Goal: Information Seeking & Learning: Learn about a topic

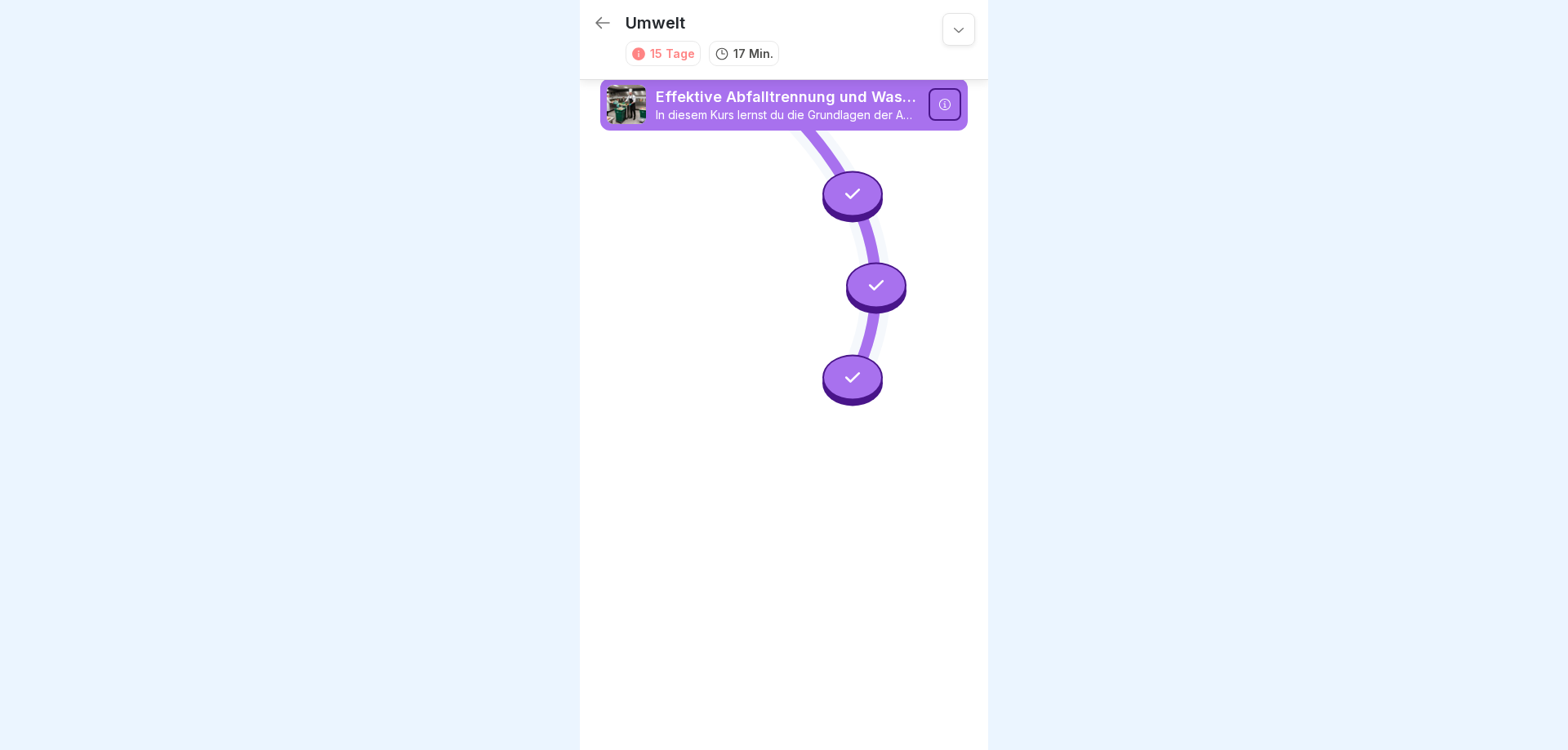
click at [598, 25] on icon at bounding box center [603, 23] width 15 height 11
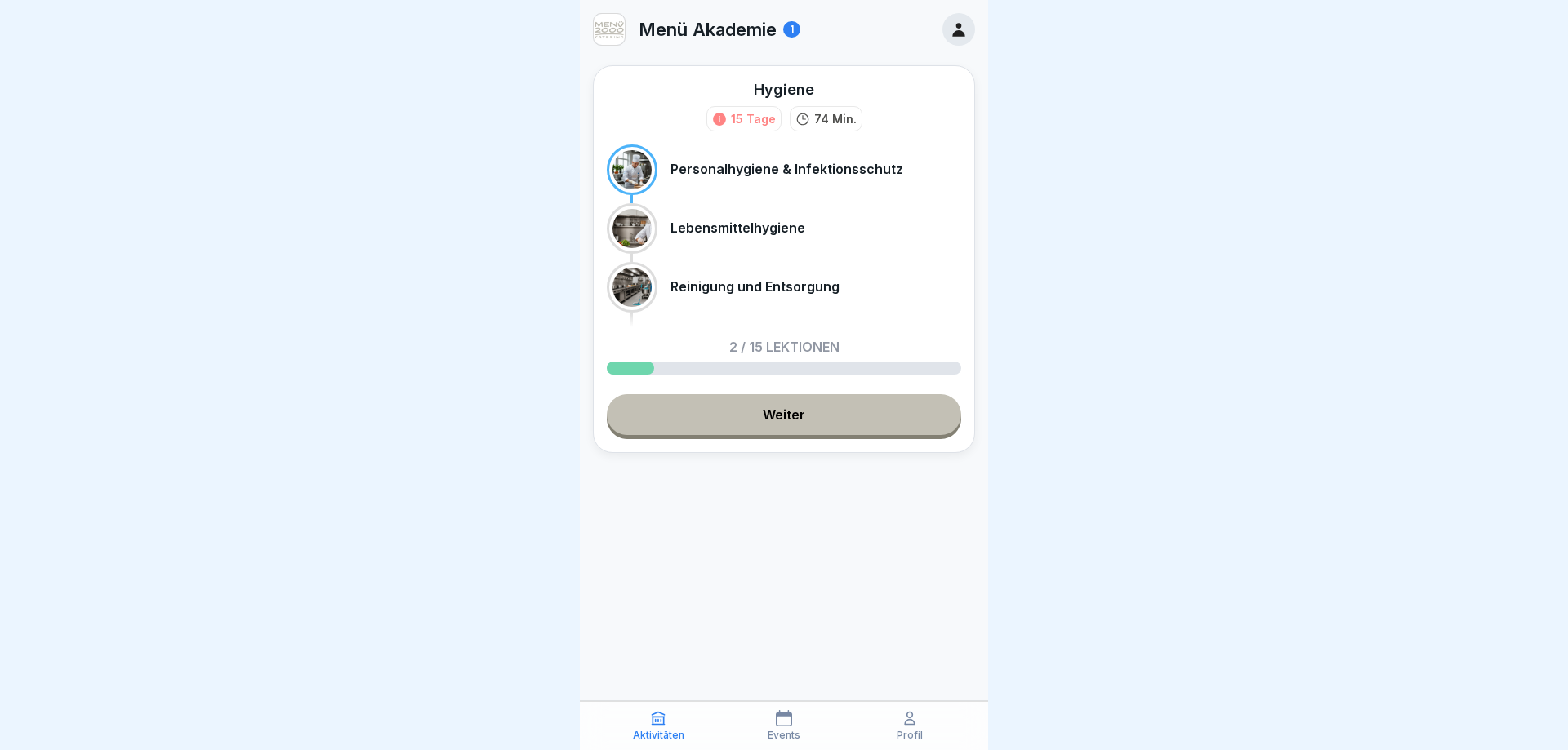
click at [751, 421] on link "Weiter" at bounding box center [783, 414] width 354 height 40
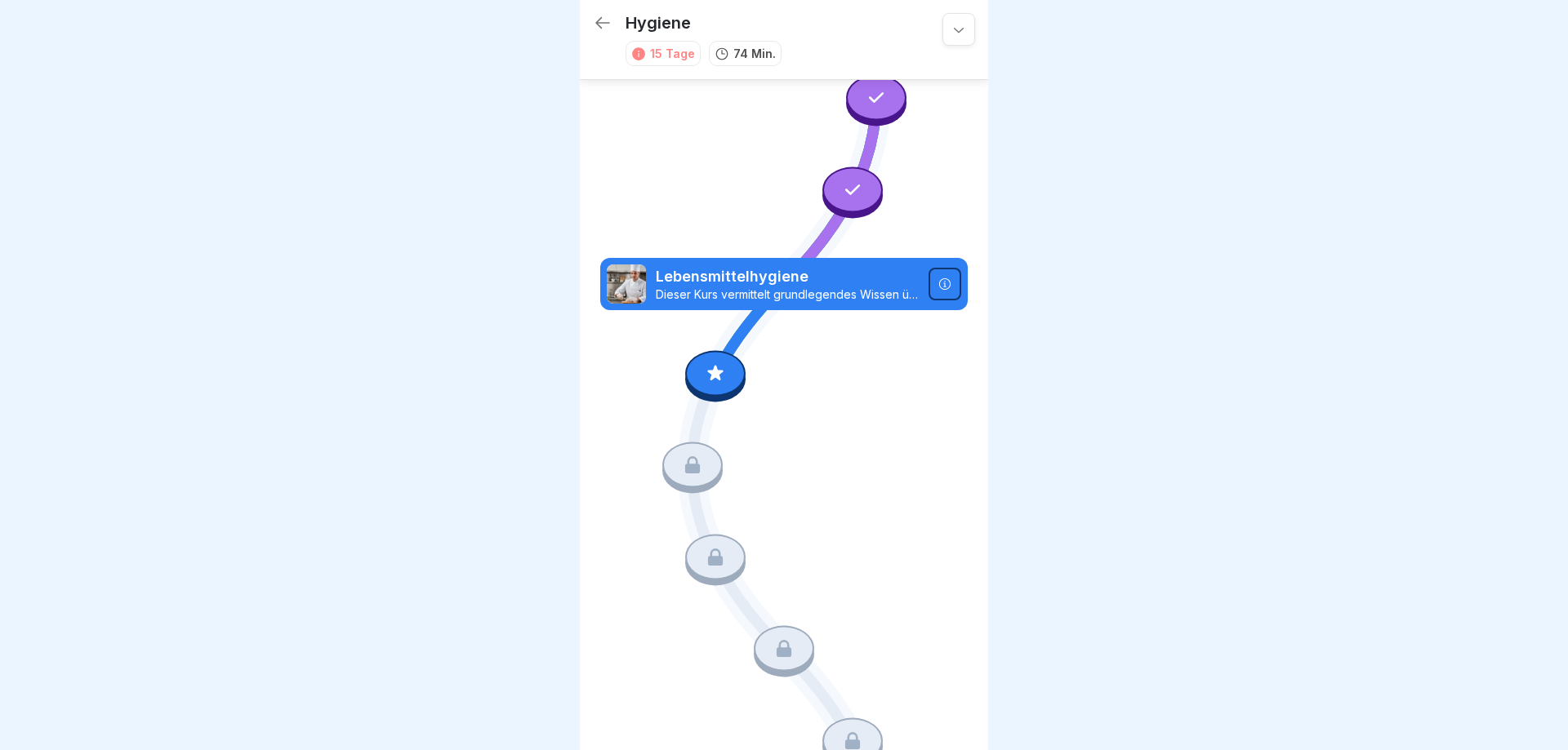
scroll to position [189, 0]
click at [714, 380] on icon at bounding box center [715, 372] width 22 height 22
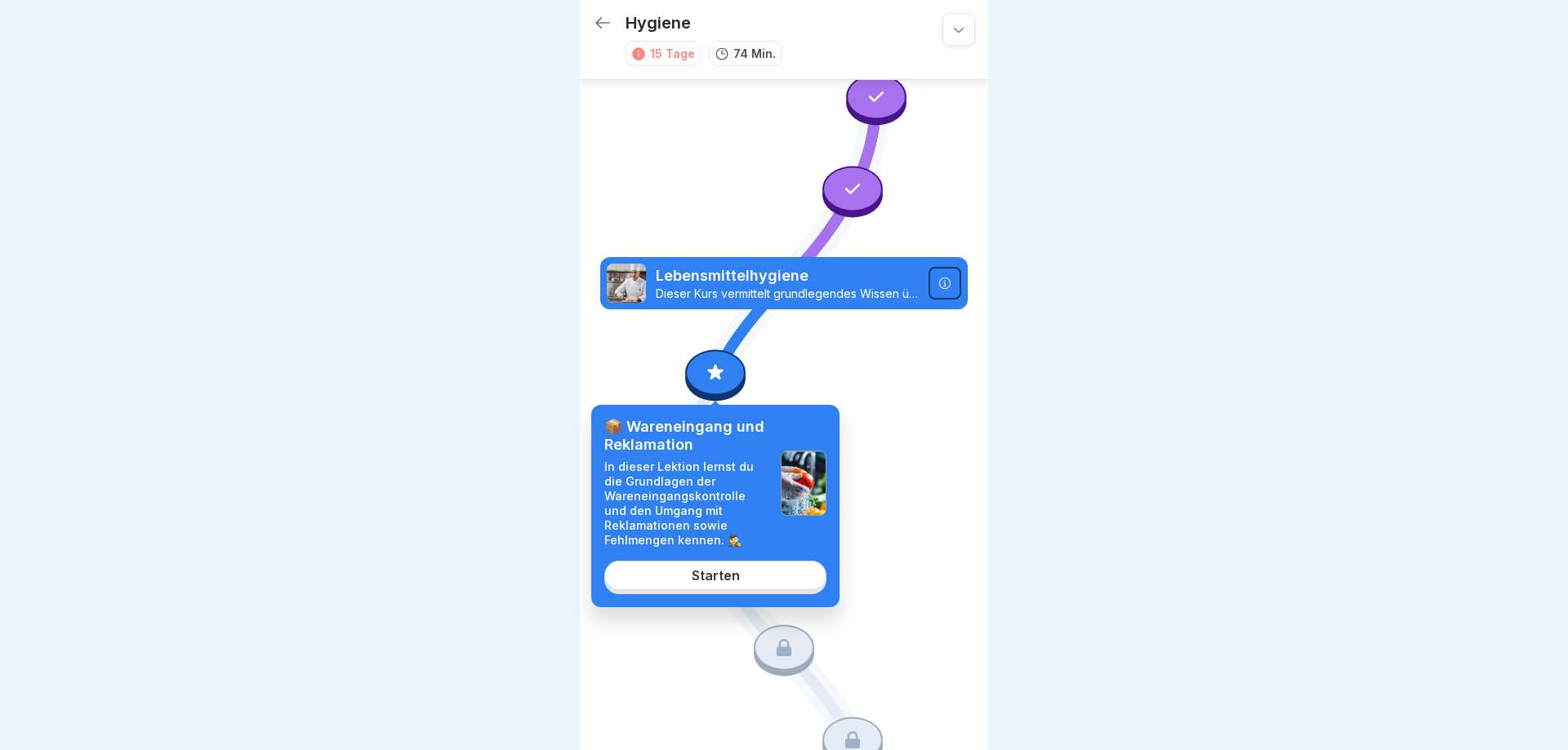
click at [698, 583] on div "Starten" at bounding box center [715, 576] width 48 height 15
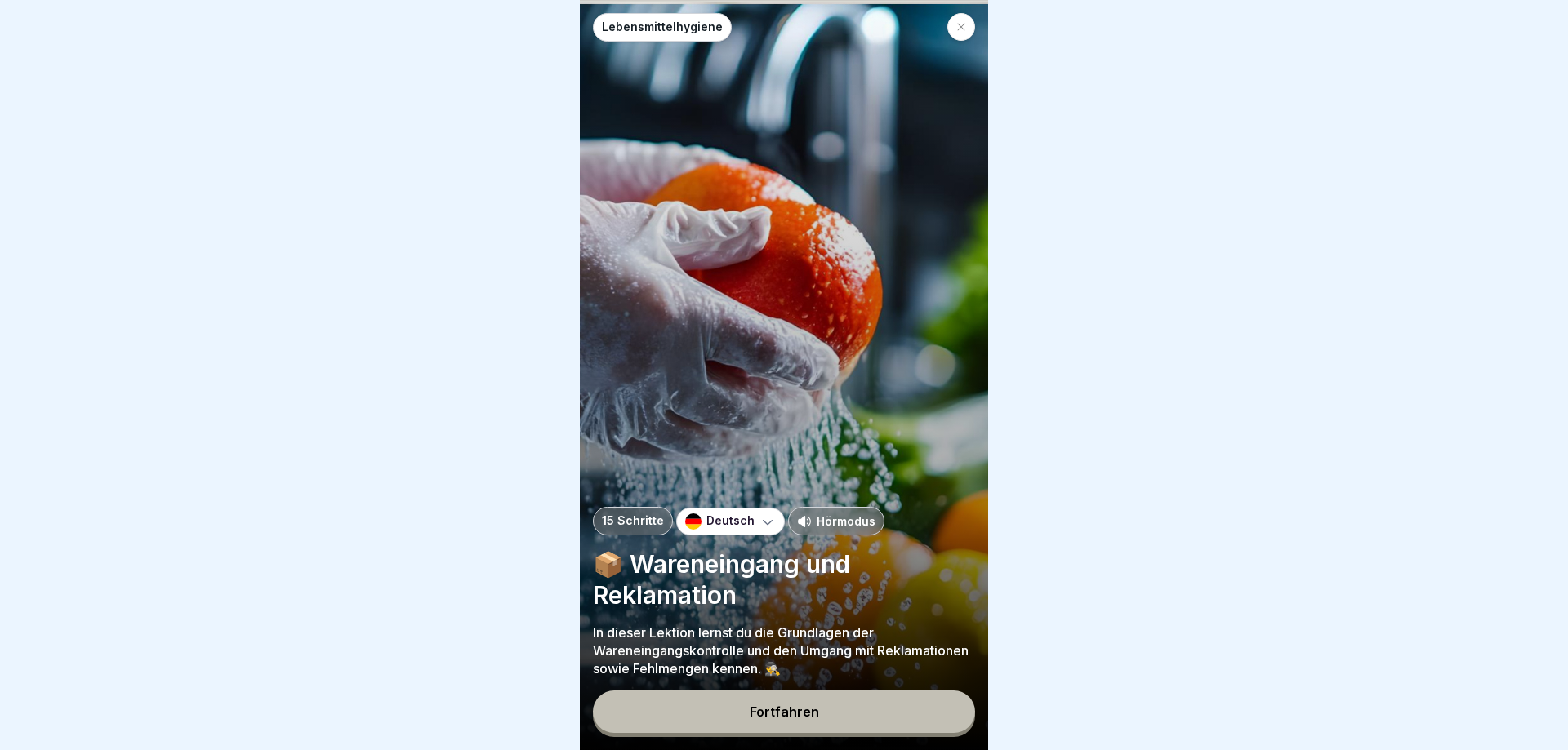
click at [840, 523] on p "Hörmodus" at bounding box center [846, 521] width 59 height 17
click at [787, 703] on button "Fortfahren" at bounding box center [784, 711] width 382 height 42
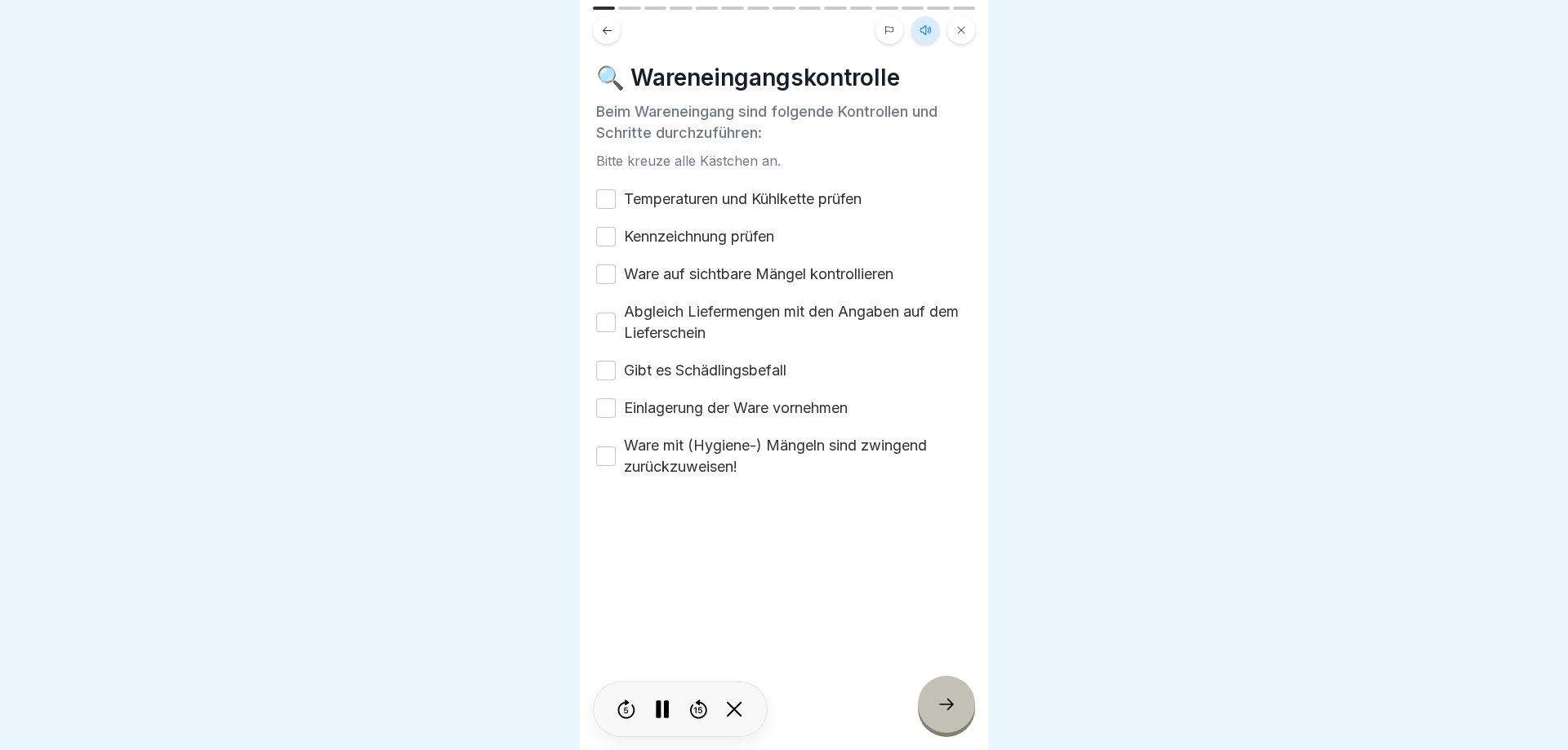
click at [924, 31] on icon at bounding box center [925, 30] width 13 height 13
click at [917, 30] on button at bounding box center [925, 30] width 28 height 28
click at [610, 203] on button "Temperaturen und Kühlkette prüfen" at bounding box center [605, 199] width 20 height 20
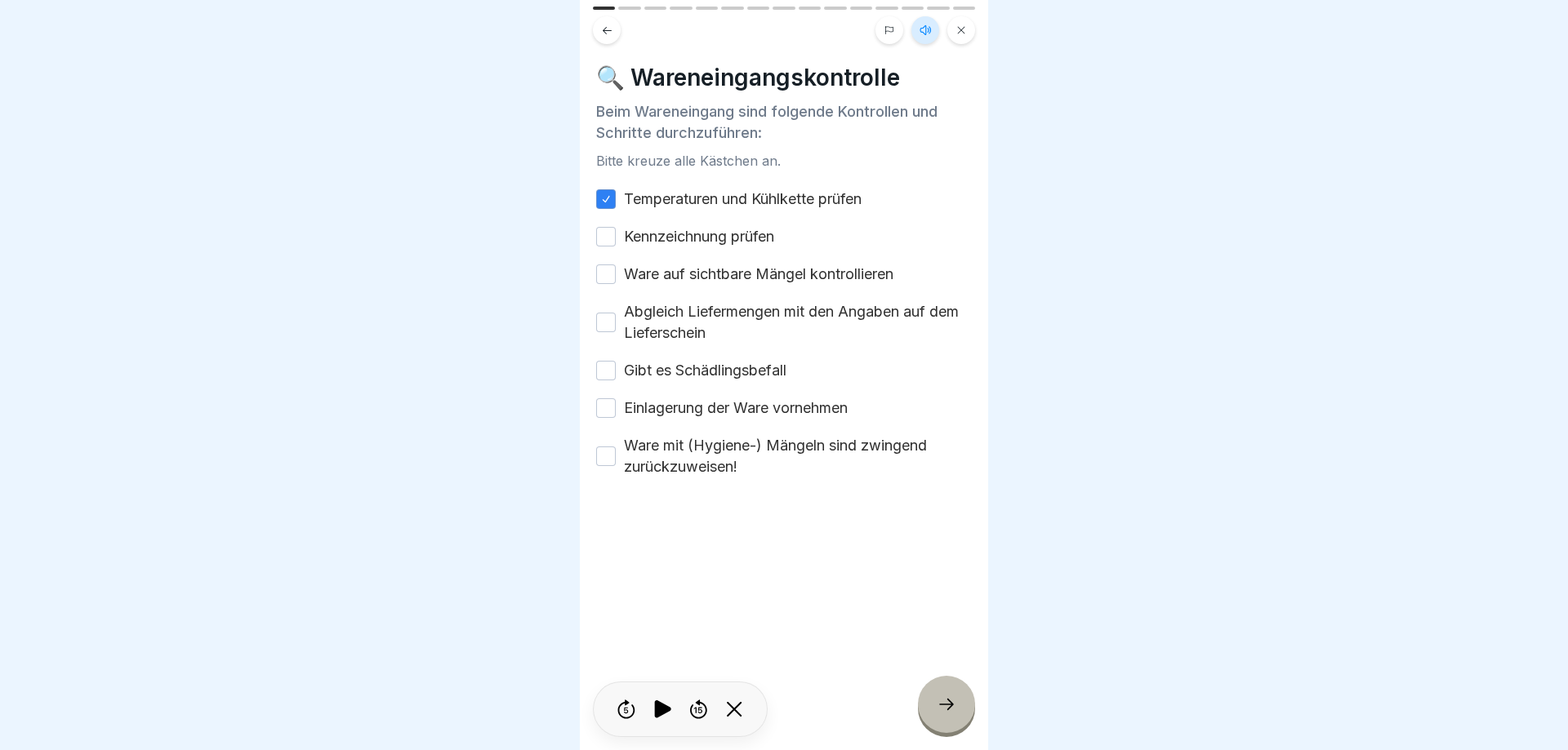
click at [604, 240] on button "Kennzeichnung prüfen" at bounding box center [605, 236] width 20 height 20
click at [603, 276] on button "Ware auf sichtbare Mängel kontrollieren" at bounding box center [605, 273] width 20 height 20
click at [604, 327] on button "Abgleich Liefermengen mit den Angaben auf dem Lieferschein" at bounding box center [605, 322] width 20 height 20
click at [608, 376] on button "Gibt es Schädlingsbefall" at bounding box center [605, 370] width 20 height 20
click at [615, 423] on div "Temperaturen und Kühlkette prüfen Kennzeichnung prüfen Ware auf sichtbare Mänge…" at bounding box center [784, 333] width 376 height 289
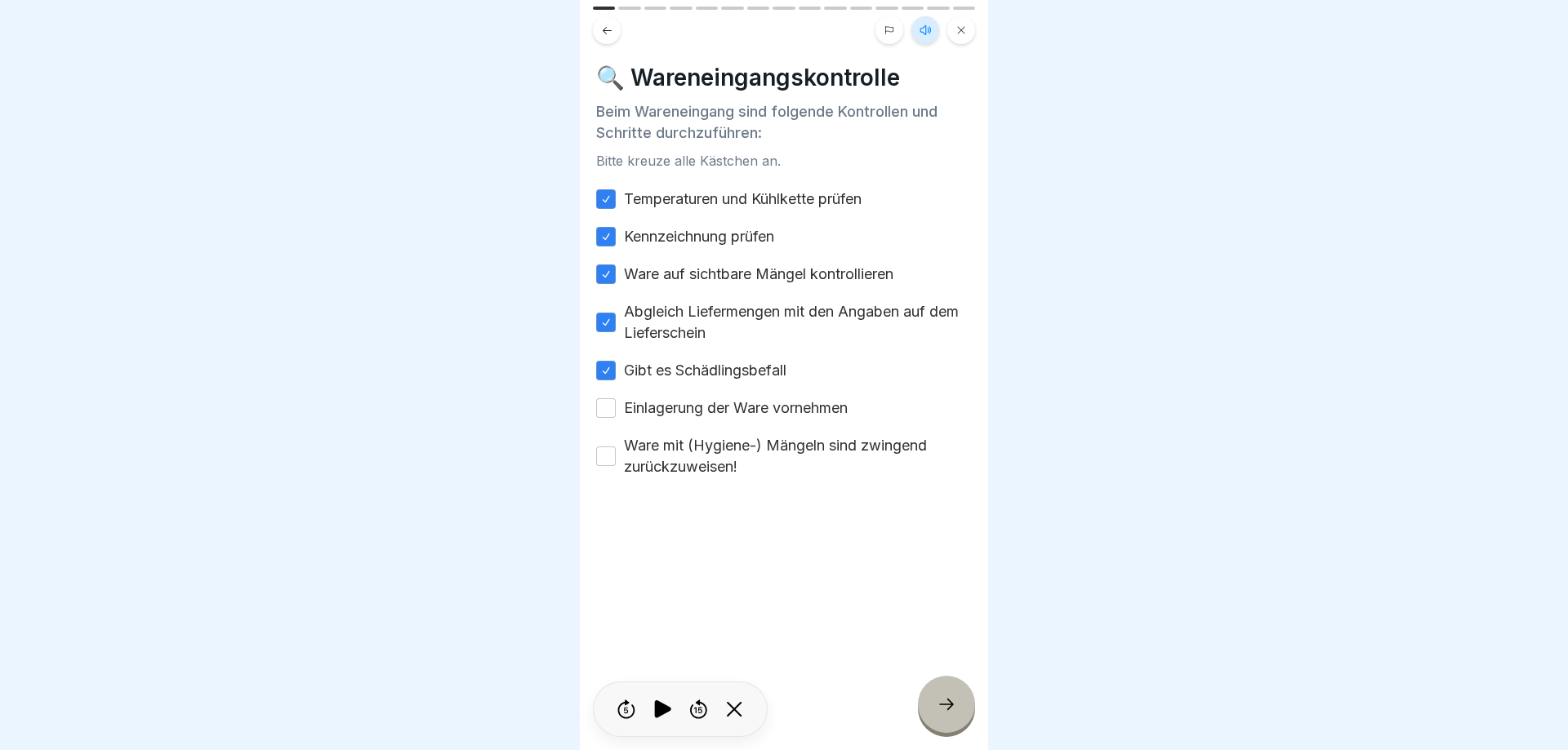
click at [614, 413] on div "Einlagerung der Ware vornehmen" at bounding box center [722, 408] width 252 height 22
click at [606, 413] on button "Einlagerung der Ware vornehmen" at bounding box center [605, 408] width 20 height 20
click at [608, 456] on button "Ware mit (Hygiene-) Mängeln sind zwingend zurückzuweisen!" at bounding box center [605, 456] width 20 height 20
click at [937, 695] on div at bounding box center [946, 704] width 57 height 57
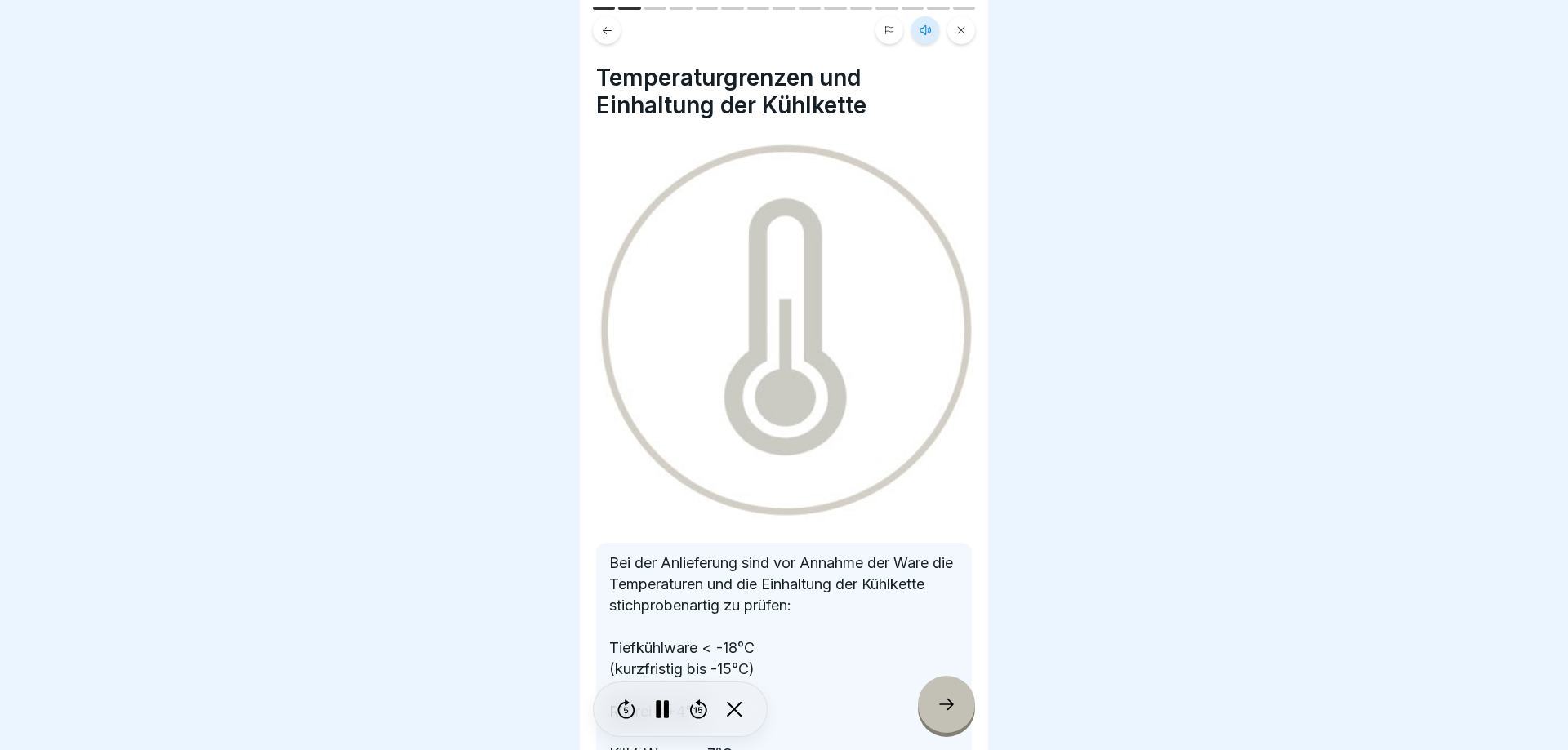
scroll to position [122, 0]
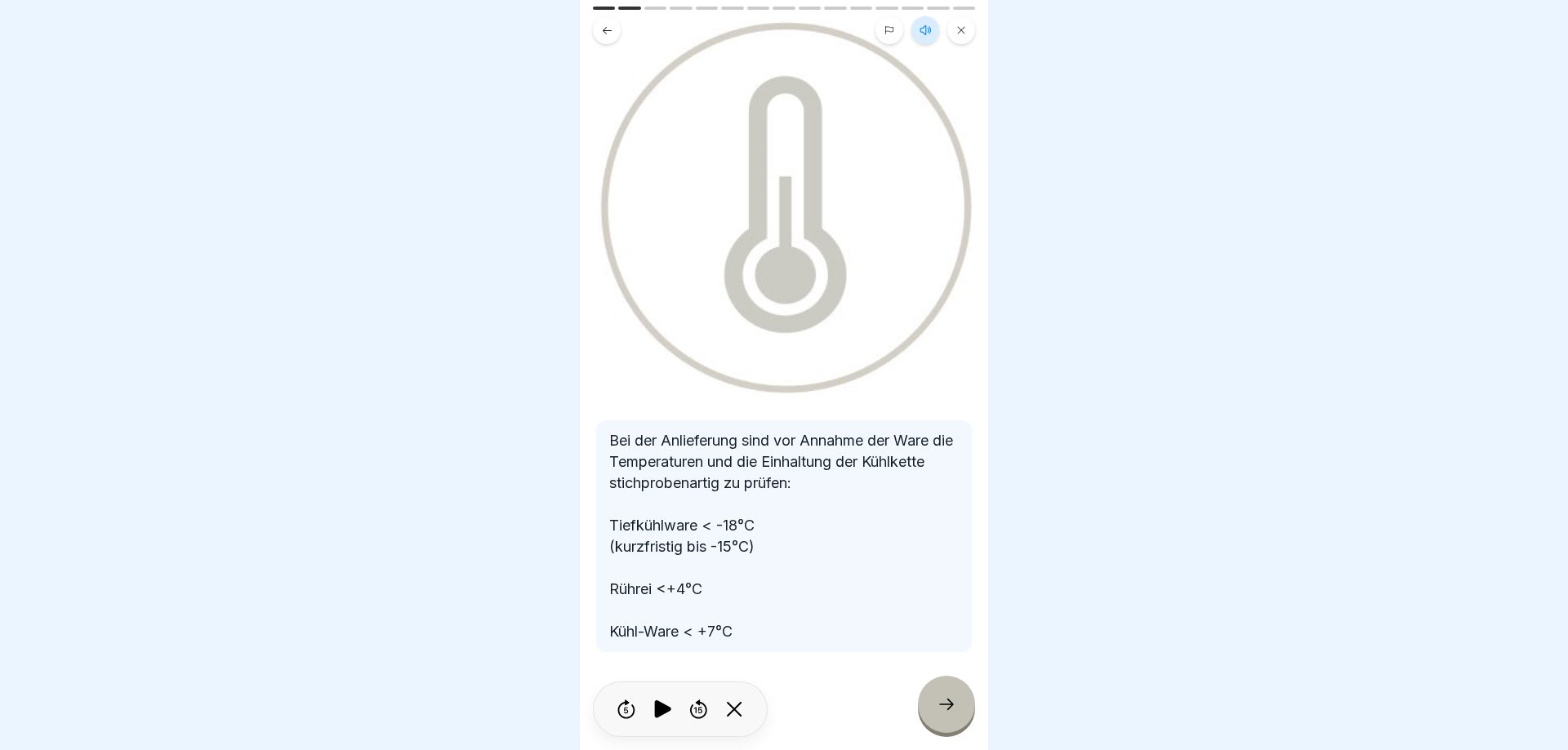
click at [949, 711] on icon at bounding box center [946, 704] width 20 height 20
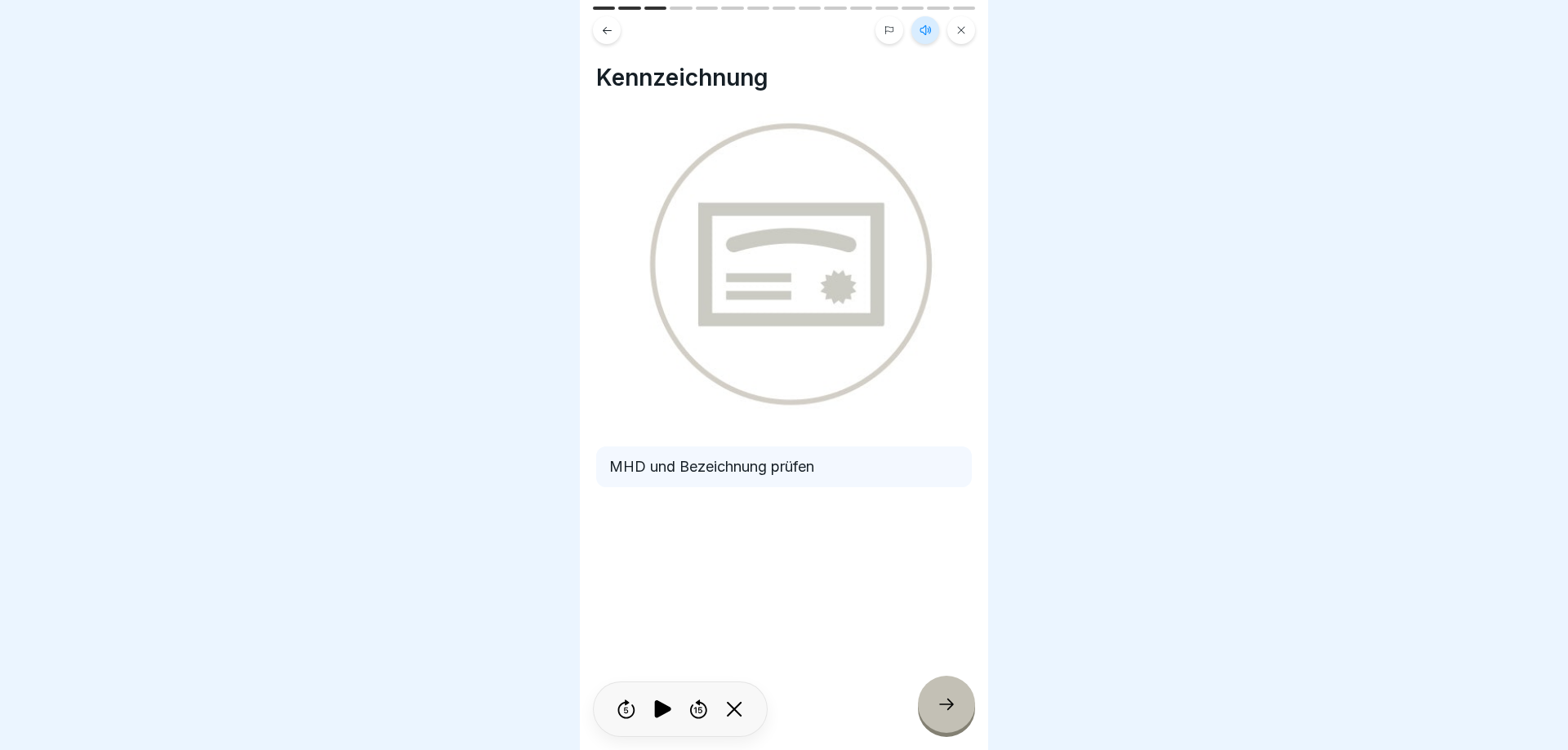
click at [944, 693] on div at bounding box center [946, 704] width 57 height 57
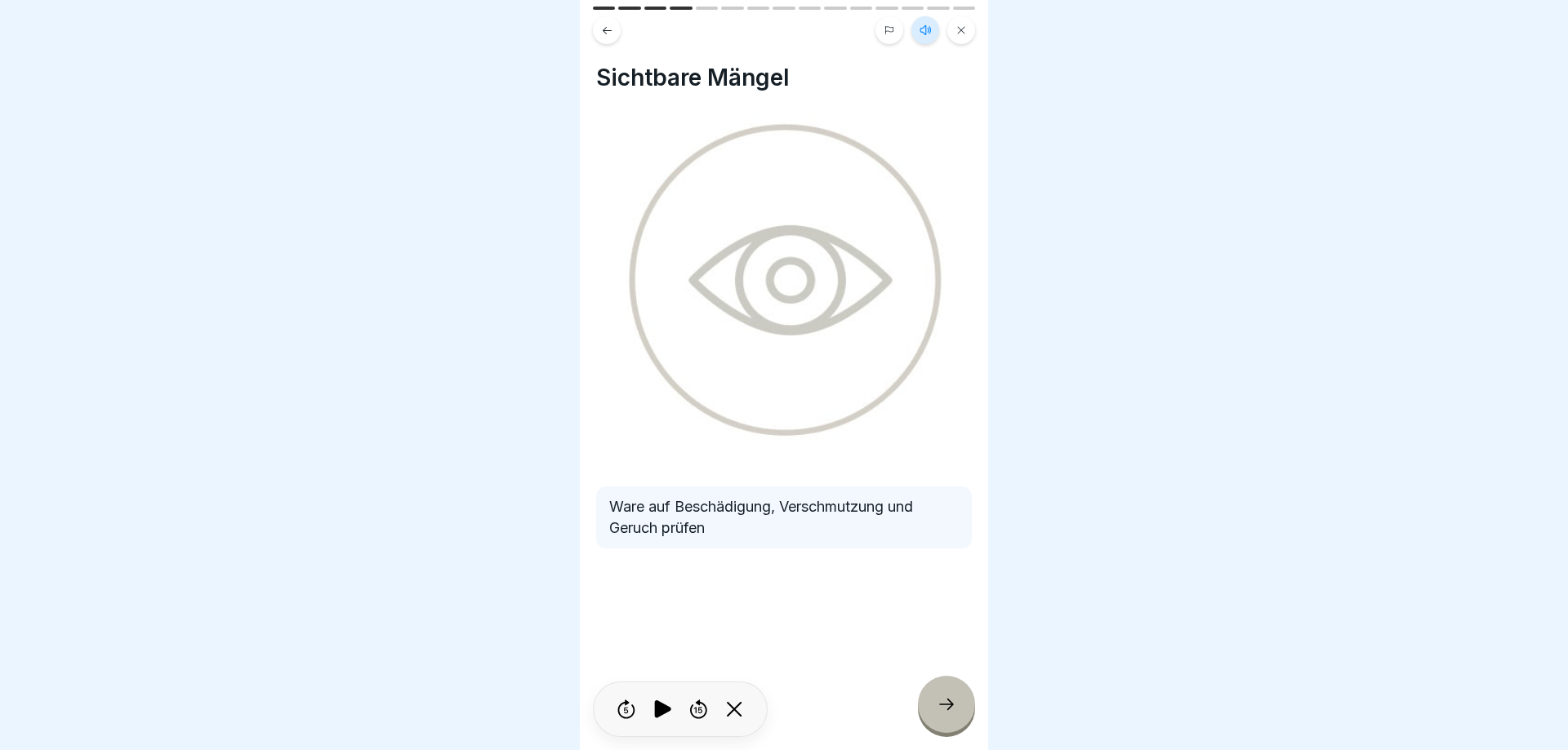
click at [946, 703] on icon at bounding box center [946, 704] width 20 height 20
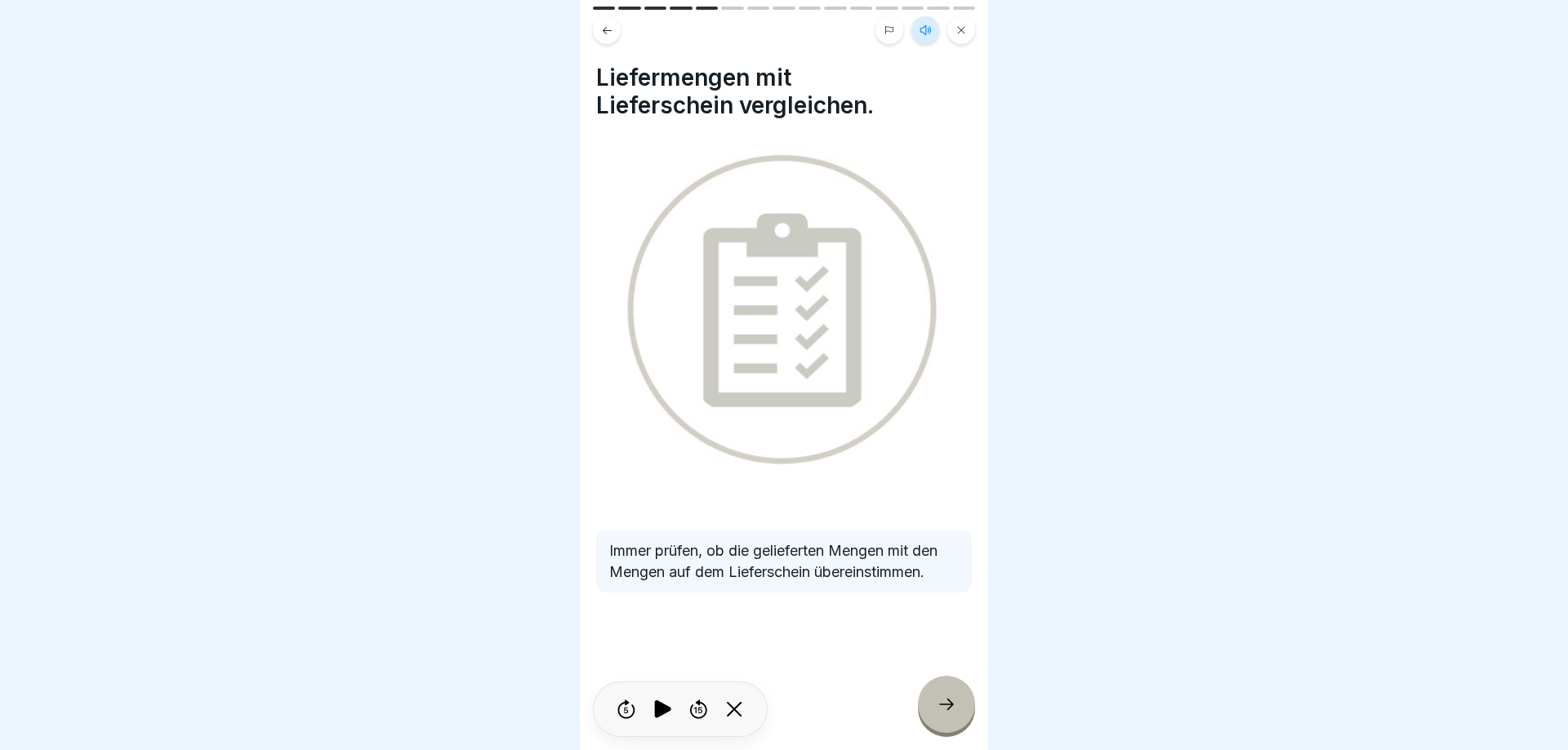
click at [946, 703] on icon at bounding box center [946, 704] width 20 height 20
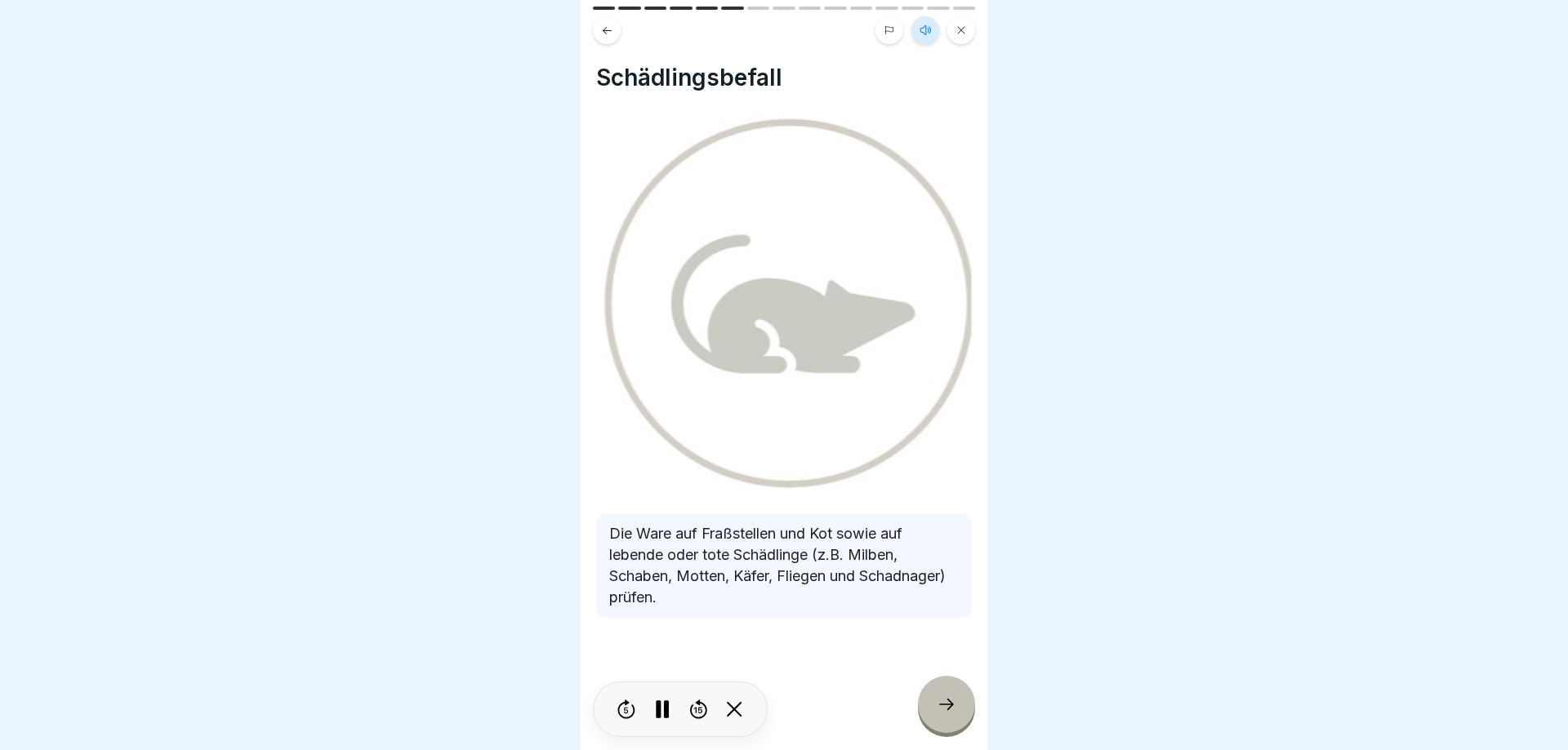
click at [946, 704] on icon at bounding box center [946, 704] width 20 height 20
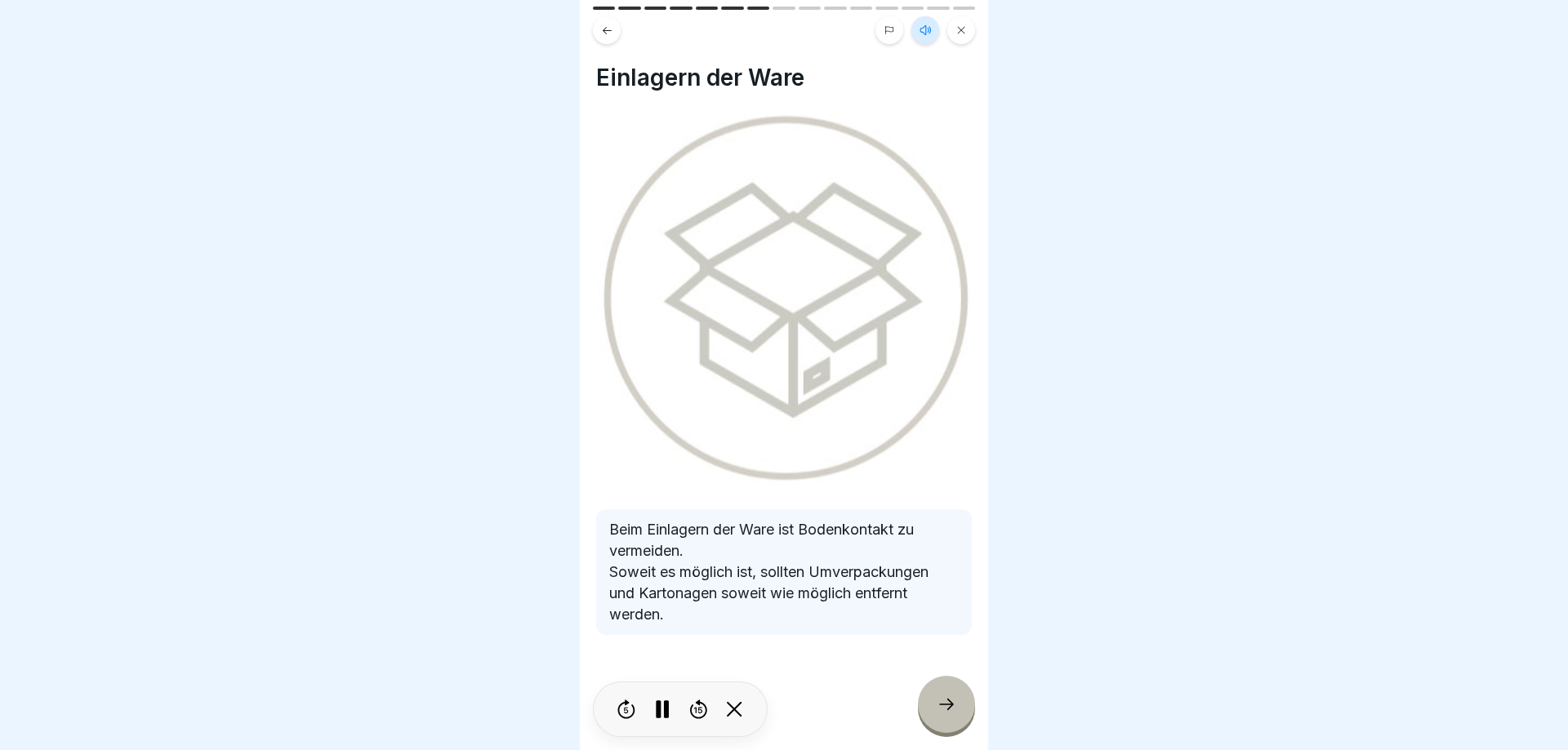
click at [946, 703] on icon at bounding box center [946, 704] width 20 height 20
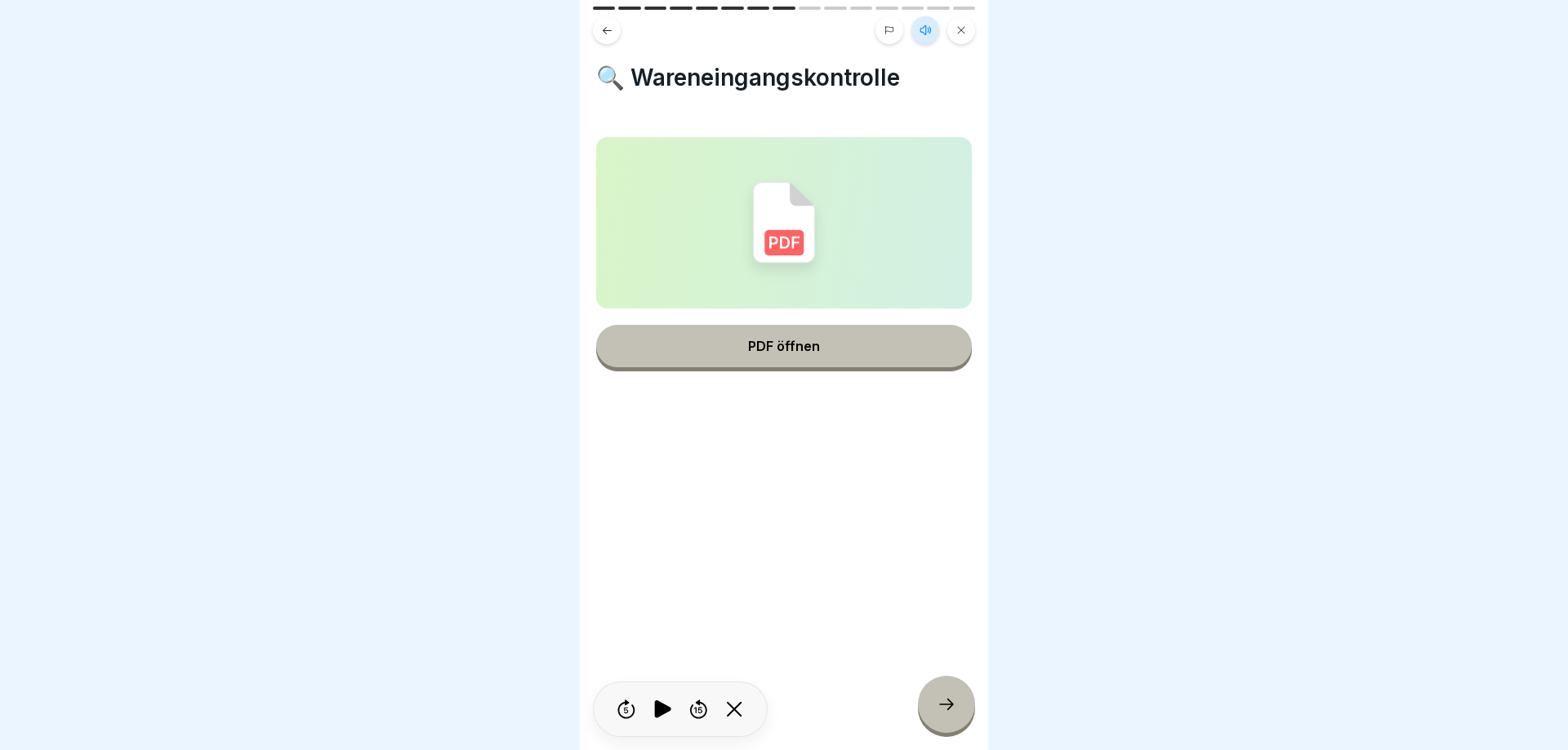
click at [807, 361] on button "PDF öffnen" at bounding box center [784, 346] width 376 height 42
click at [936, 688] on div at bounding box center [946, 704] width 57 height 57
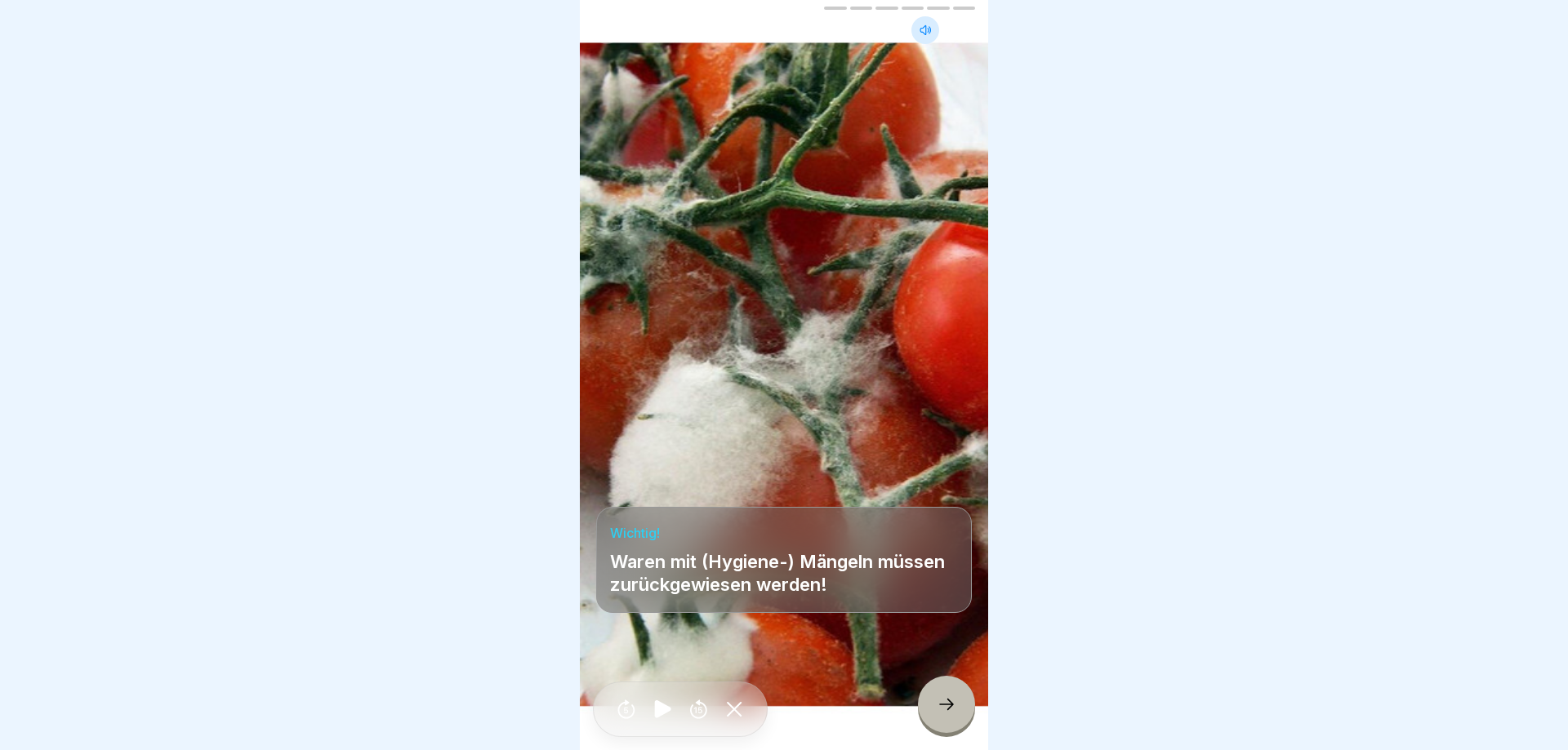
click at [945, 703] on icon at bounding box center [946, 704] width 20 height 20
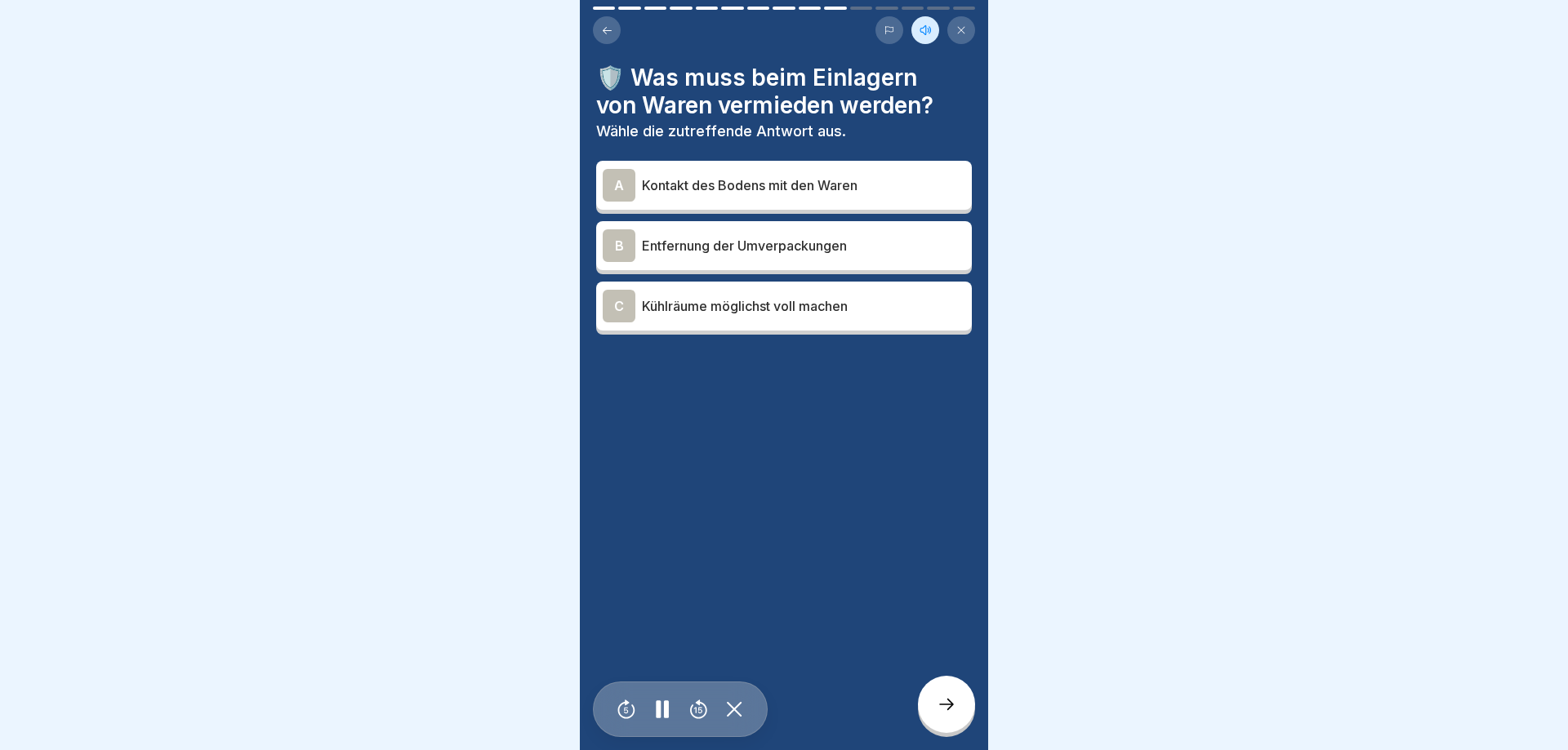
click at [794, 189] on p "Kontakt des Bodens mit den Waren" at bounding box center [804, 185] width 323 height 20
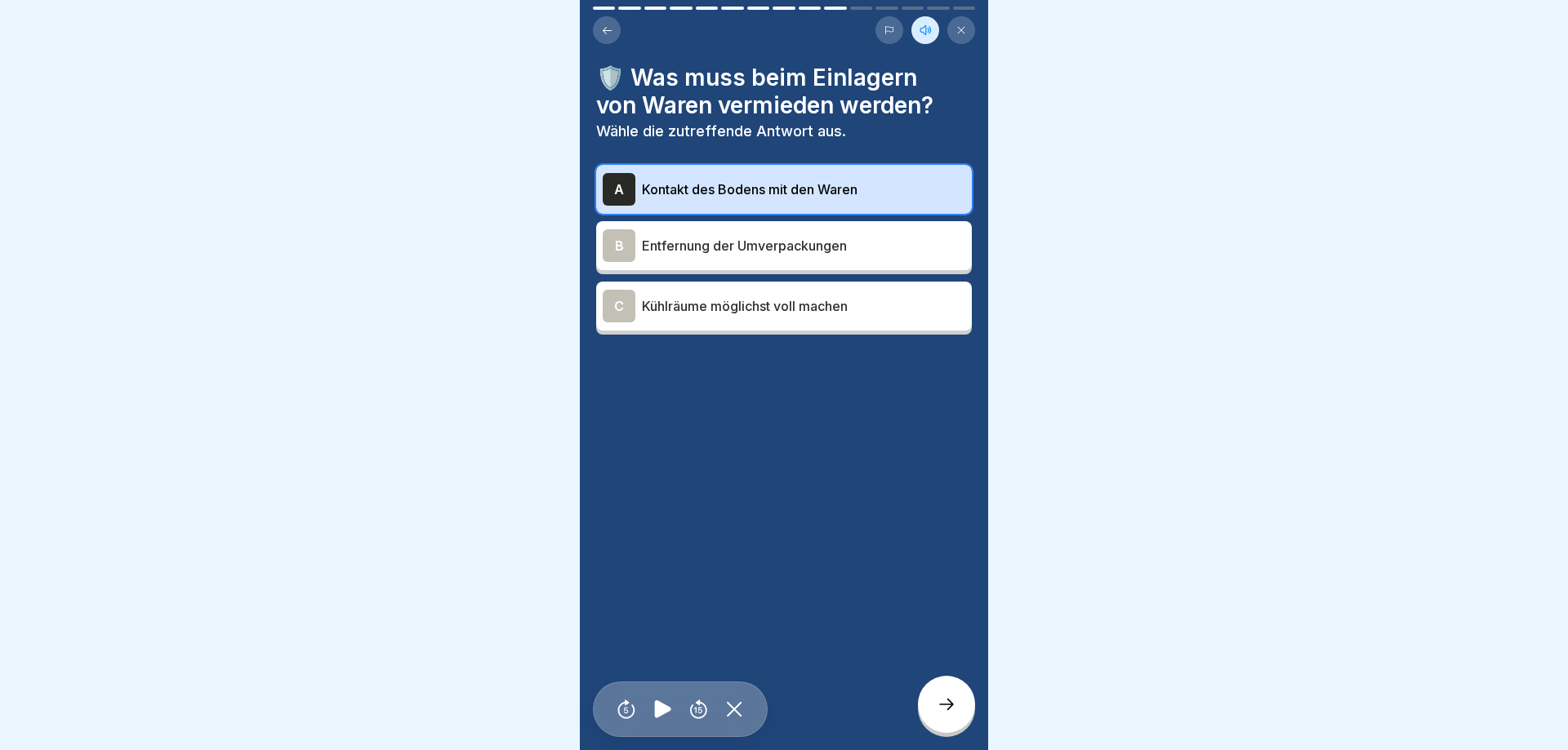
click at [956, 711] on div at bounding box center [946, 704] width 57 height 57
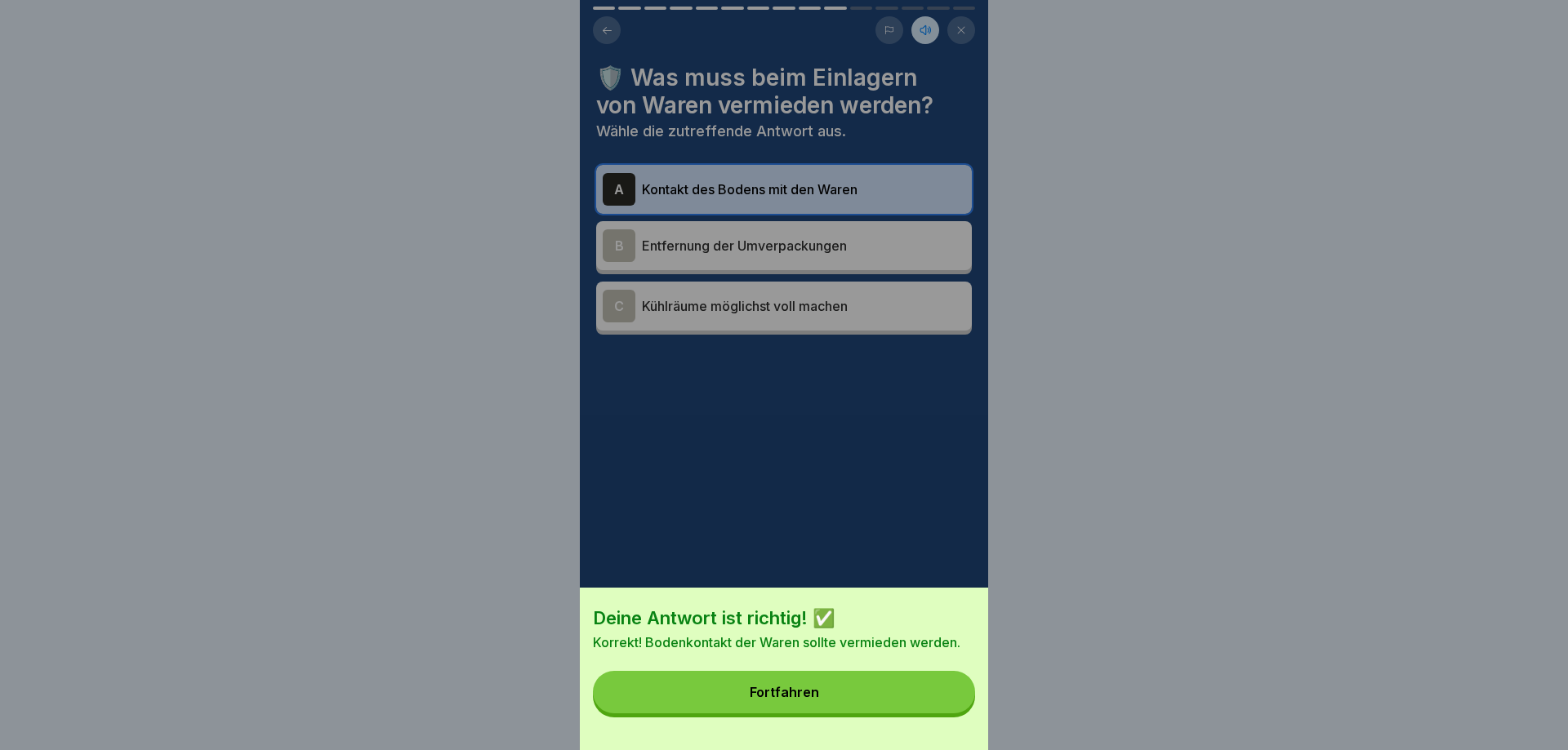
click at [956, 706] on button "Fortfahren" at bounding box center [784, 692] width 382 height 42
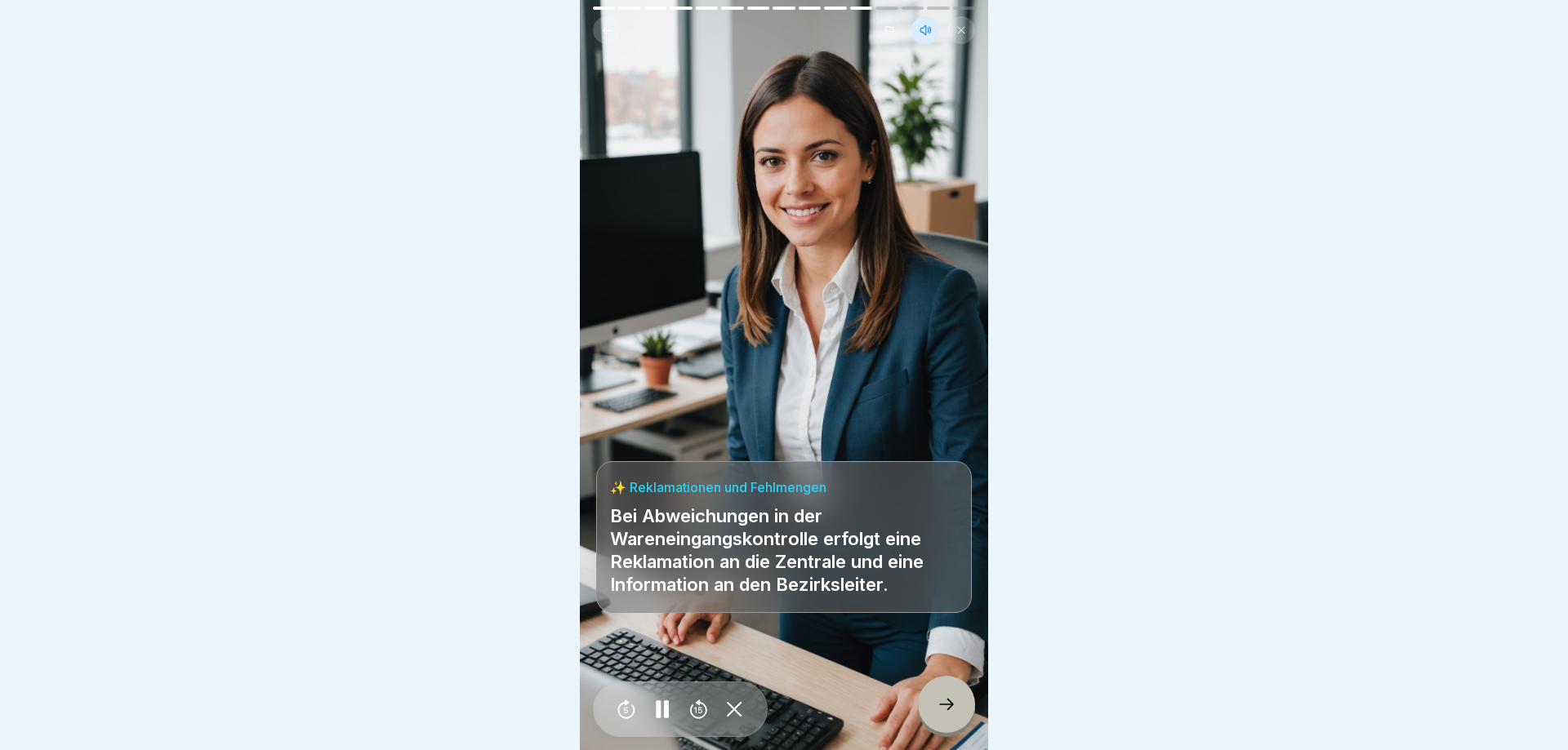
click at [940, 701] on icon at bounding box center [946, 704] width 20 height 20
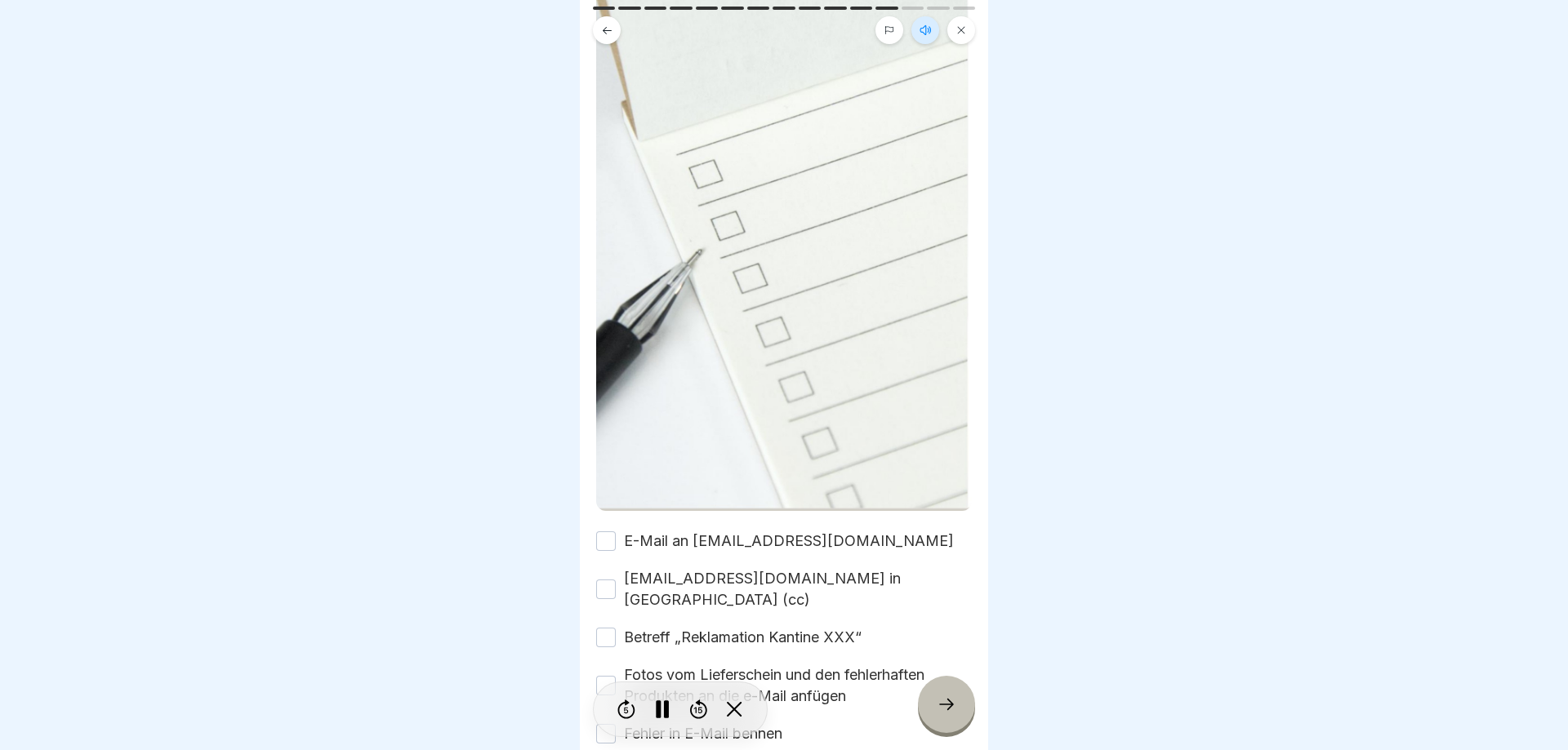
scroll to position [540, 0]
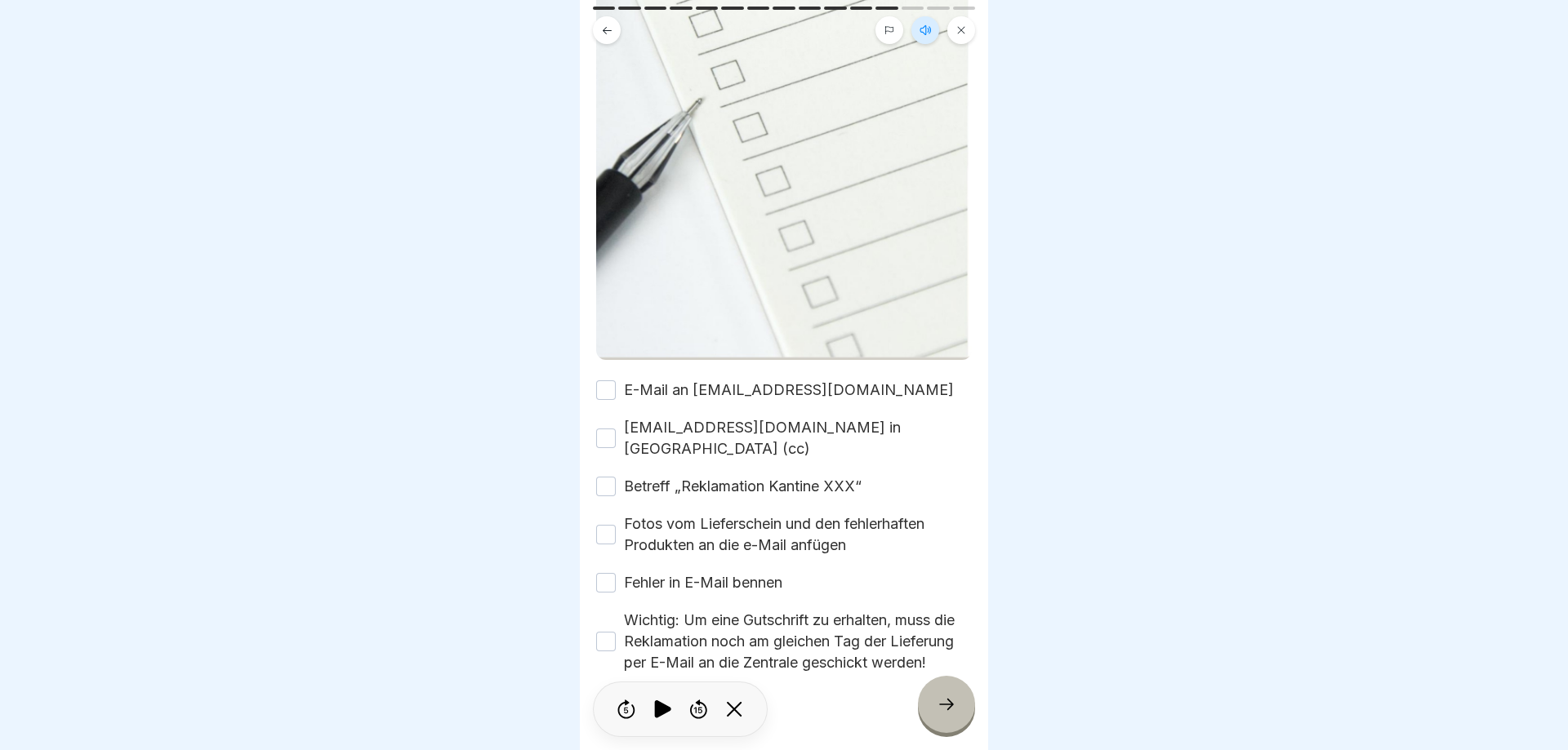
click at [604, 385] on button "E-Mail an [EMAIL_ADDRESS][DOMAIN_NAME]" at bounding box center [605, 390] width 20 height 20
click at [605, 431] on button "[EMAIL_ADDRESS][DOMAIN_NAME] in [GEOGRAPHIC_DATA] (cc)" at bounding box center [605, 438] width 20 height 20
click at [609, 477] on button "Betreff „Reklamation Kantine XXX“" at bounding box center [605, 486] width 20 height 20
click at [608, 524] on button "Fotos vom Lieferschein und den fehlerhaften Produkten an die e-Mail anfügen" at bounding box center [605, 534] width 20 height 20
click at [609, 573] on button "Fehler in E-Mail bennen" at bounding box center [605, 583] width 20 height 20
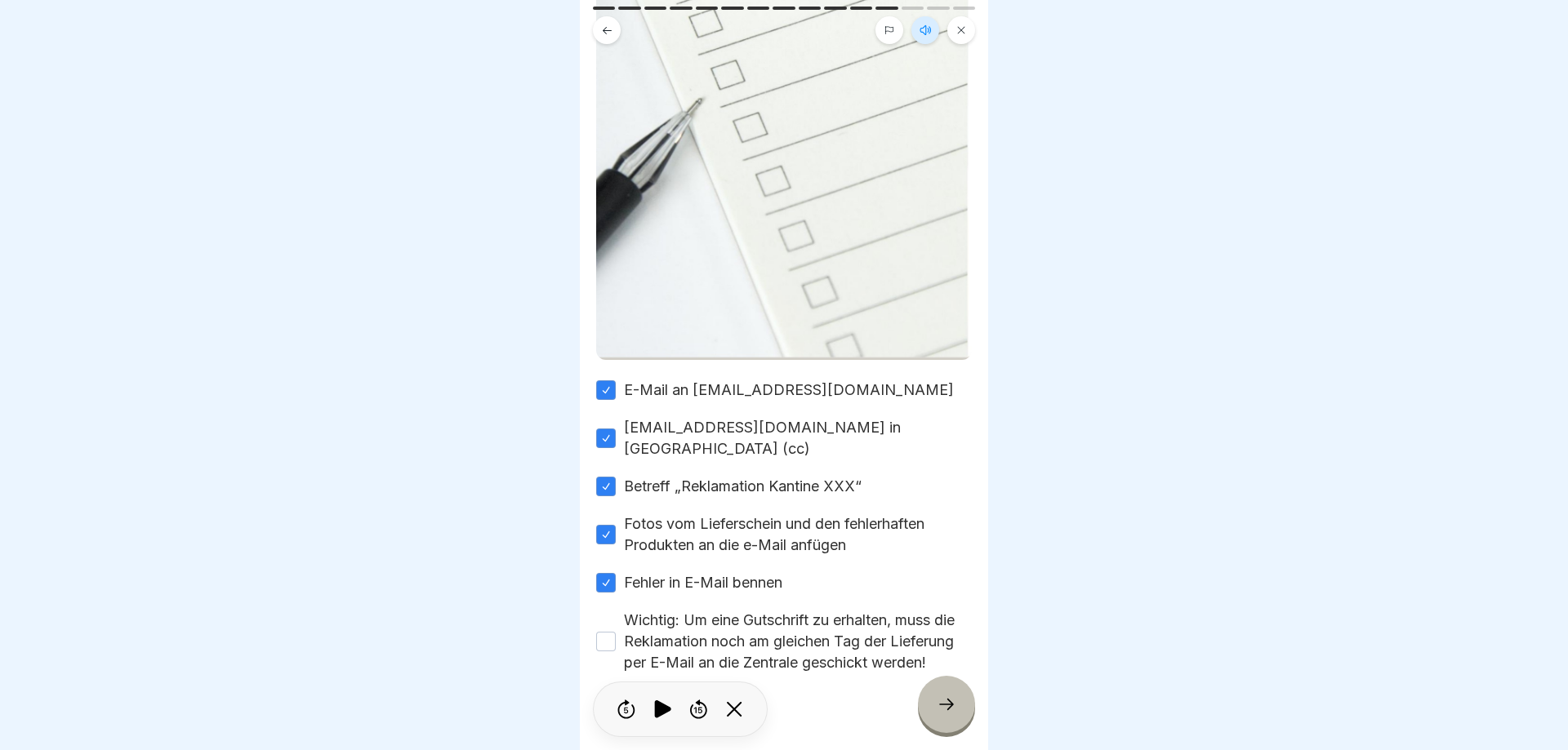
click at [610, 632] on button "Wichtig: Um eine Gutschrift zu erhalten, muss die Reklamation noch am gleichen …" at bounding box center [605, 641] width 20 height 20
click at [949, 703] on icon at bounding box center [946, 704] width 20 height 20
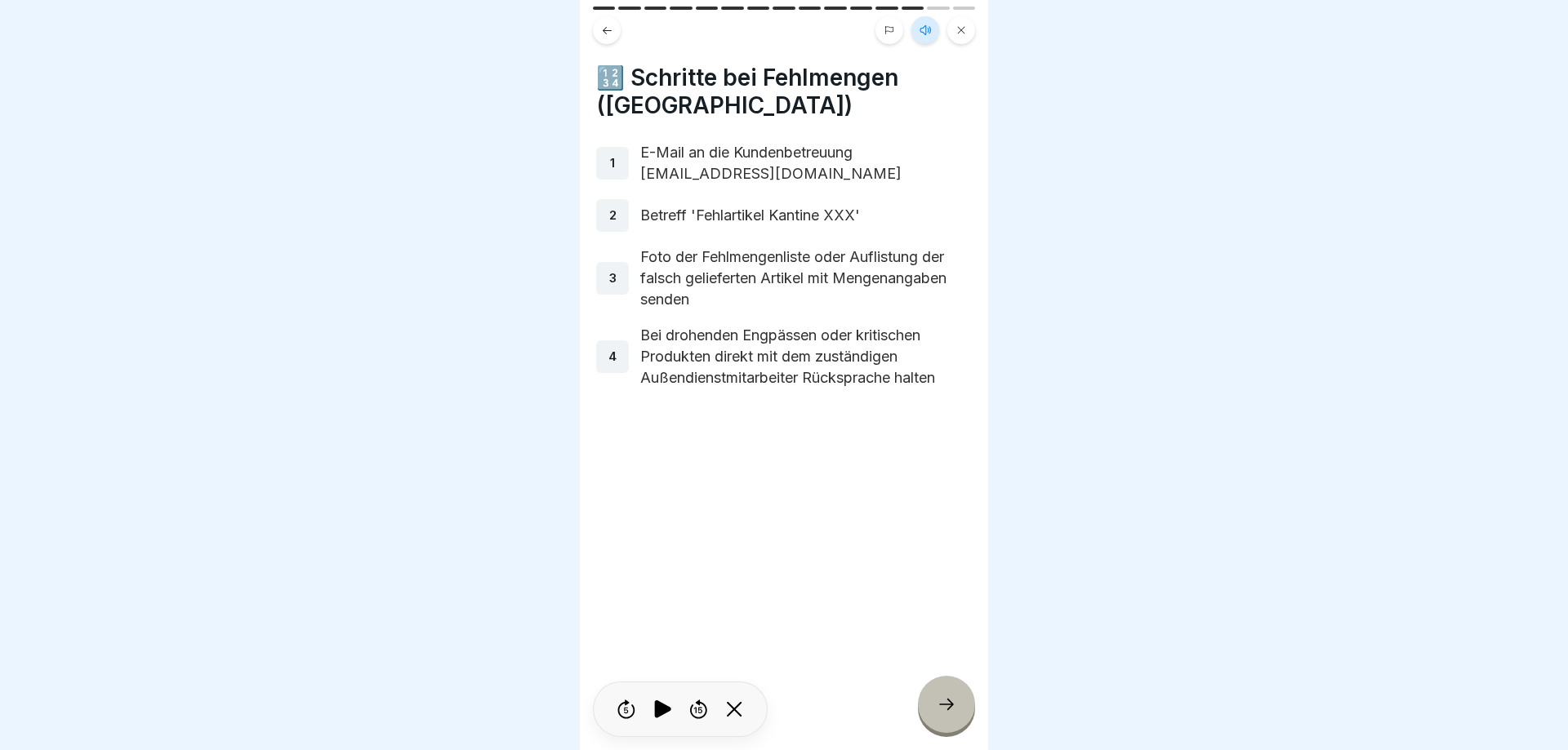
click at [936, 696] on icon at bounding box center [946, 704] width 20 height 20
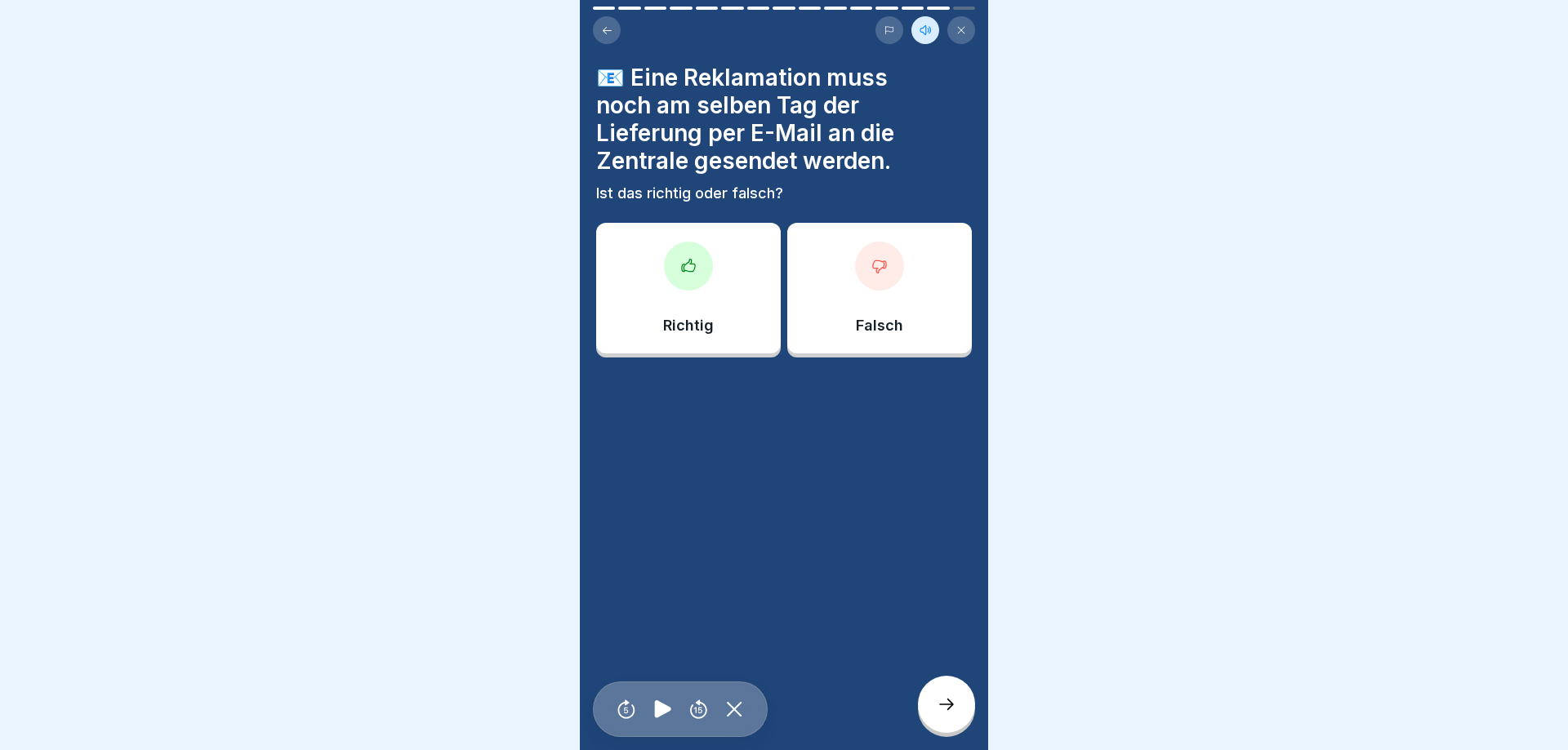
click at [667, 332] on p "Richtig" at bounding box center [688, 325] width 51 height 18
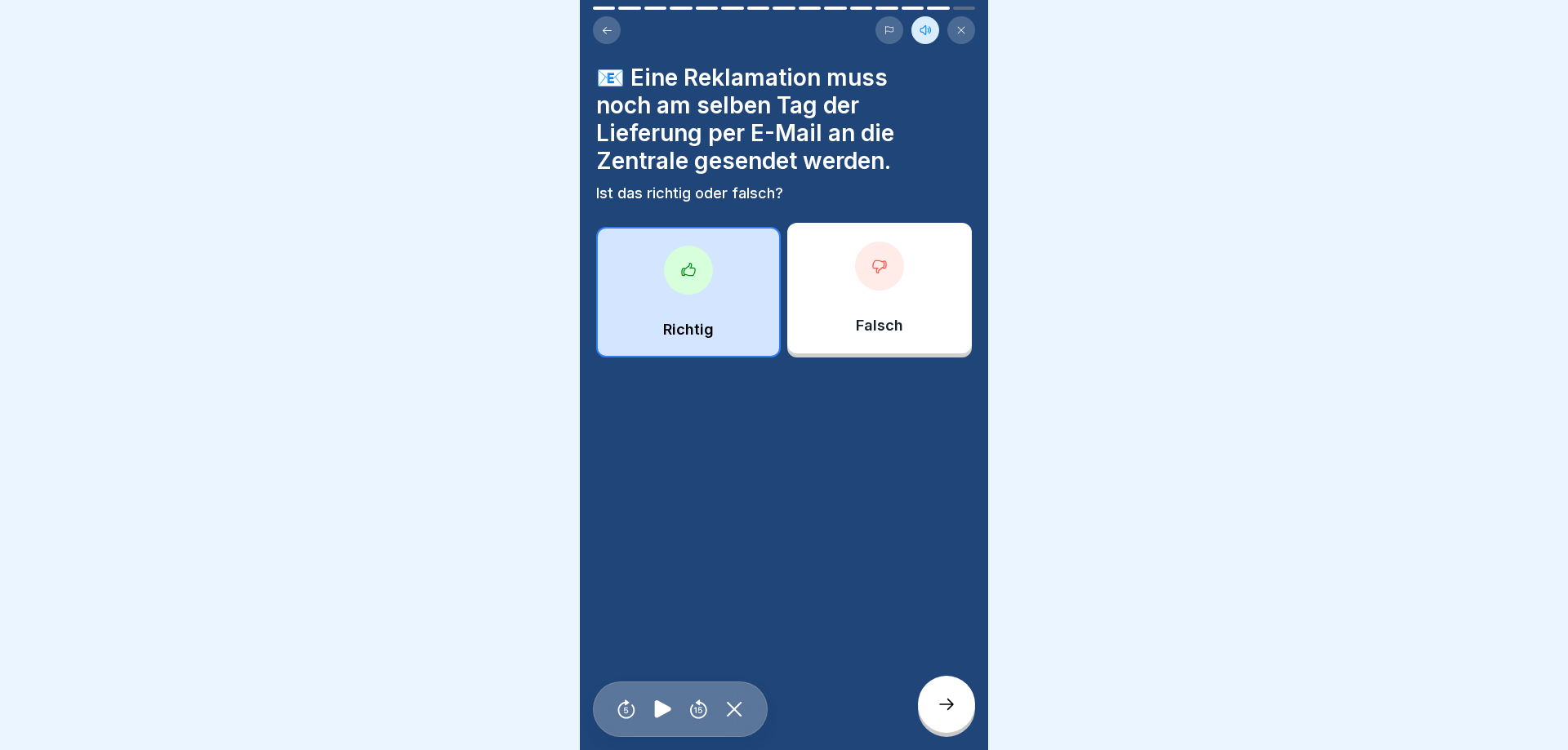
click at [922, 706] on div at bounding box center [946, 704] width 57 height 57
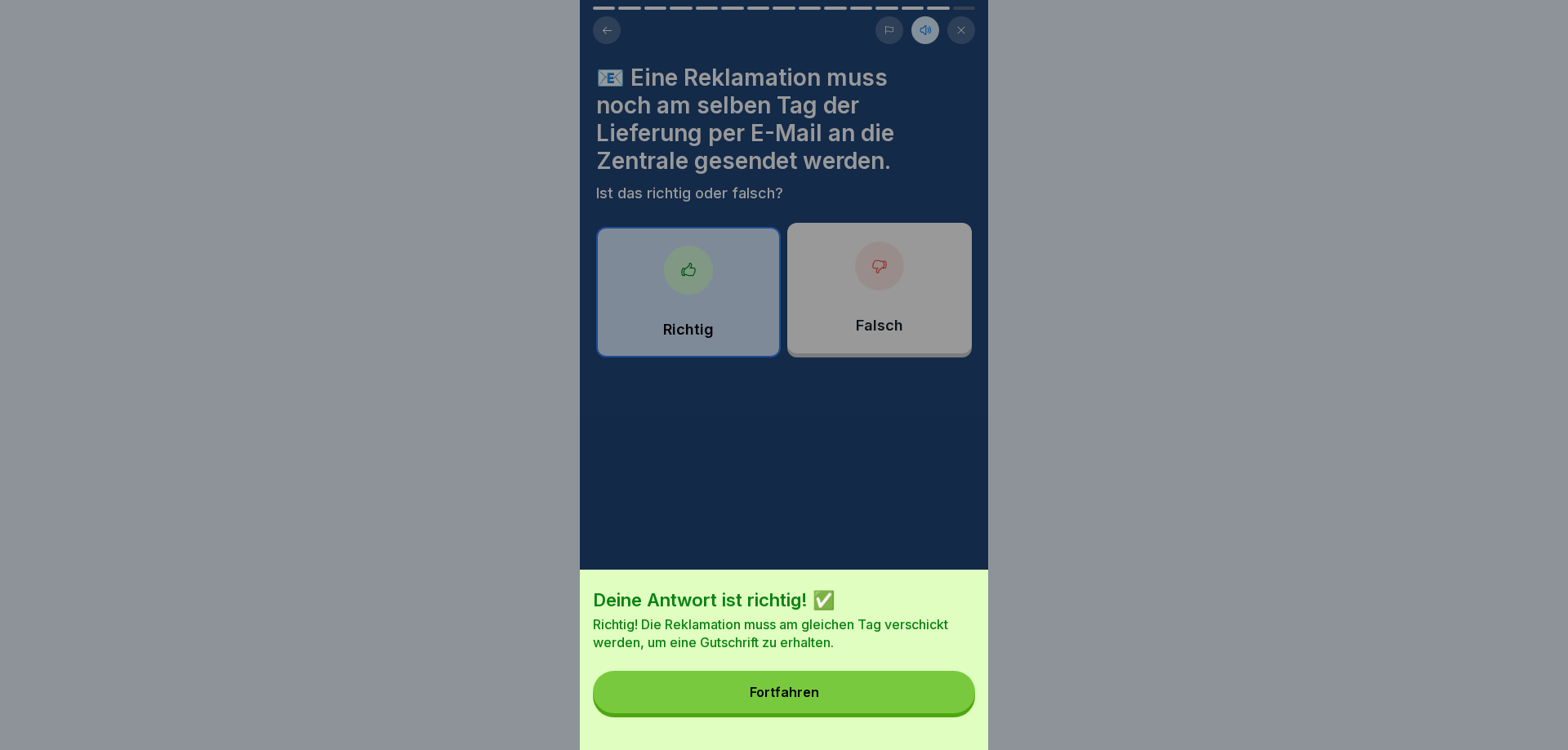
click at [921, 704] on button "Fortfahren" at bounding box center [784, 692] width 382 height 42
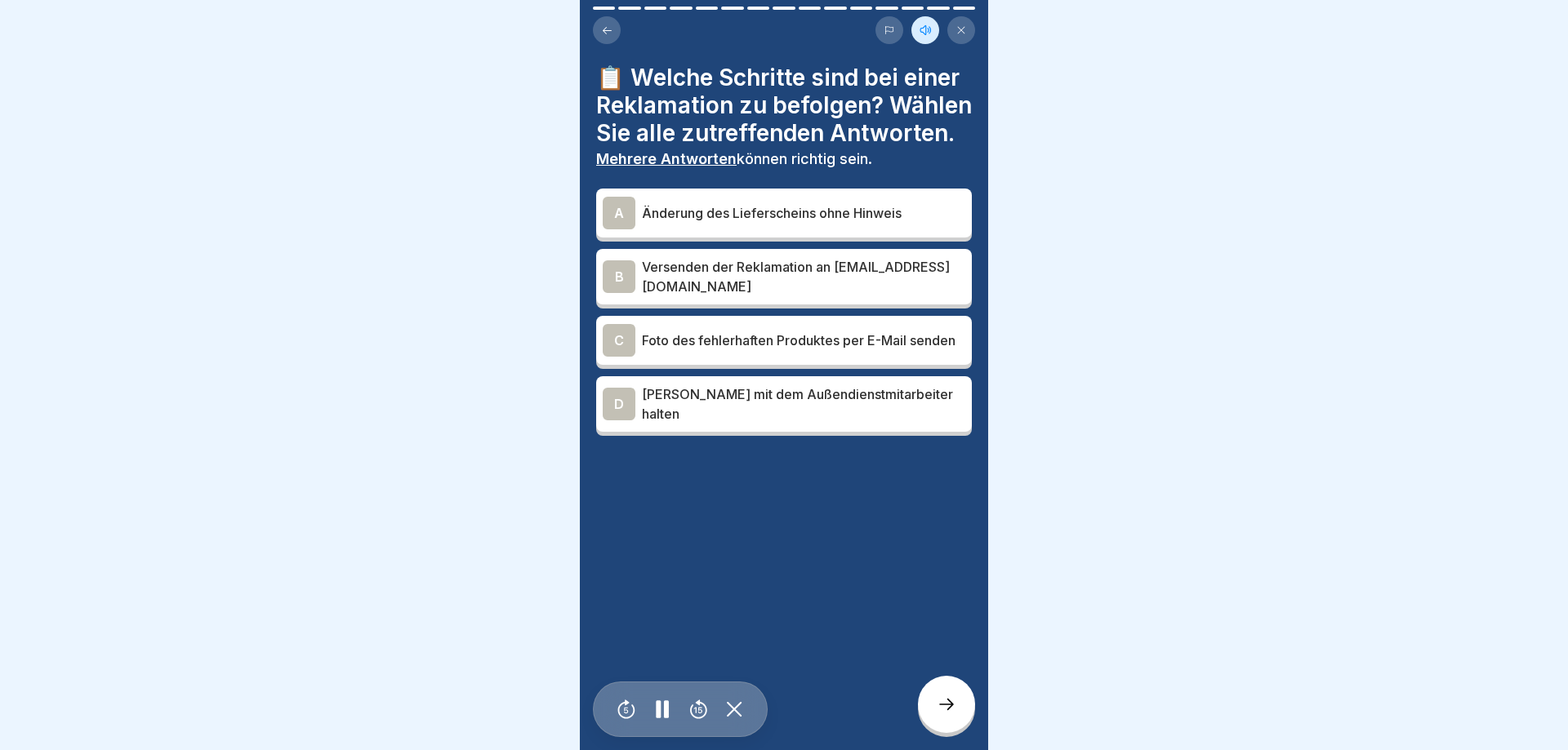
click at [779, 276] on p "Versenden der Reklamation an [EMAIL_ADDRESS][DOMAIN_NAME]" at bounding box center [804, 277] width 323 height 39
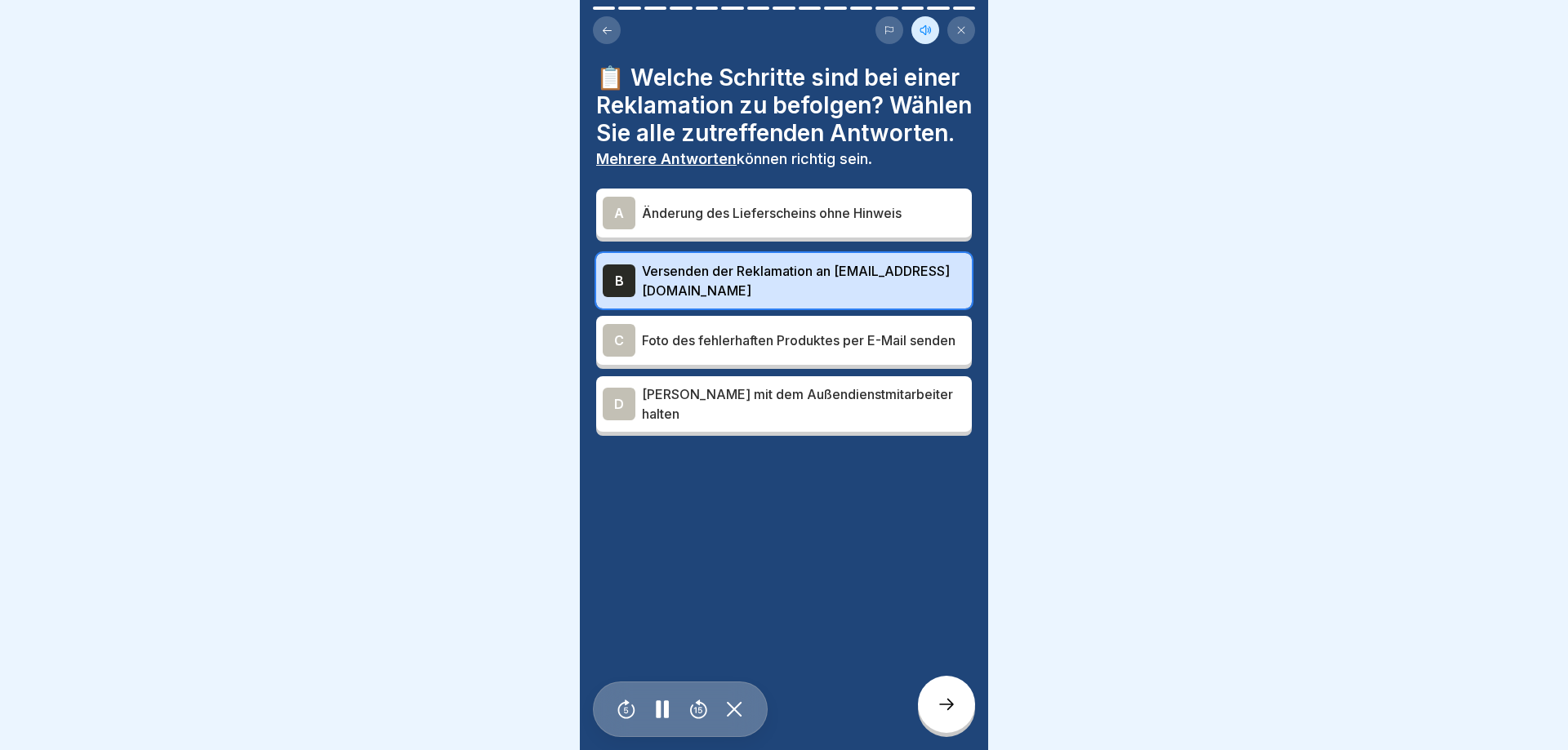
click at [767, 351] on div "C Foto des fehlerhaften Produktes per E-Mail senden" at bounding box center [784, 340] width 363 height 33
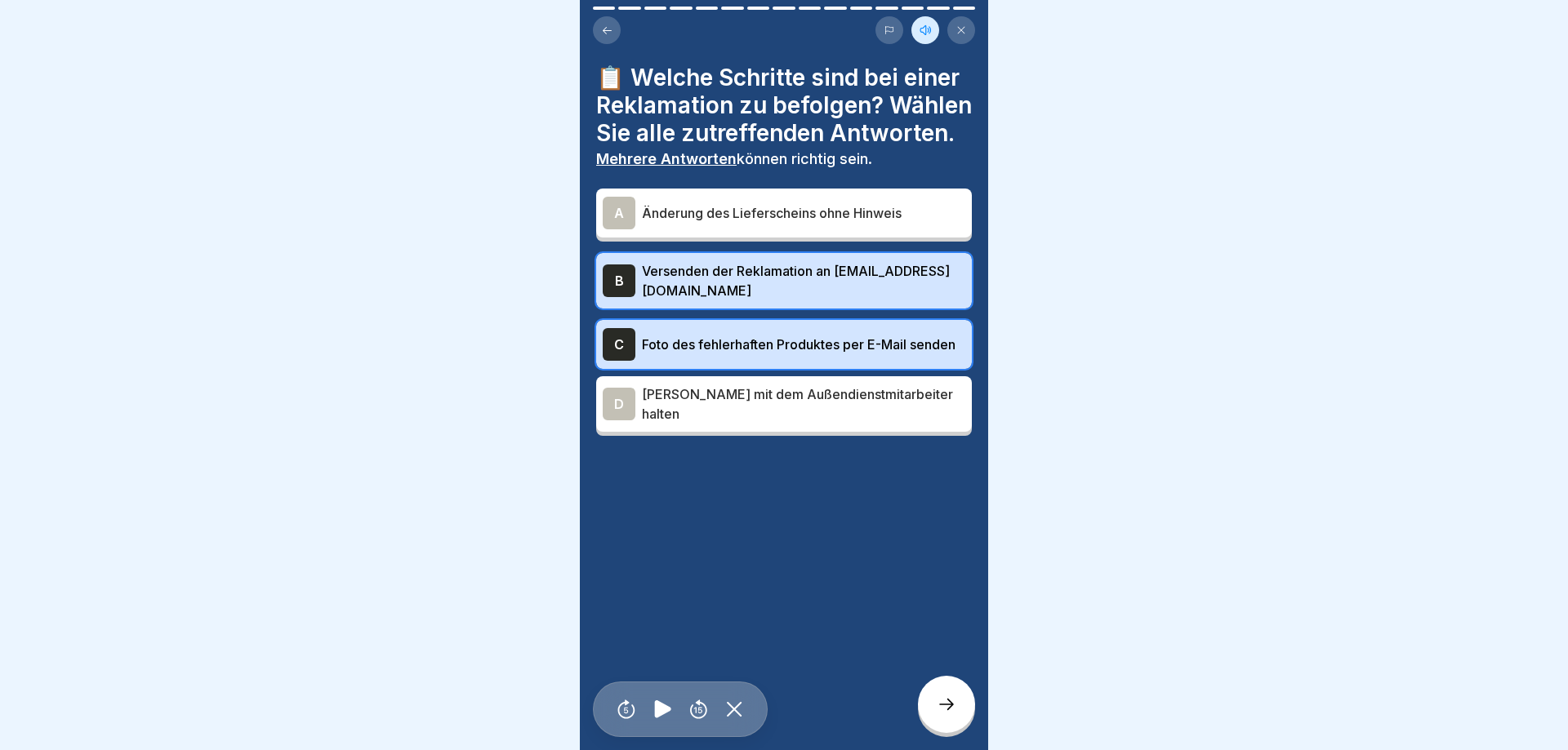
click at [933, 702] on div at bounding box center [946, 704] width 57 height 57
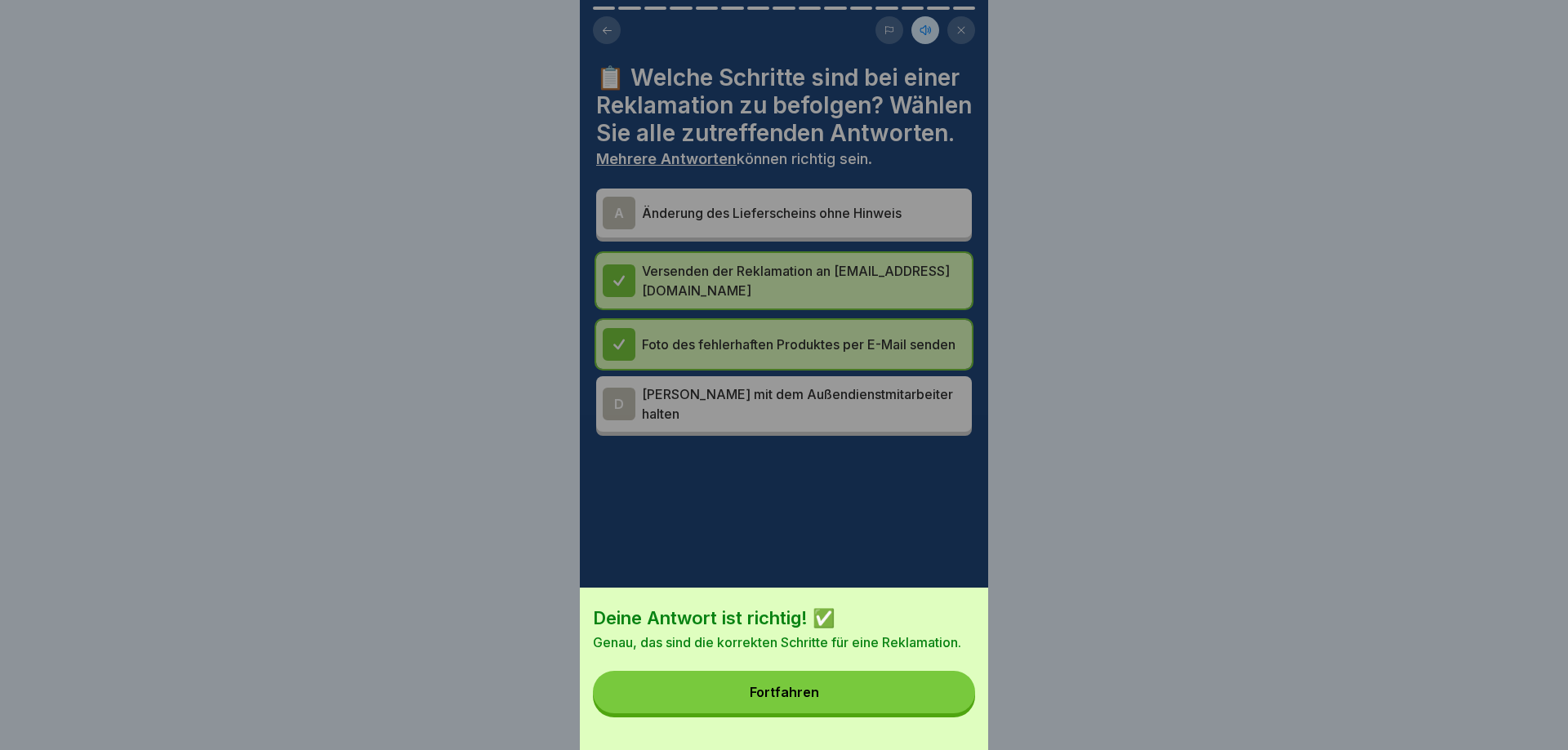
click at [933, 702] on button "Fortfahren" at bounding box center [784, 692] width 382 height 42
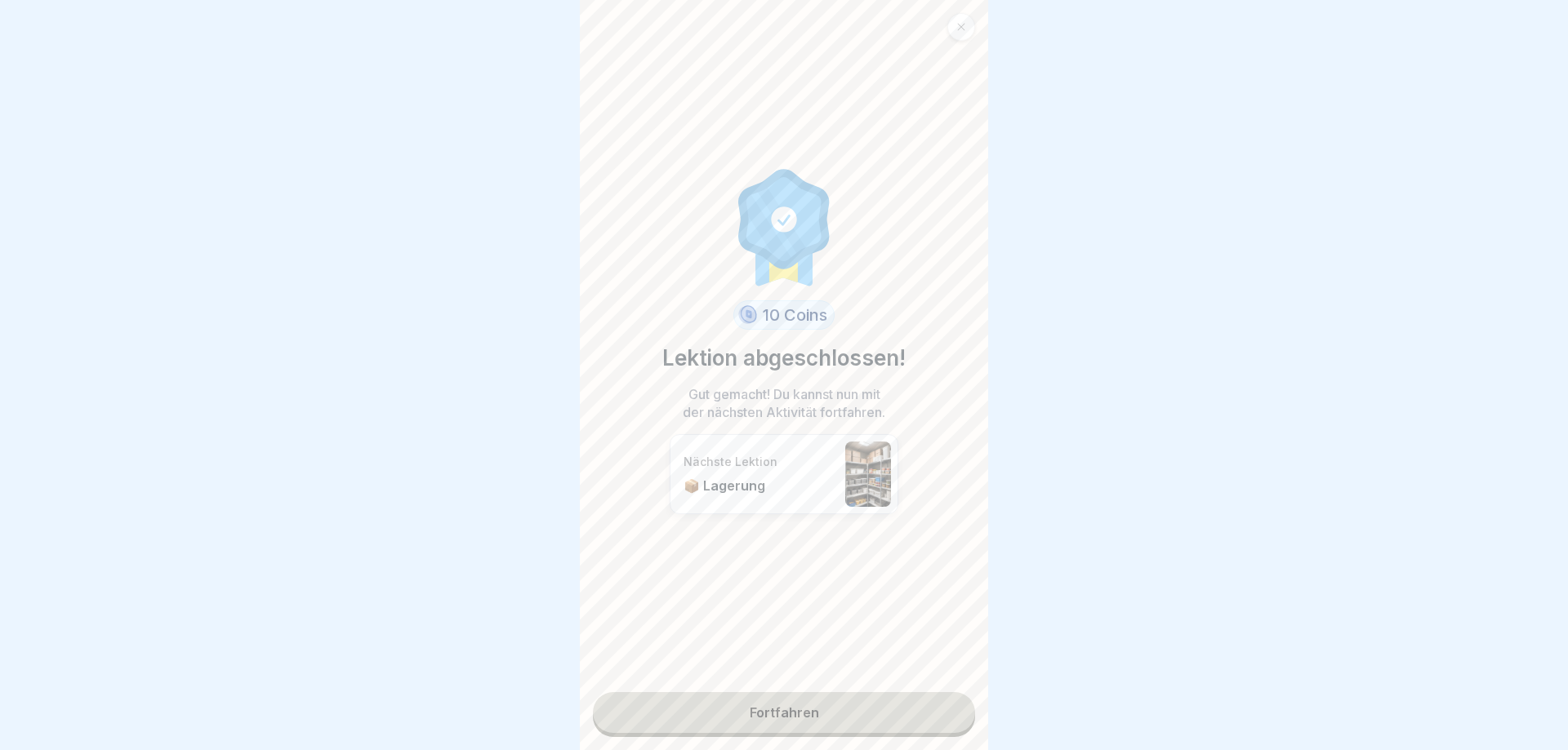
click at [829, 717] on link "Fortfahren" at bounding box center [784, 712] width 382 height 40
click at [829, 716] on link "Fortfahren" at bounding box center [784, 712] width 382 height 40
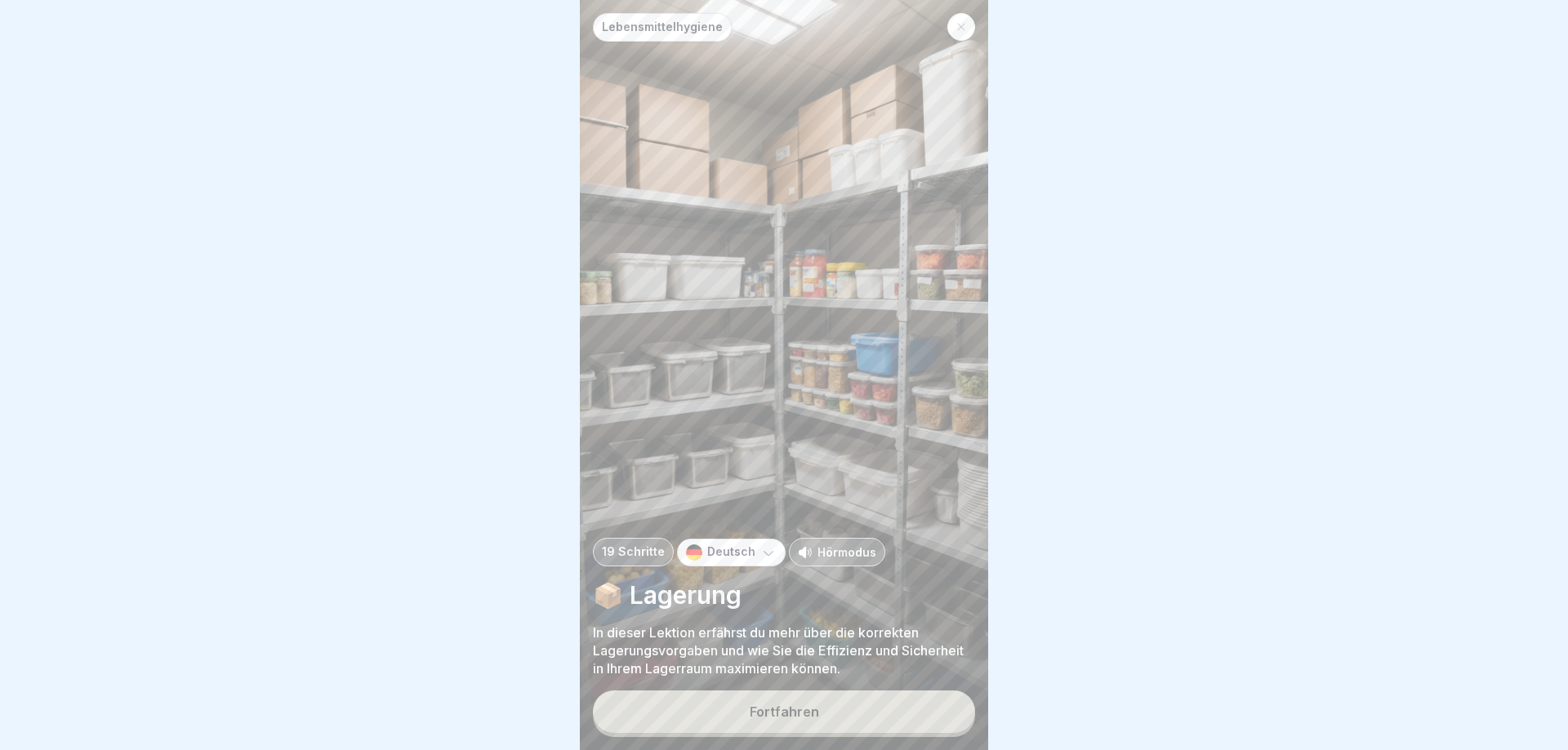
click at [829, 716] on button "Fortfahren" at bounding box center [784, 711] width 382 height 42
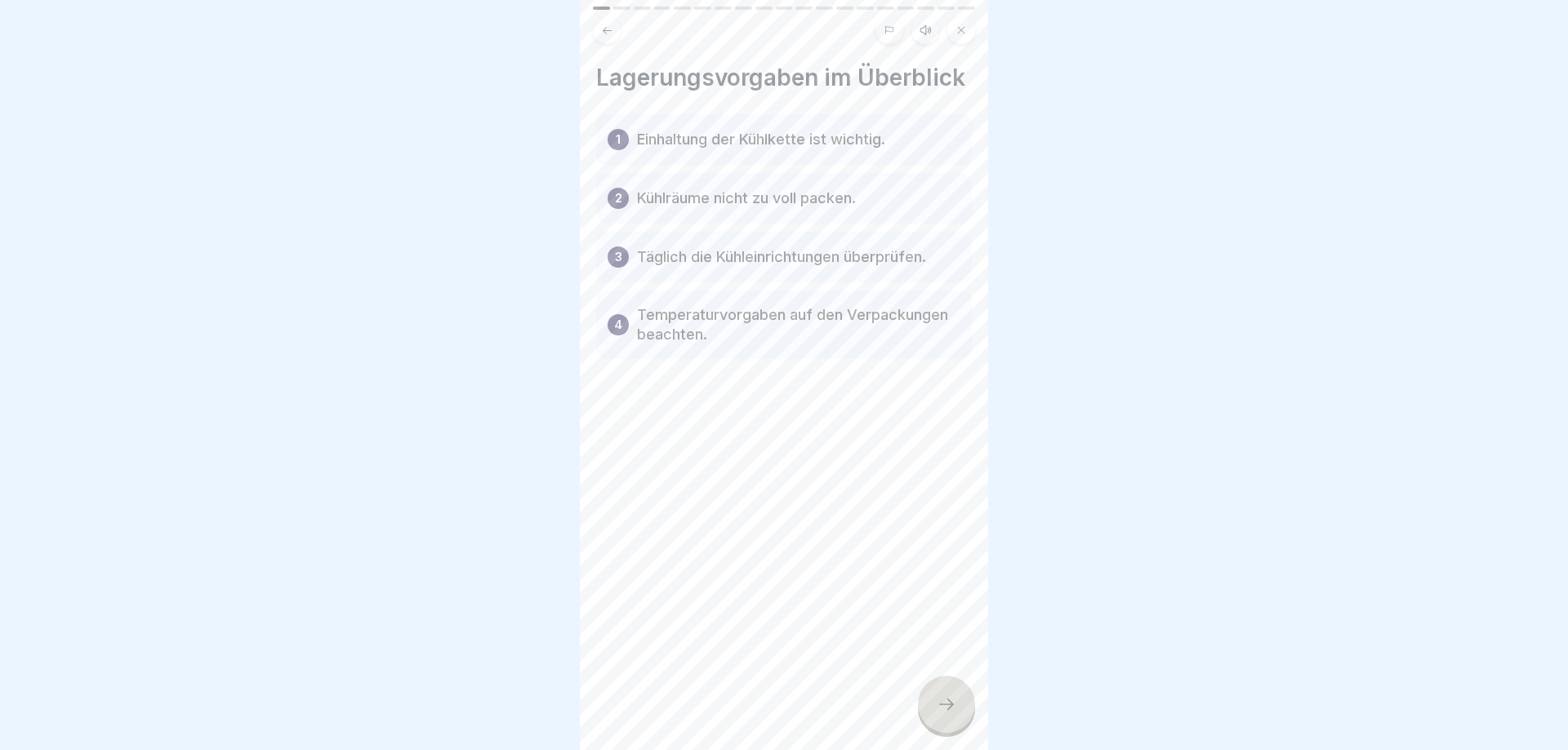
click at [917, 34] on button at bounding box center [925, 30] width 28 height 28
click at [933, 700] on div at bounding box center [946, 704] width 57 height 57
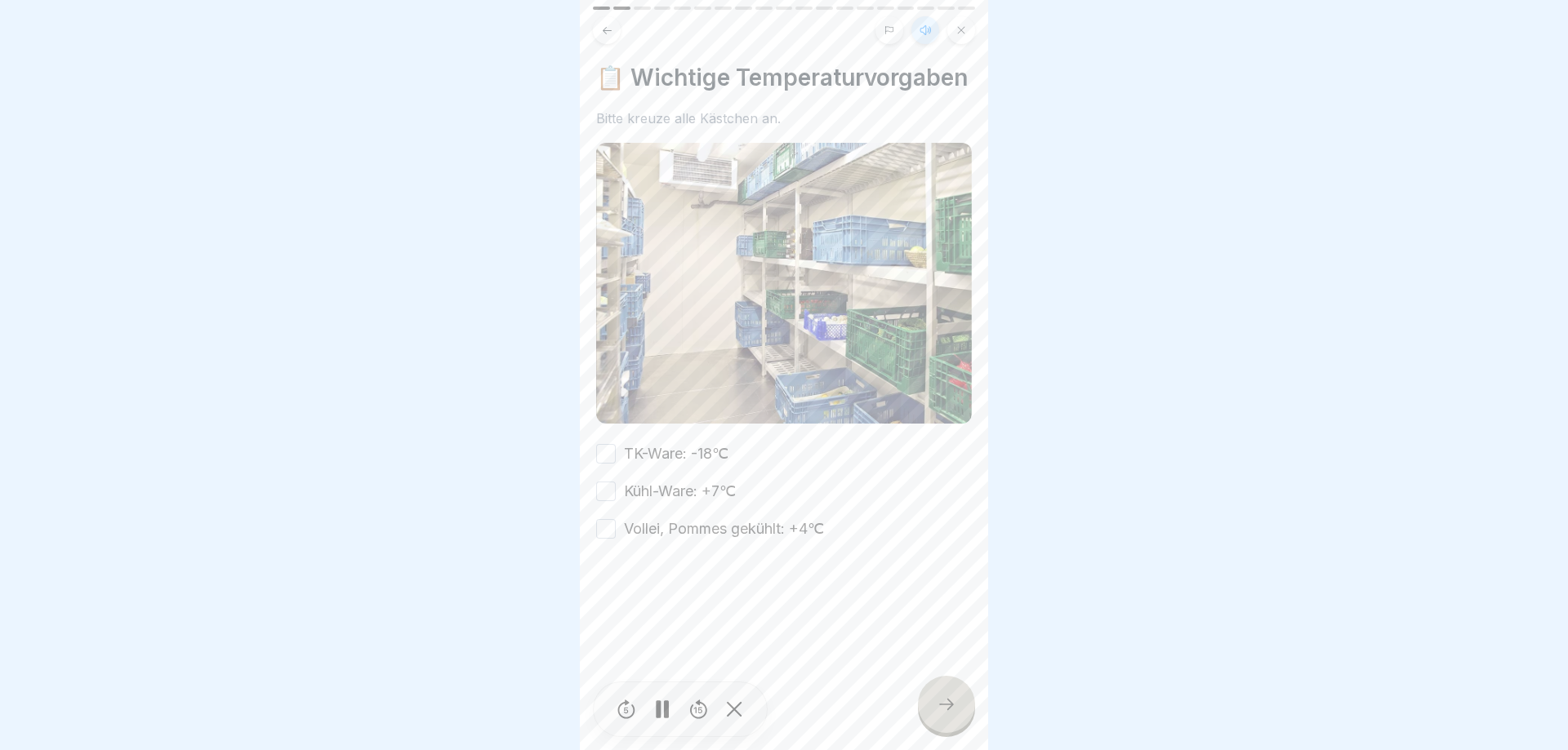
click at [922, 29] on icon at bounding box center [925, 30] width 13 height 13
click at [933, 697] on div at bounding box center [946, 704] width 57 height 57
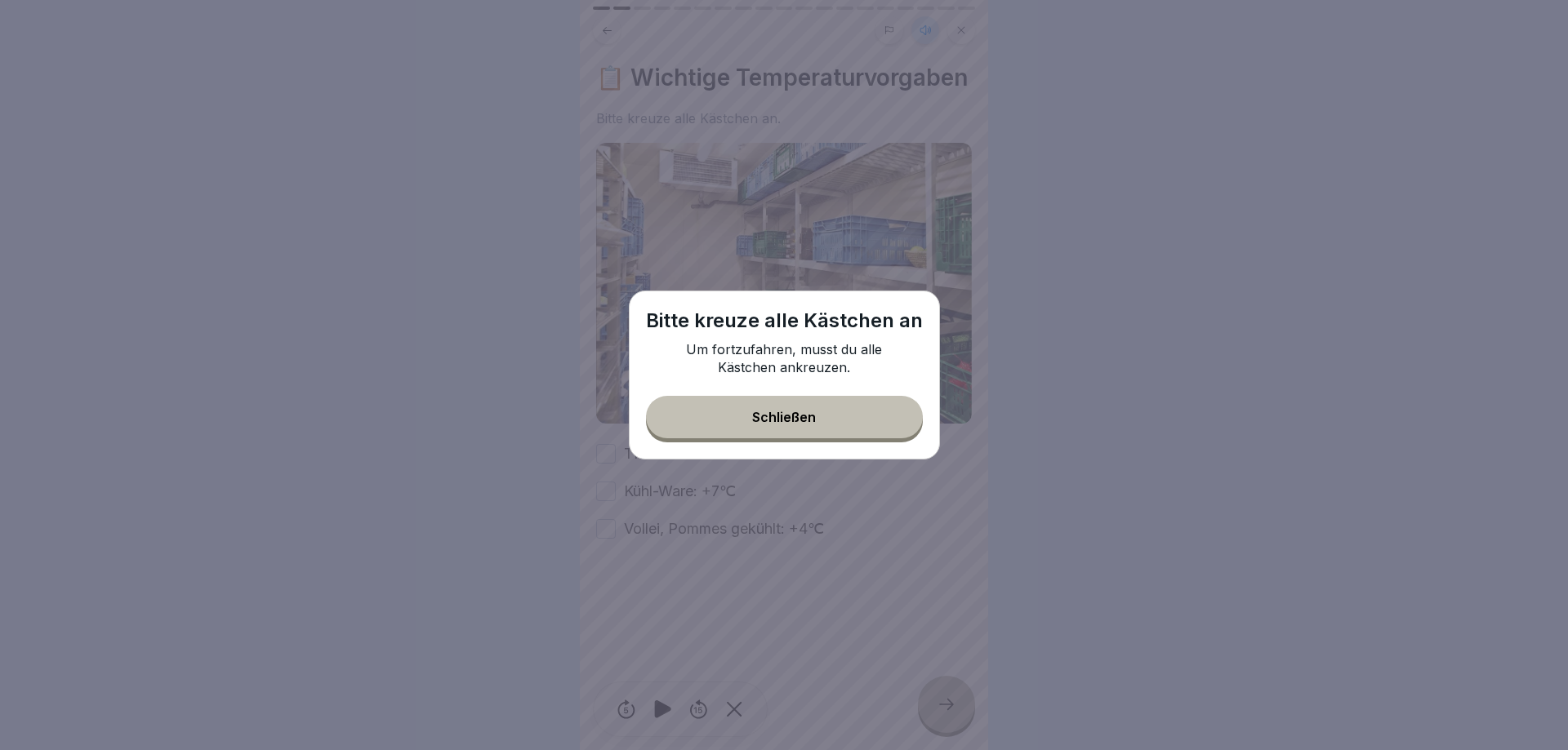
click at [803, 419] on div "Schließen" at bounding box center [784, 417] width 64 height 15
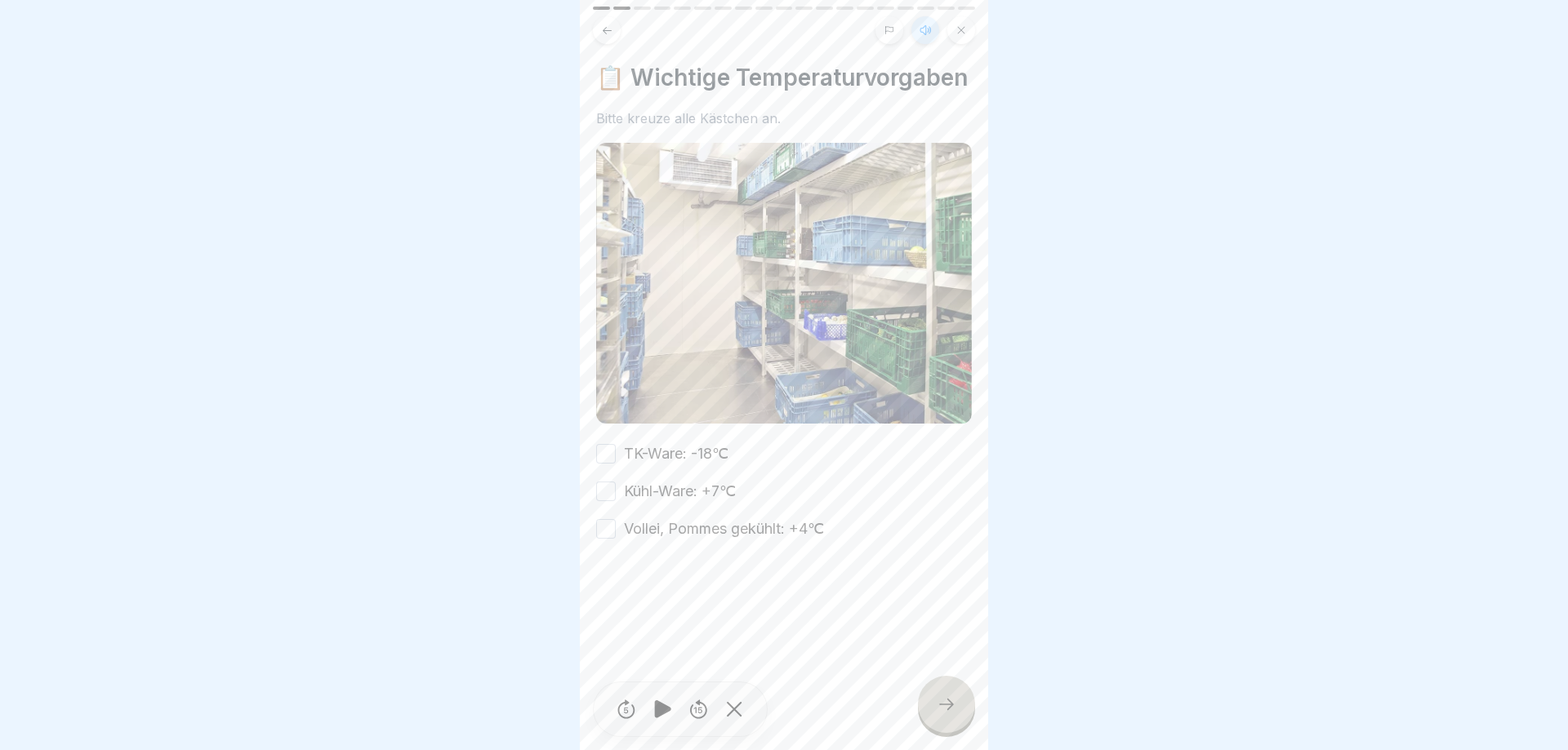
click at [610, 460] on button "TK-Ware: -18℃" at bounding box center [605, 453] width 20 height 20
click at [601, 496] on button "Kühl-Ware: +7℃" at bounding box center [605, 491] width 20 height 20
click at [604, 527] on button "Vollei, Pommes gekühlt: +4℃" at bounding box center [605, 528] width 20 height 20
click at [952, 711] on icon at bounding box center [946, 704] width 20 height 20
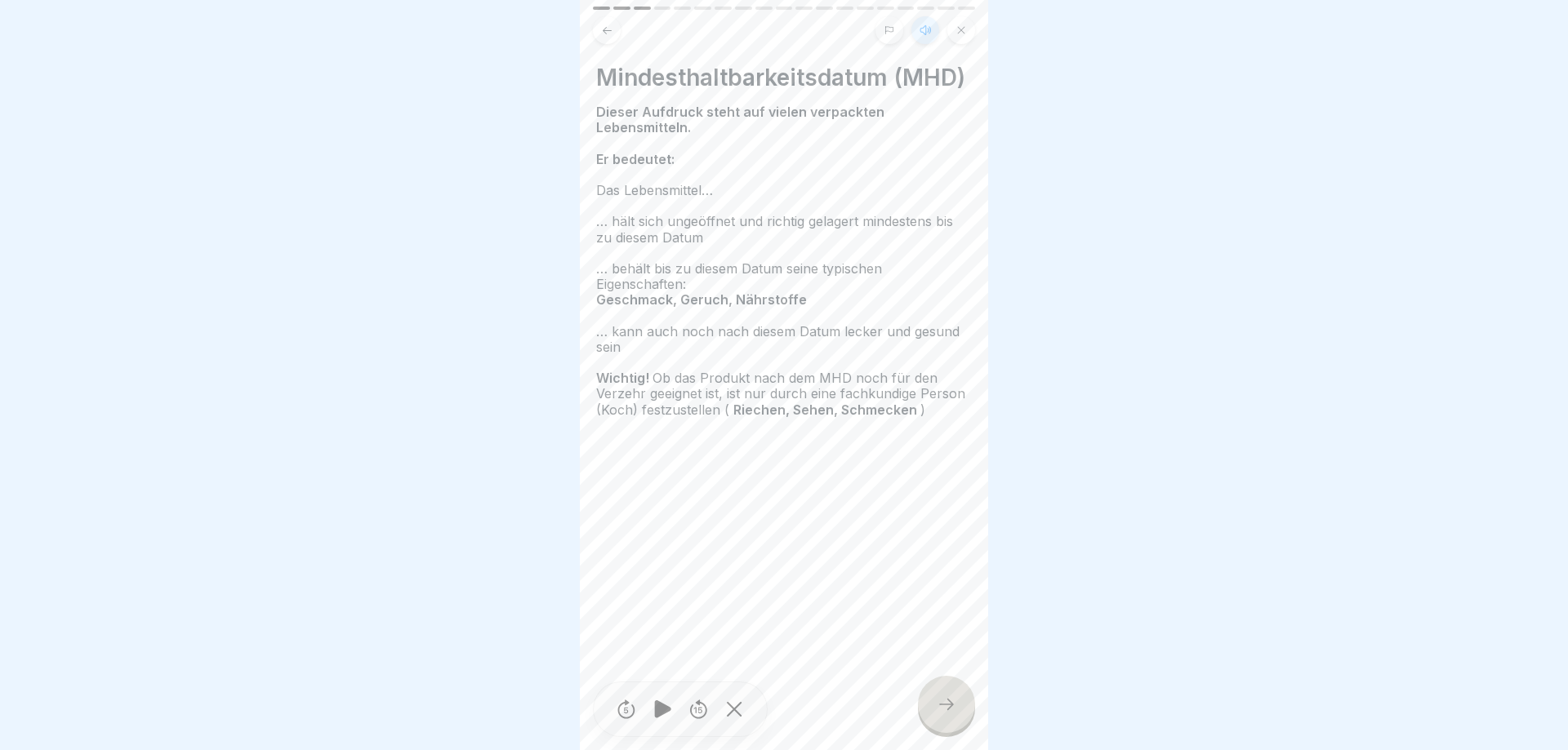
click at [941, 705] on icon at bounding box center [947, 704] width 15 height 11
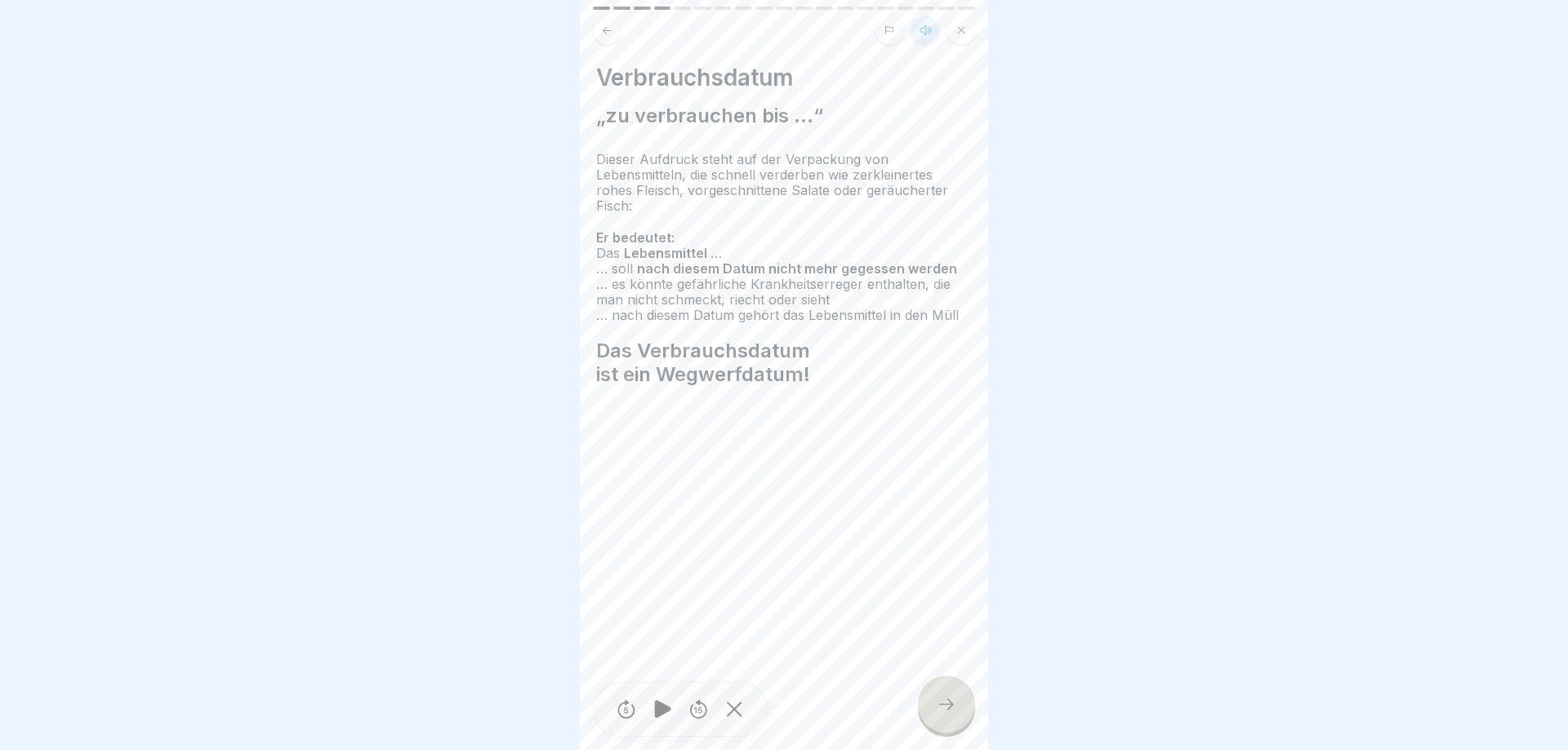
click at [950, 698] on icon at bounding box center [946, 704] width 20 height 20
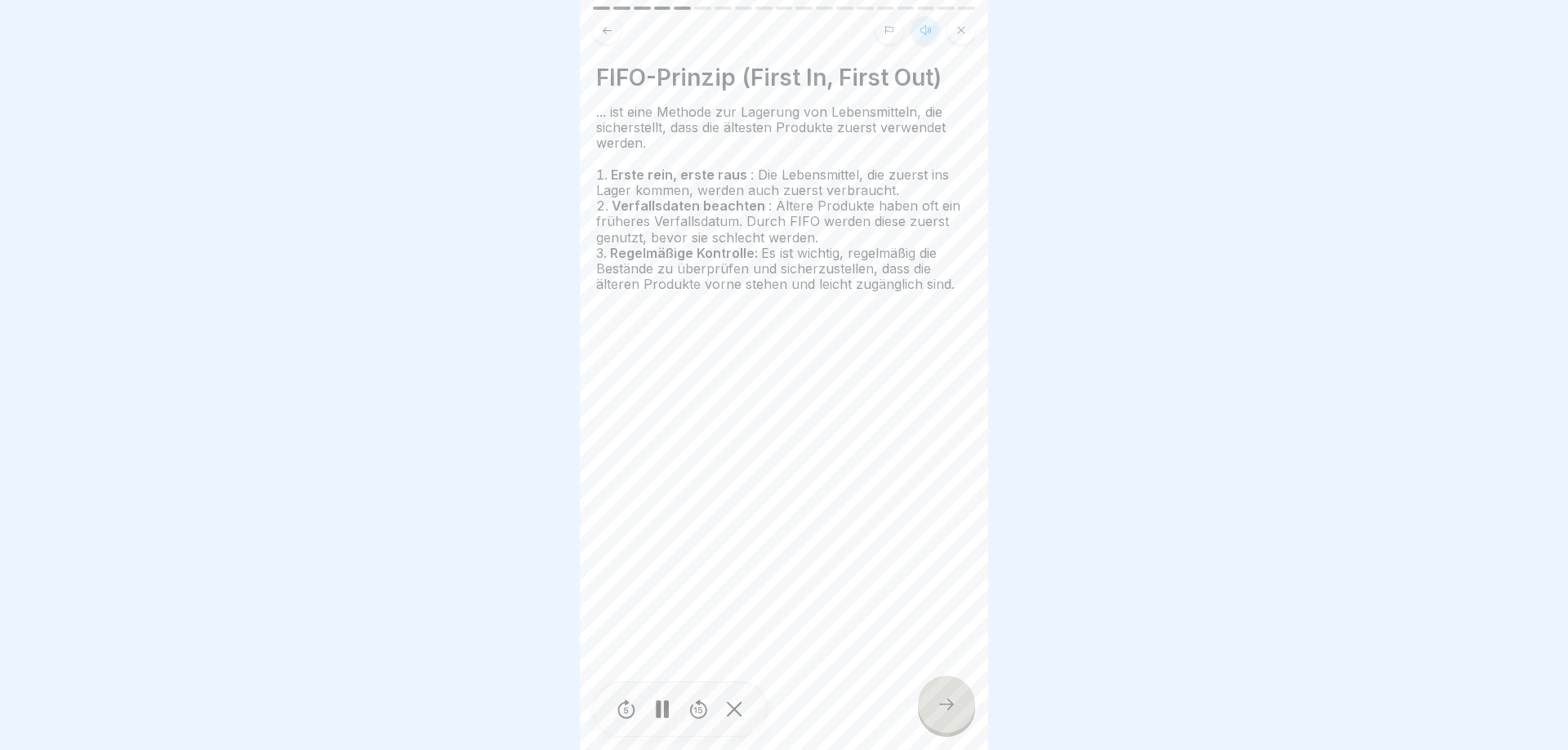
click at [930, 705] on div at bounding box center [946, 704] width 57 height 57
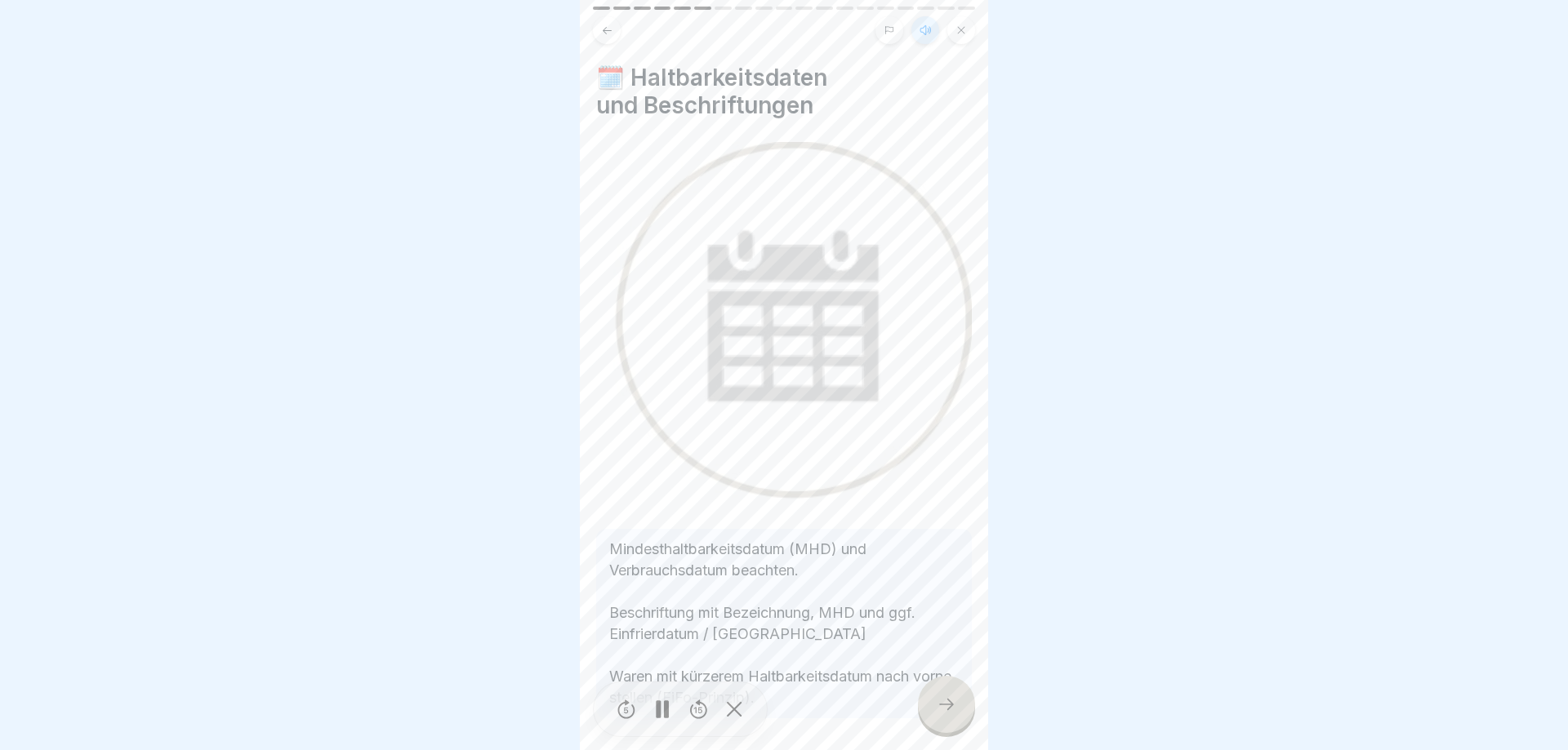
scroll to position [66, 0]
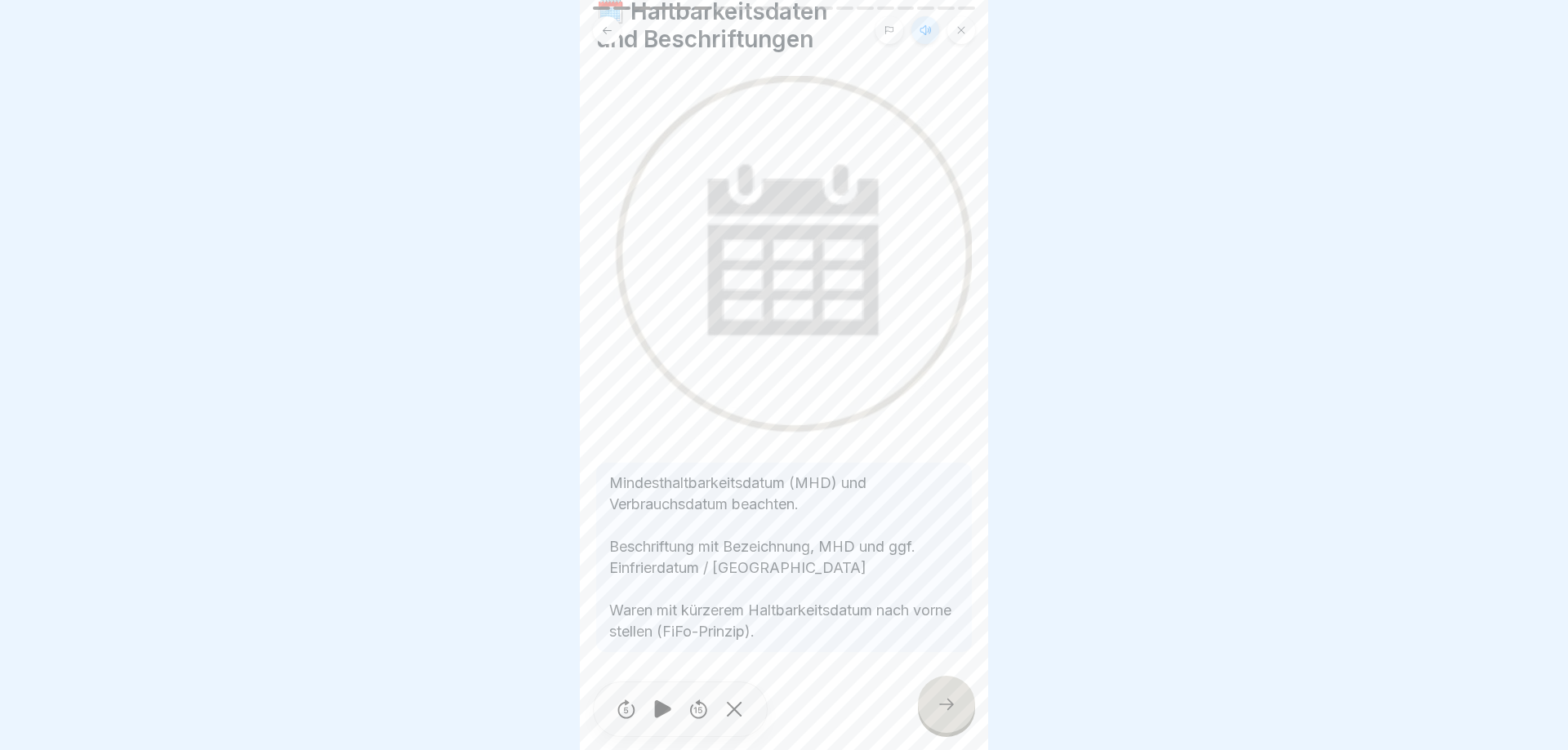
click at [947, 711] on icon at bounding box center [946, 704] width 20 height 20
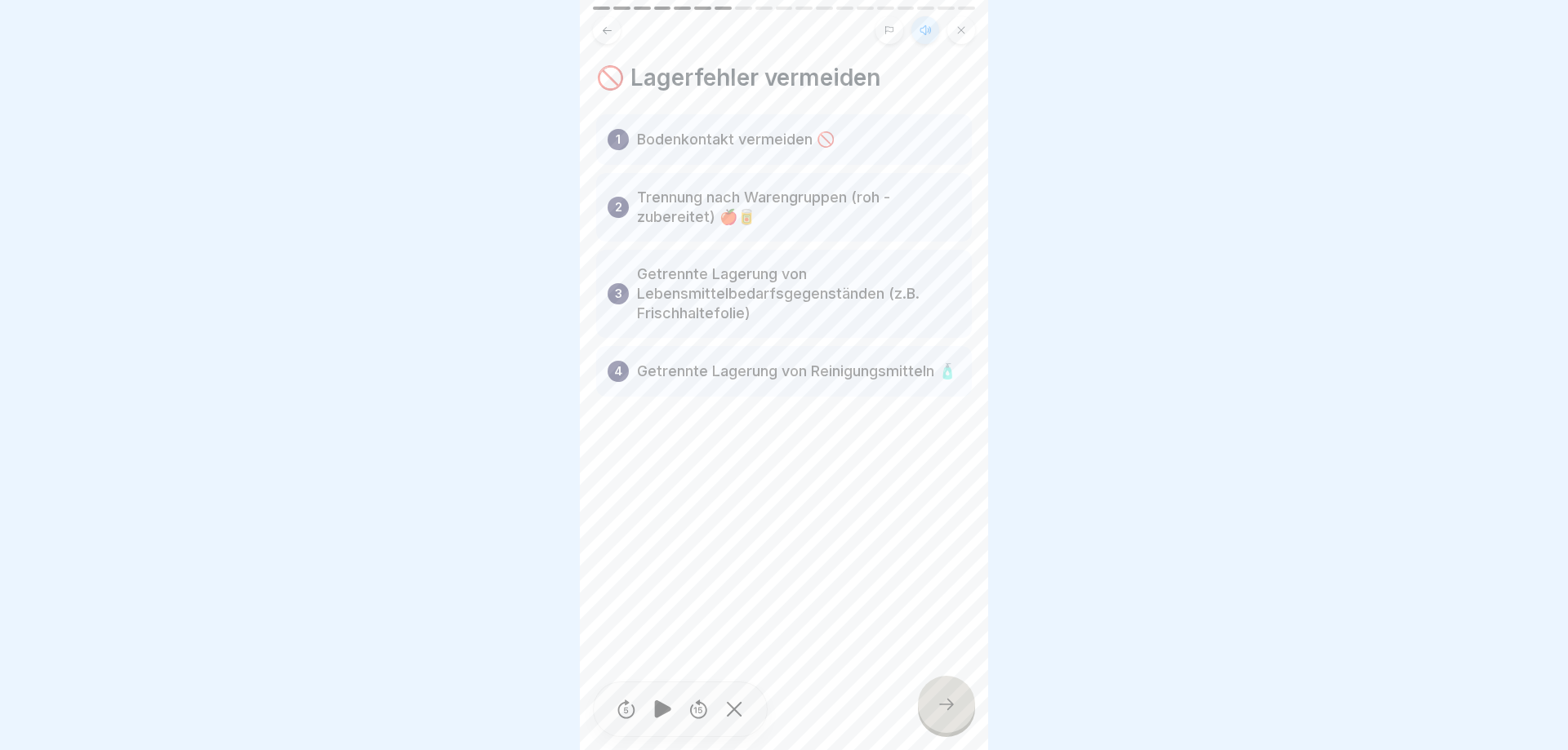
click at [925, 702] on div at bounding box center [946, 704] width 57 height 57
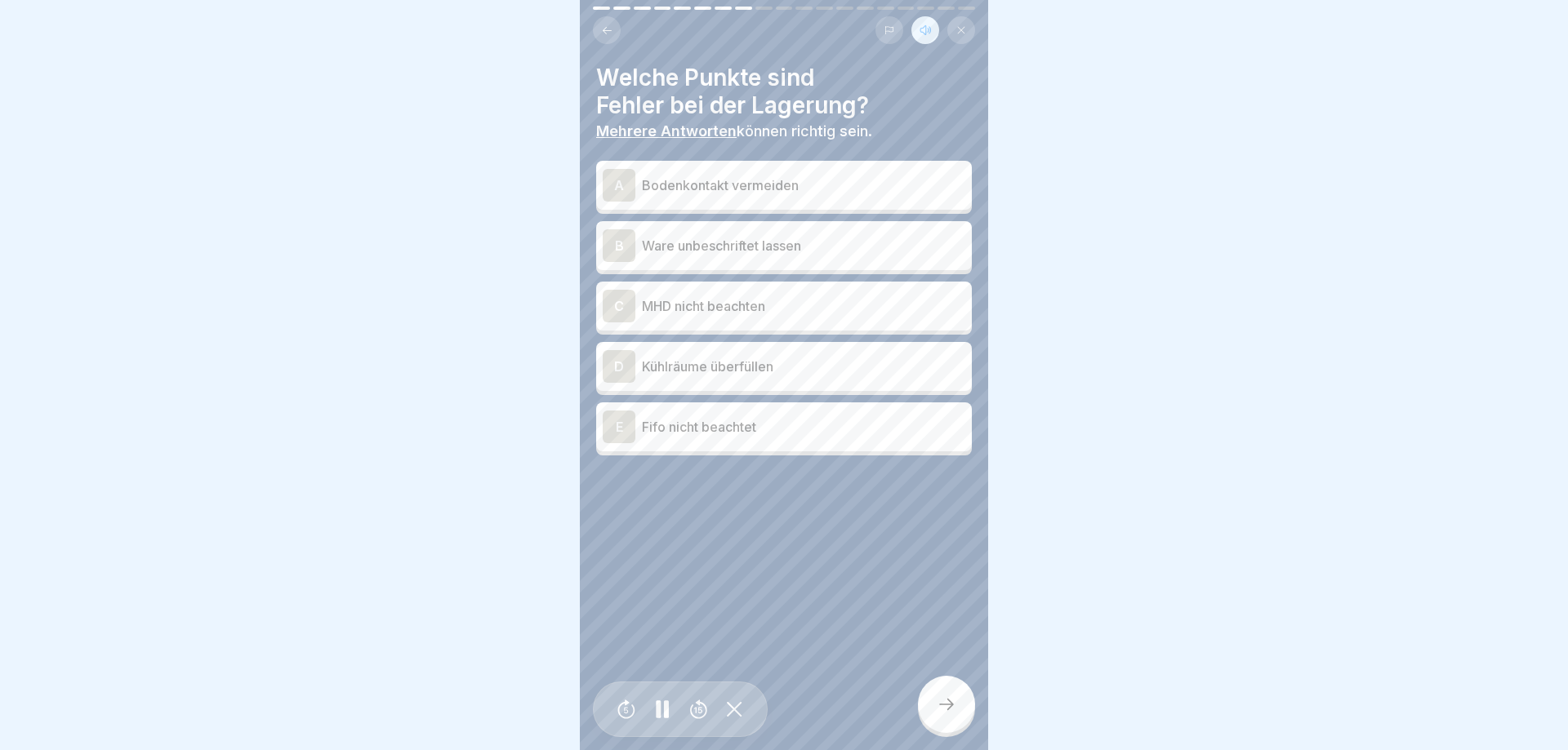
click at [756, 252] on p "Ware unbeschriftet lassen" at bounding box center [804, 245] width 323 height 20
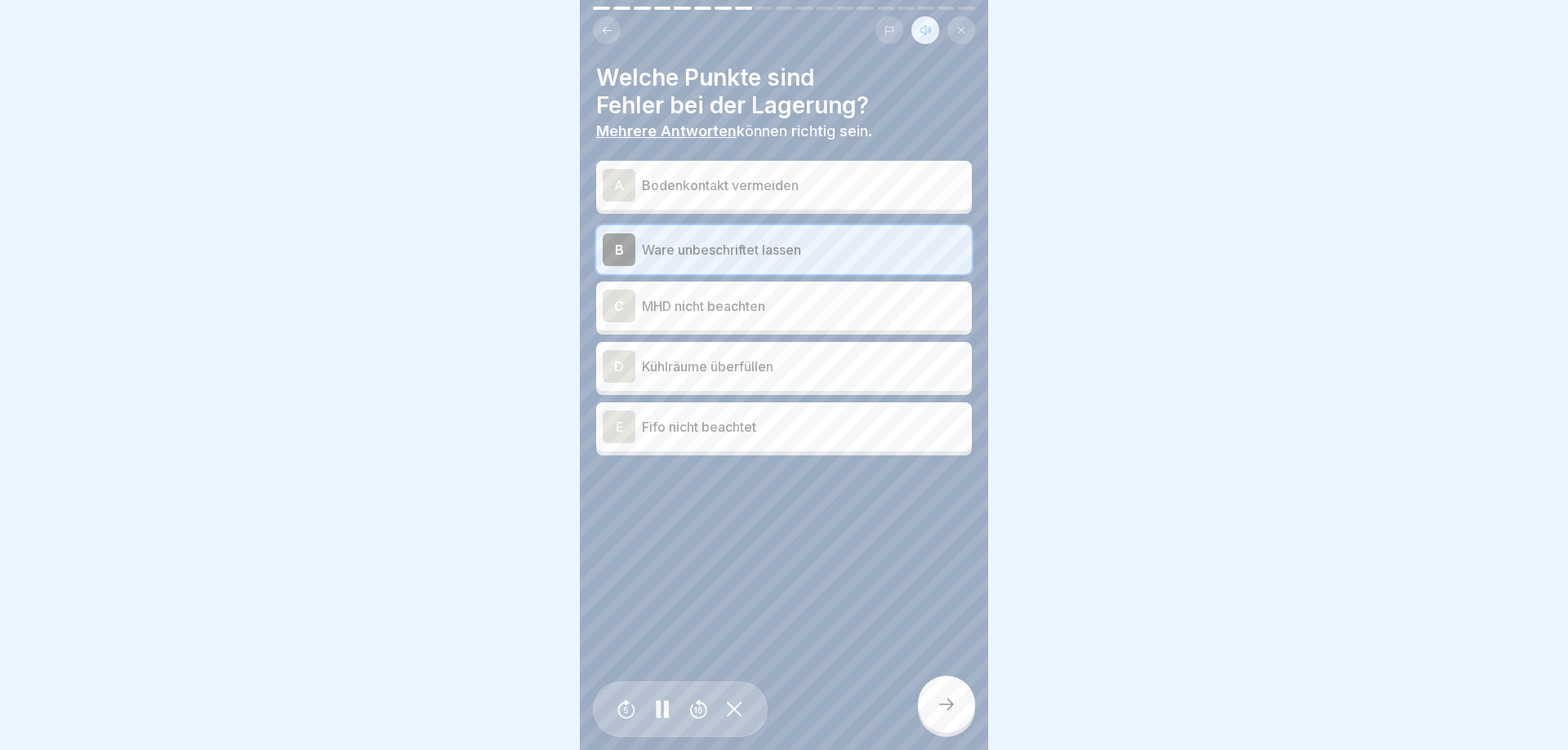
click at [748, 300] on p "MHD nicht beachten" at bounding box center [804, 305] width 323 height 20
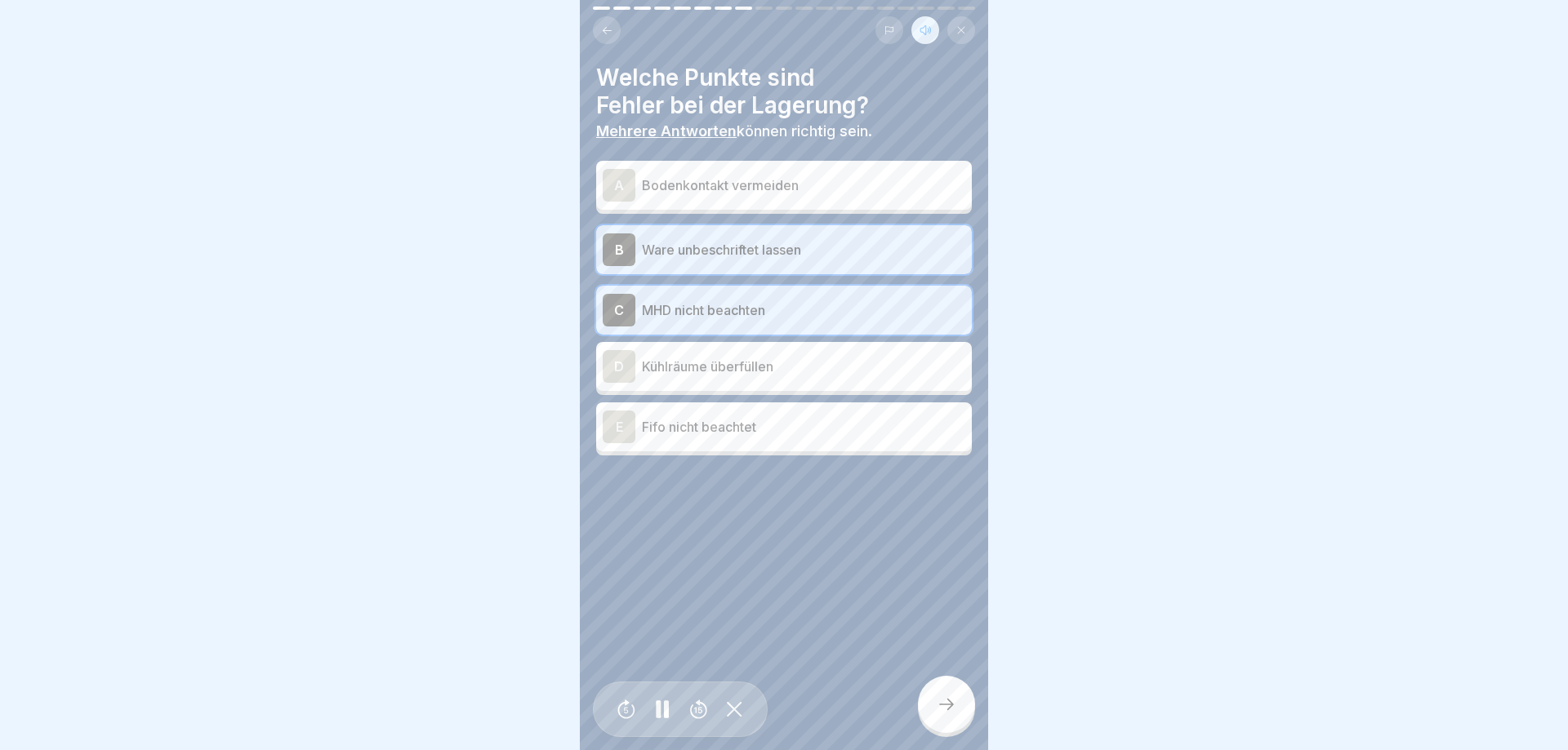
click at [736, 357] on p "Kühlräume überfüllen" at bounding box center [804, 367] width 323 height 20
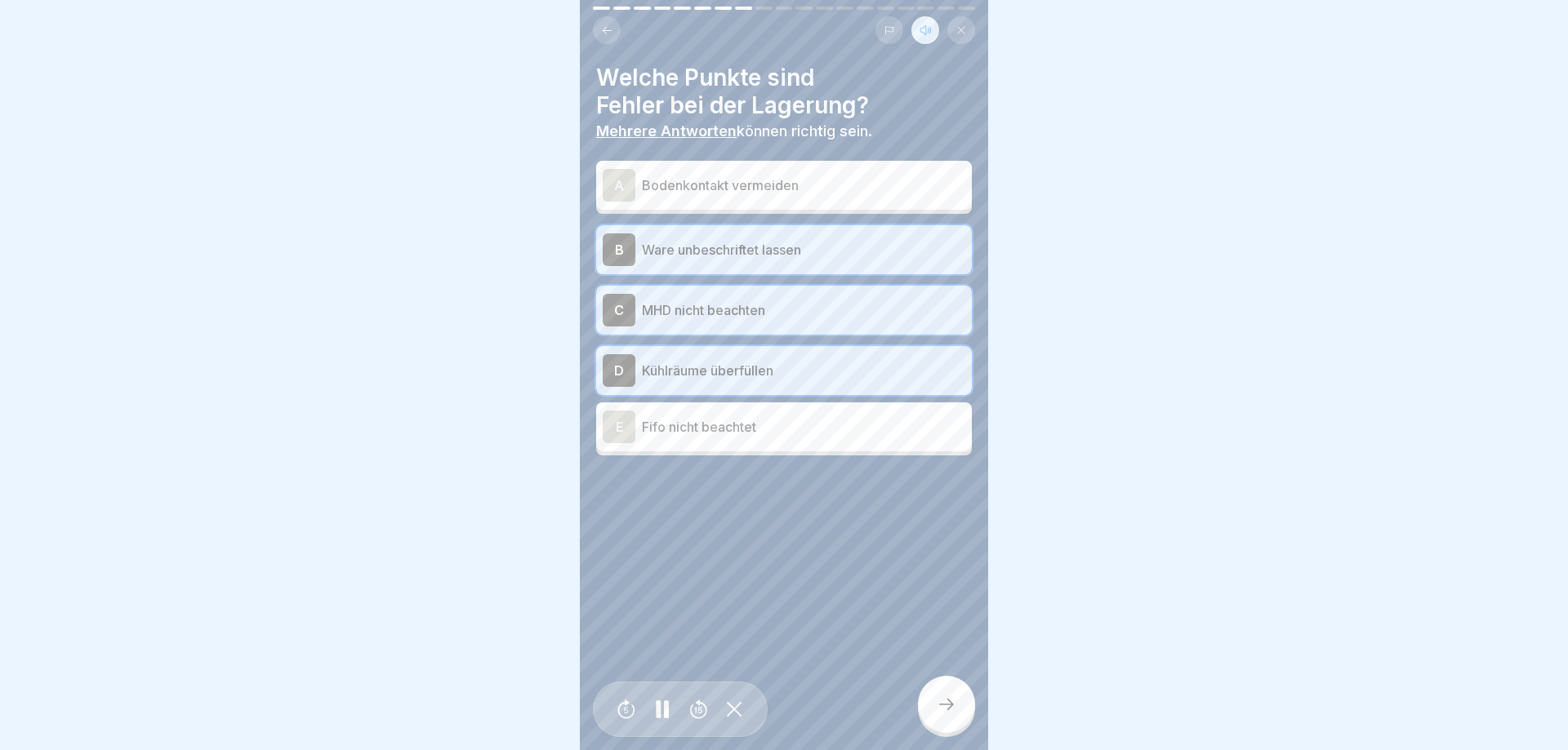
click at [707, 444] on div "E Fifo nicht beachtet" at bounding box center [784, 427] width 376 height 49
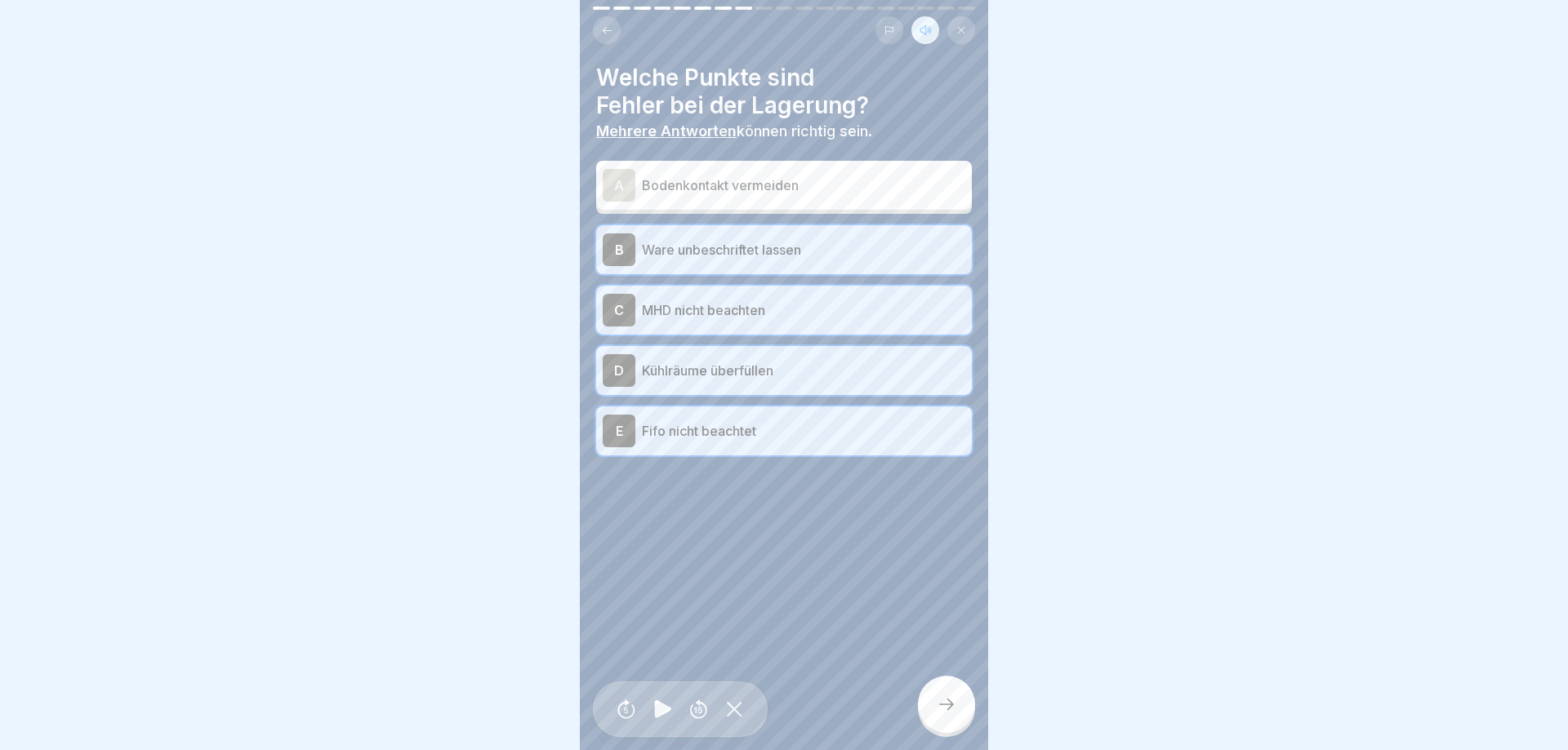
click at [949, 698] on icon at bounding box center [946, 704] width 20 height 20
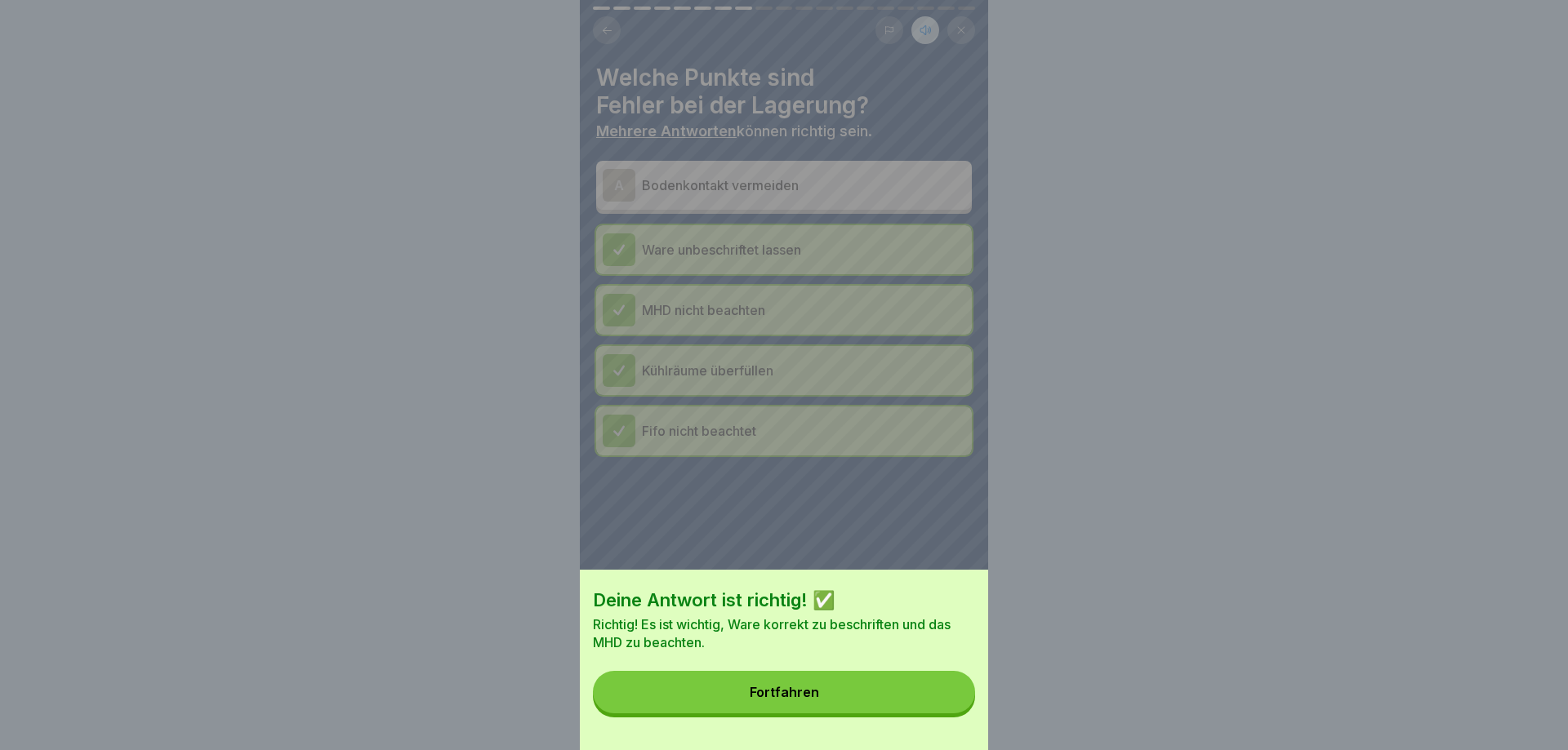
click at [949, 698] on button "Fortfahren" at bounding box center [784, 692] width 382 height 42
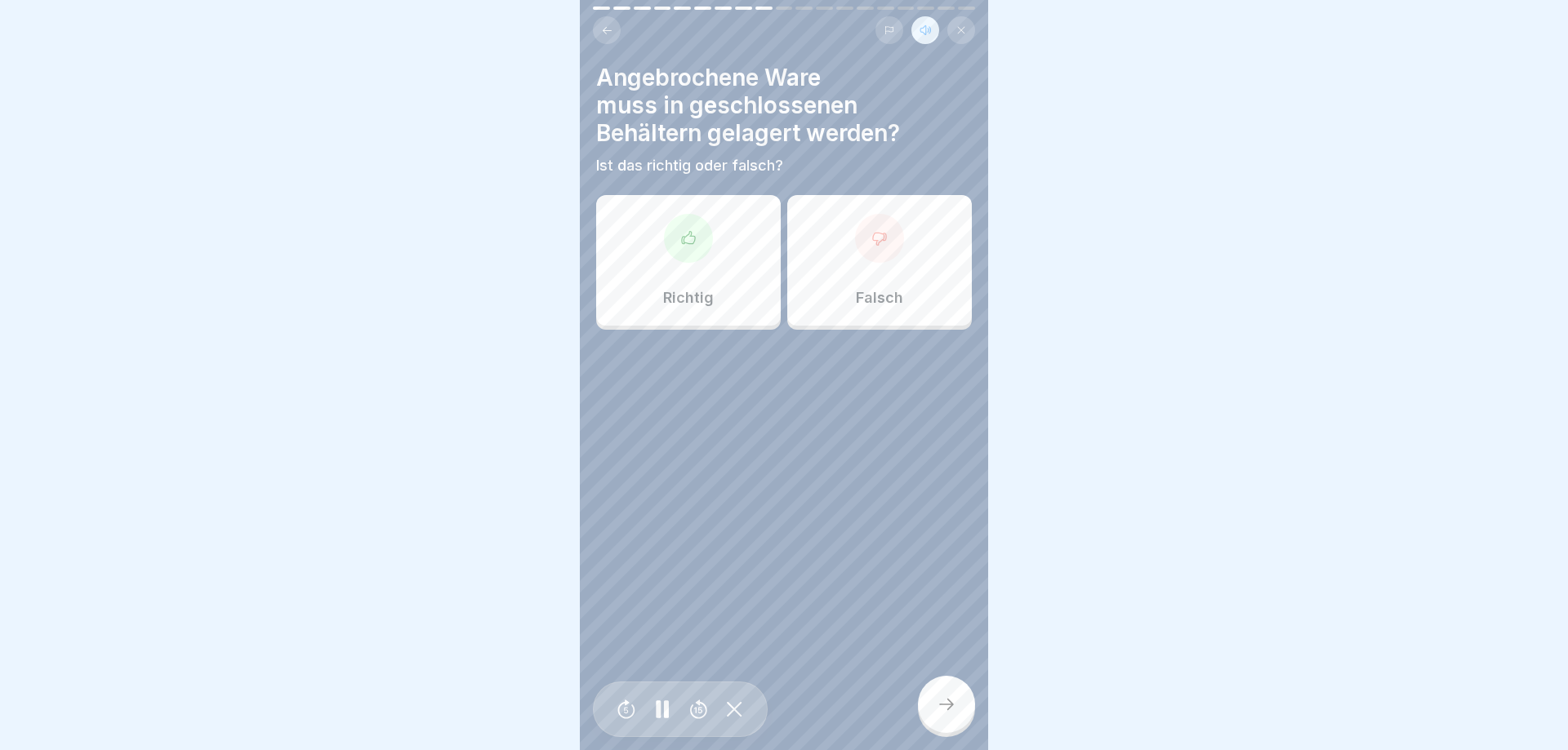
click at [665, 264] on div "Richtig" at bounding box center [688, 260] width 184 height 131
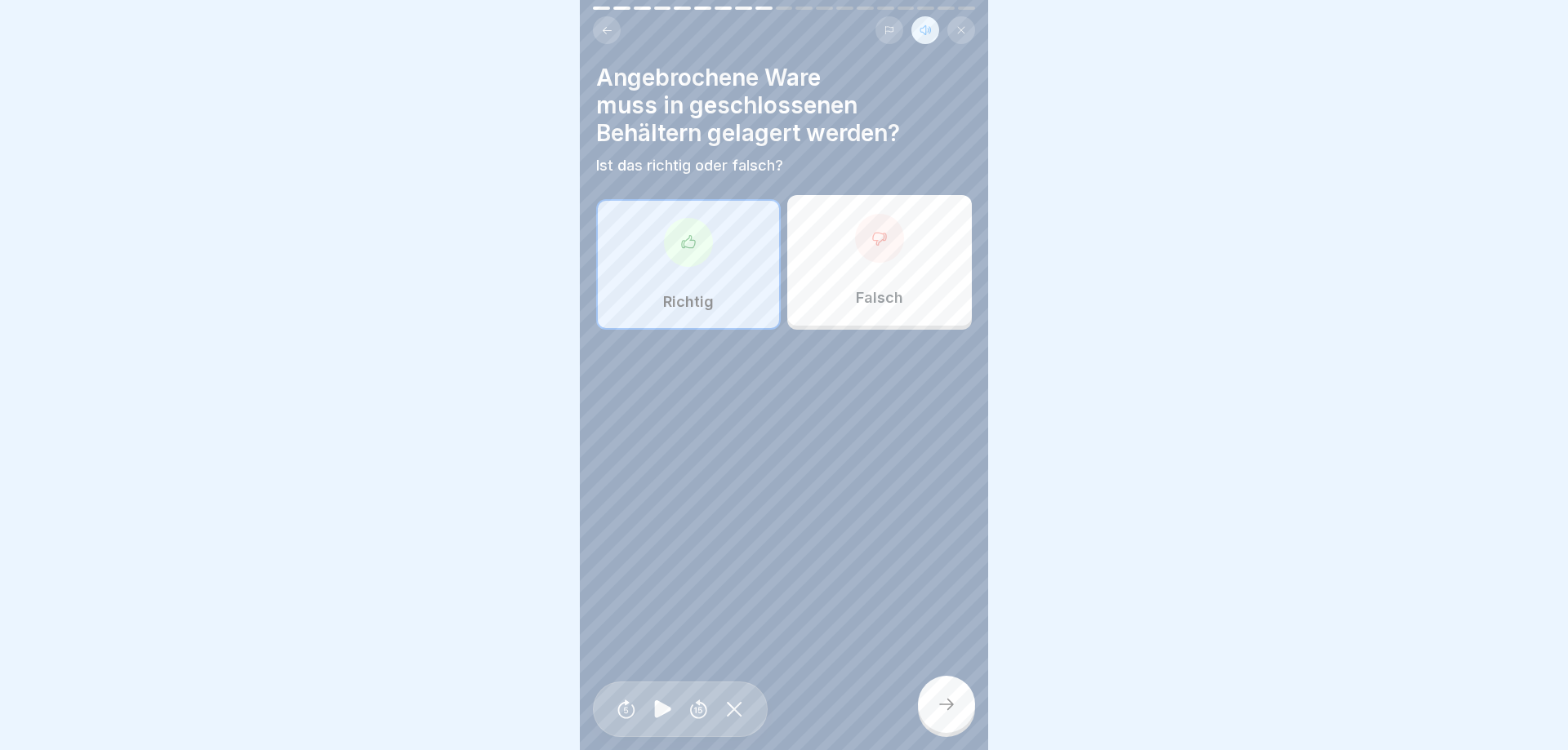
click at [925, 707] on div at bounding box center [946, 704] width 57 height 57
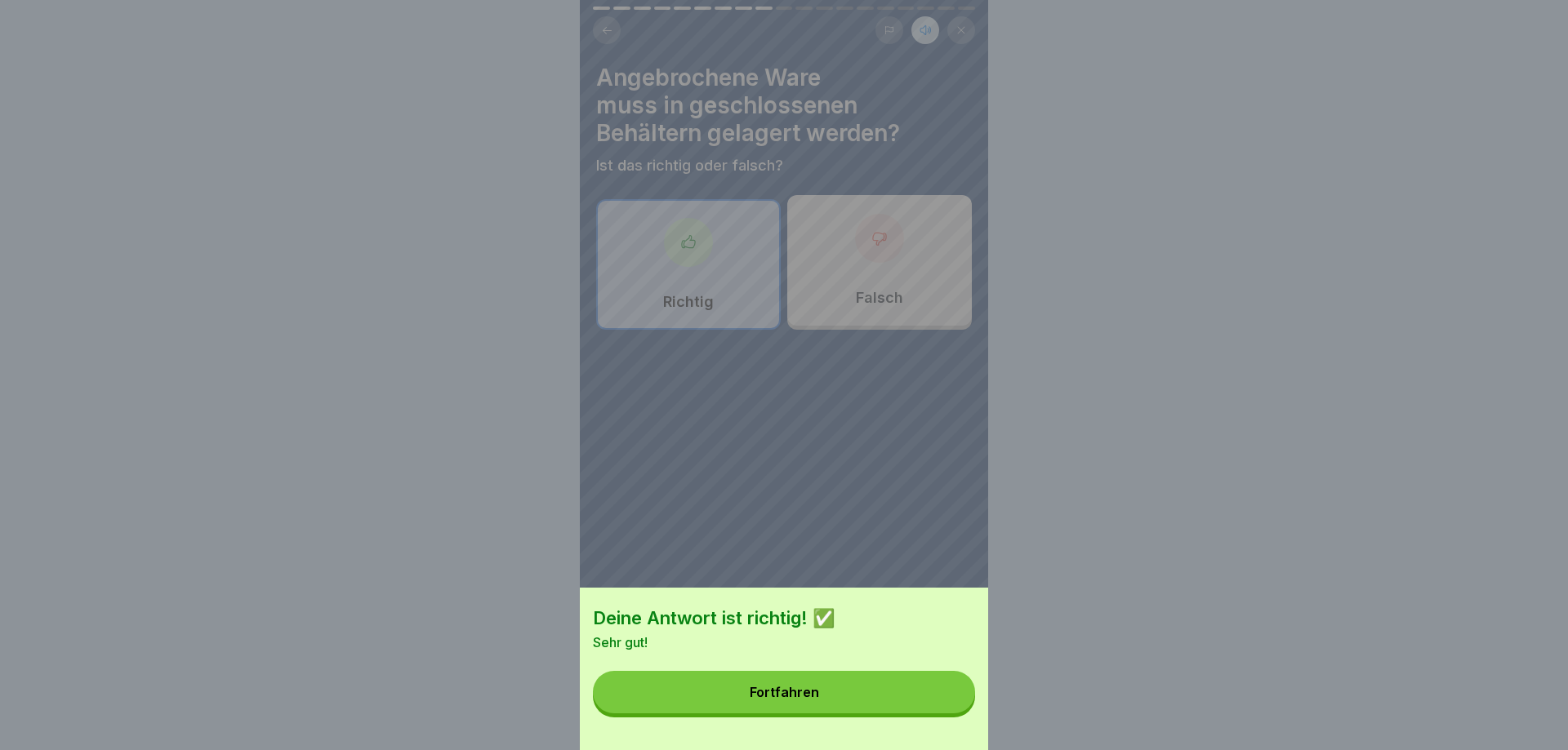
click at [925, 707] on button "Fortfahren" at bounding box center [784, 692] width 382 height 42
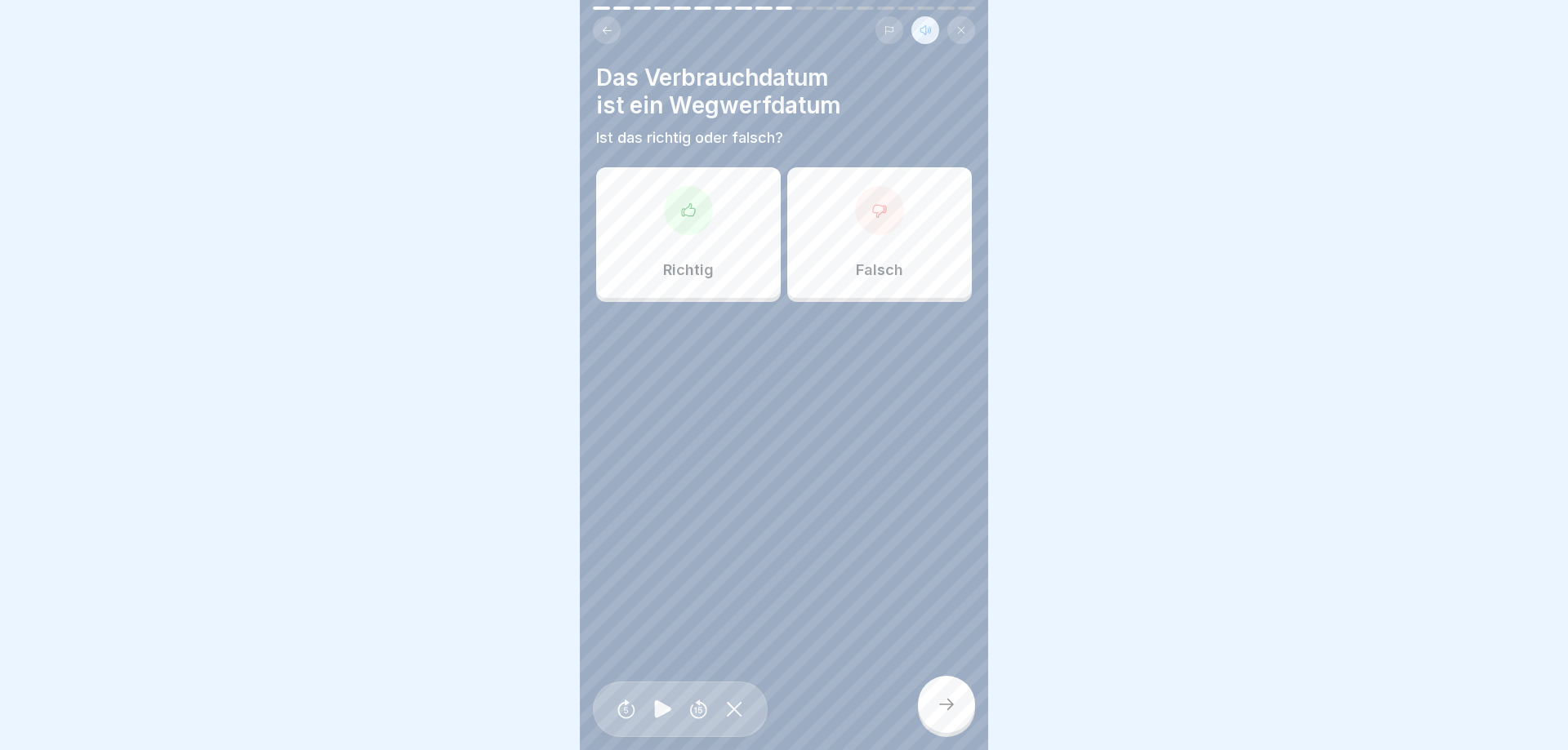
click at [902, 262] on p "Falsch" at bounding box center [879, 270] width 47 height 18
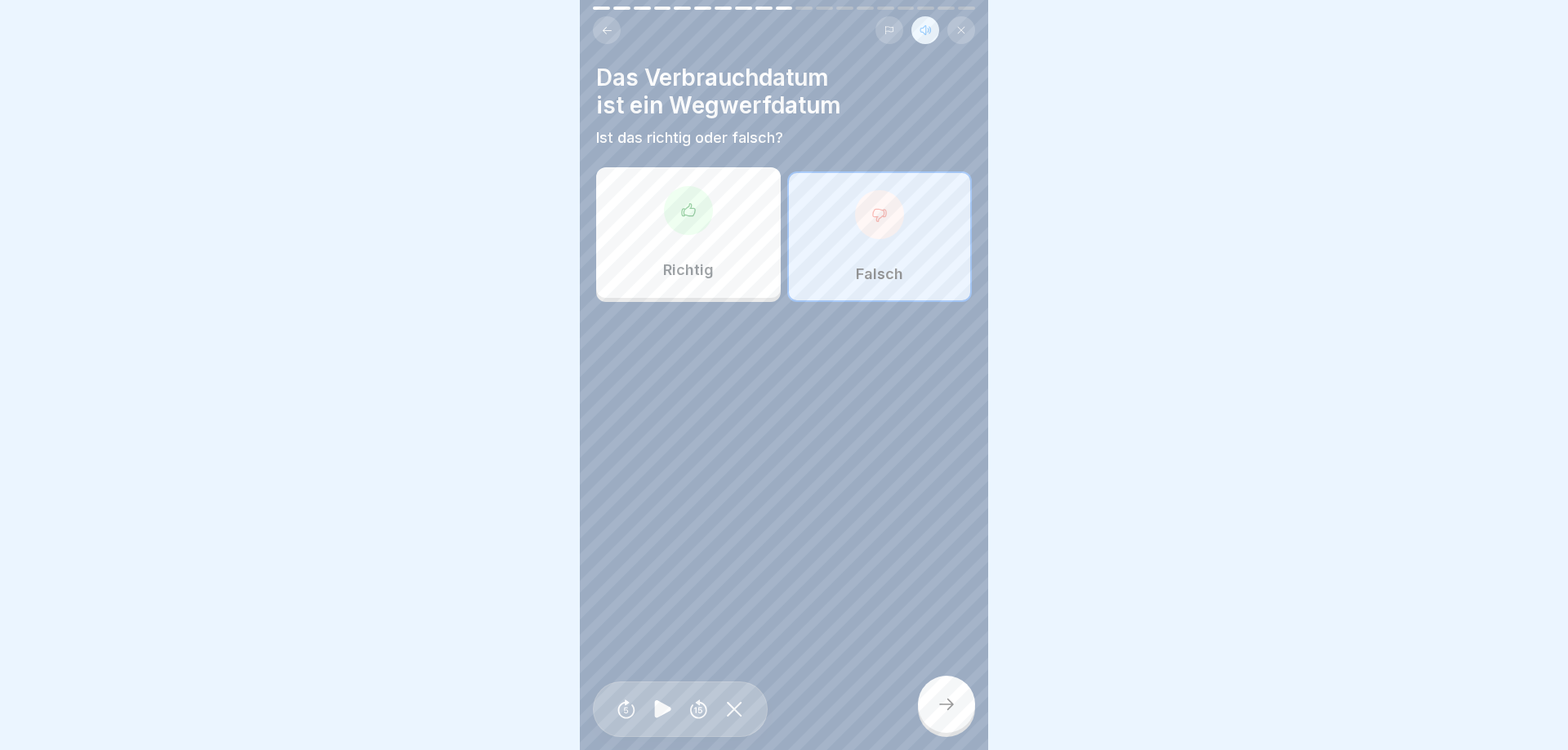
click at [933, 693] on div at bounding box center [946, 704] width 57 height 57
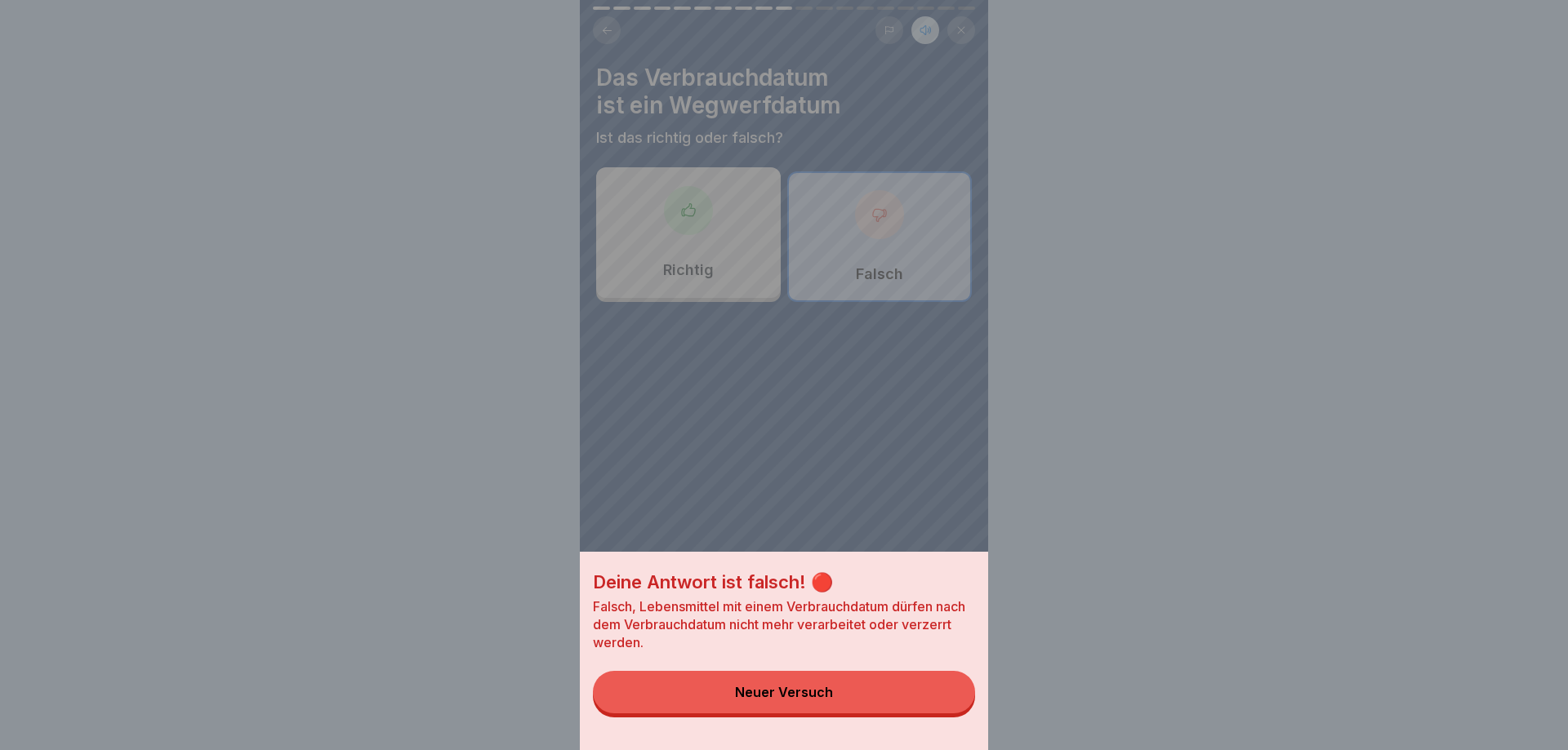
click at [838, 686] on button "Neuer Versuch" at bounding box center [784, 692] width 382 height 42
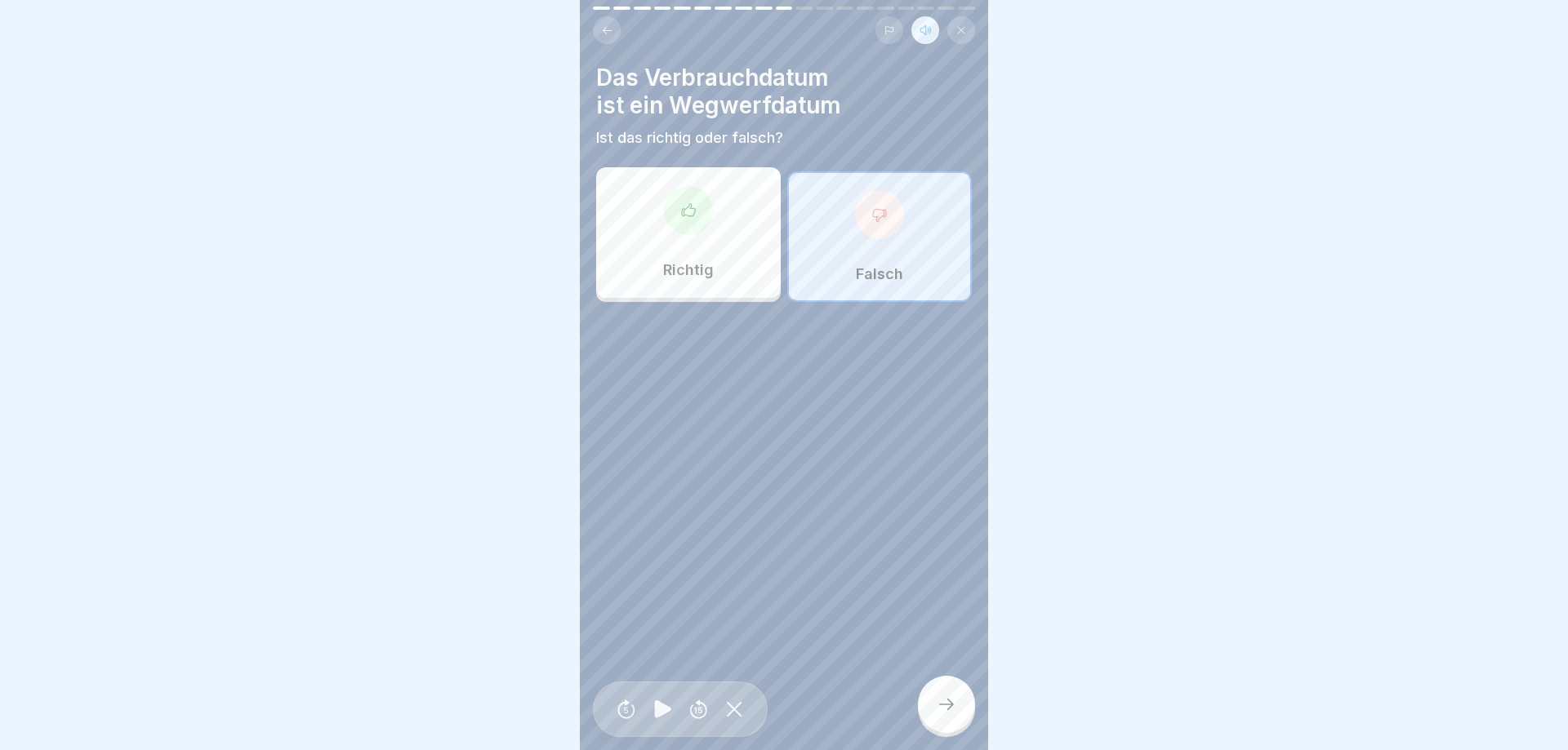
click at [699, 258] on div "Richtig" at bounding box center [688, 232] width 184 height 131
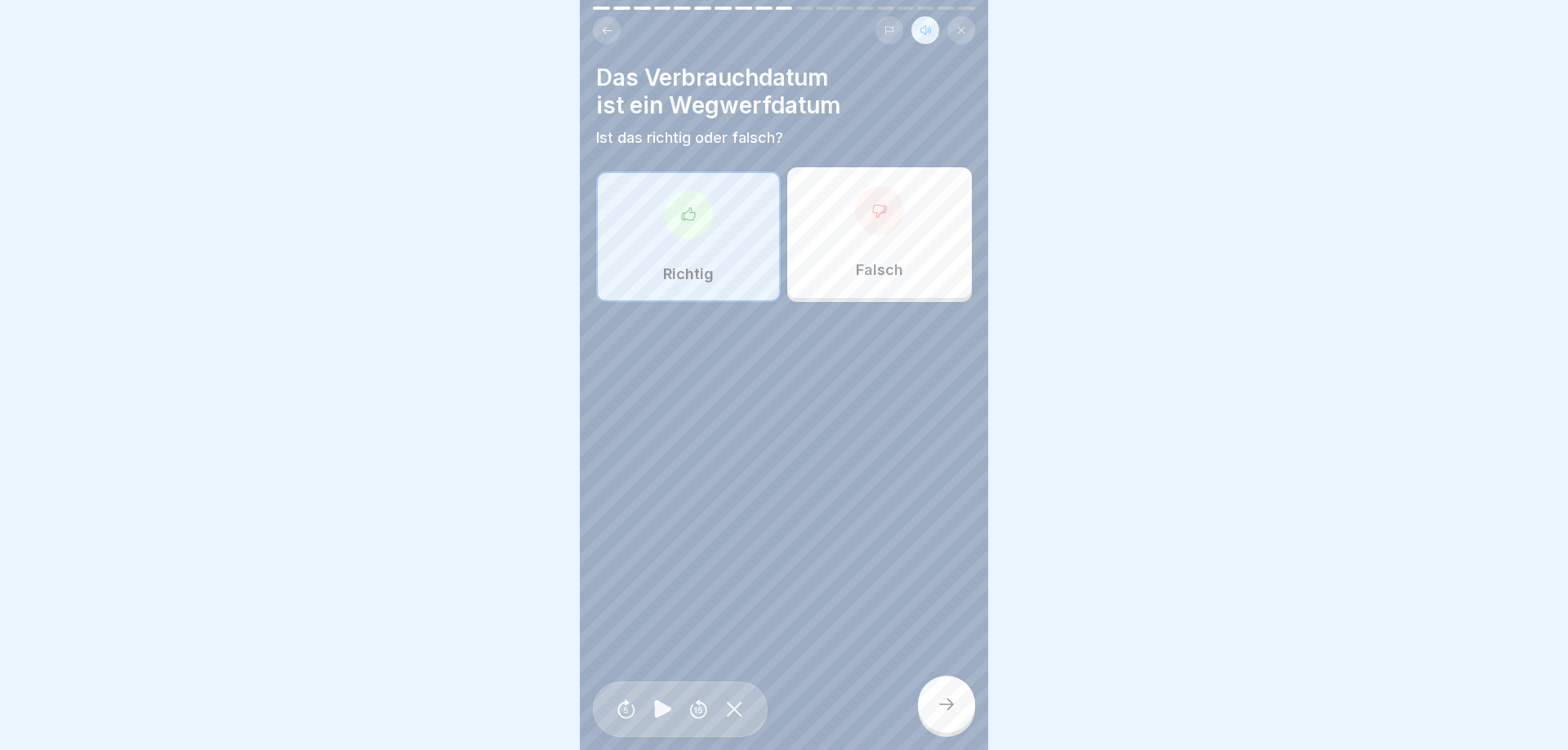
click at [965, 709] on div at bounding box center [946, 704] width 57 height 57
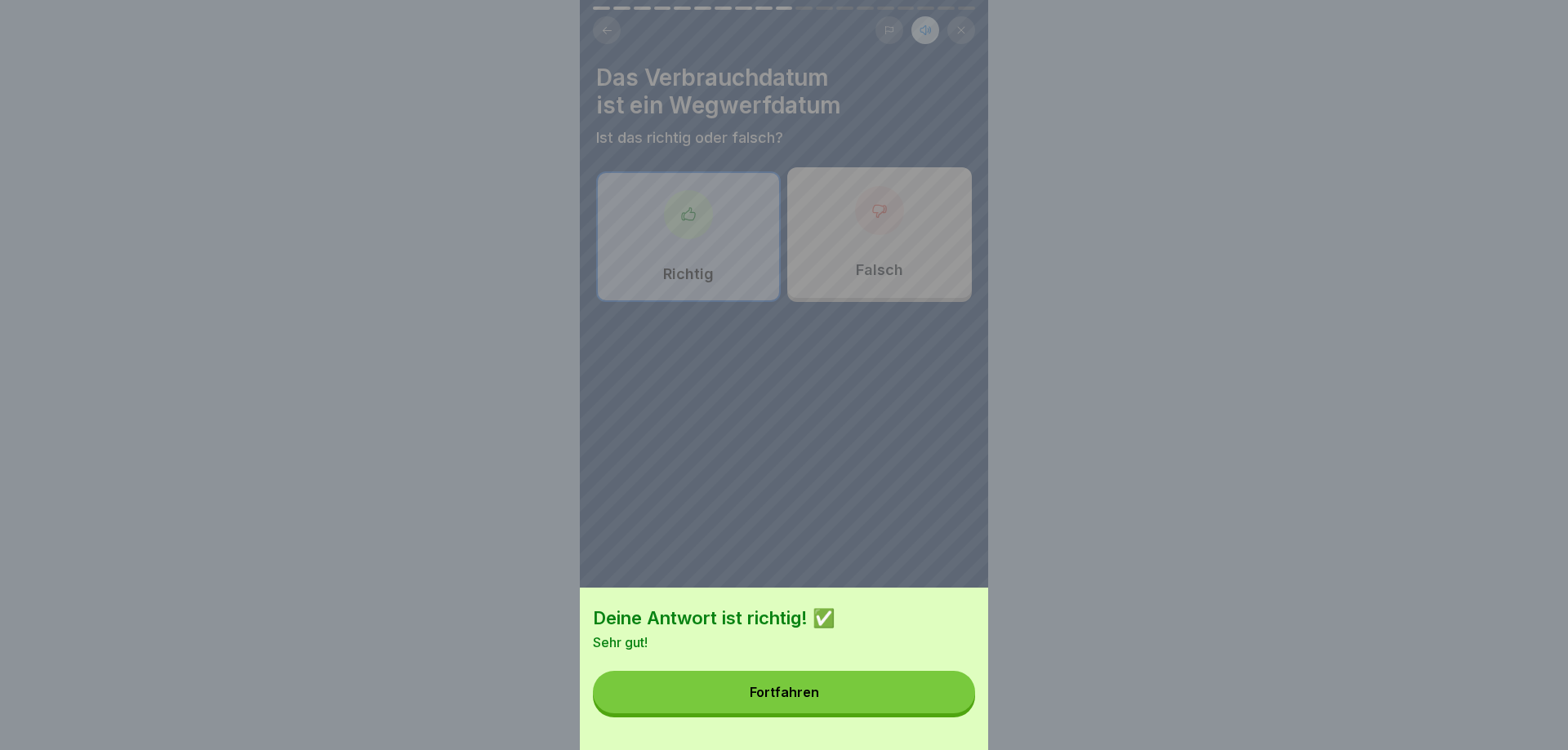
click at [917, 691] on button "Fortfahren" at bounding box center [784, 692] width 382 height 42
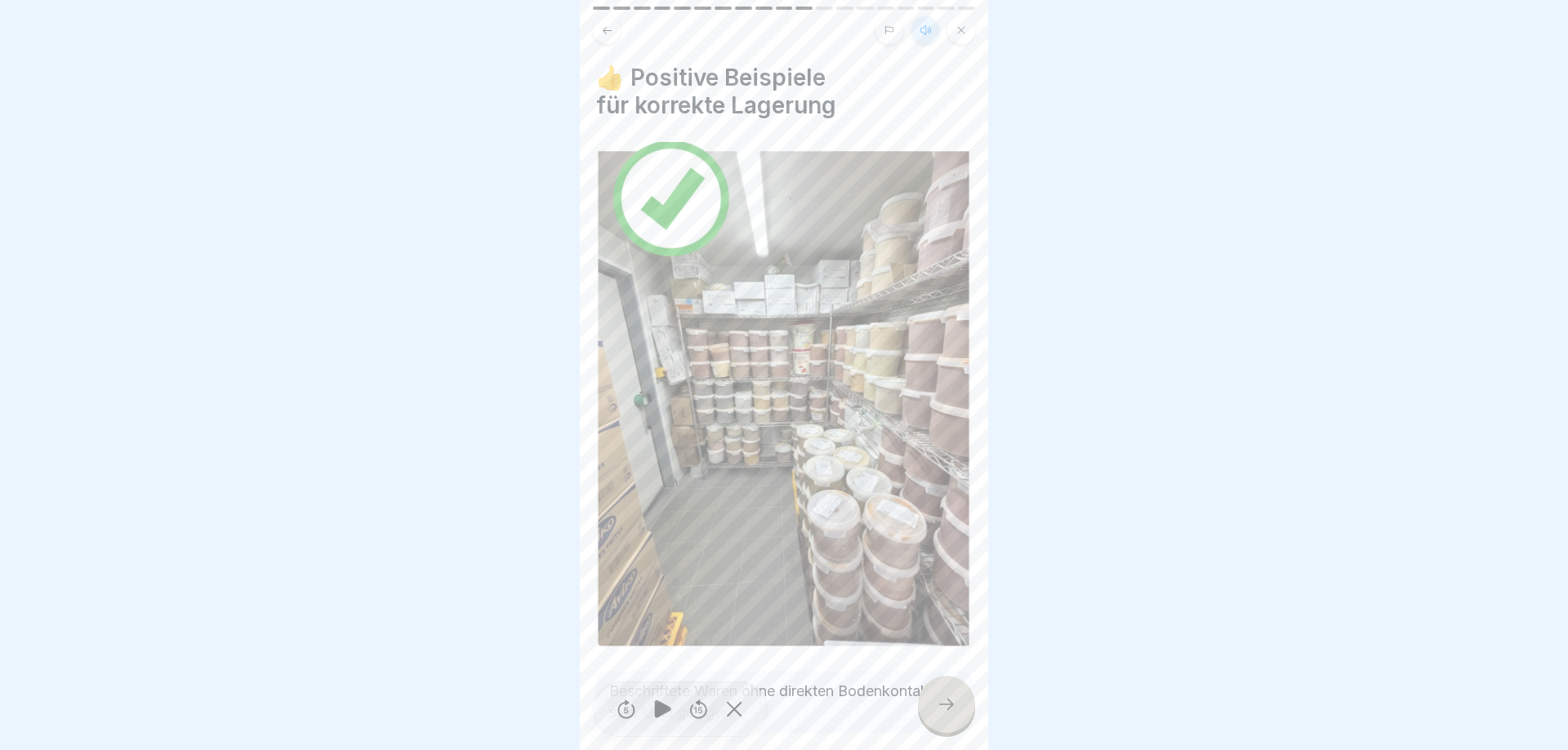
click at [937, 716] on div at bounding box center [946, 704] width 57 height 57
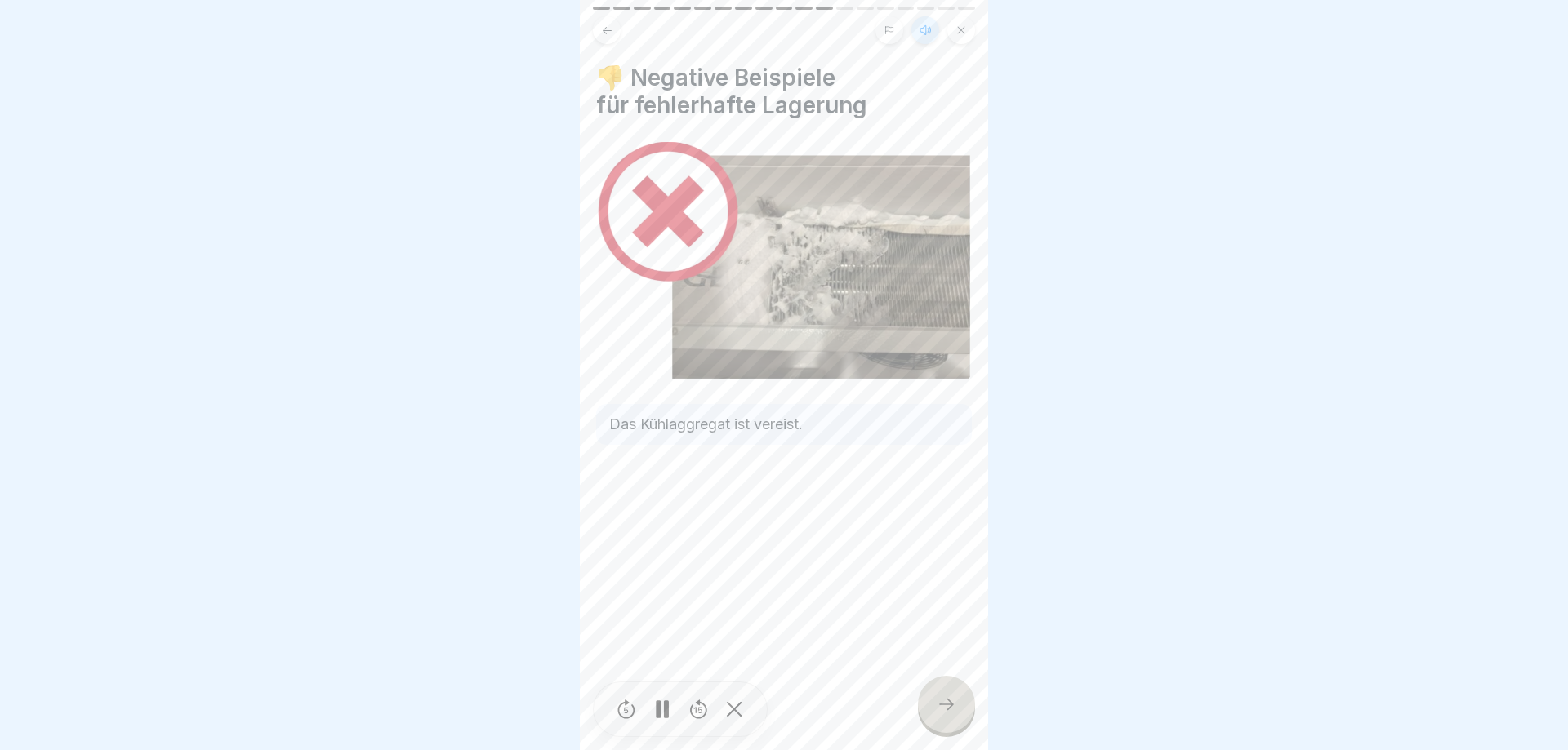
click at [935, 714] on div at bounding box center [946, 704] width 57 height 57
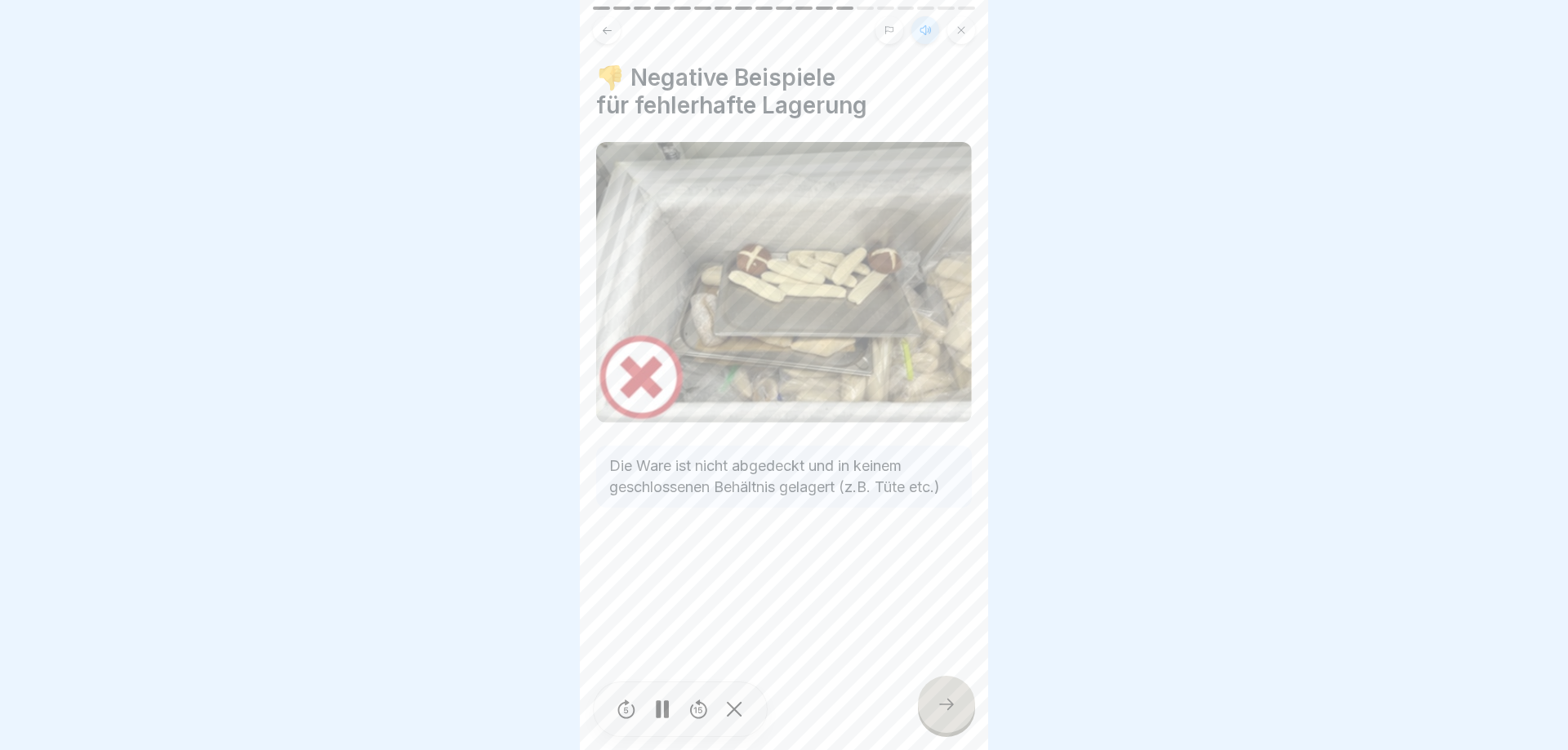
click at [934, 711] on div at bounding box center [946, 704] width 57 height 57
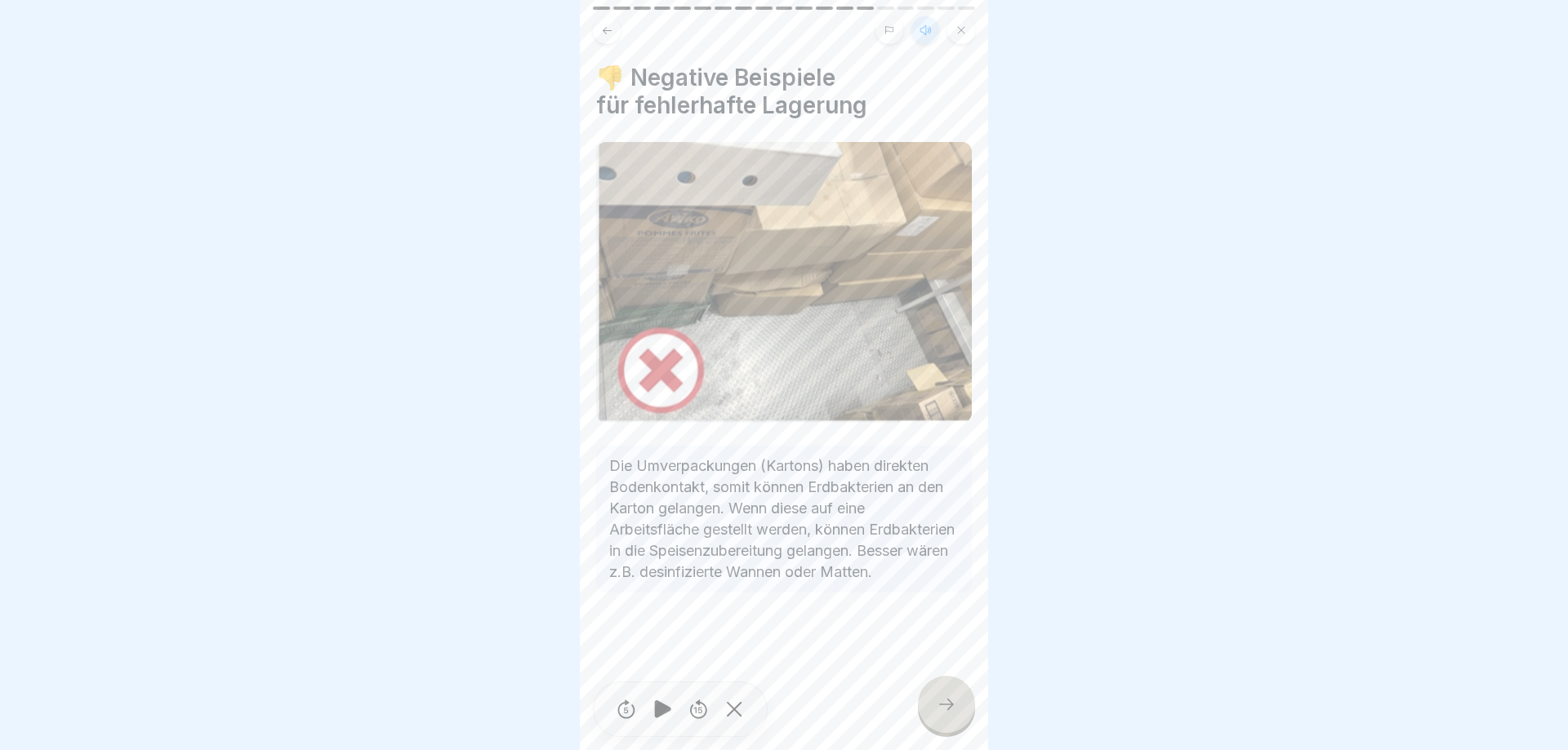
click at [929, 704] on div at bounding box center [946, 704] width 57 height 57
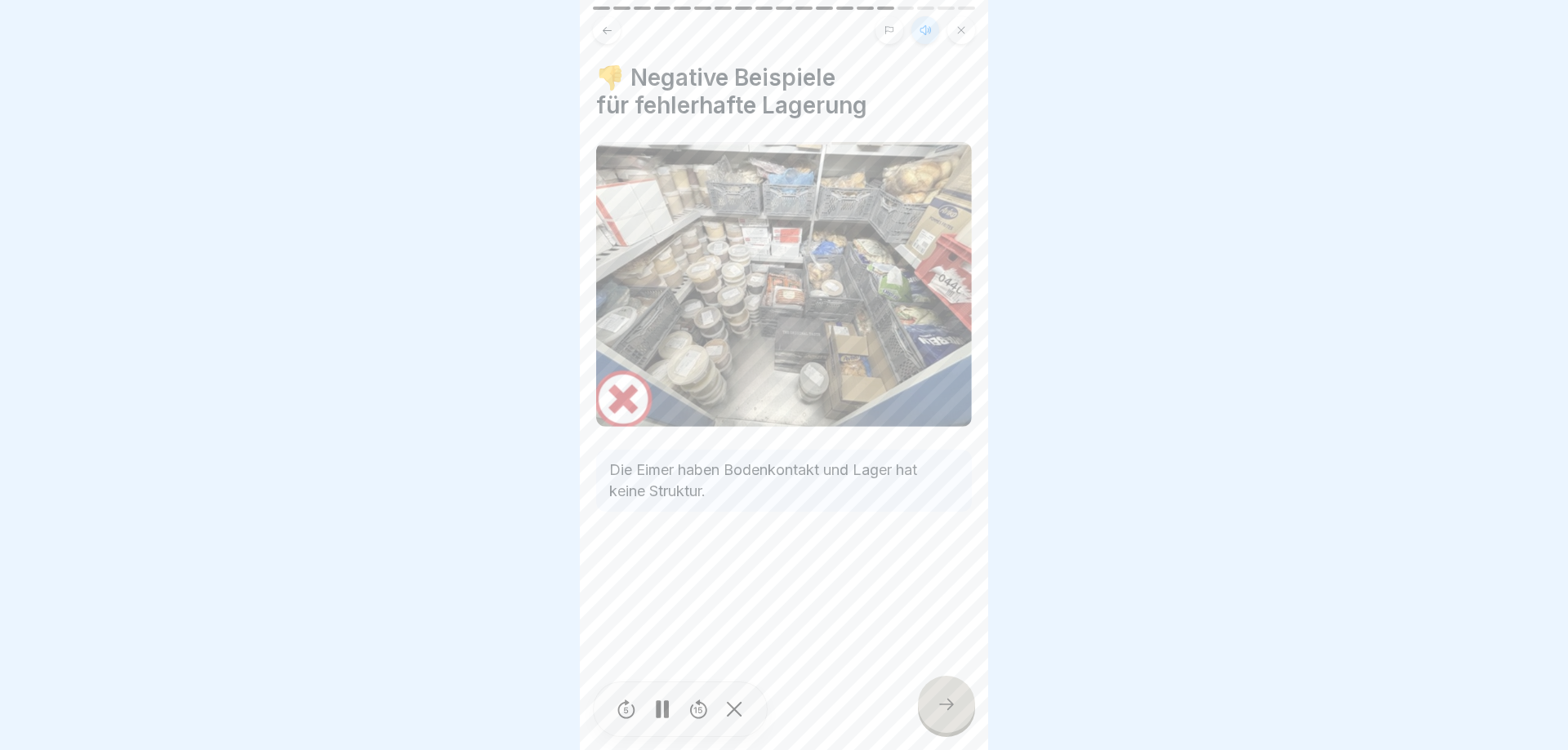
click at [929, 704] on div at bounding box center [946, 704] width 57 height 57
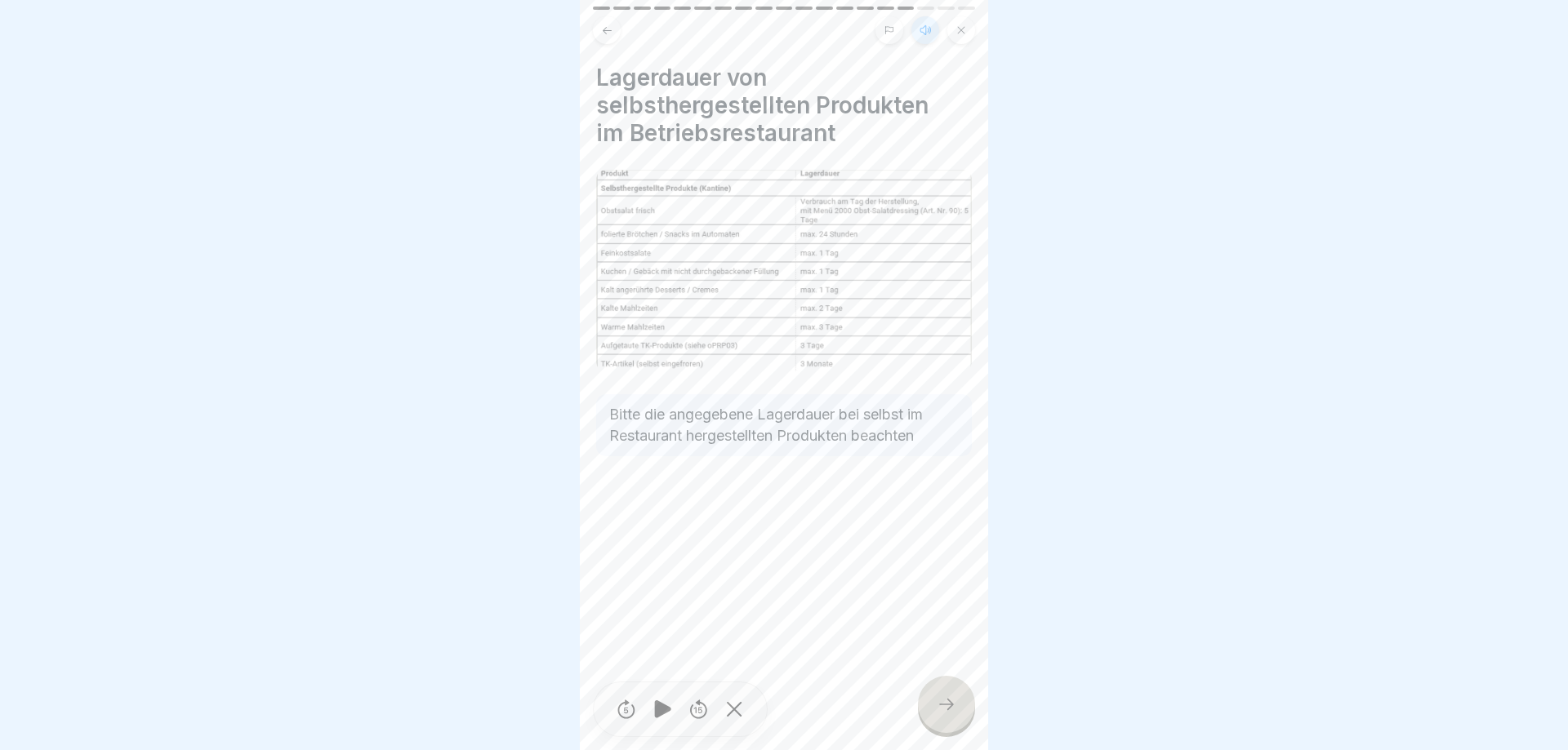
click at [932, 709] on div at bounding box center [946, 704] width 57 height 57
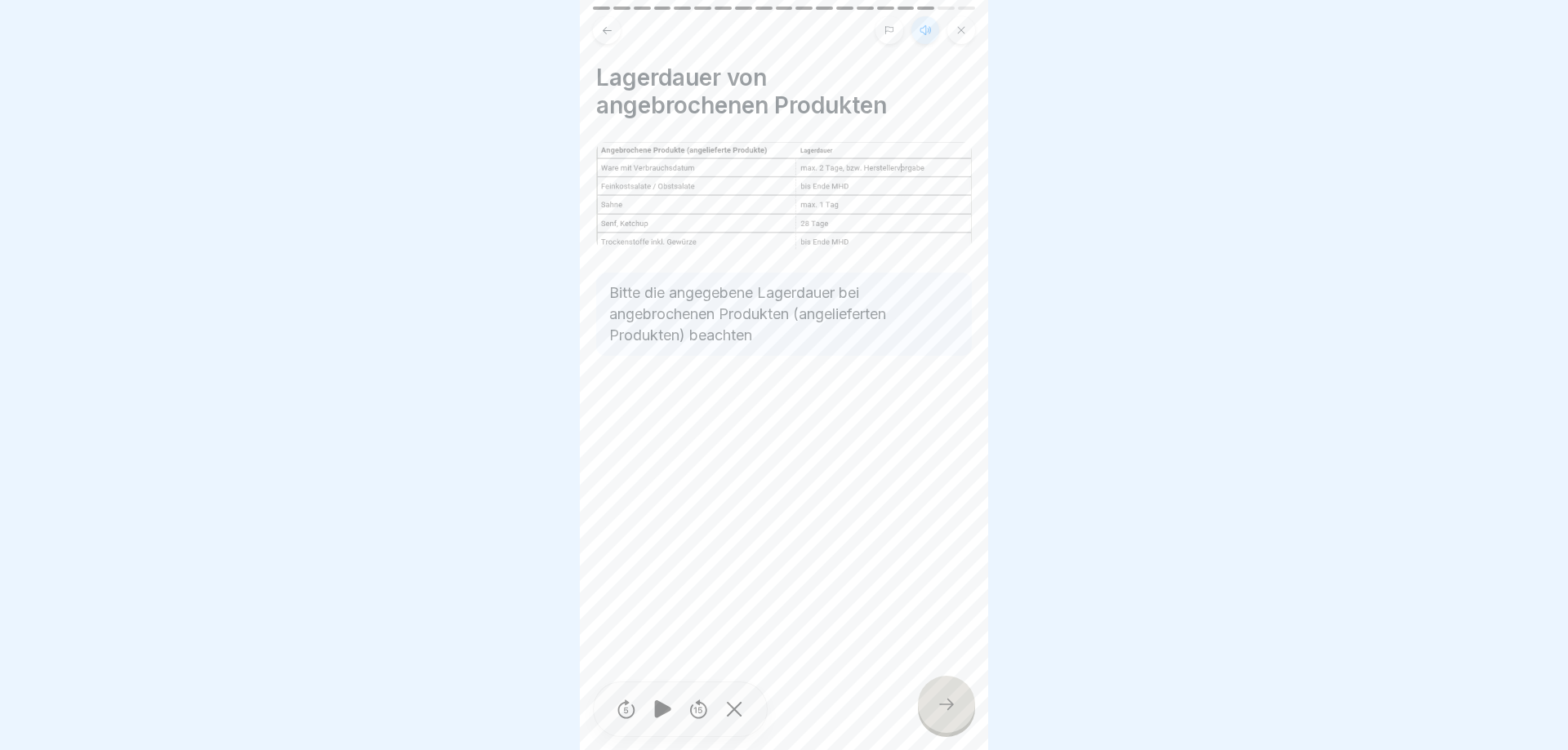
click at [934, 701] on div at bounding box center [946, 704] width 57 height 57
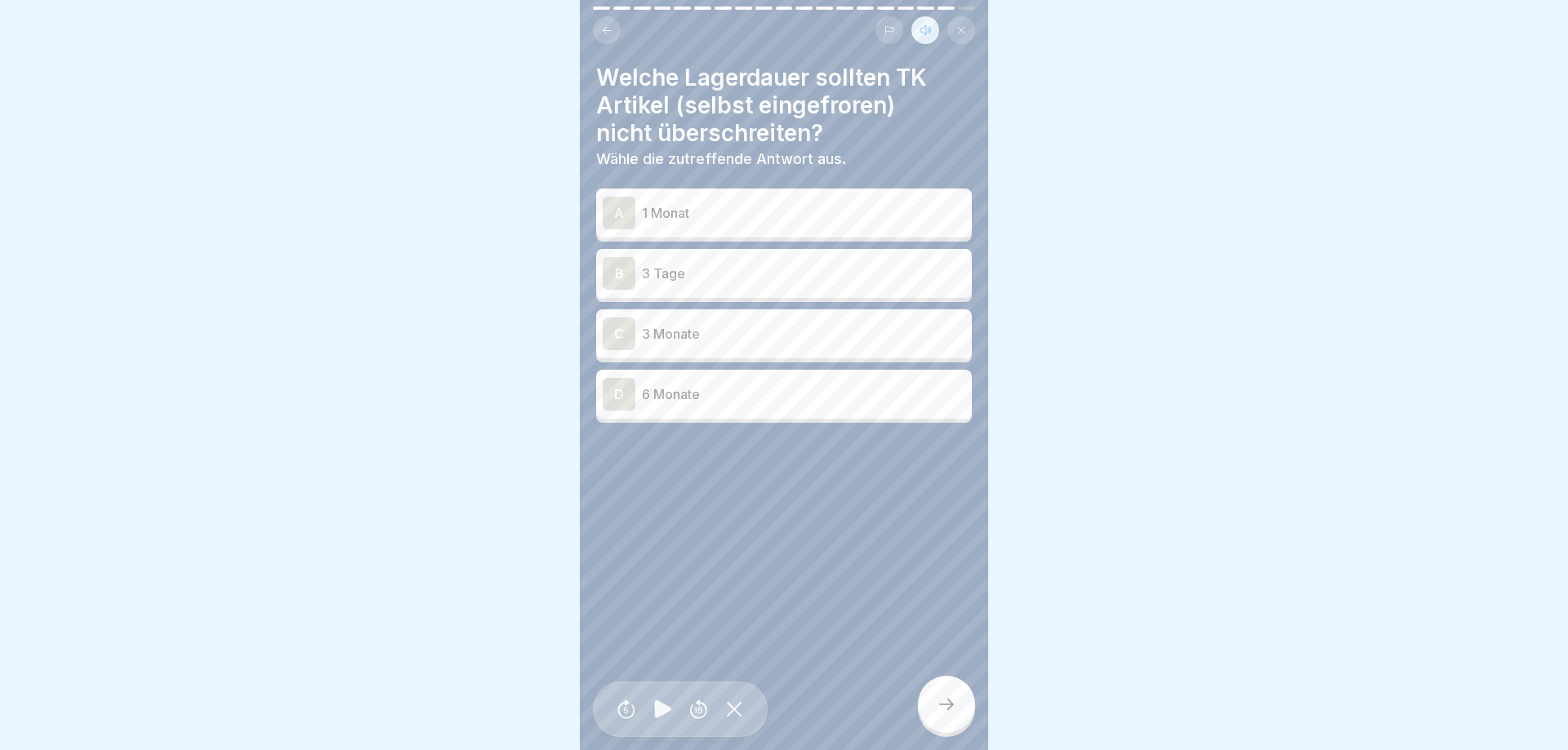
click at [724, 339] on p "3 Monate" at bounding box center [804, 334] width 323 height 20
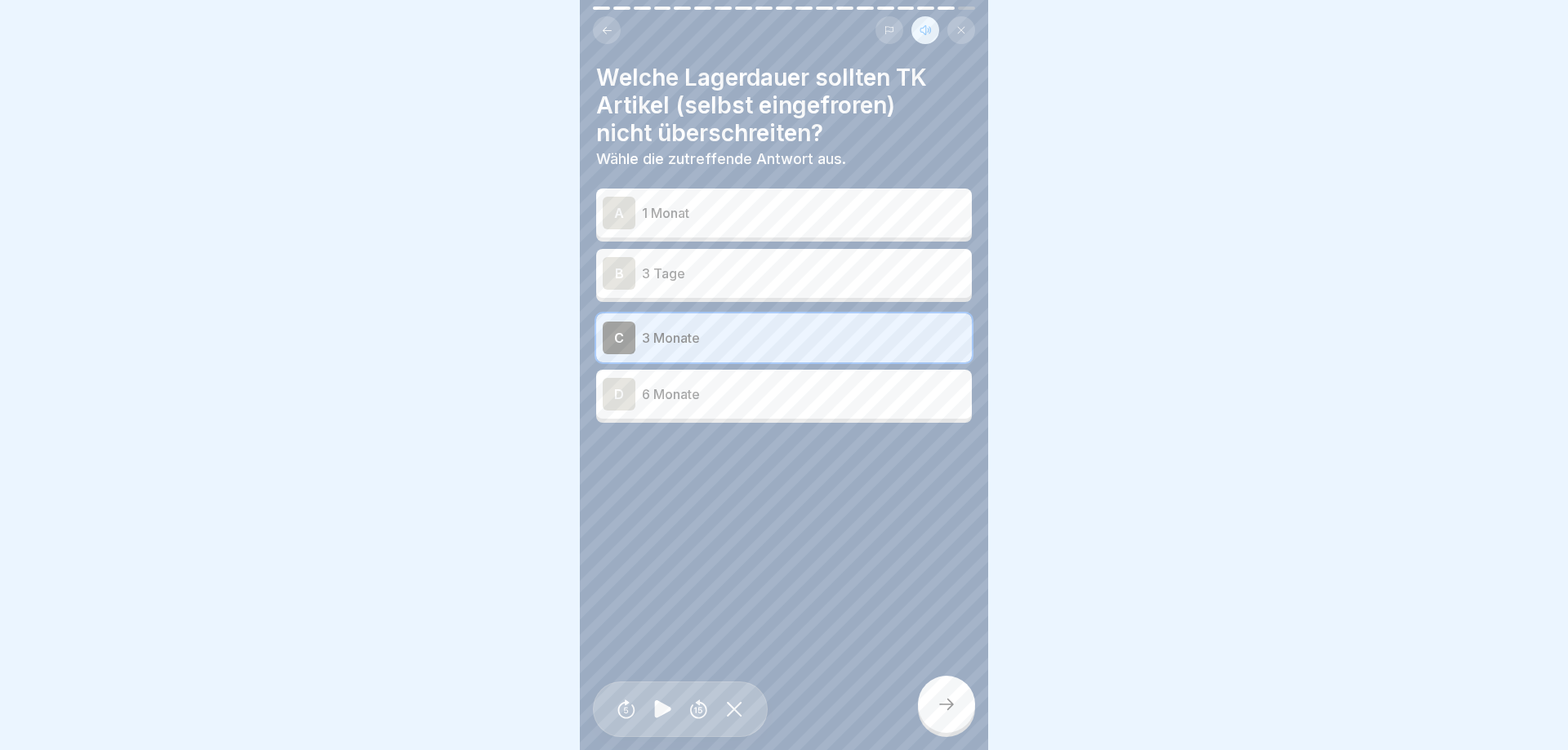
click at [960, 718] on div at bounding box center [946, 704] width 57 height 57
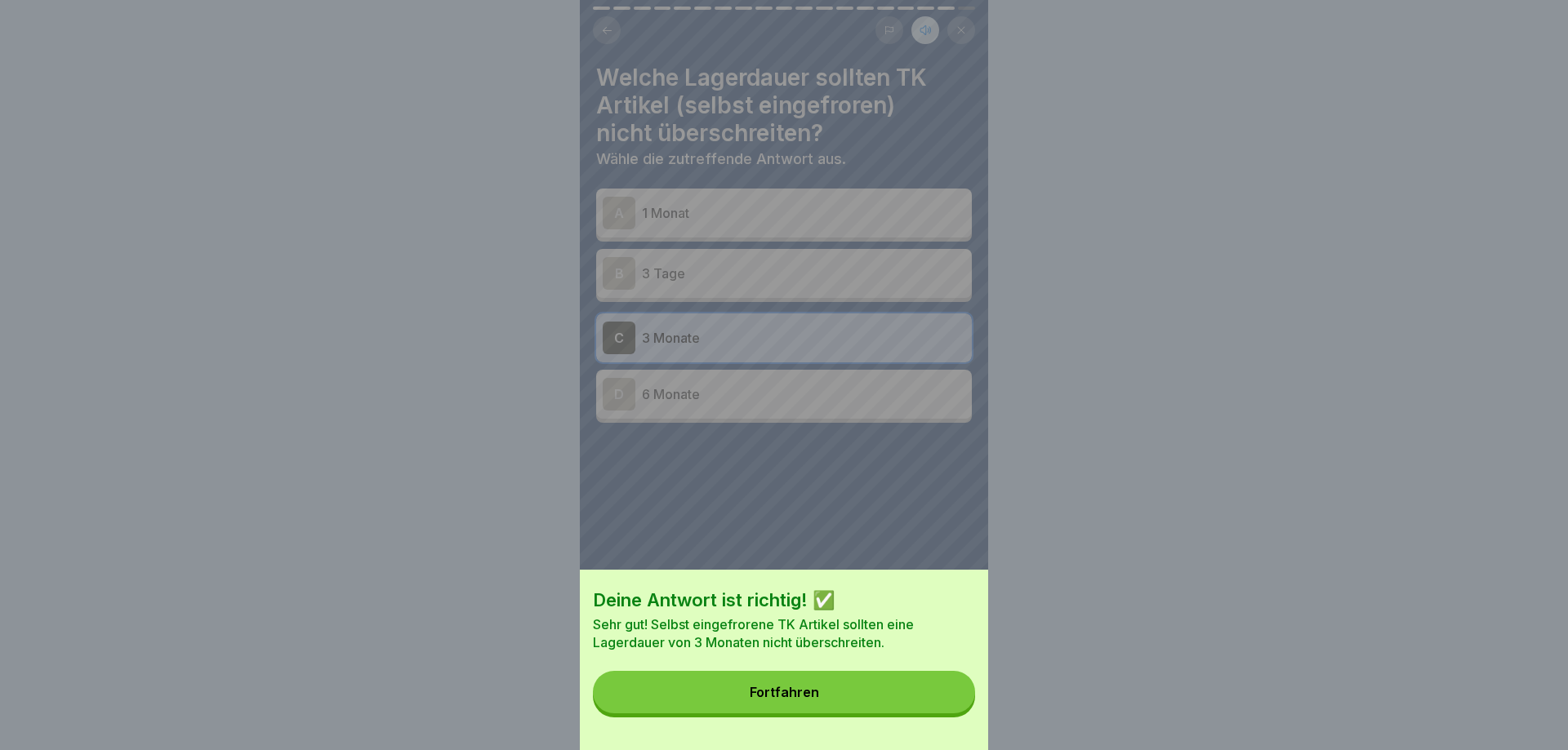
click at [943, 696] on button "Fortfahren" at bounding box center [784, 692] width 382 height 42
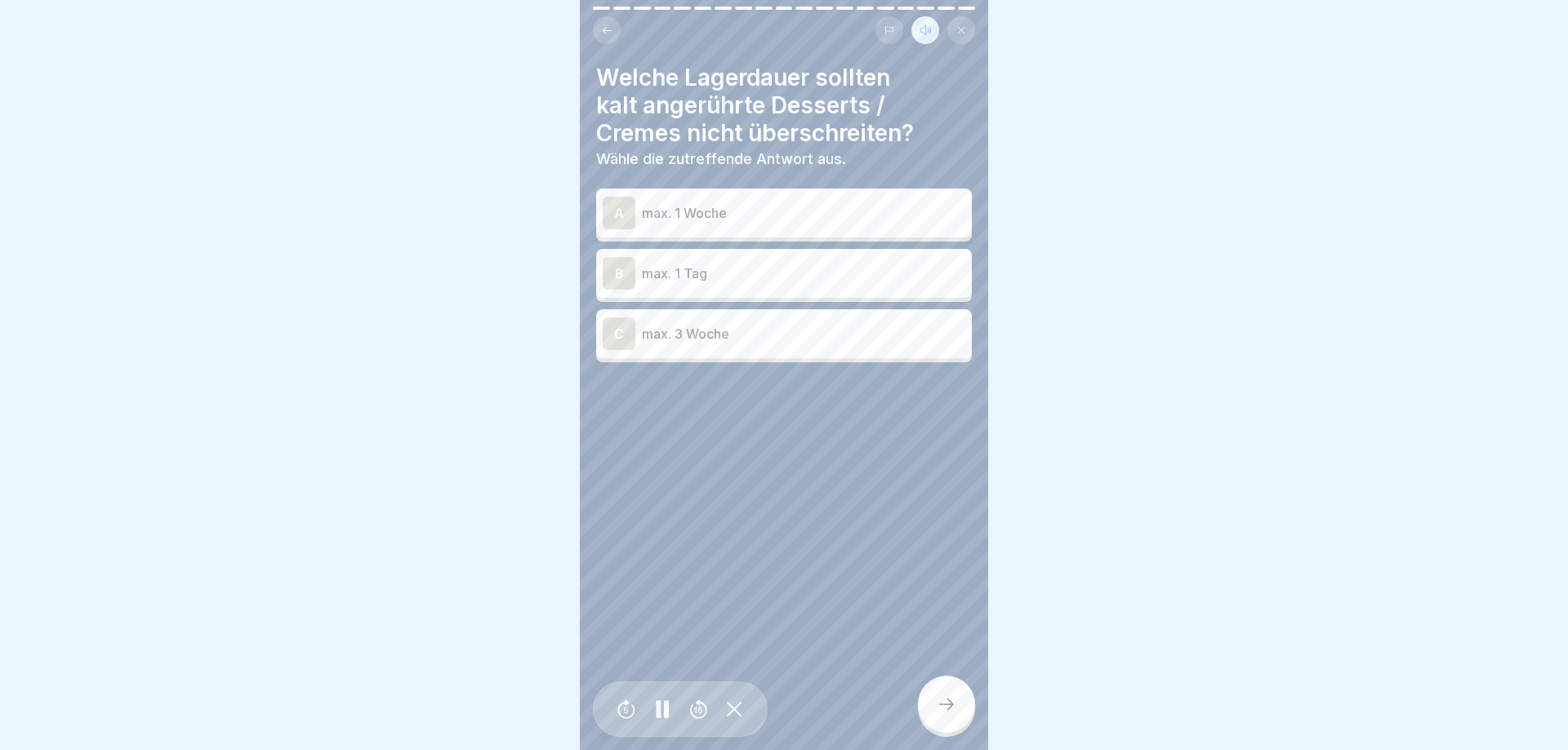
click at [811, 299] on div "A max. 1 Woche B max. 1 Tag C max. 3 Woche" at bounding box center [784, 277] width 376 height 170
click at [815, 289] on div "B max. 1 Tag" at bounding box center [784, 273] width 363 height 33
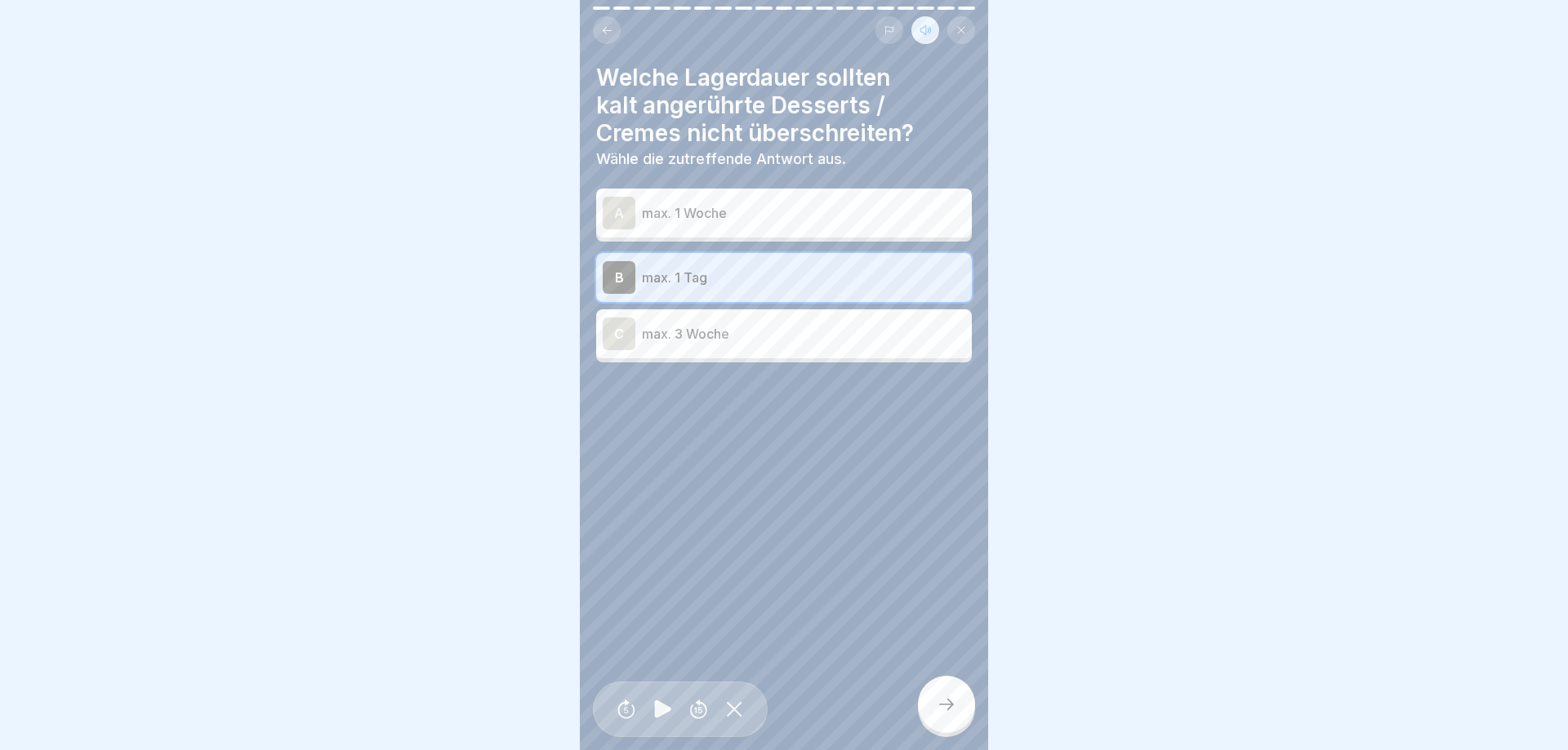
click at [963, 708] on div at bounding box center [946, 704] width 57 height 57
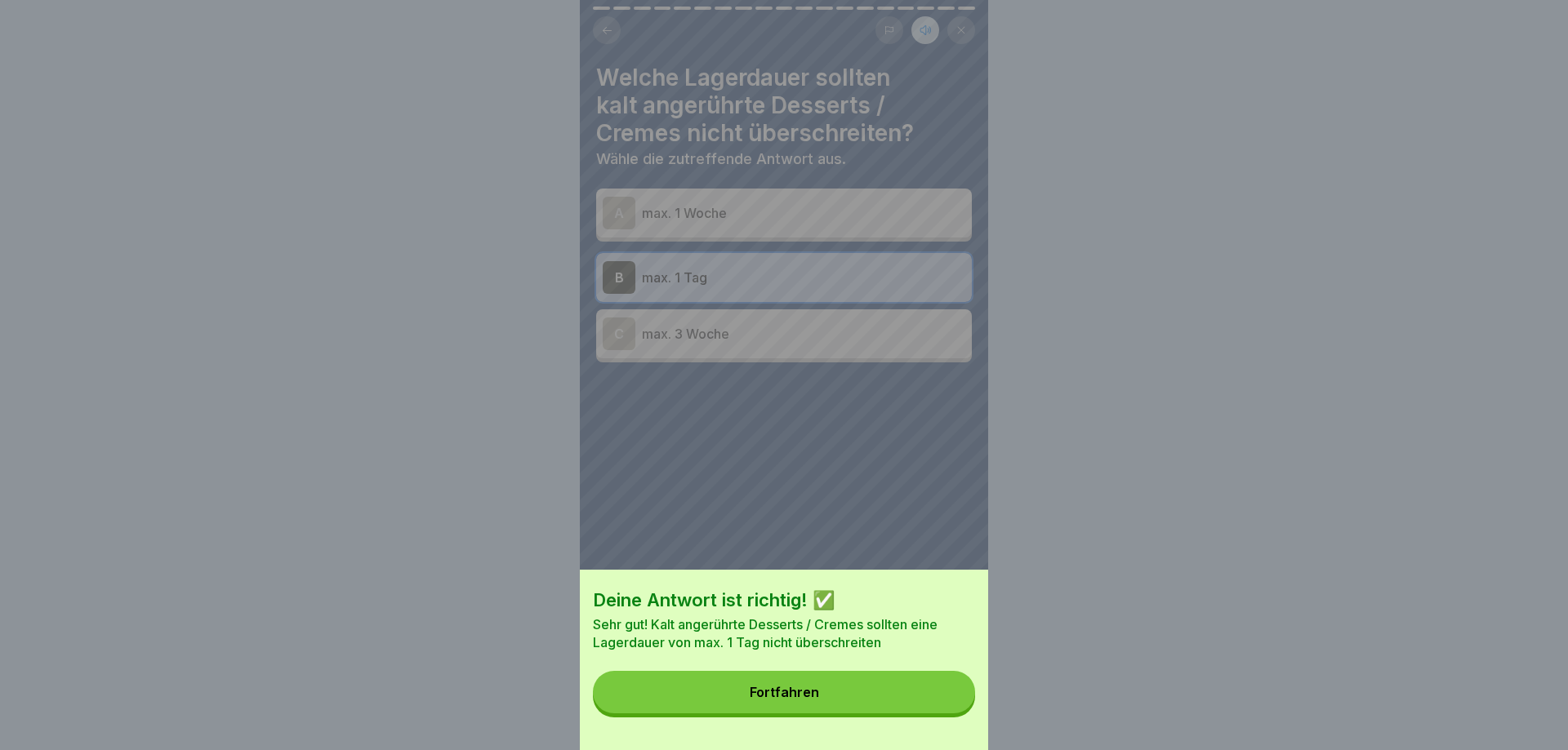
click at [948, 693] on button "Fortfahren" at bounding box center [784, 692] width 382 height 42
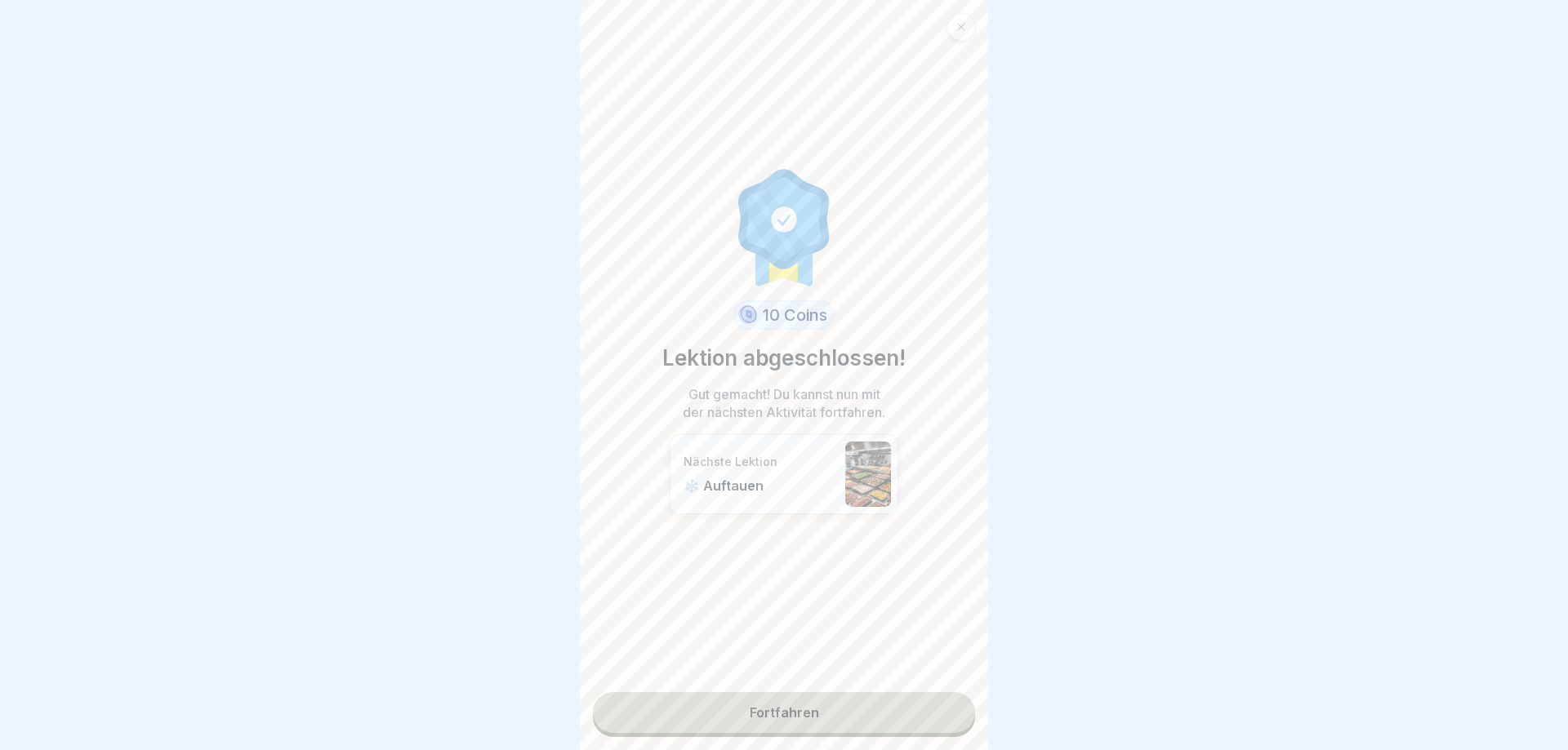
click at [841, 720] on link "Fortfahren" at bounding box center [784, 712] width 382 height 40
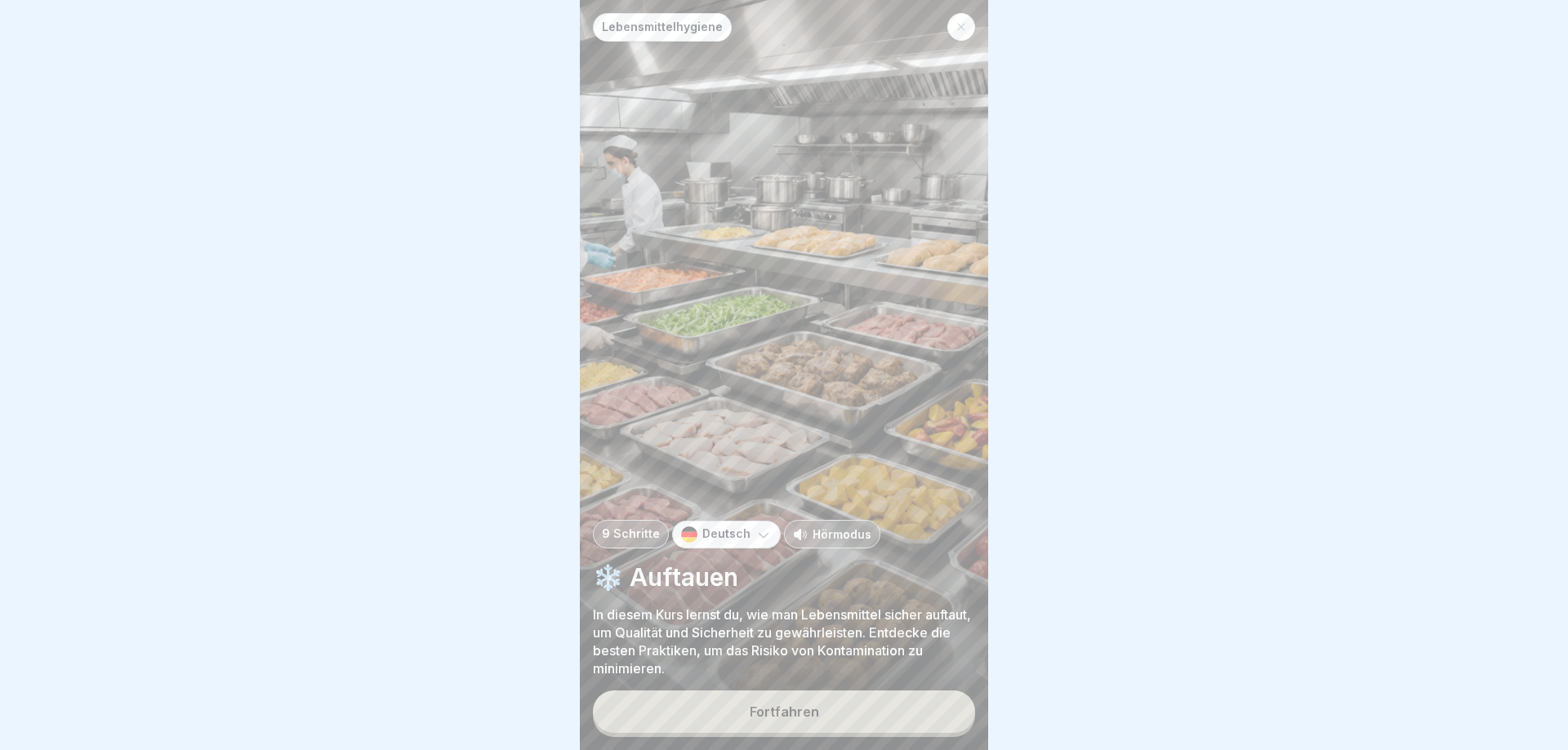
click at [822, 532] on p "Hörmodus" at bounding box center [841, 534] width 59 height 17
click at [808, 698] on button "Fortfahren" at bounding box center [784, 711] width 382 height 42
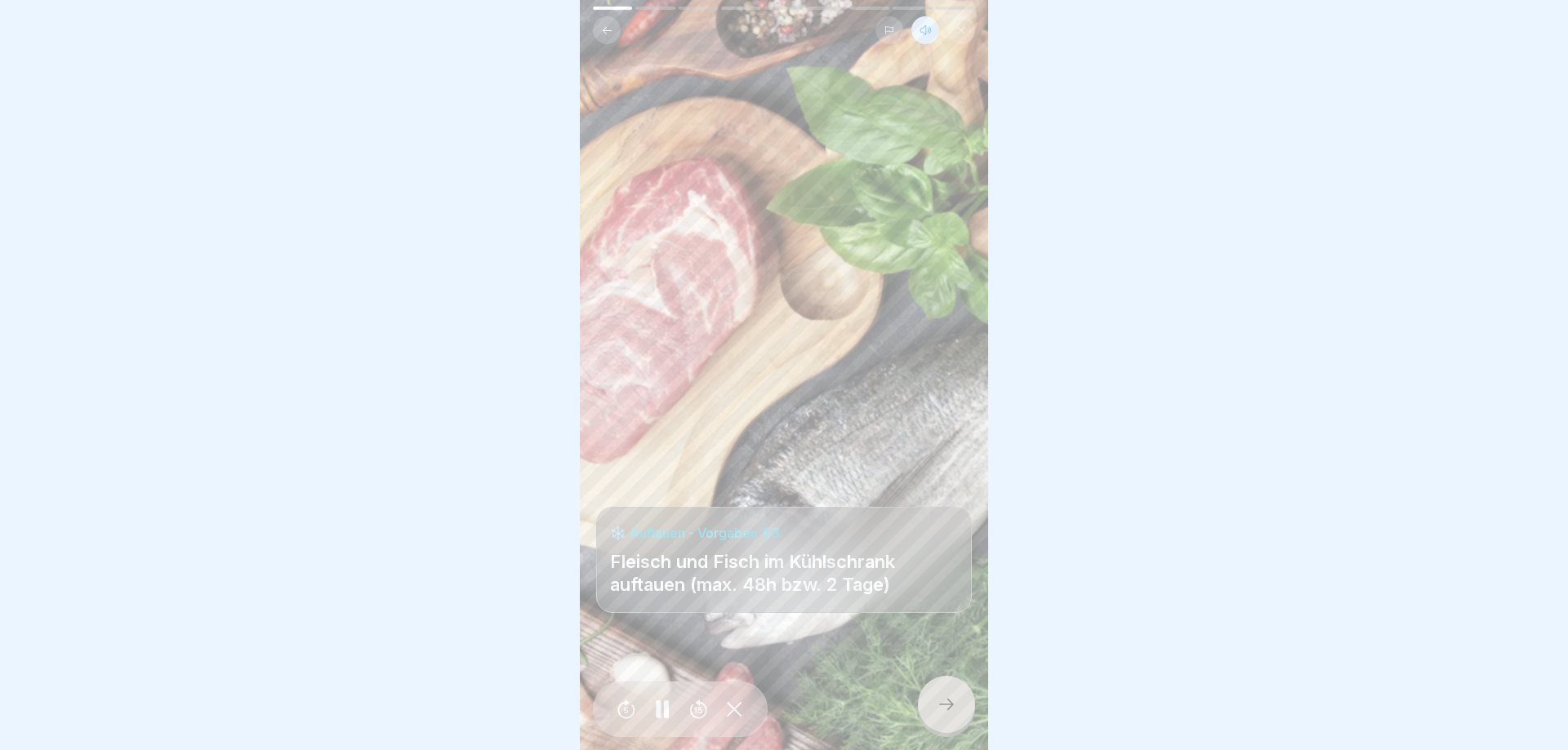
click at [949, 698] on icon at bounding box center [946, 704] width 20 height 20
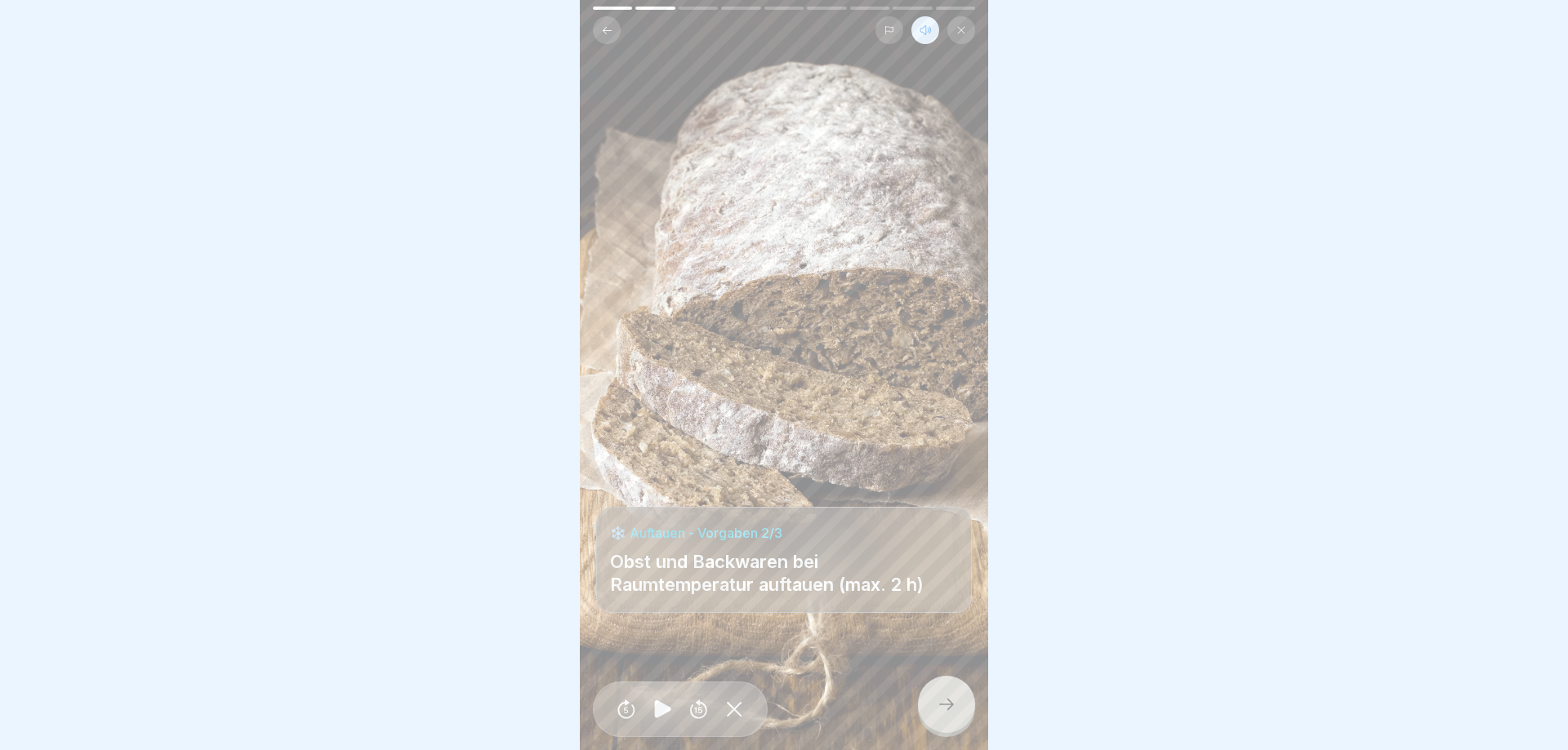
click at [948, 698] on icon at bounding box center [946, 704] width 20 height 20
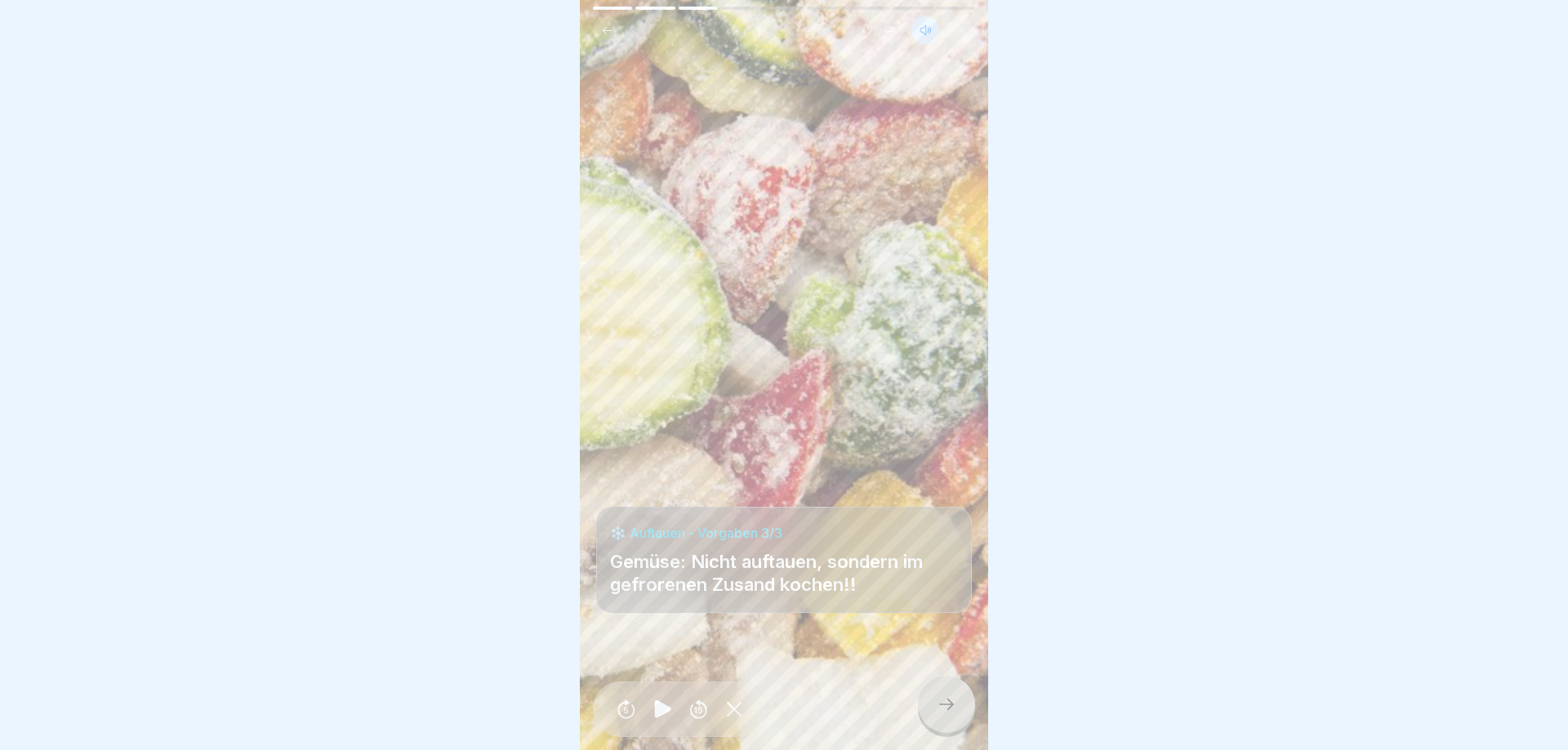
click at [948, 698] on icon at bounding box center [946, 704] width 20 height 20
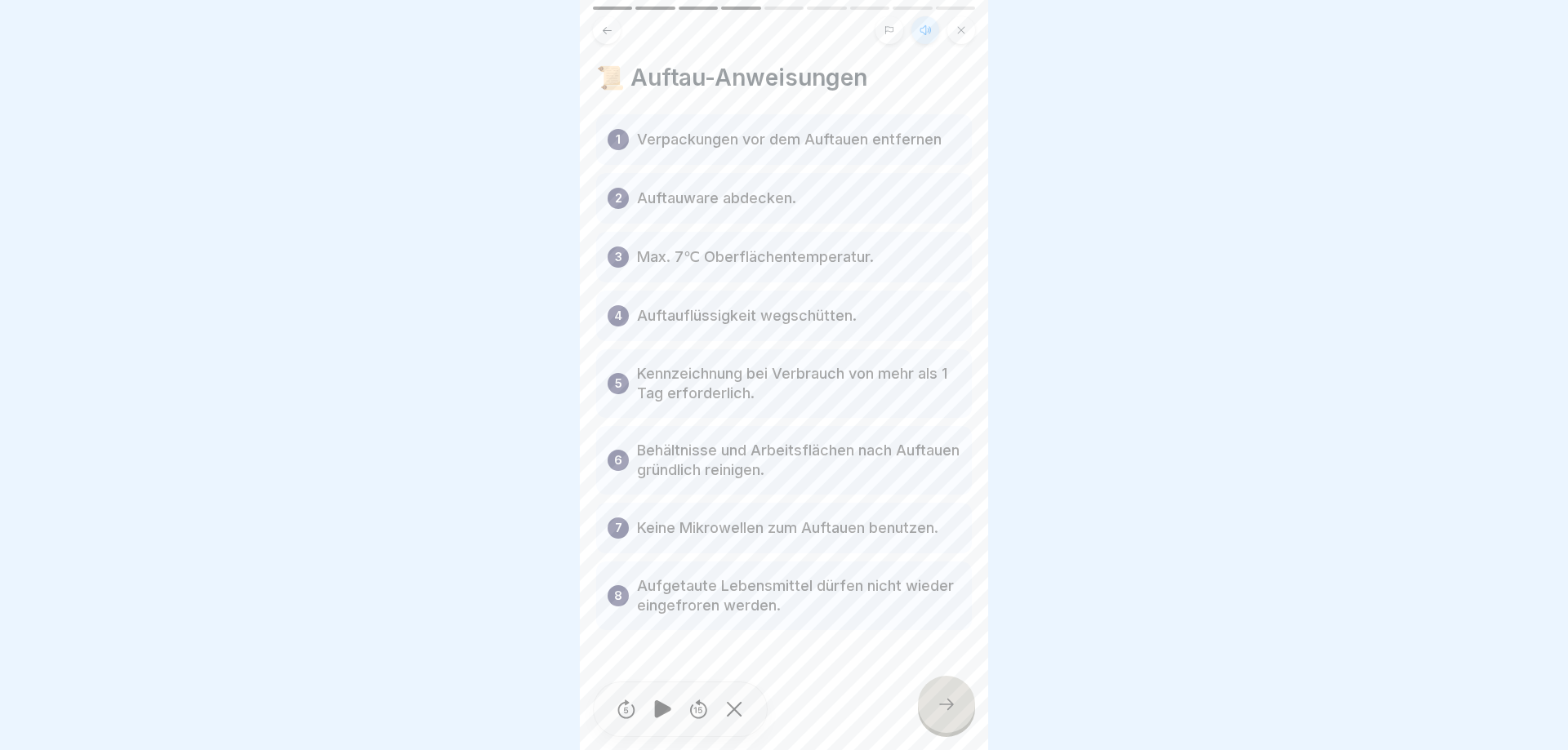
click at [946, 699] on icon at bounding box center [946, 704] width 20 height 20
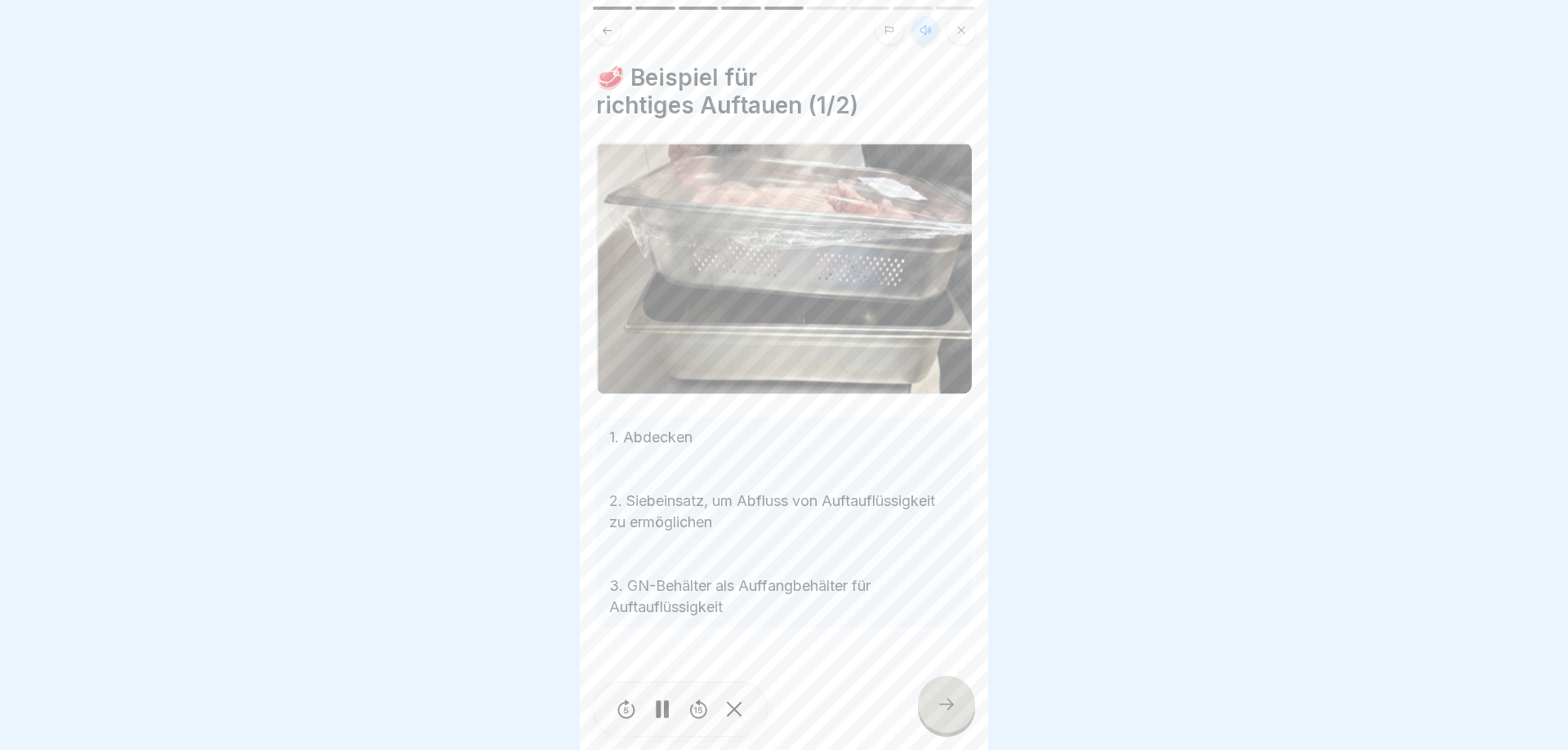
click at [948, 699] on icon at bounding box center [946, 704] width 20 height 20
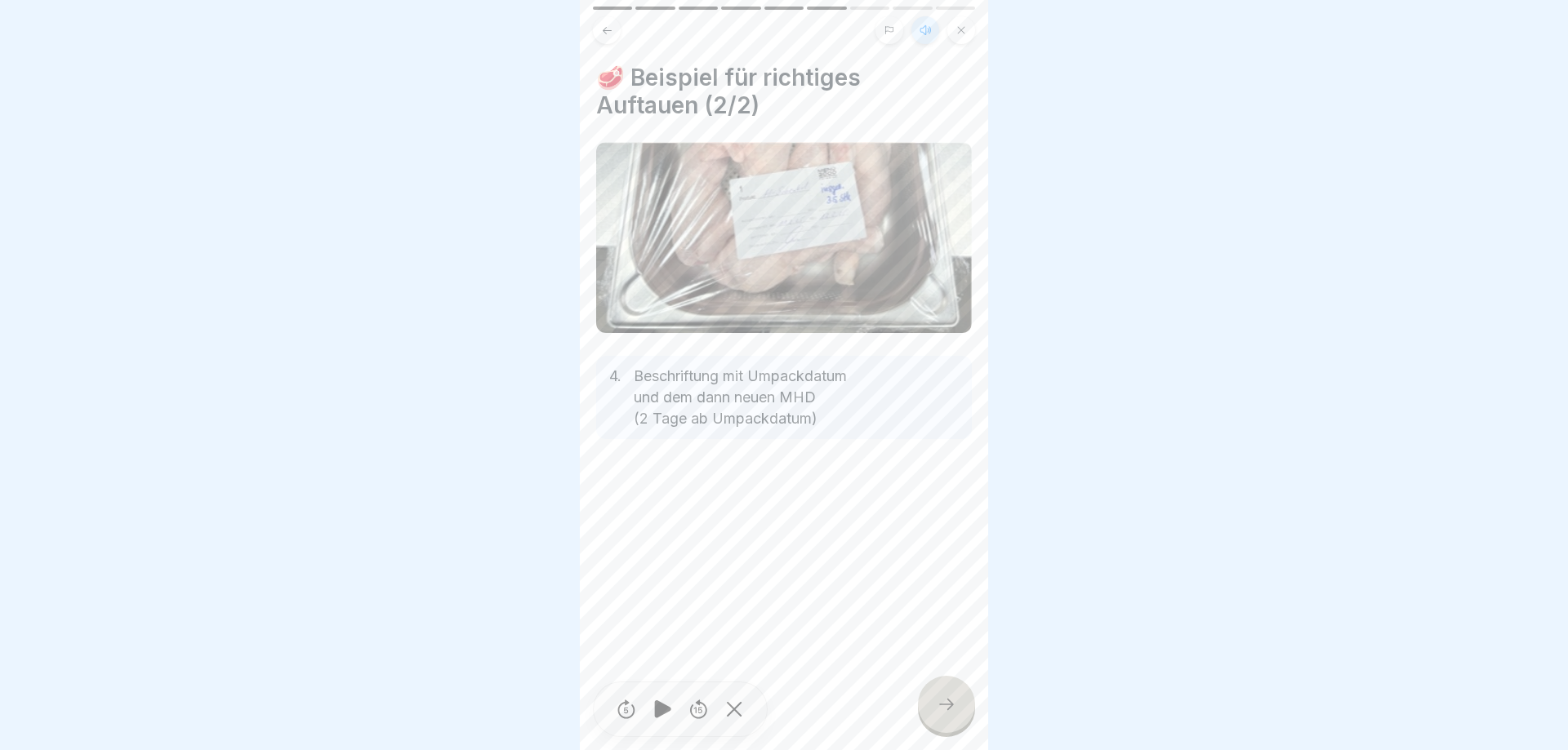
click at [948, 699] on icon at bounding box center [946, 704] width 20 height 20
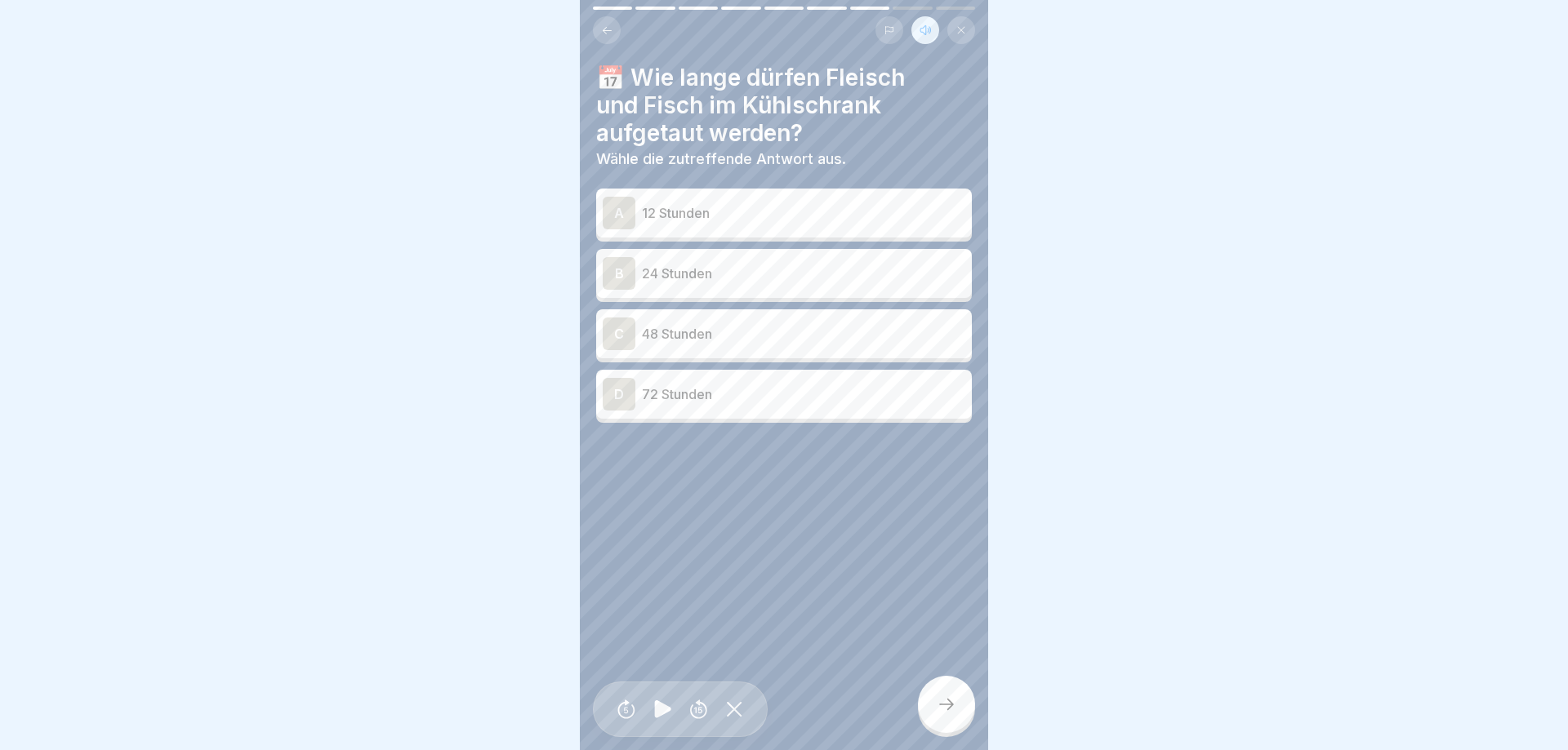
click at [679, 200] on div "A 12 Stunden" at bounding box center [784, 212] width 363 height 33
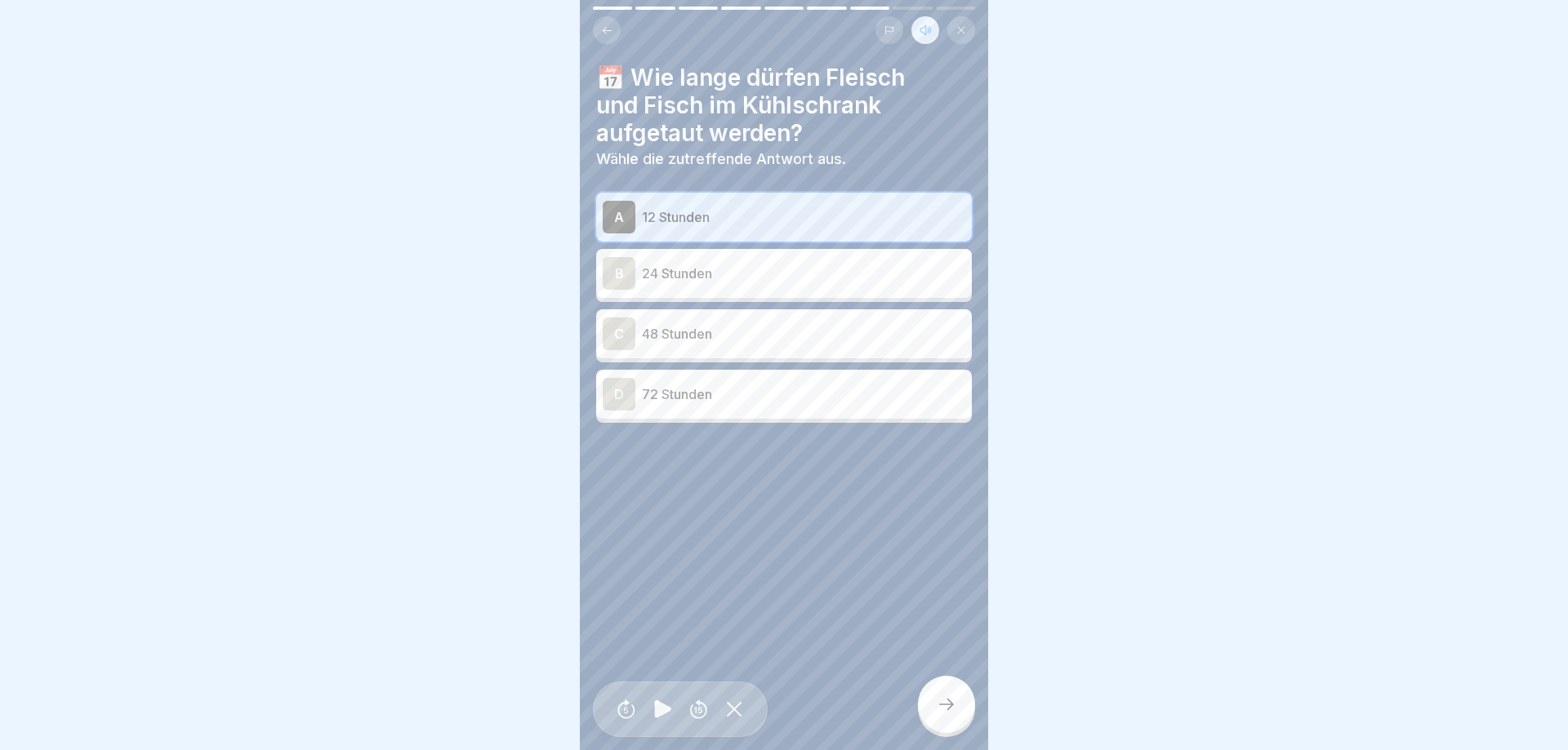
click at [934, 701] on div at bounding box center [946, 704] width 57 height 57
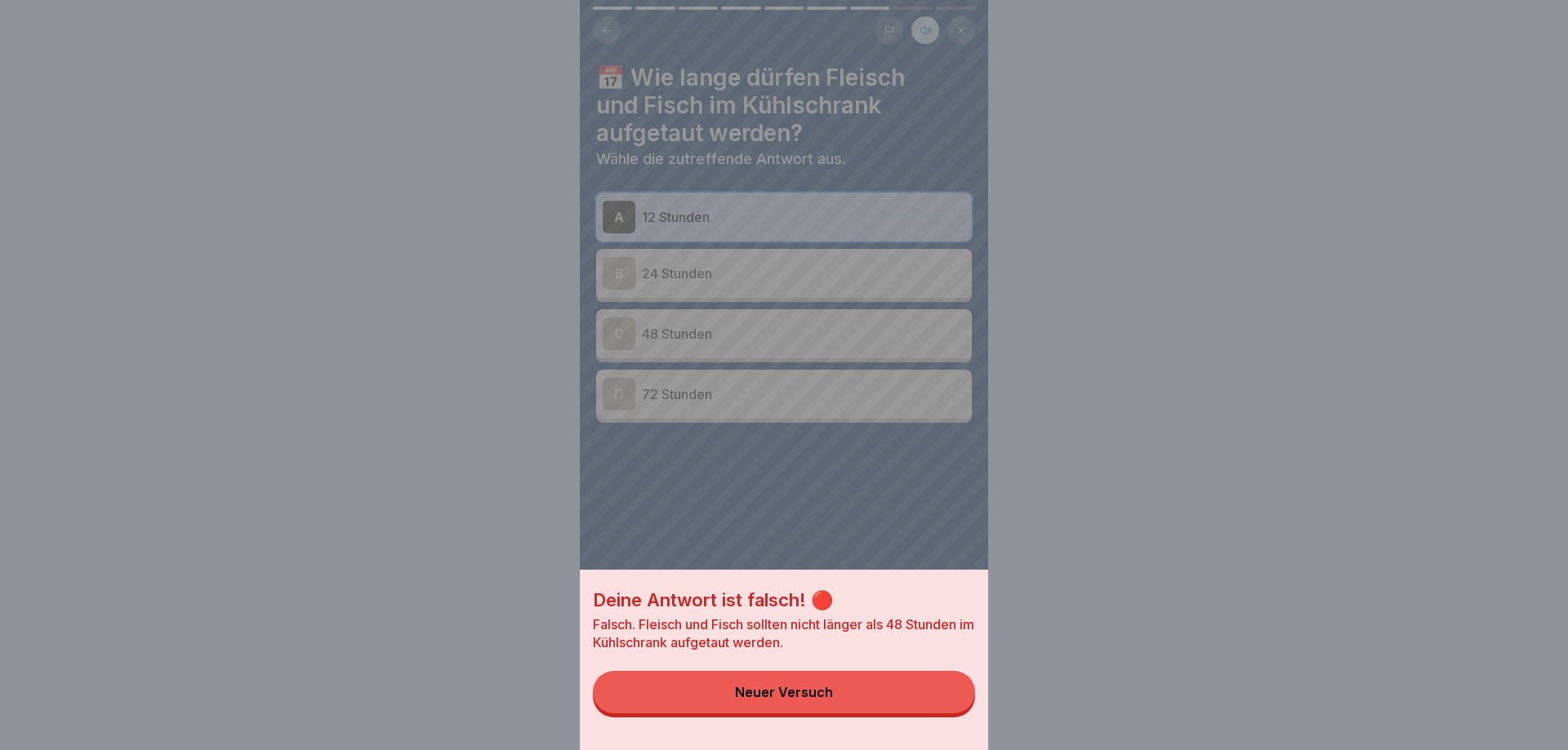
click at [934, 701] on button "Neuer Versuch" at bounding box center [784, 692] width 382 height 42
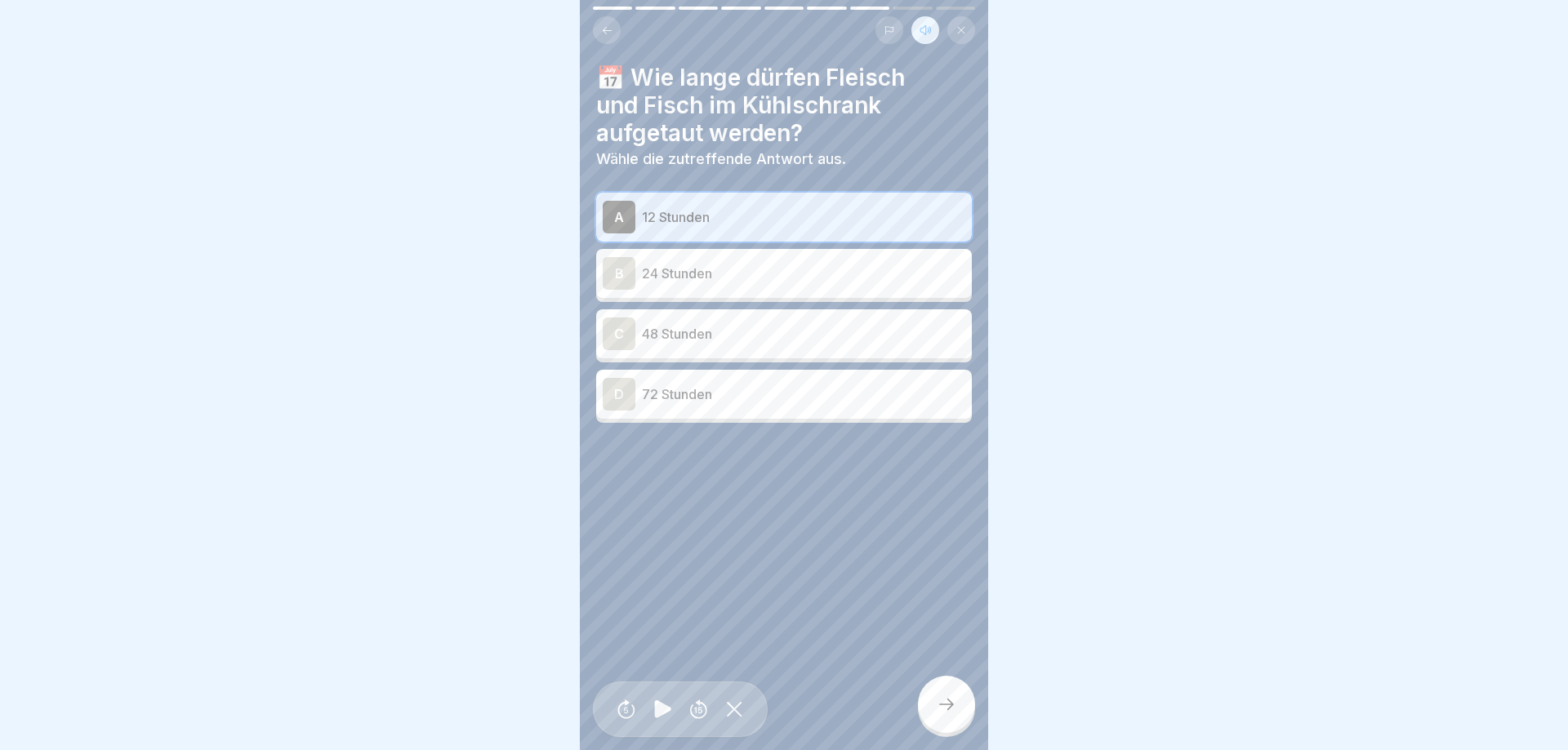
click at [725, 278] on p "24 Stunden" at bounding box center [804, 273] width 323 height 20
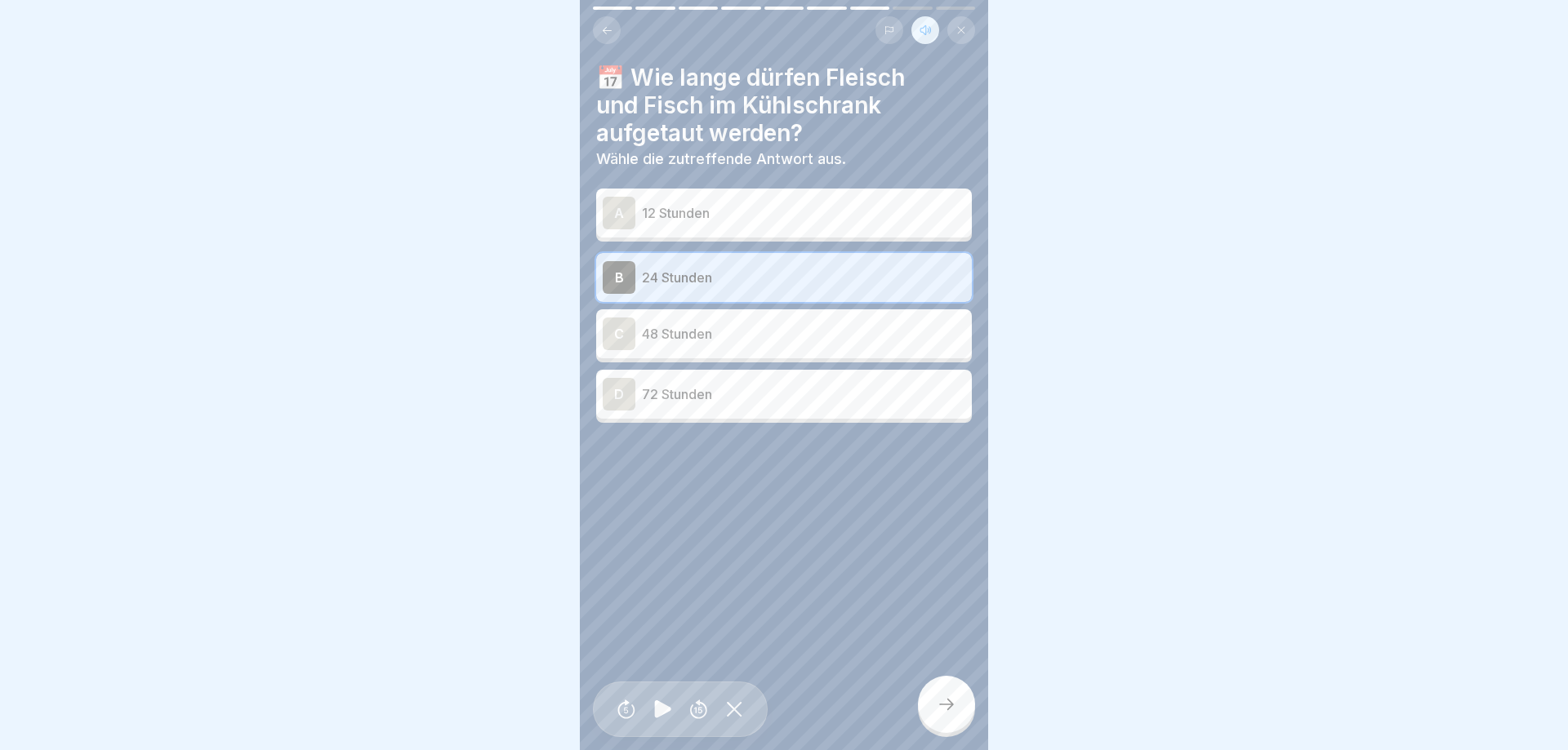
click at [936, 698] on icon at bounding box center [946, 704] width 20 height 20
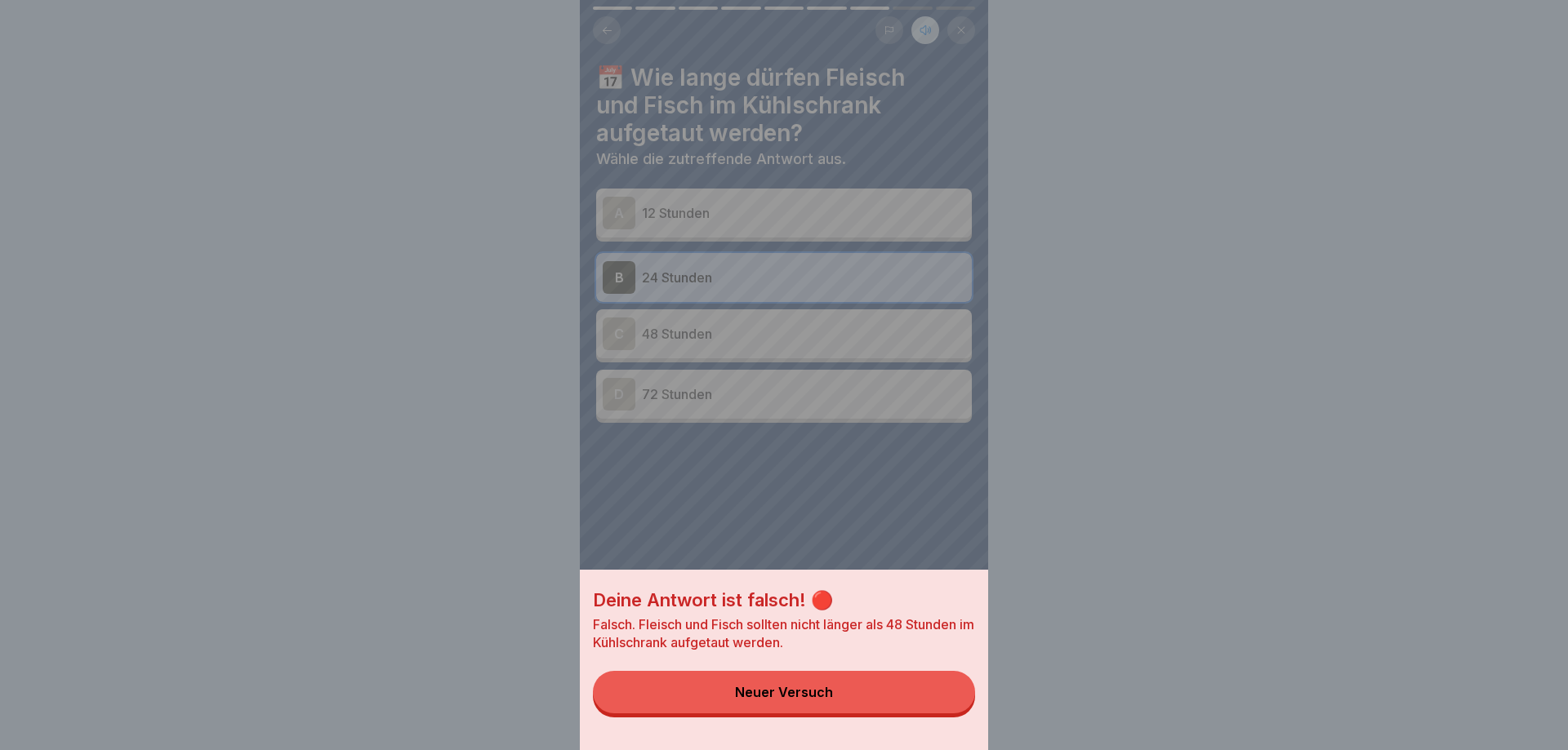
click at [937, 698] on button "Neuer Versuch" at bounding box center [784, 692] width 382 height 42
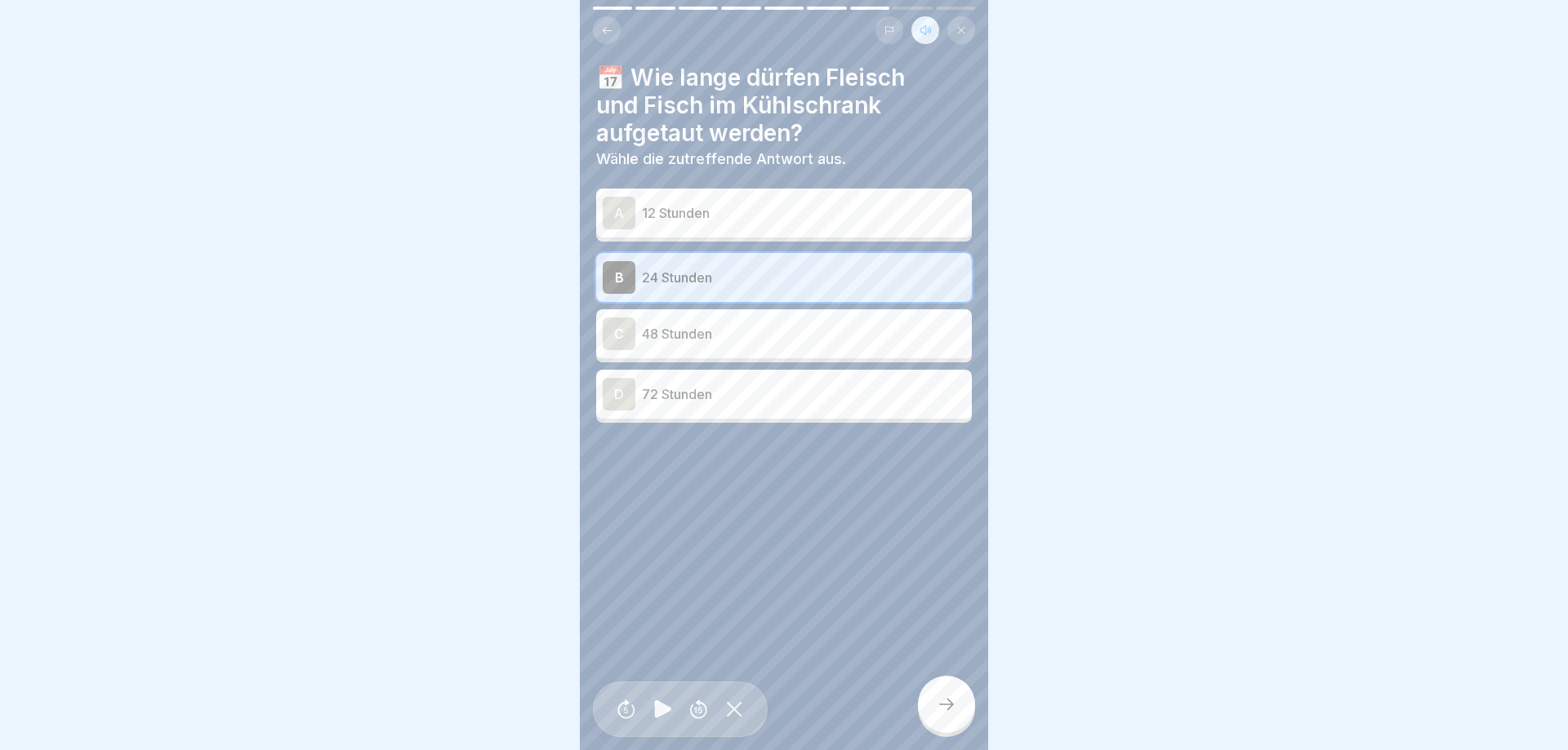
click at [741, 333] on p "48 Stunden" at bounding box center [804, 334] width 323 height 20
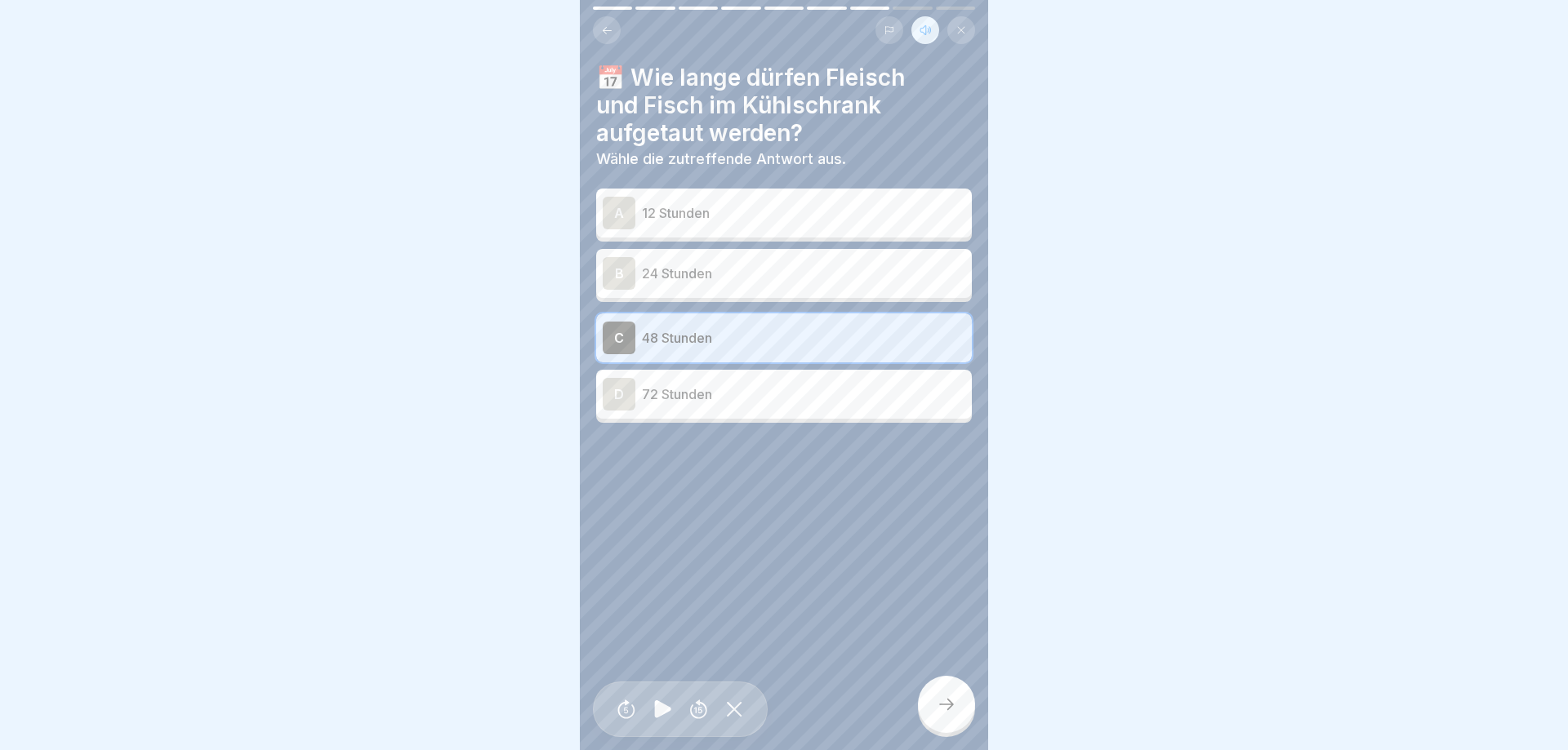
click at [938, 690] on div at bounding box center [946, 704] width 57 height 57
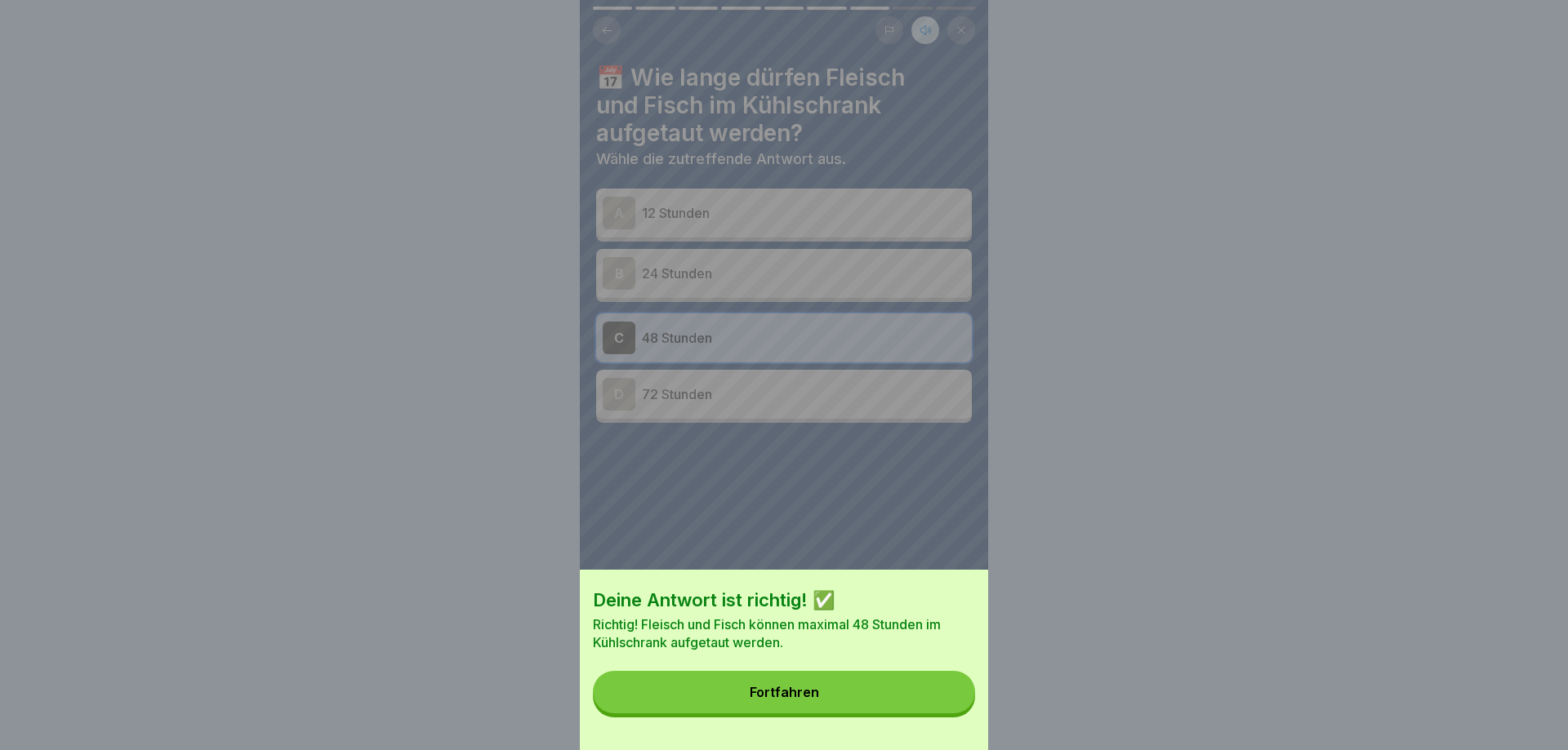
click at [938, 690] on button "Fortfahren" at bounding box center [784, 692] width 382 height 42
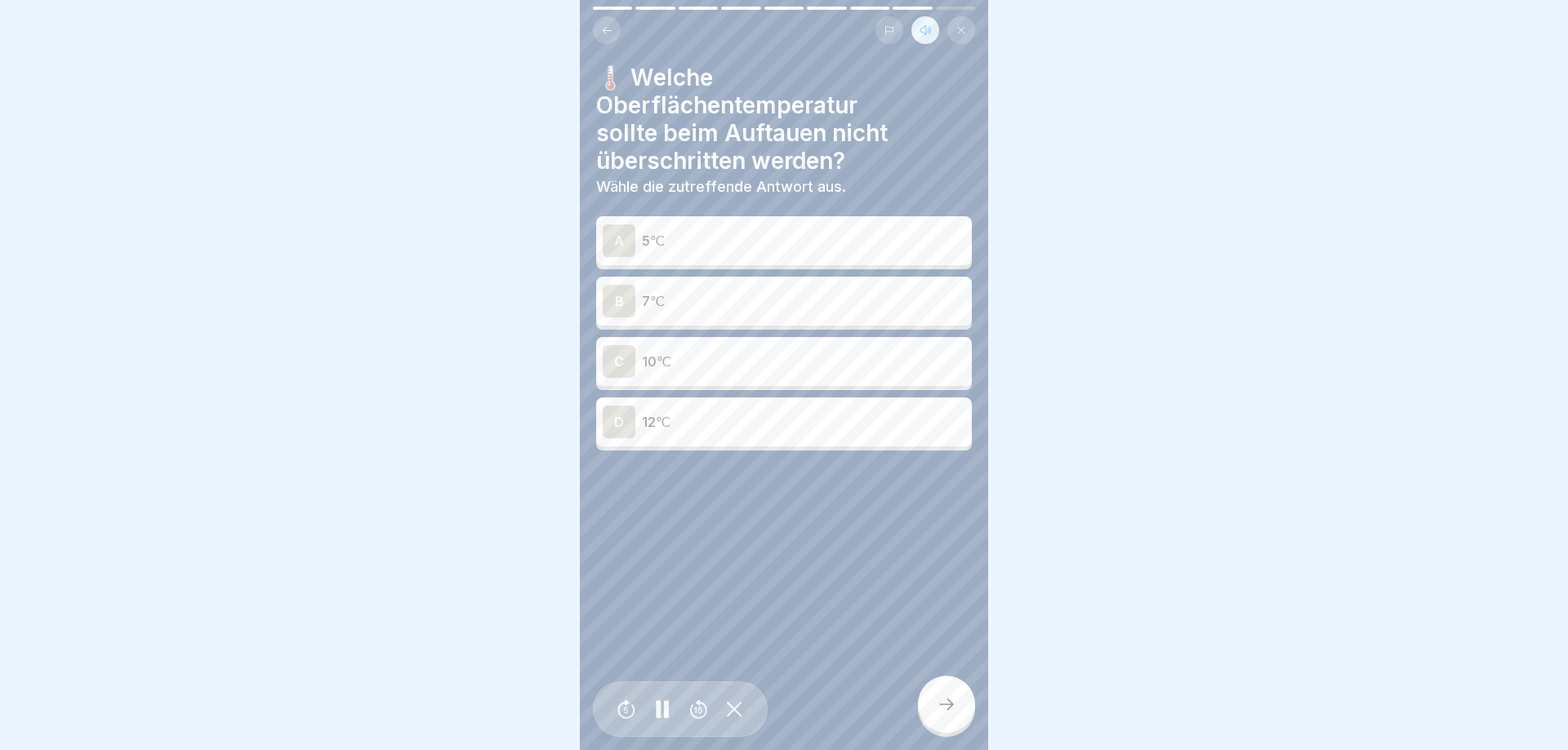
click at [693, 306] on p "7℃" at bounding box center [804, 301] width 323 height 20
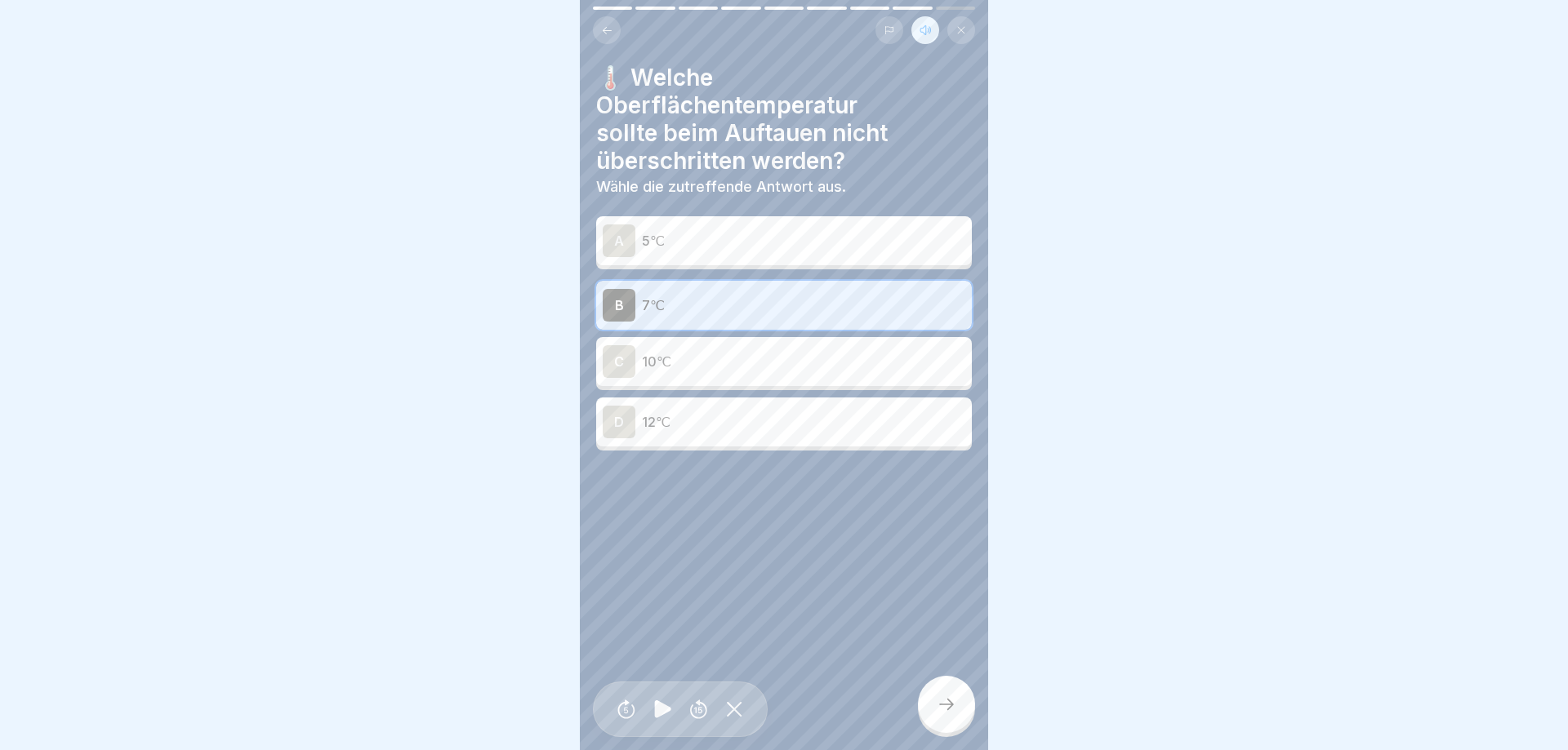
click at [945, 708] on icon at bounding box center [946, 704] width 20 height 20
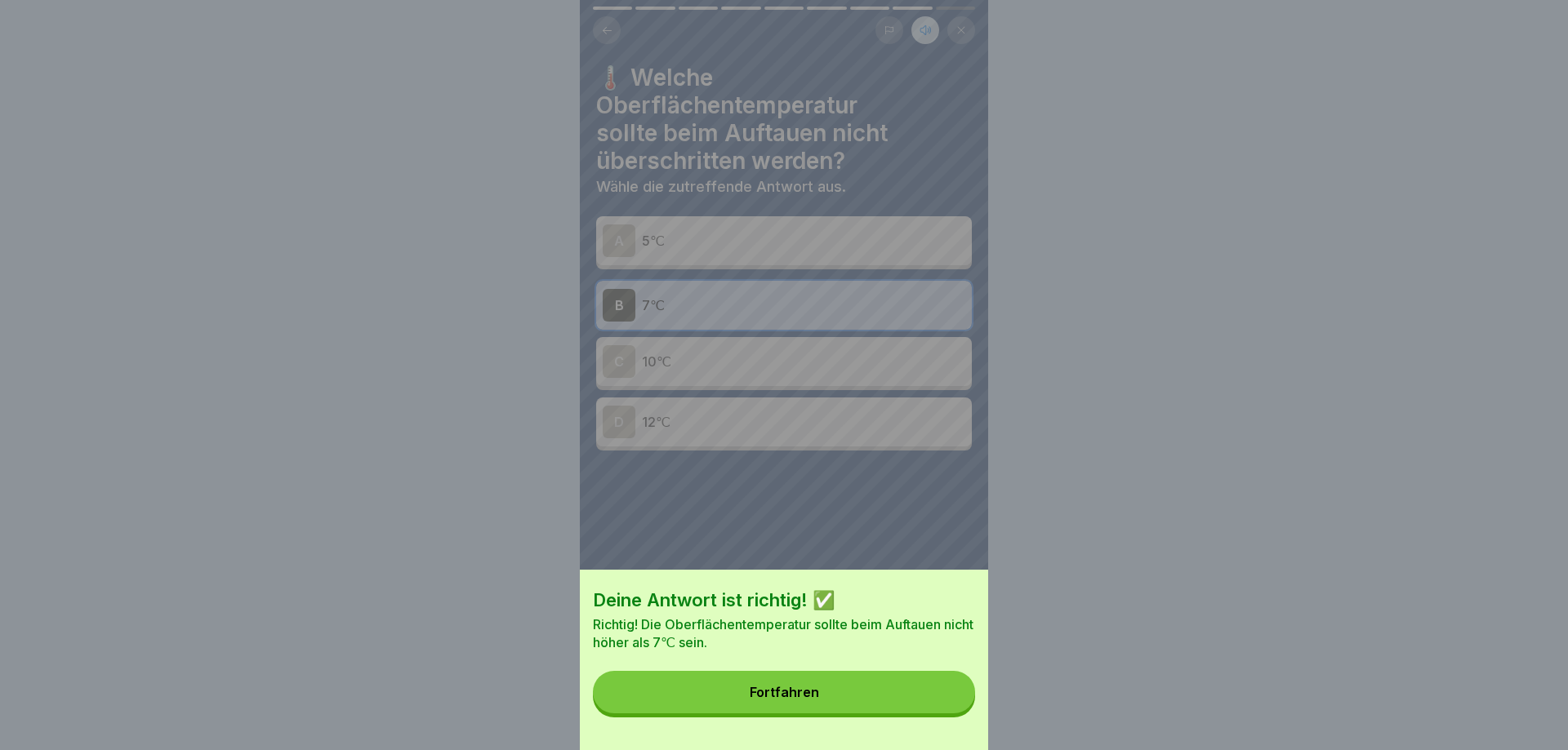
click at [945, 708] on button "Fortfahren" at bounding box center [784, 692] width 382 height 42
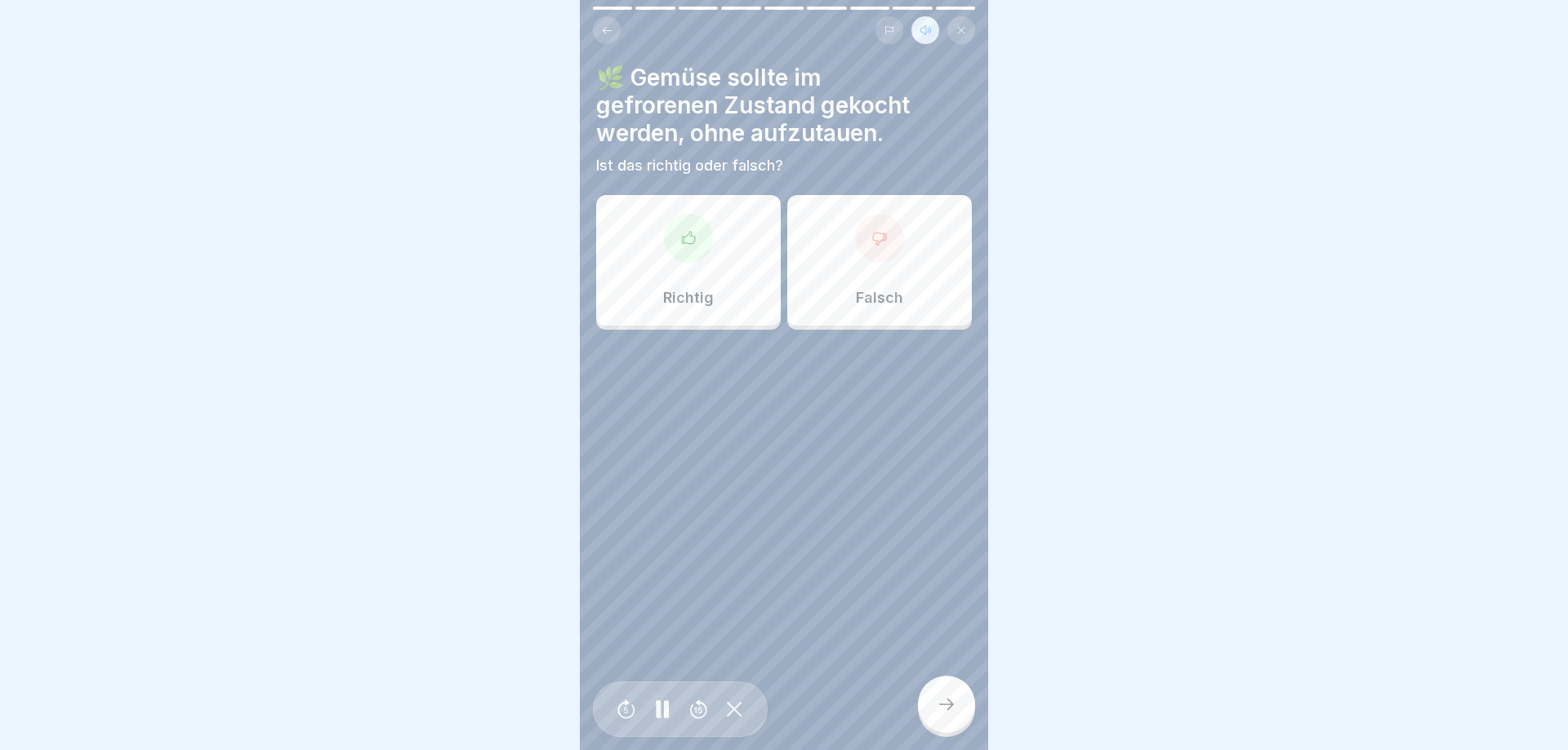
click at [629, 294] on div "Richtig" at bounding box center [688, 260] width 184 height 131
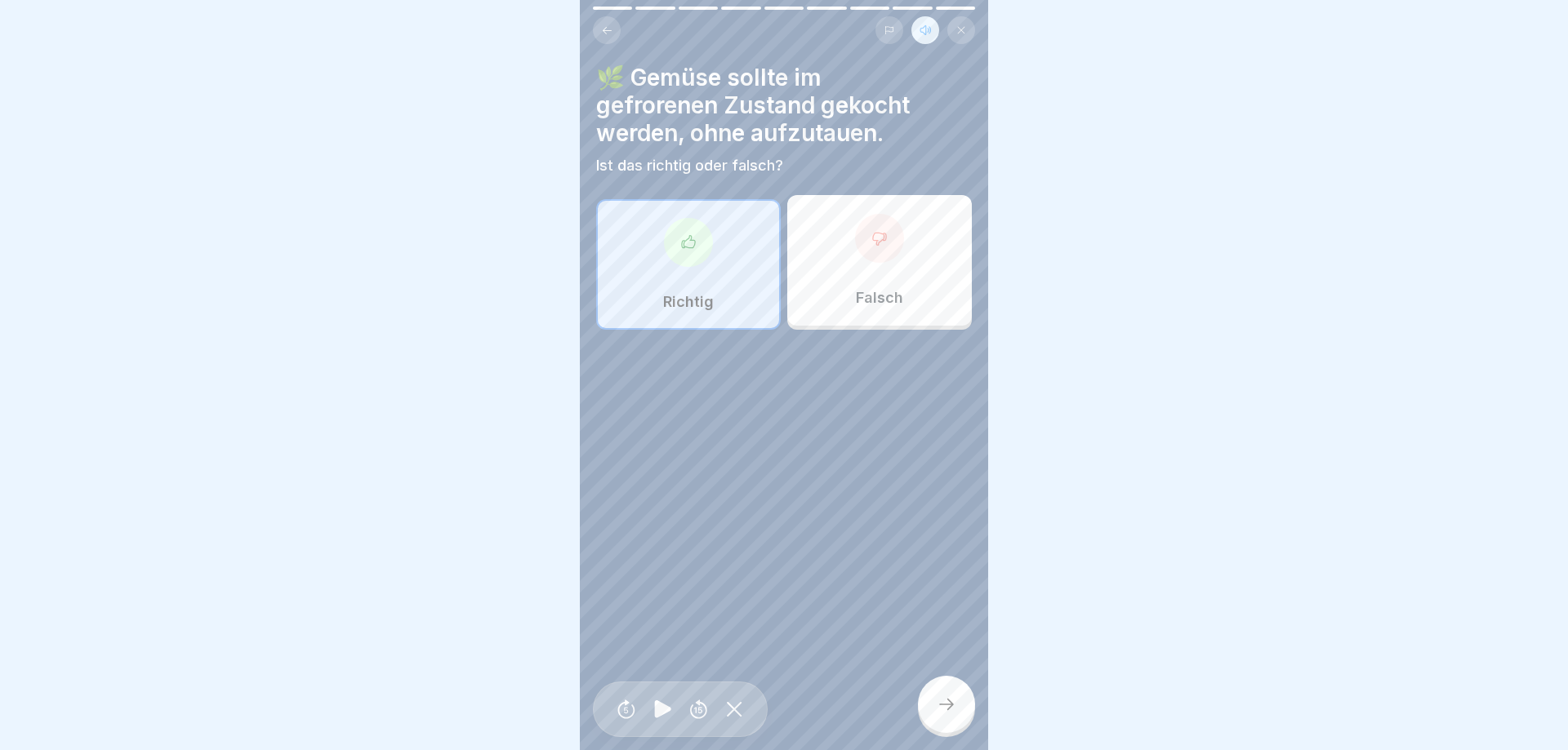
click at [950, 700] on icon at bounding box center [946, 704] width 20 height 20
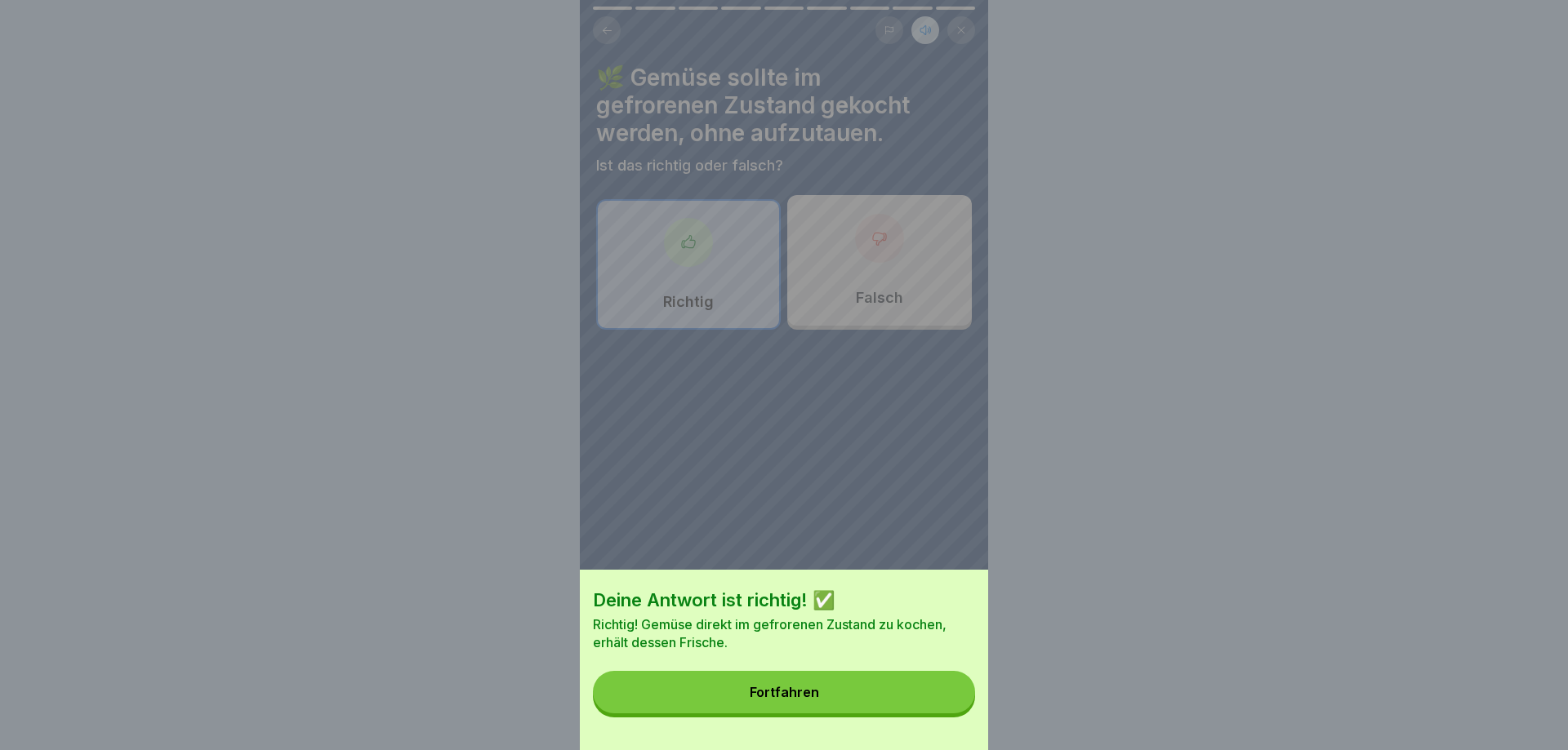
click at [949, 697] on button "Fortfahren" at bounding box center [784, 692] width 382 height 42
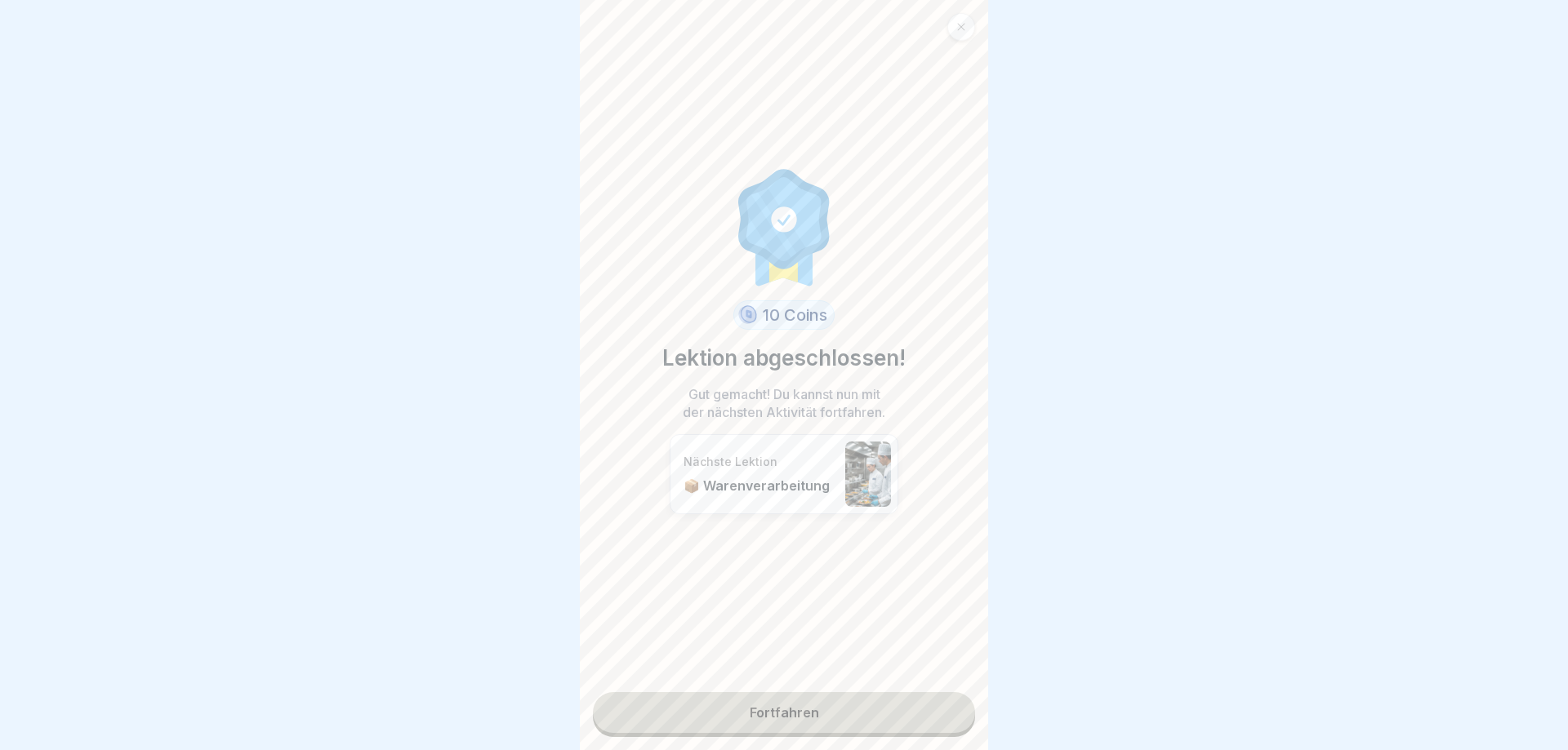
click at [812, 717] on link "Fortfahren" at bounding box center [784, 712] width 382 height 40
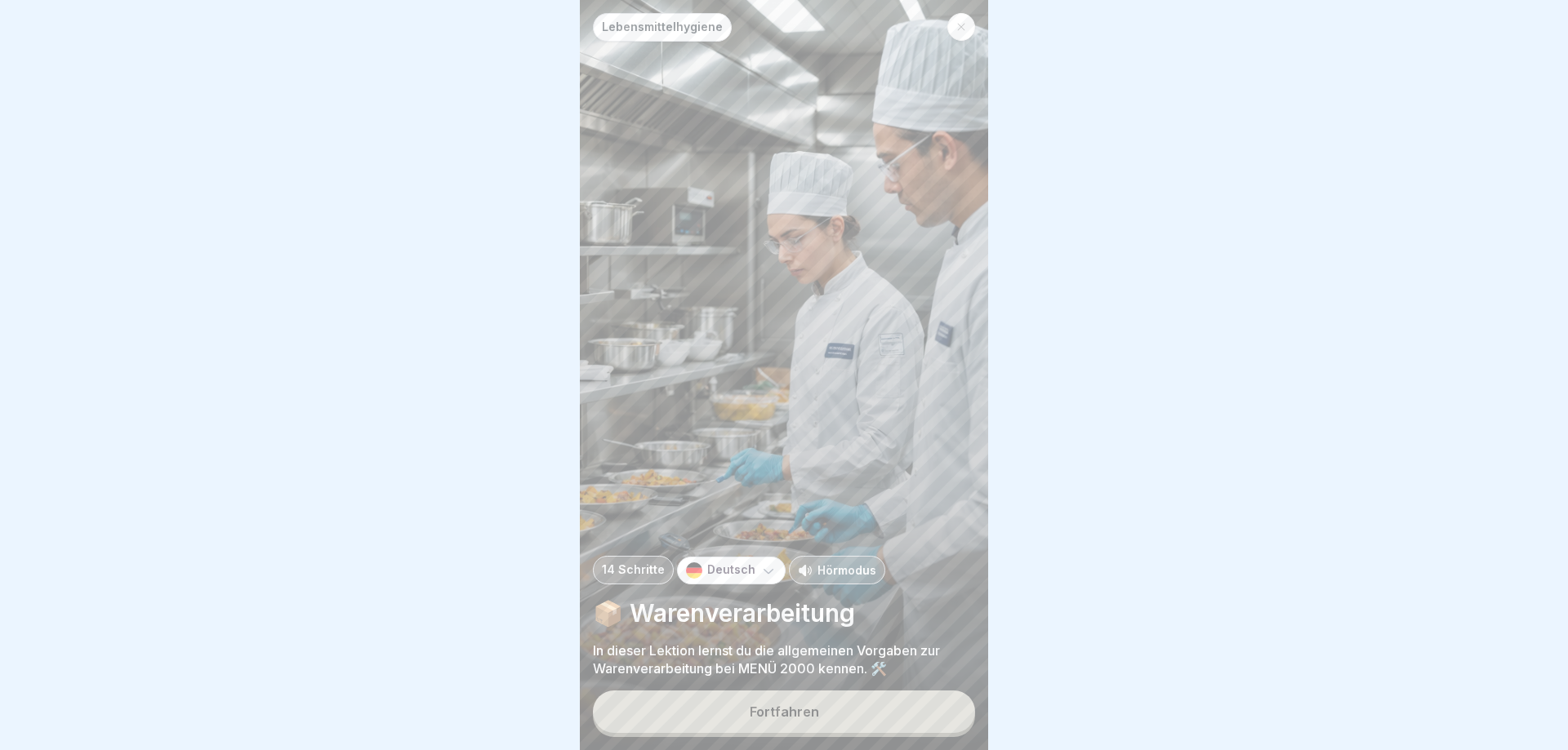
click at [823, 569] on p "Hörmodus" at bounding box center [846, 570] width 59 height 17
click at [810, 705] on div "Fortfahren" at bounding box center [784, 712] width 70 height 15
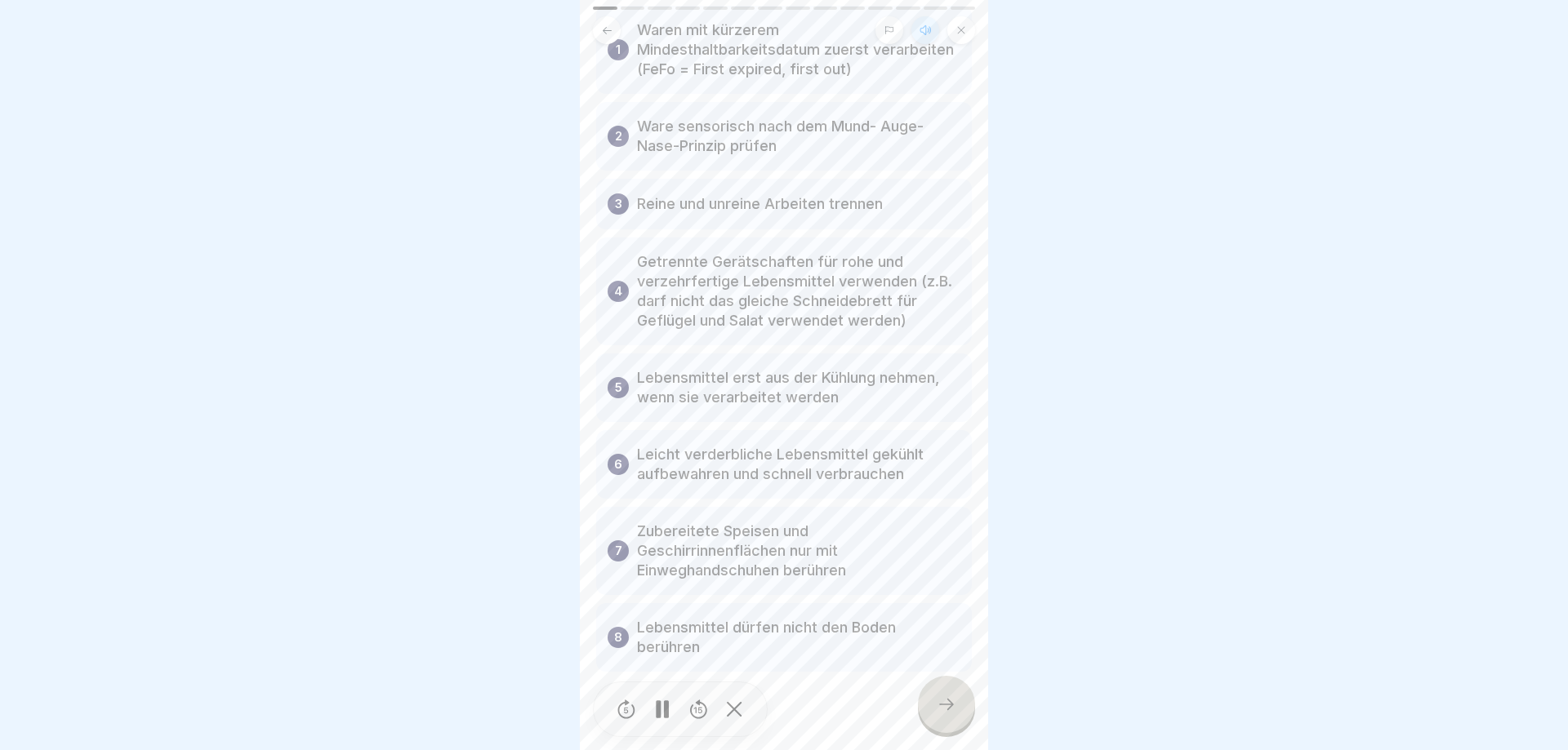
scroll to position [156, 0]
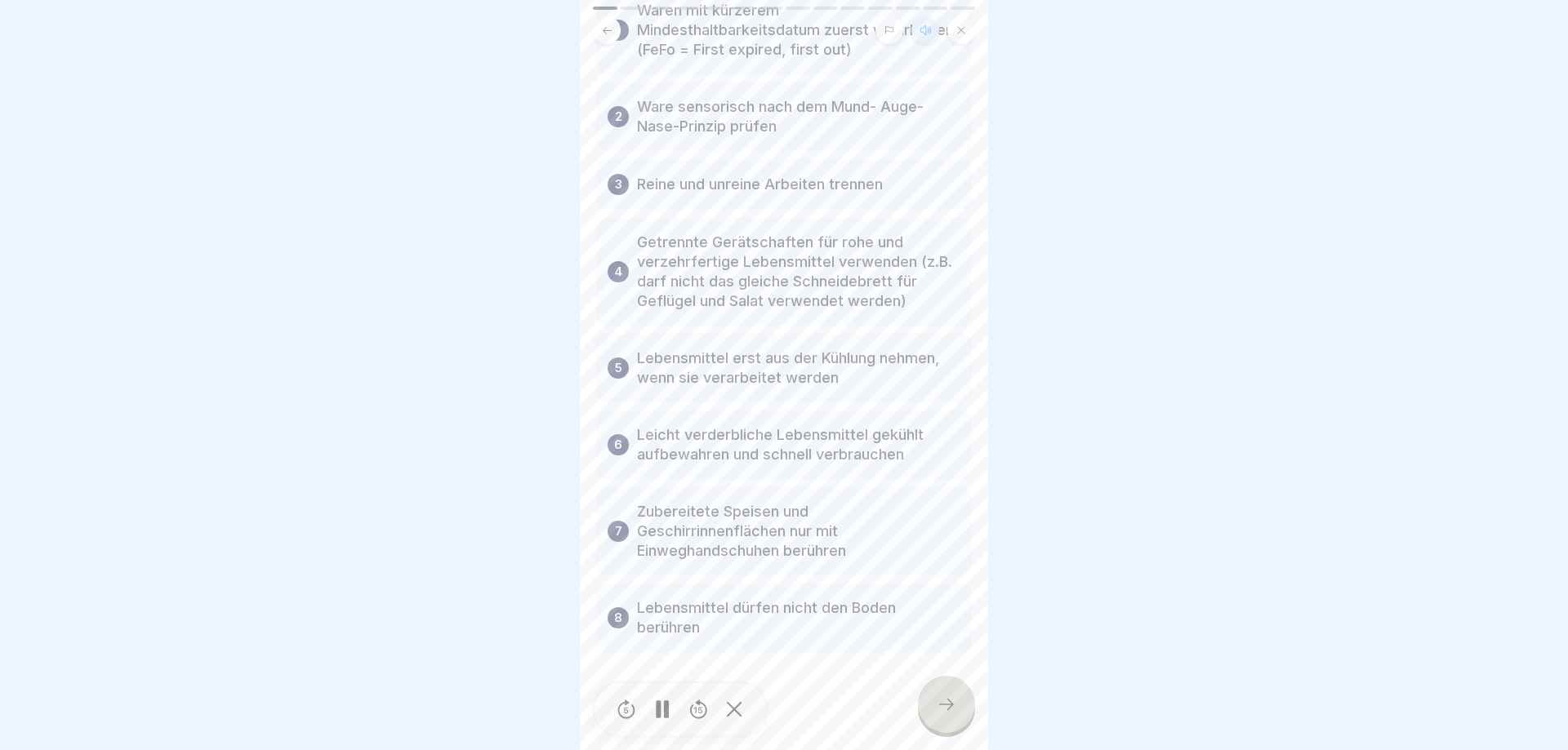
click at [933, 705] on div at bounding box center [946, 704] width 57 height 57
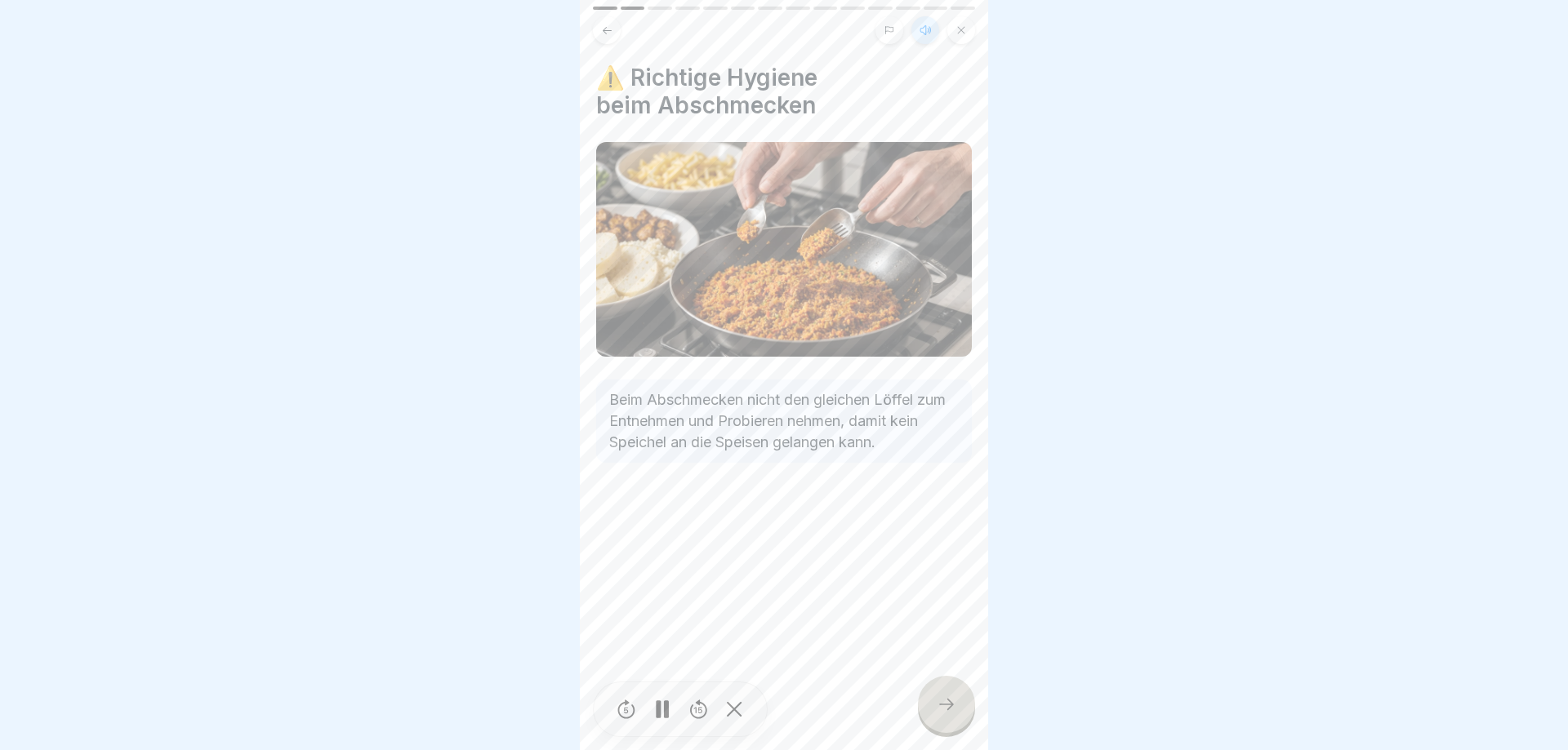
click at [954, 705] on icon at bounding box center [946, 704] width 20 height 20
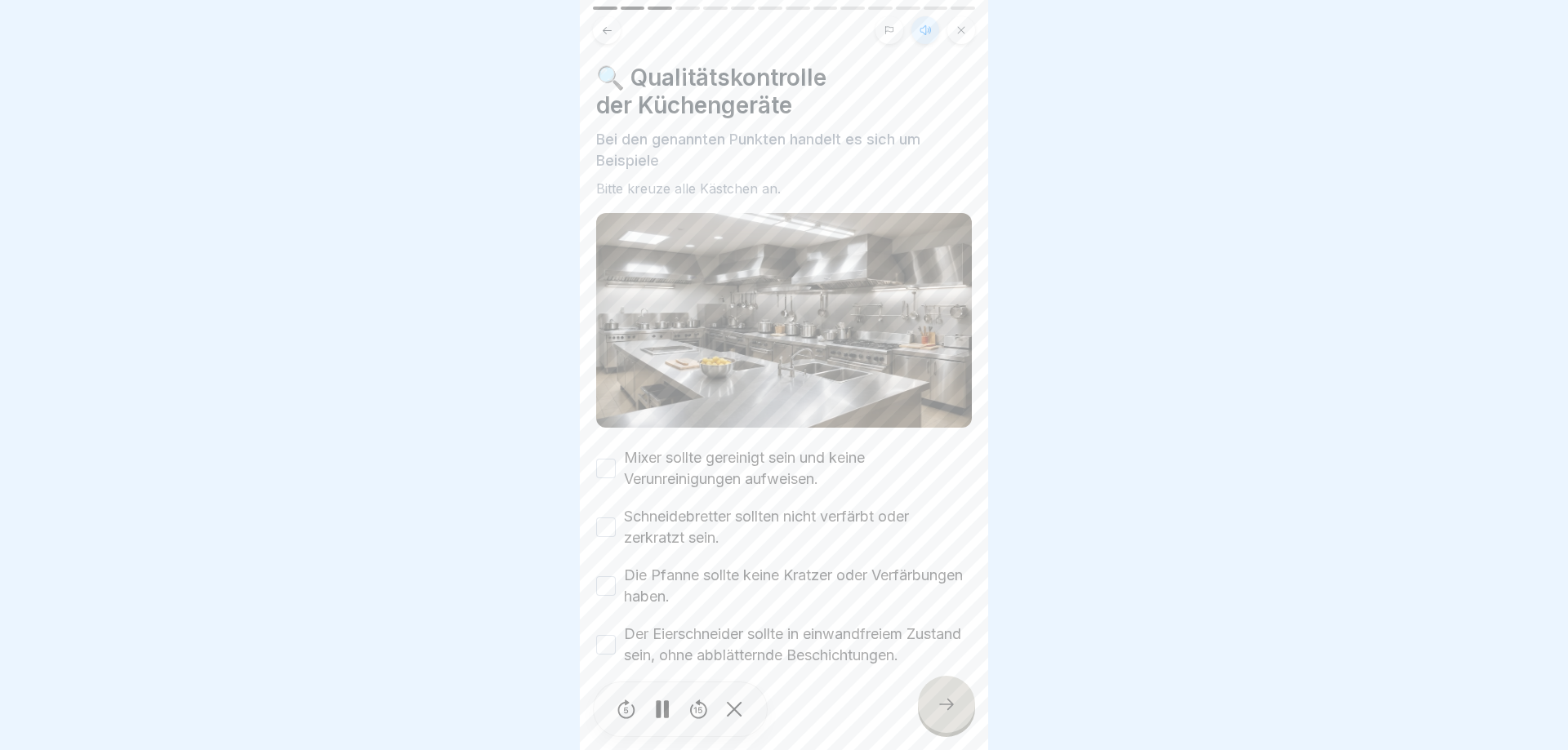
click at [600, 464] on button "Mixer sollte gereinigt sein und keine Verunreinigungen aufweisen." at bounding box center [605, 468] width 20 height 20
click at [600, 533] on button "Schneidebretter sollten nicht verfärbt oder zerkratzt sein." at bounding box center [605, 527] width 20 height 20
click at [600, 584] on button "Die Pfanne sollte keine Kratzer oder Verfärbungen haben." at bounding box center [605, 586] width 20 height 20
click at [603, 649] on button "Der Eierschneider sollte in einwandfreiem Zustand sein, ohne abblätternde Besch…" at bounding box center [605, 645] width 20 height 20
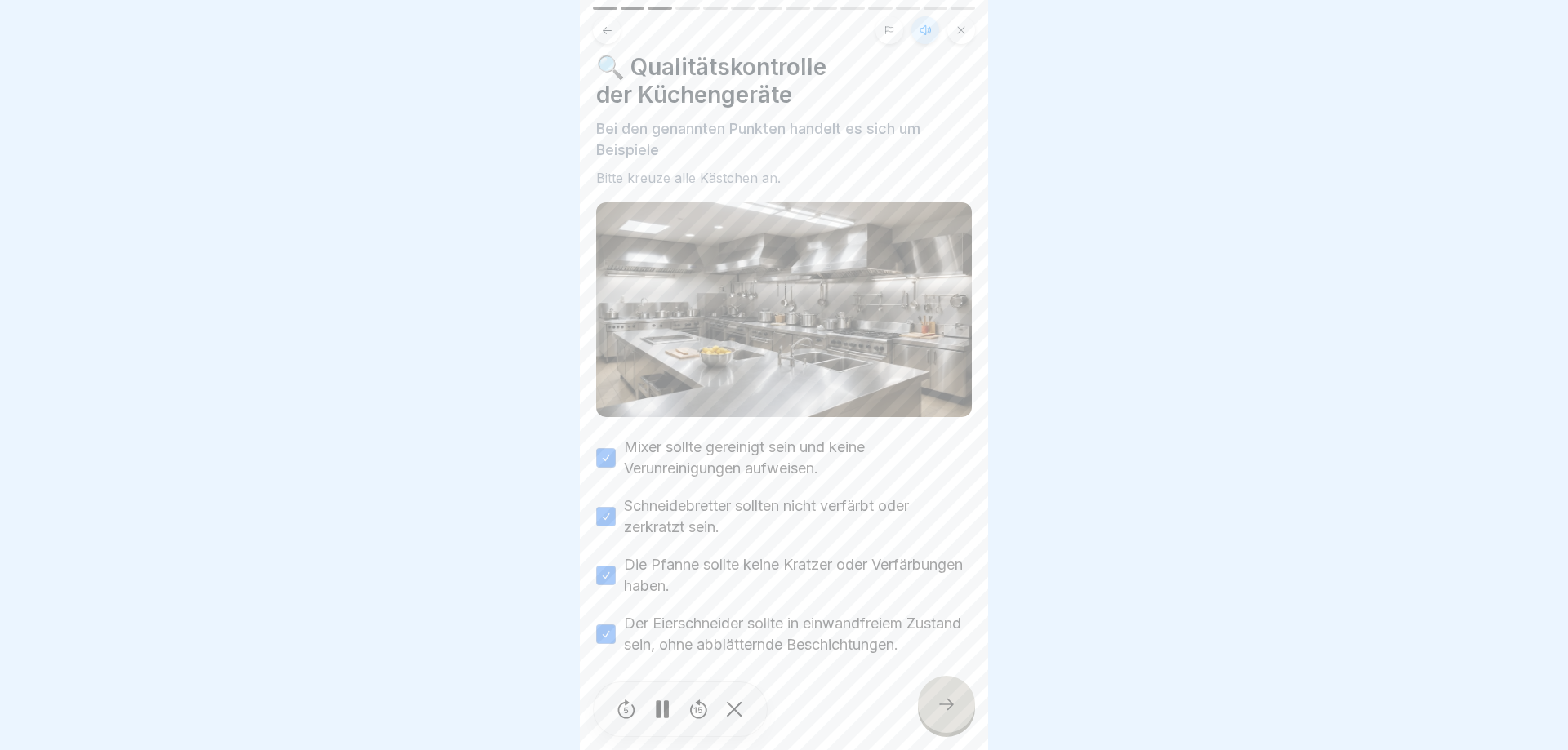
scroll to position [14, 0]
click at [933, 704] on div at bounding box center [946, 704] width 57 height 57
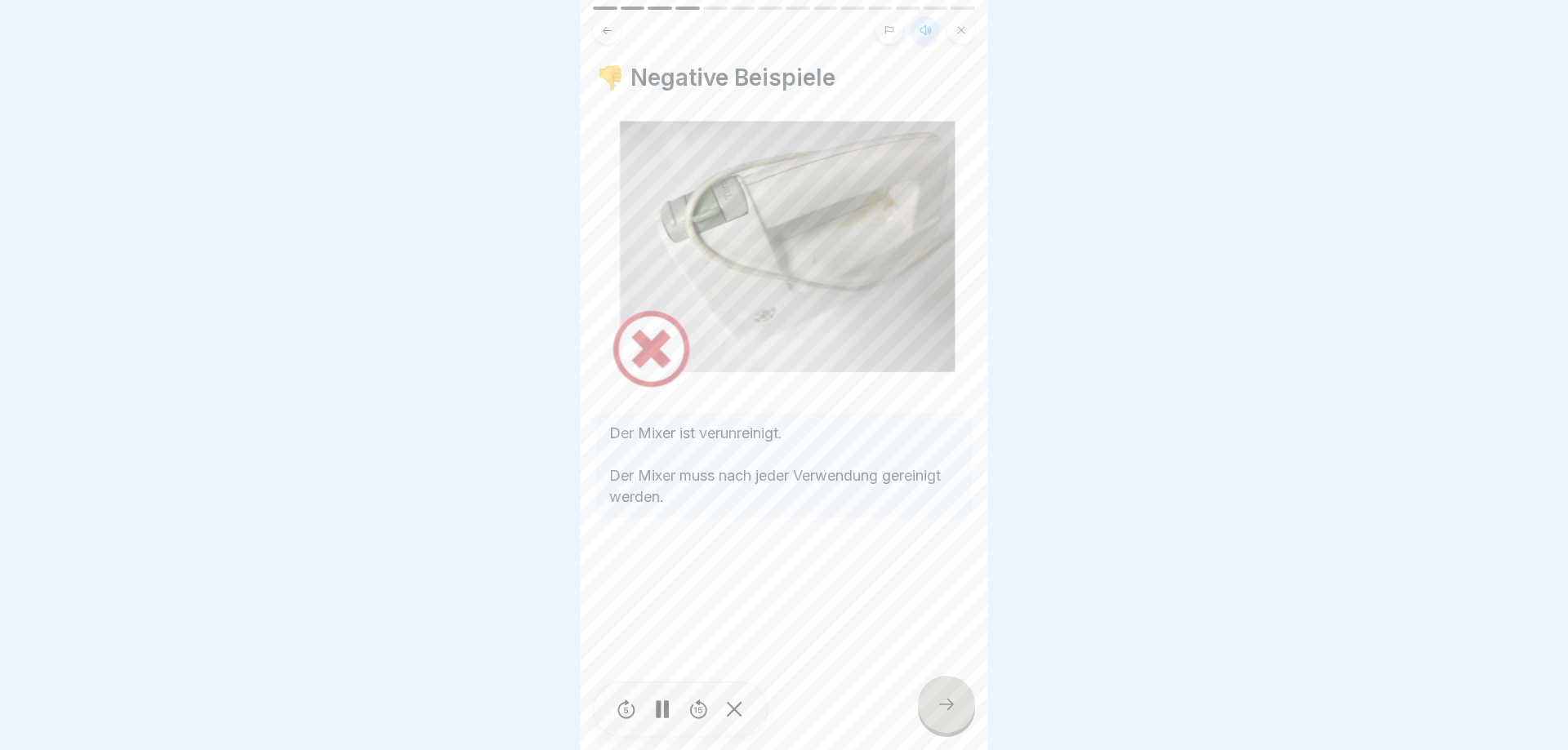
click at [933, 704] on div at bounding box center [946, 704] width 57 height 57
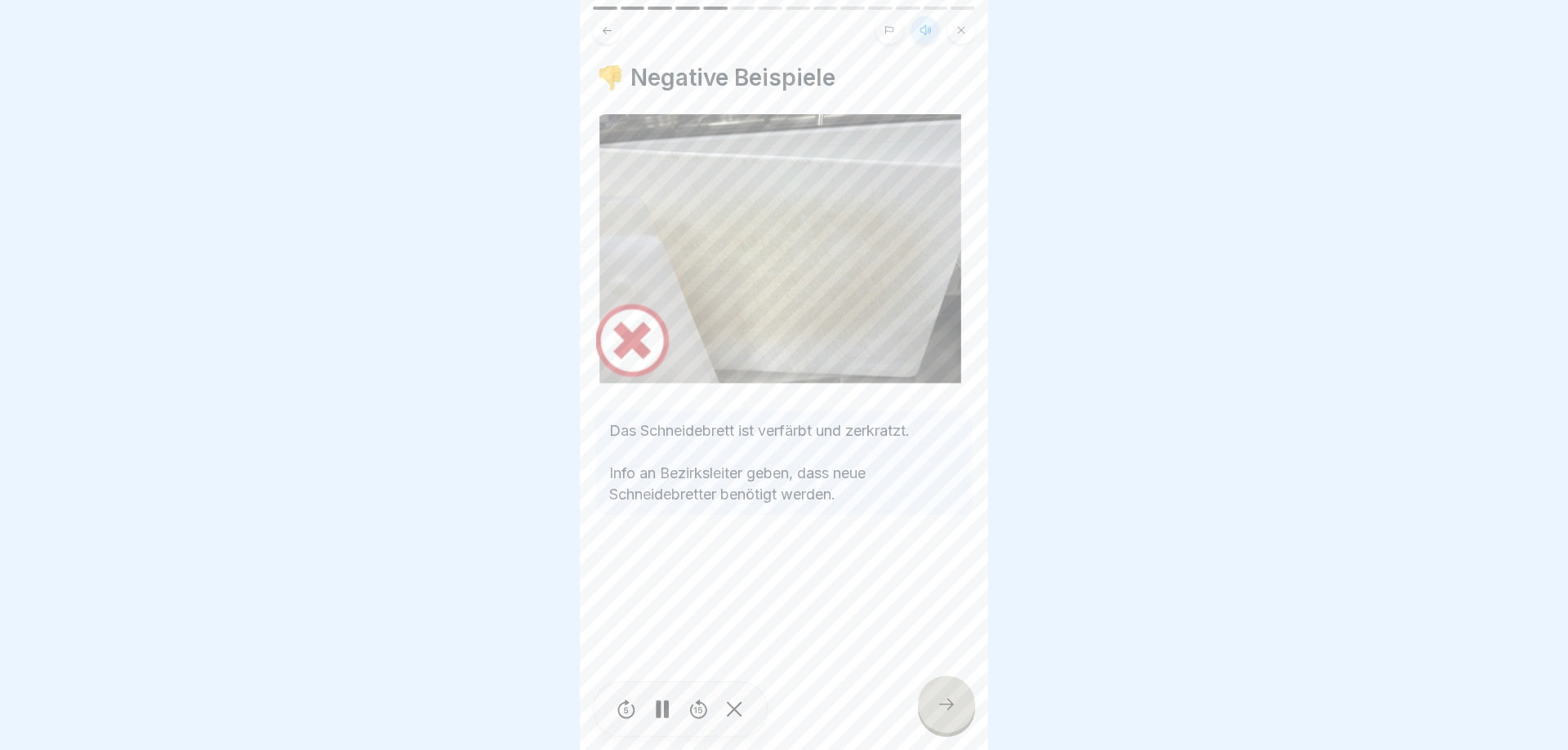
click at [933, 704] on div at bounding box center [946, 704] width 57 height 57
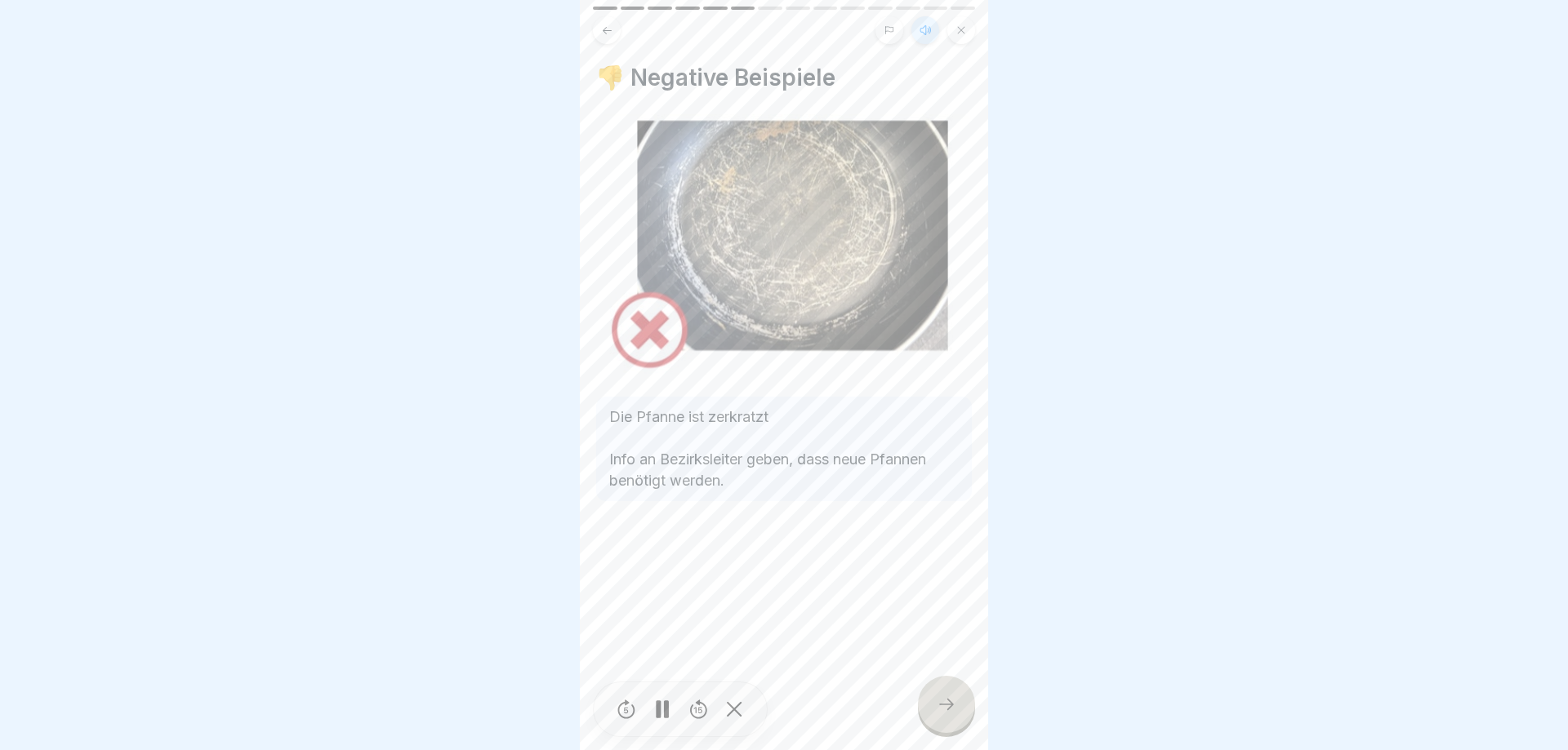
click at [933, 704] on div at bounding box center [946, 704] width 57 height 57
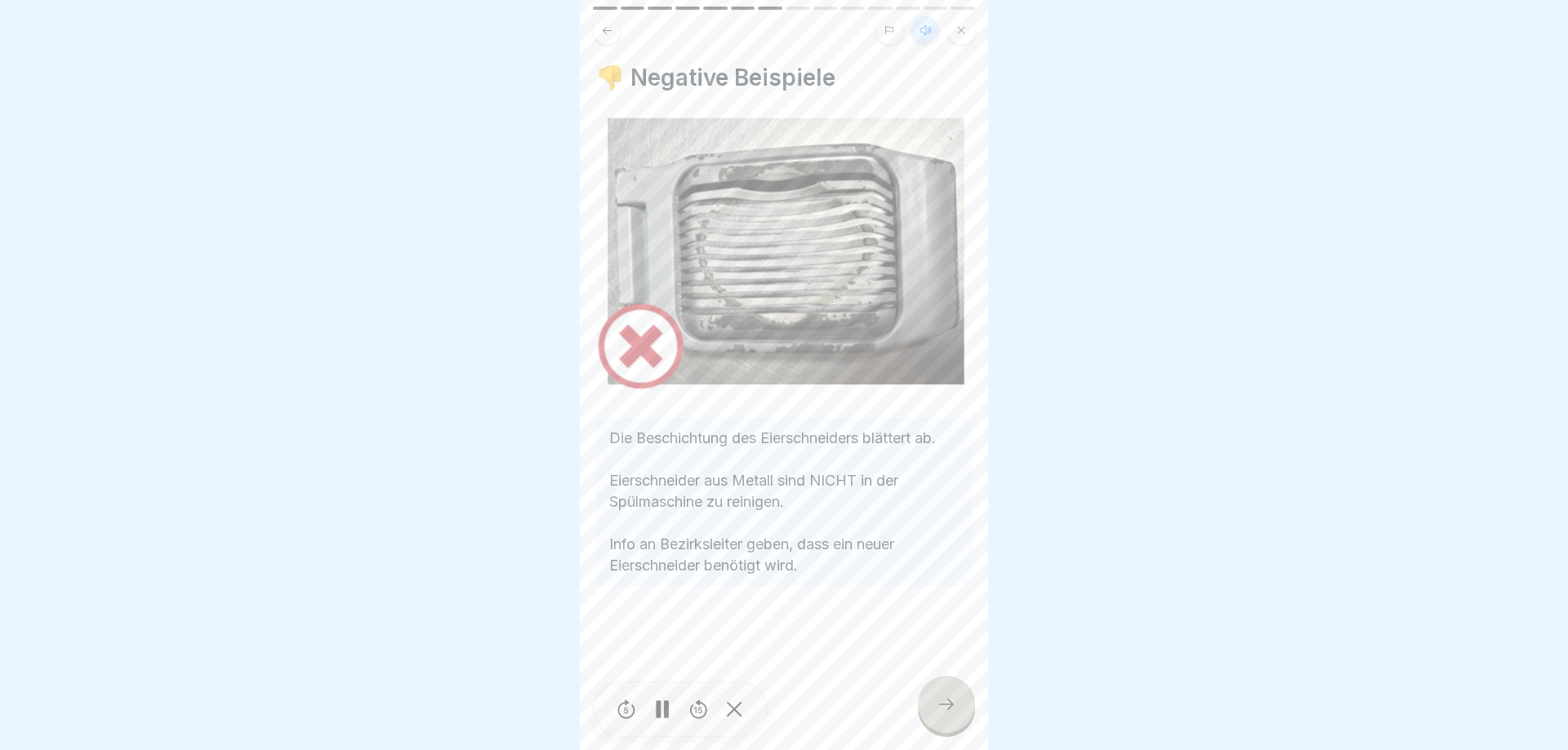
click at [933, 704] on div at bounding box center [946, 704] width 57 height 57
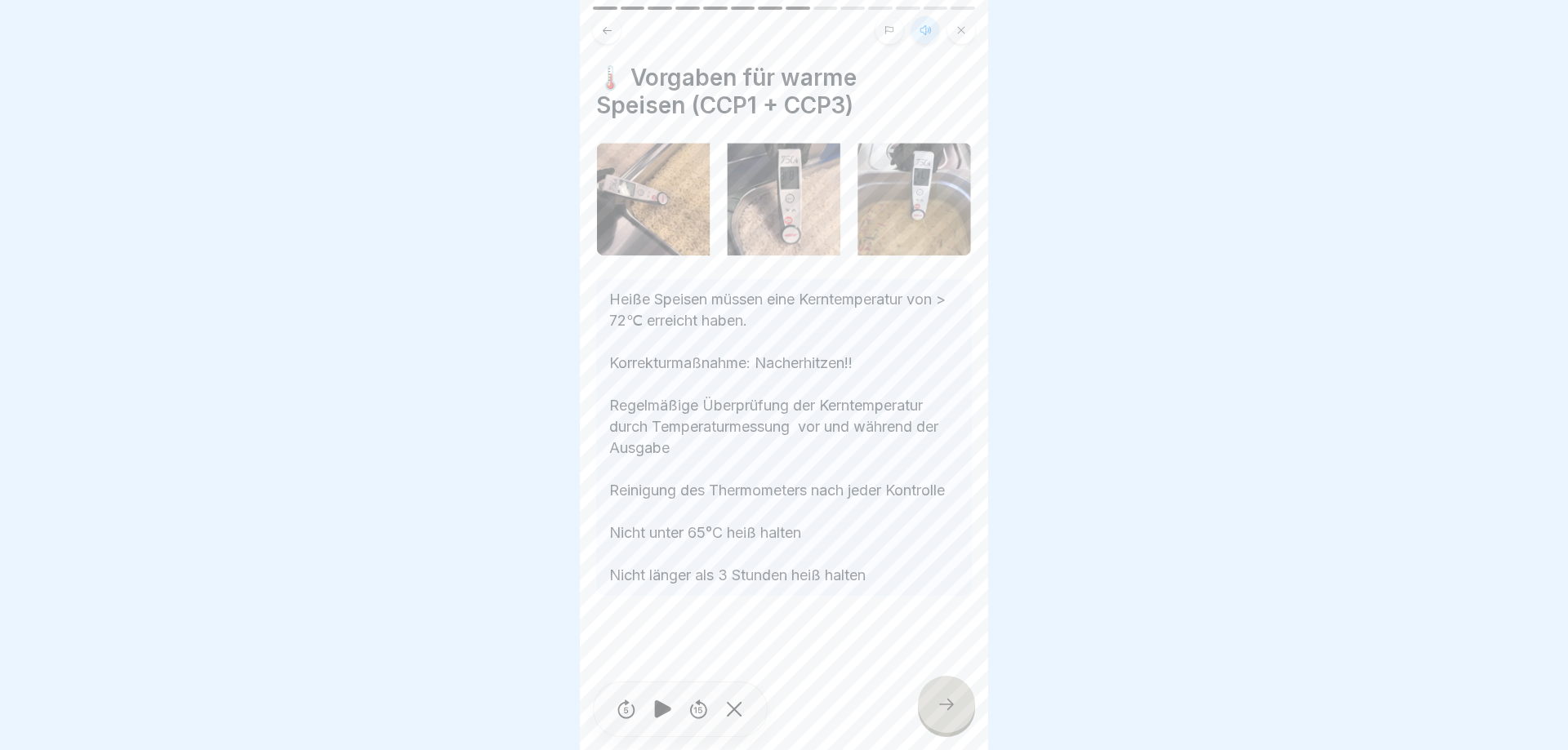
click at [945, 709] on icon at bounding box center [946, 704] width 20 height 20
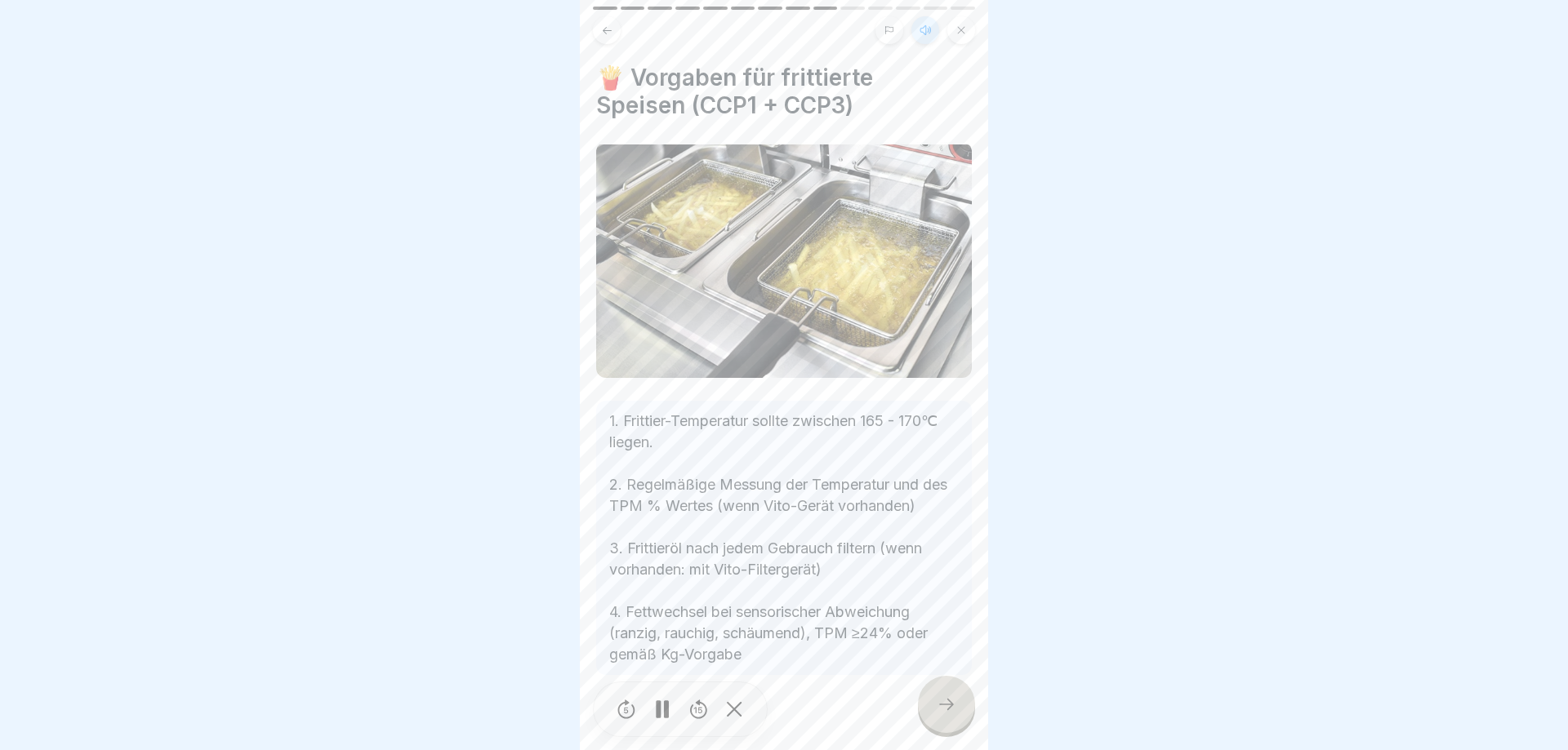
click at [945, 709] on icon at bounding box center [946, 704] width 20 height 20
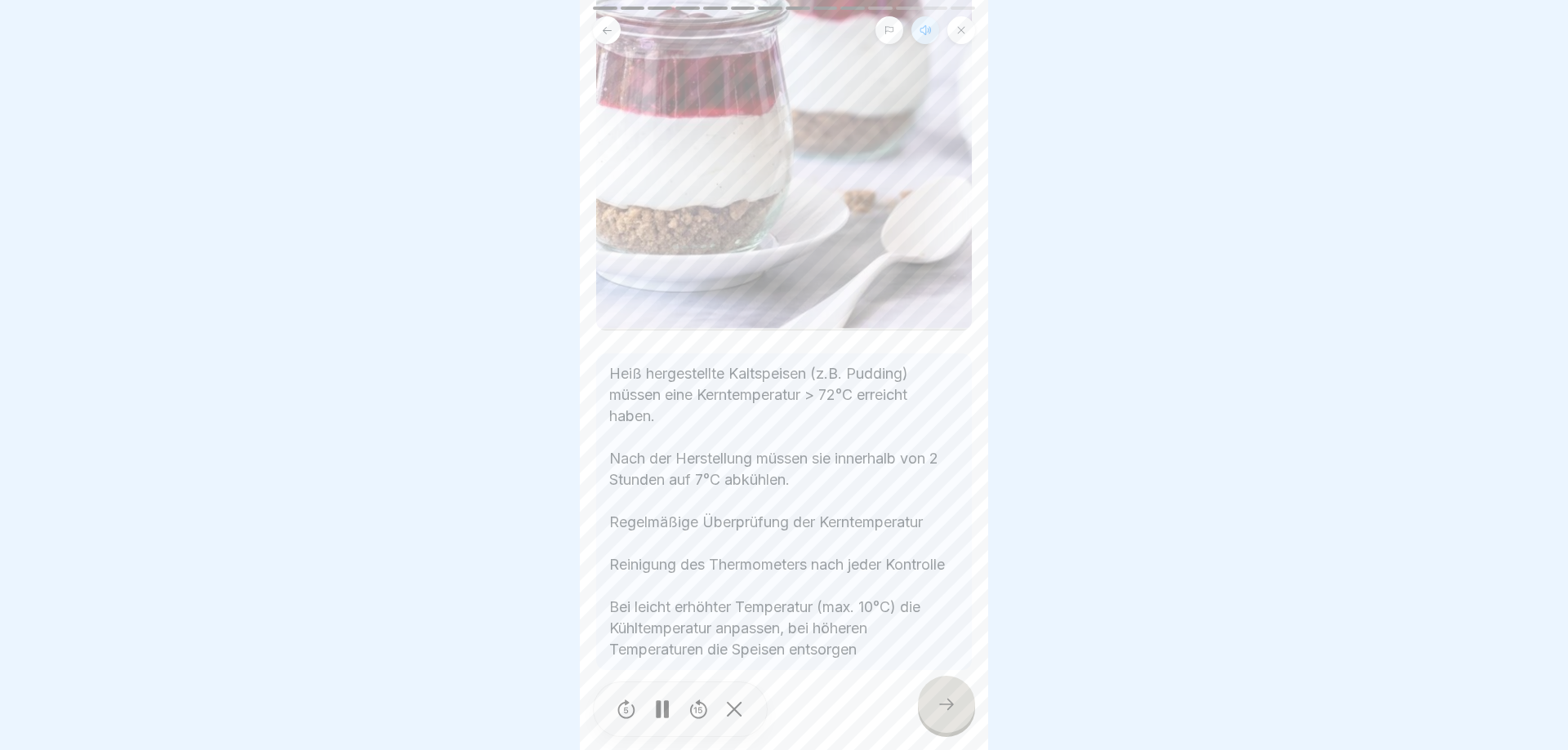
scroll to position [413, 0]
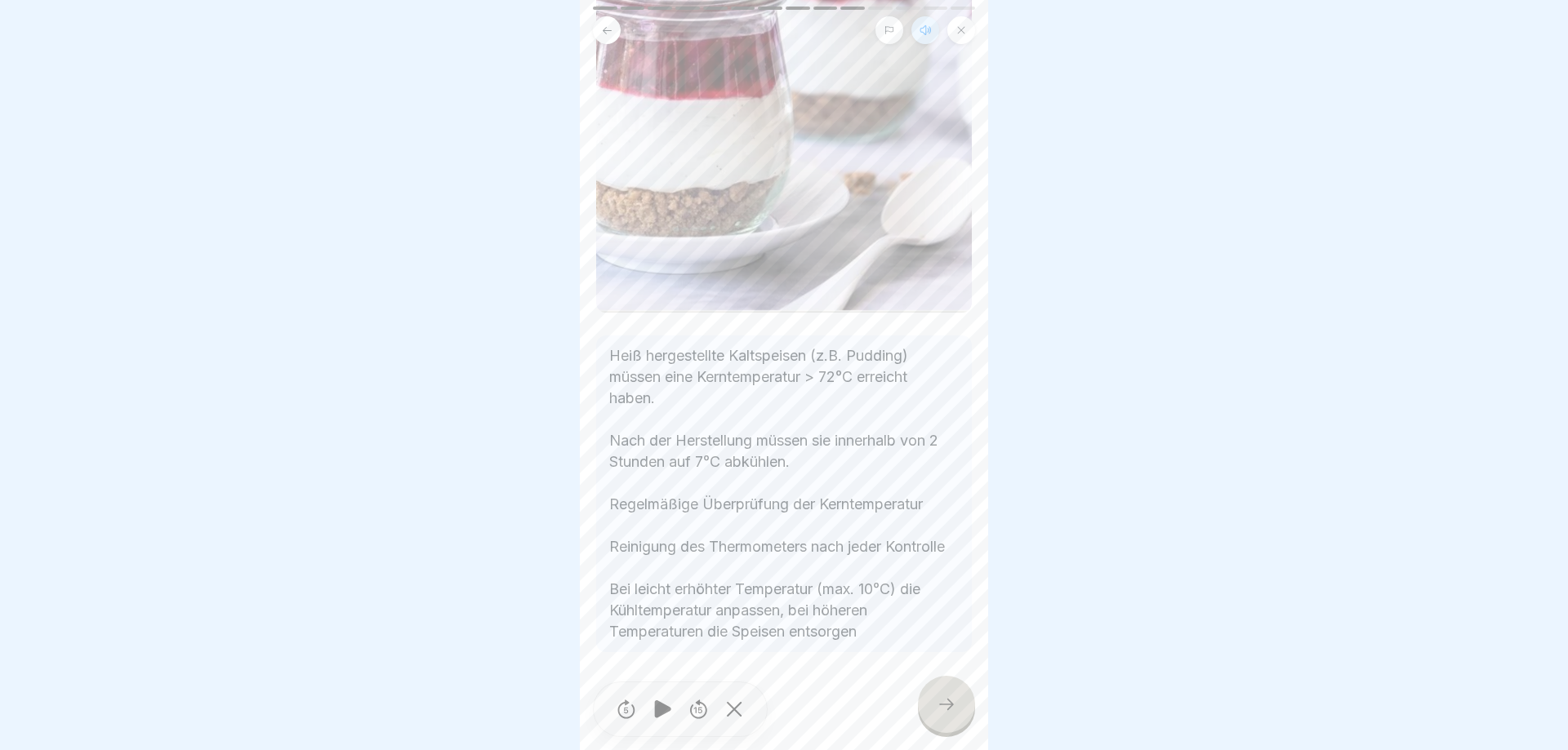
click at [941, 703] on icon at bounding box center [946, 704] width 20 height 20
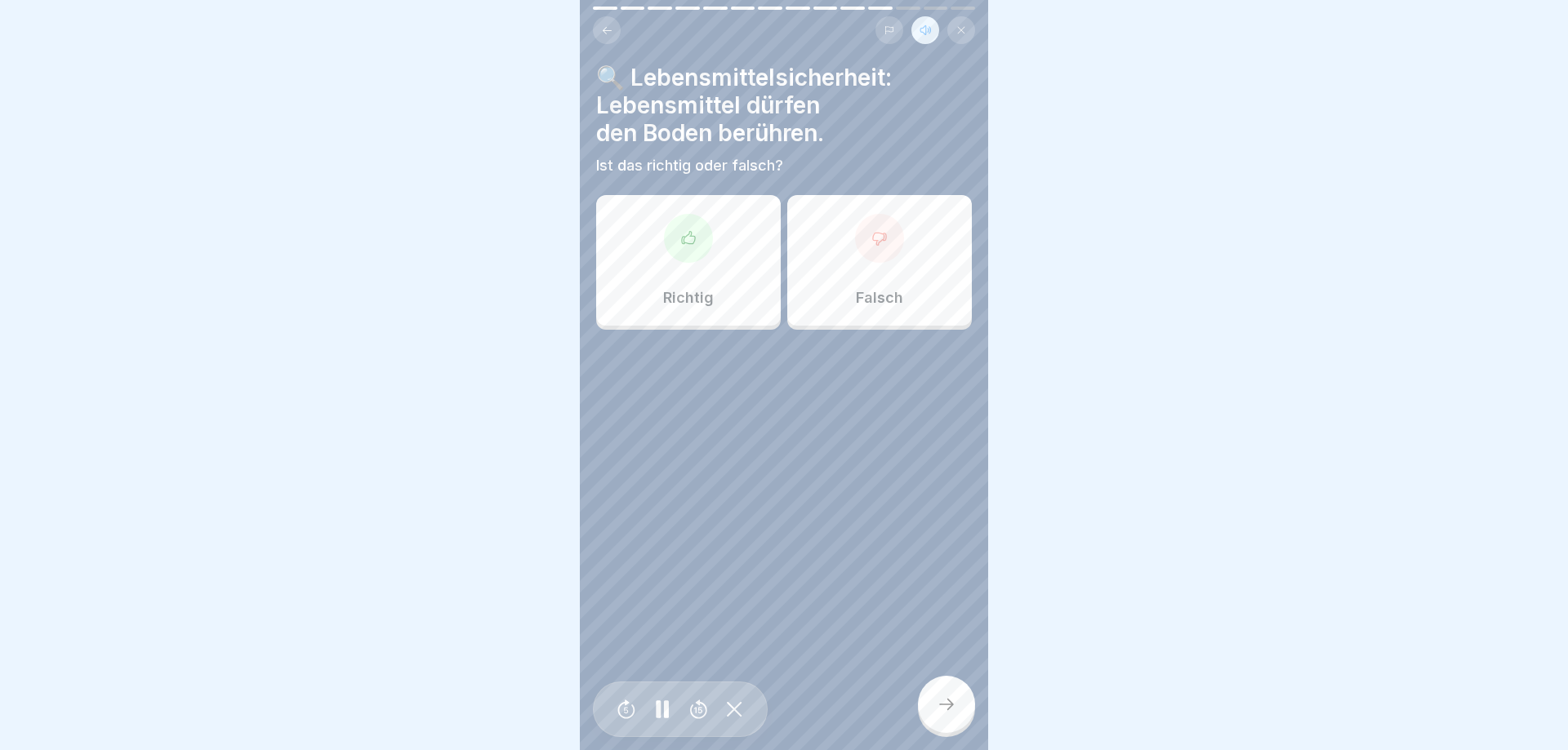
click at [889, 274] on div "Falsch" at bounding box center [879, 260] width 184 height 131
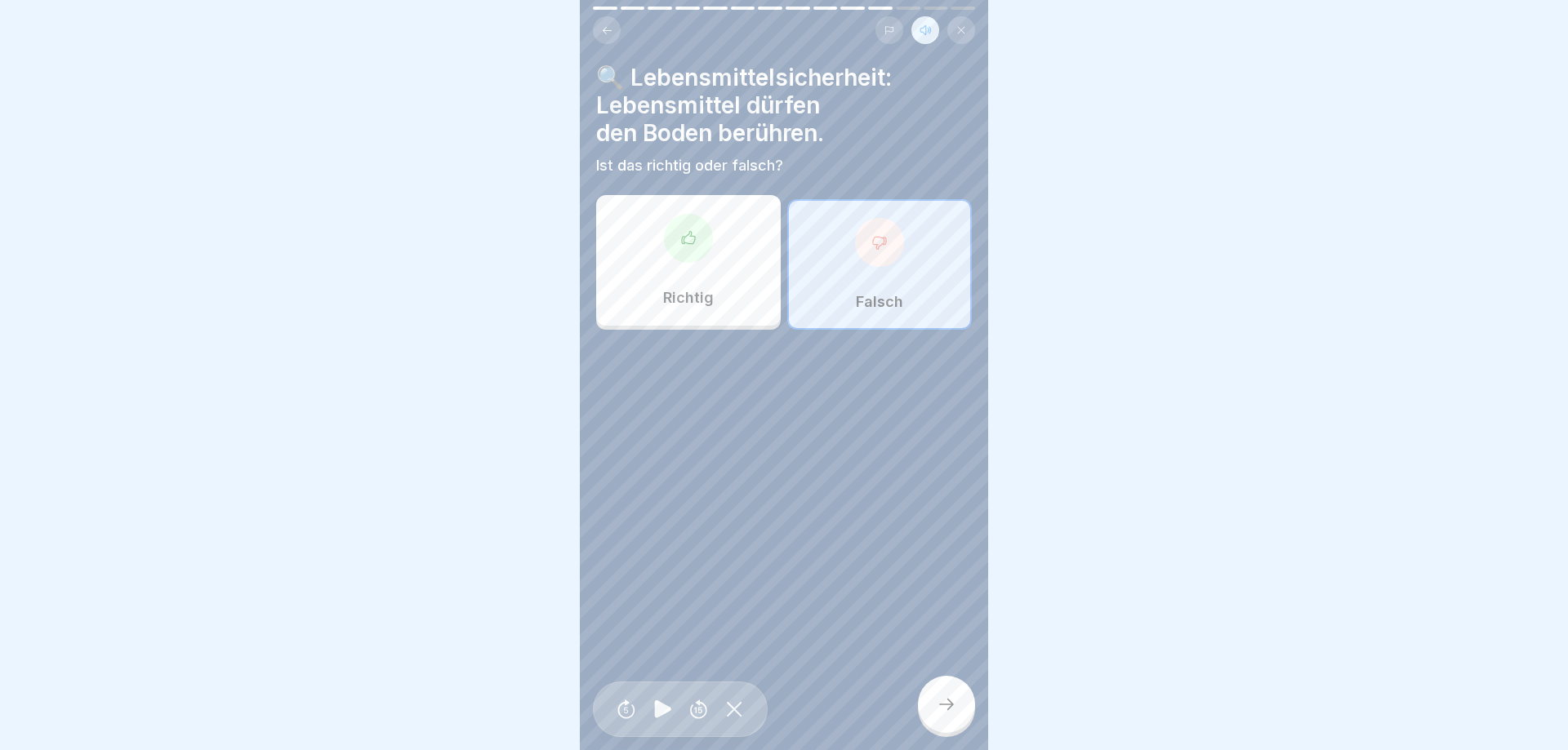
click at [937, 698] on icon at bounding box center [946, 704] width 20 height 20
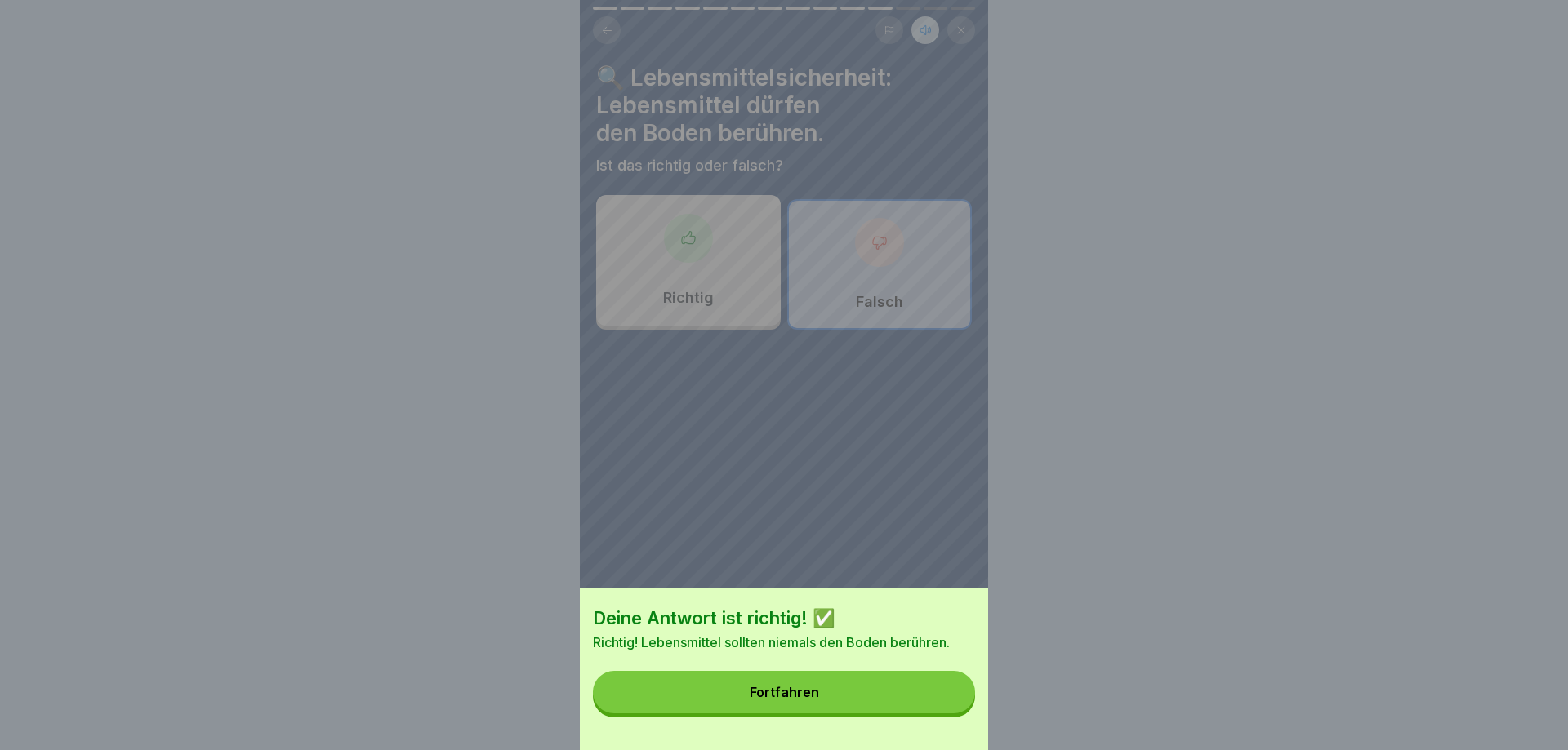
click at [937, 698] on button "Fortfahren" at bounding box center [784, 692] width 382 height 42
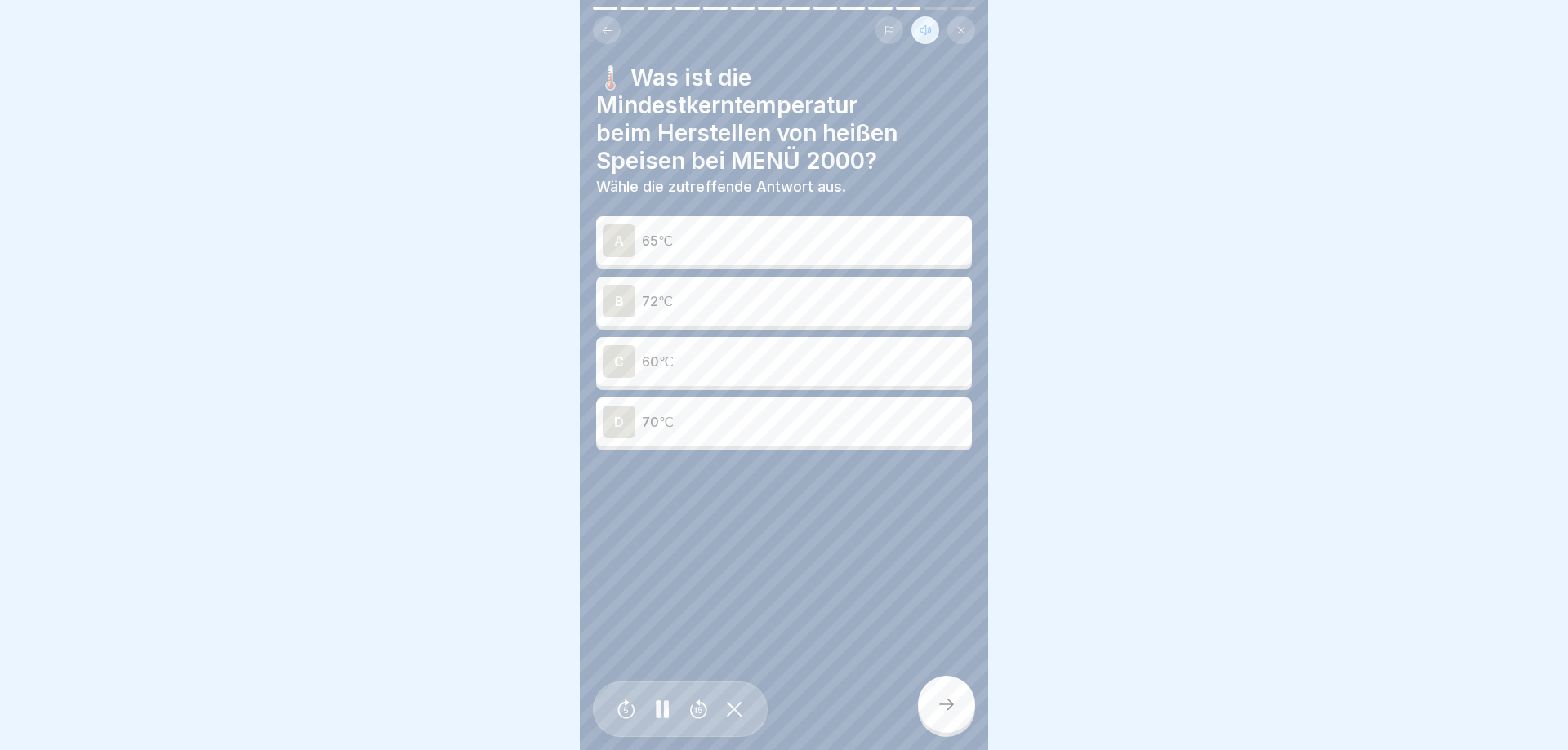
click at [729, 306] on p "72℃" at bounding box center [804, 301] width 323 height 20
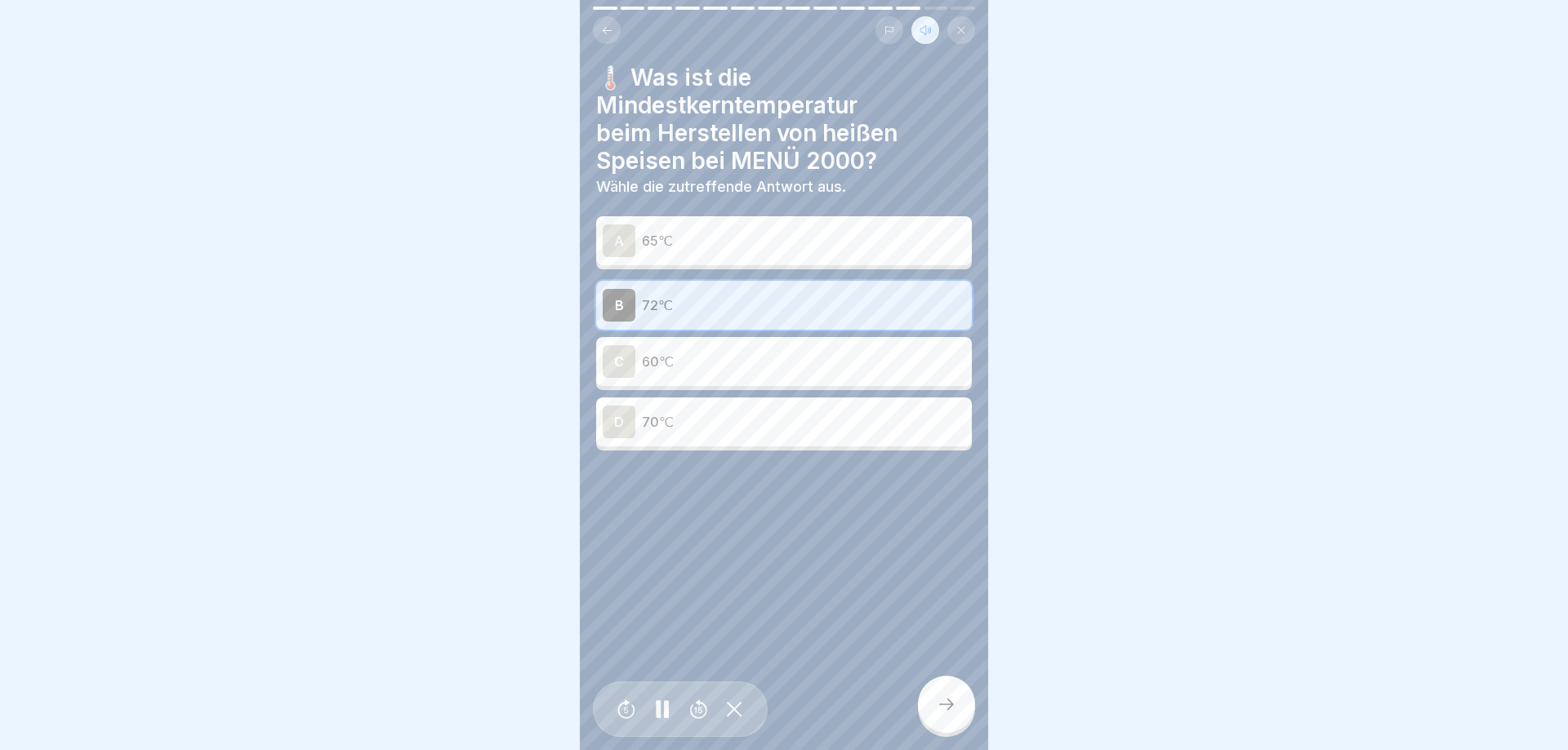
click at [942, 706] on icon at bounding box center [946, 704] width 20 height 20
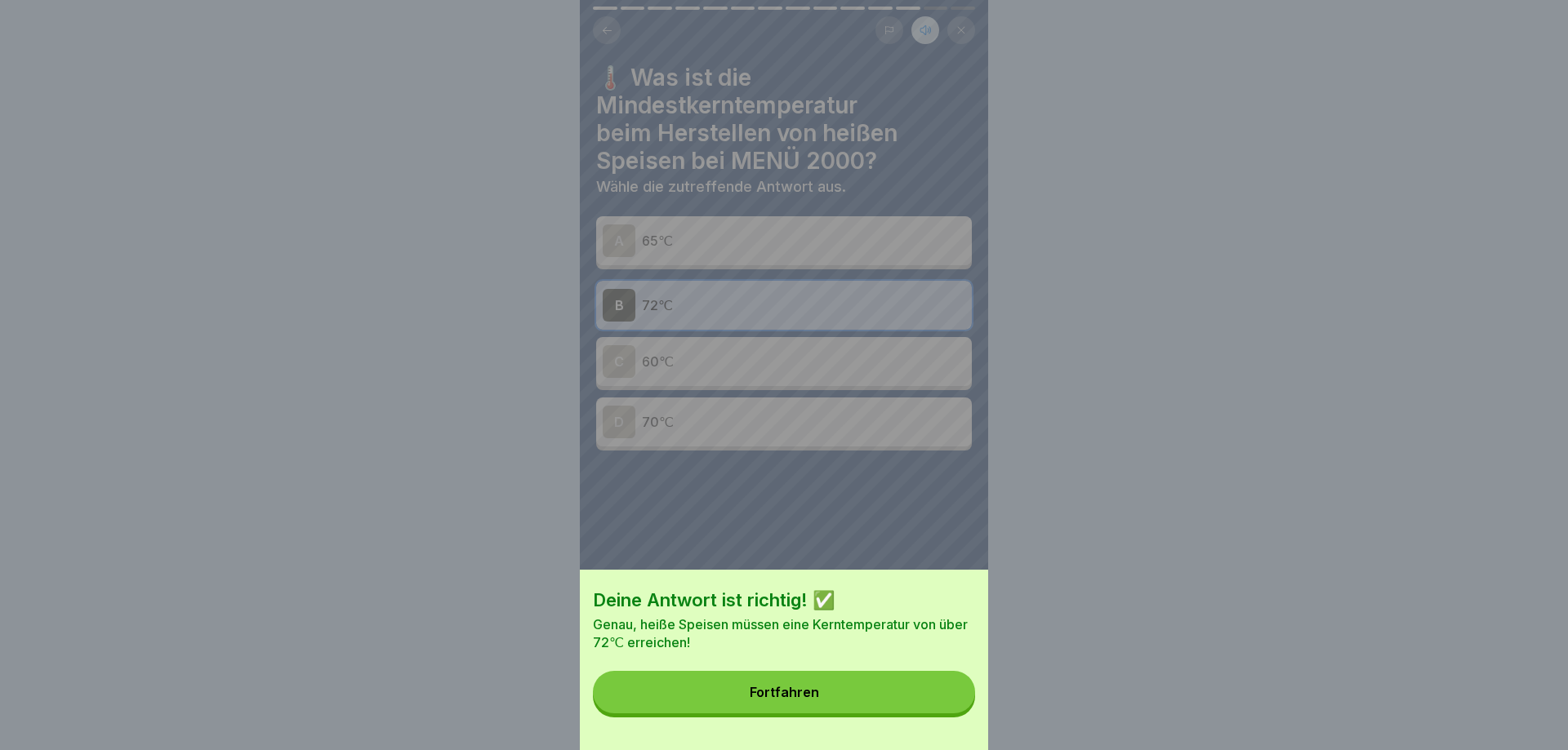
click at [939, 706] on button "Fortfahren" at bounding box center [784, 692] width 382 height 42
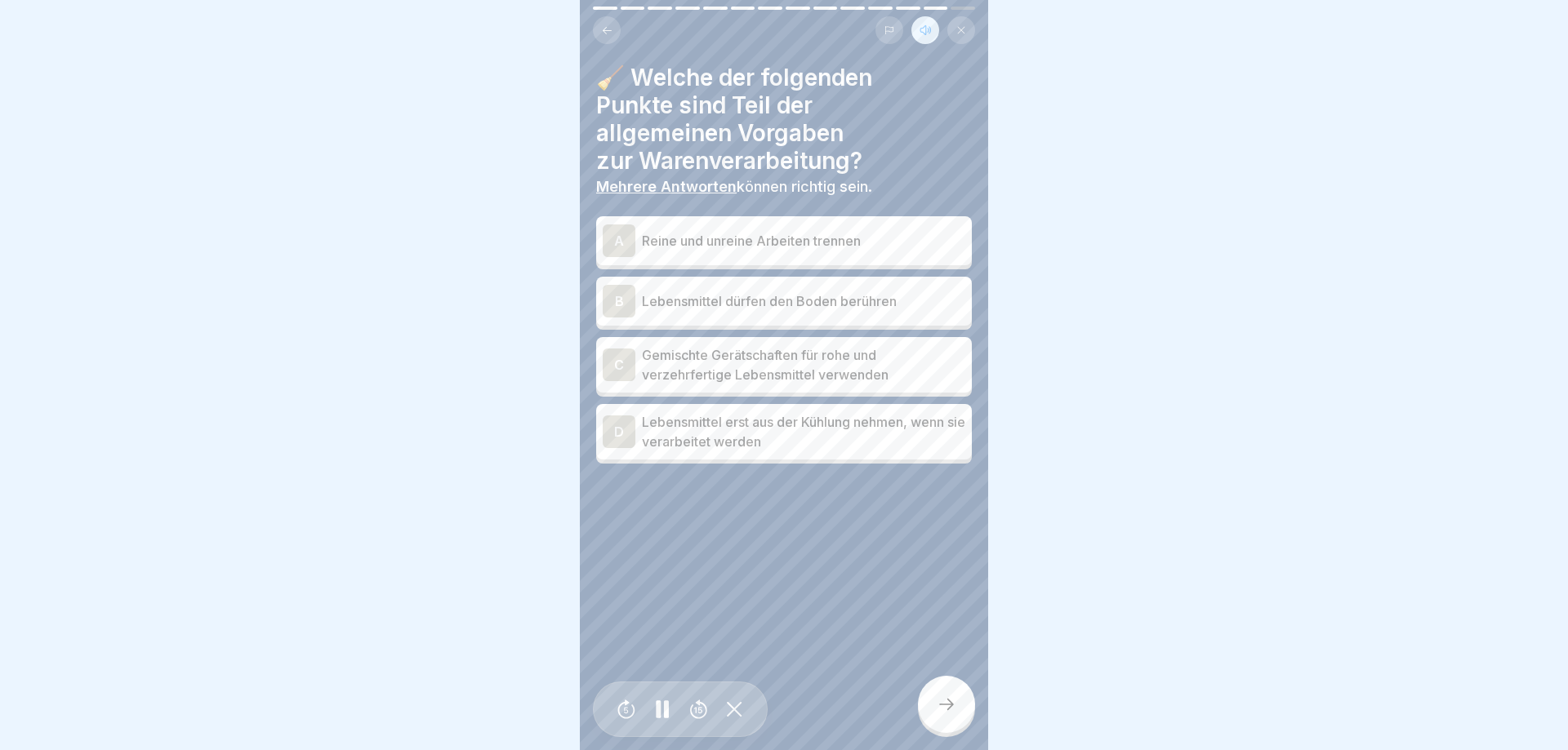
click at [766, 242] on p "Reine und unreine Arbeiten trennen" at bounding box center [804, 241] width 323 height 20
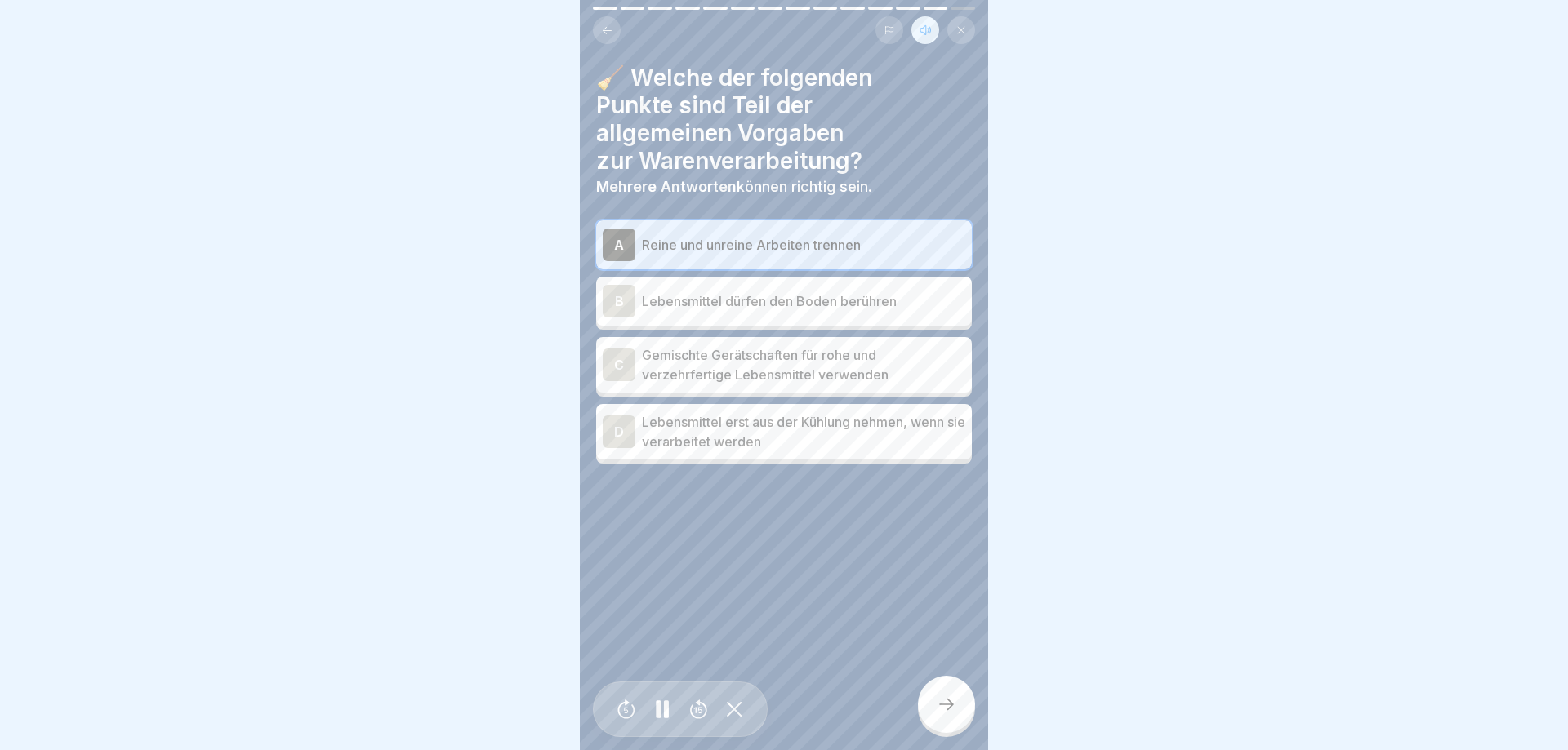
click at [776, 300] on p "Lebensmittel dürfen den Boden berühren" at bounding box center [804, 301] width 323 height 20
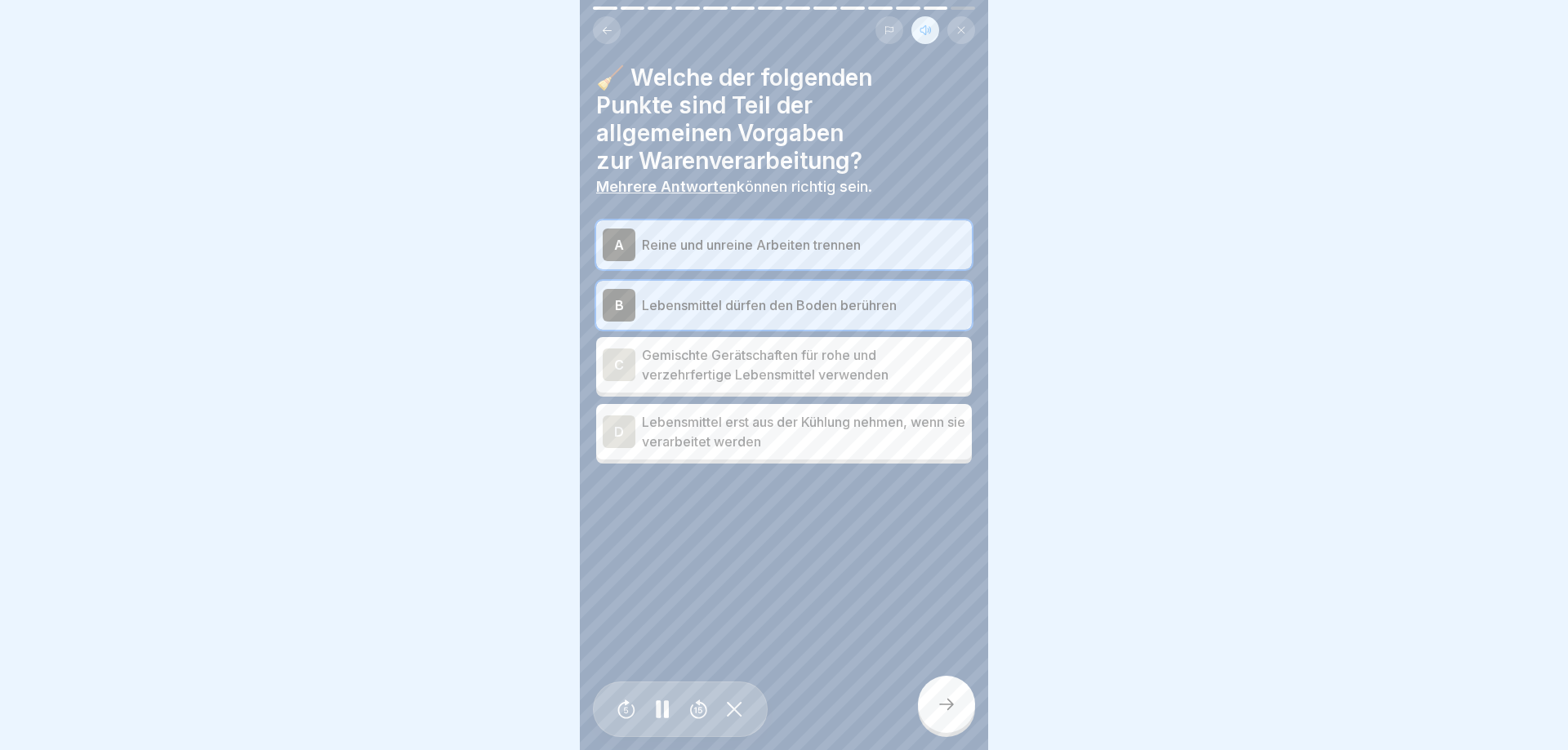
click at [755, 374] on p "Gemischte Gerätschaften für rohe und verzehrfertige Lebensmittel verwenden" at bounding box center [804, 365] width 323 height 39
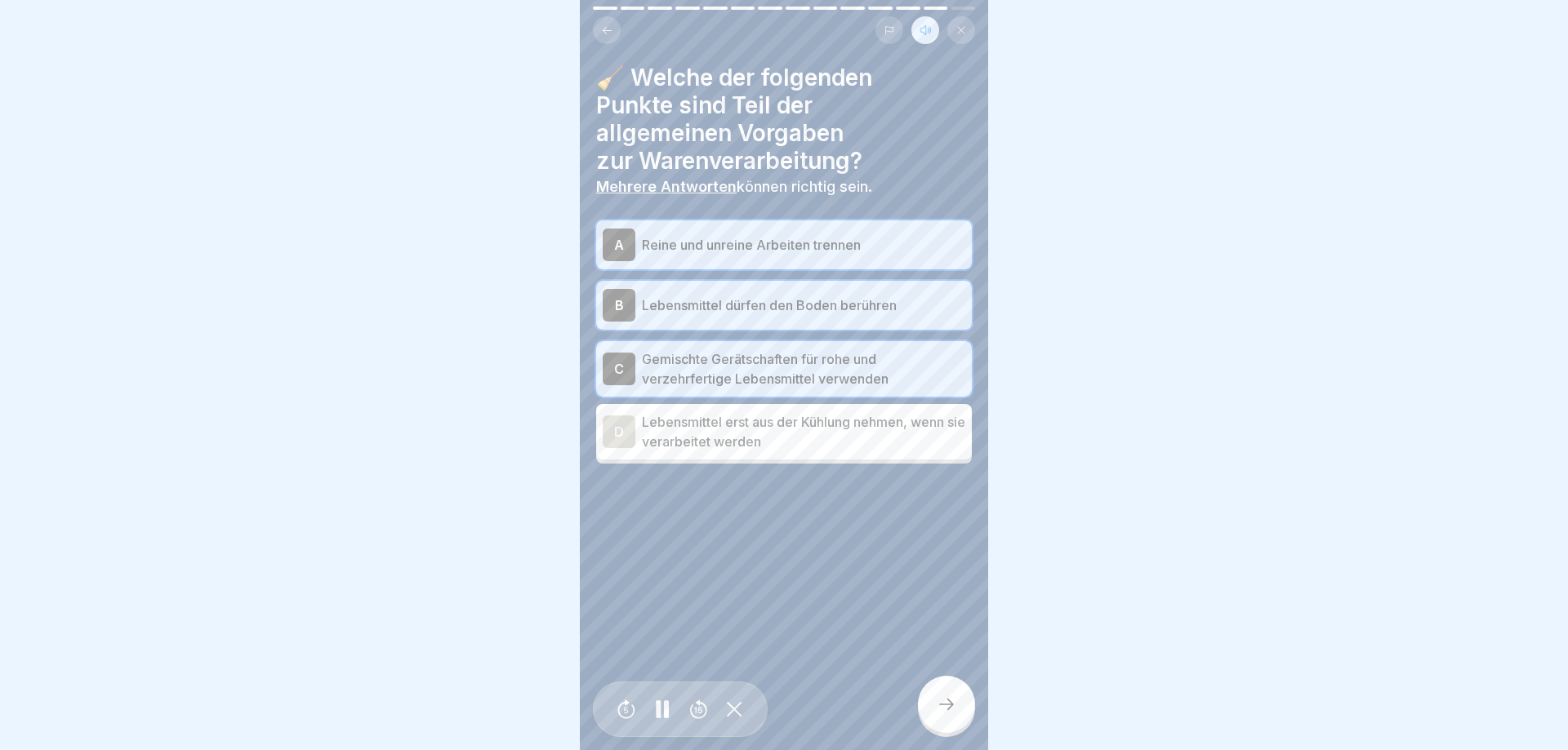
click at [778, 438] on p "Lebensmittel erst aus der Kühlung nehmen, wenn sie verarbeitet werden" at bounding box center [804, 432] width 323 height 39
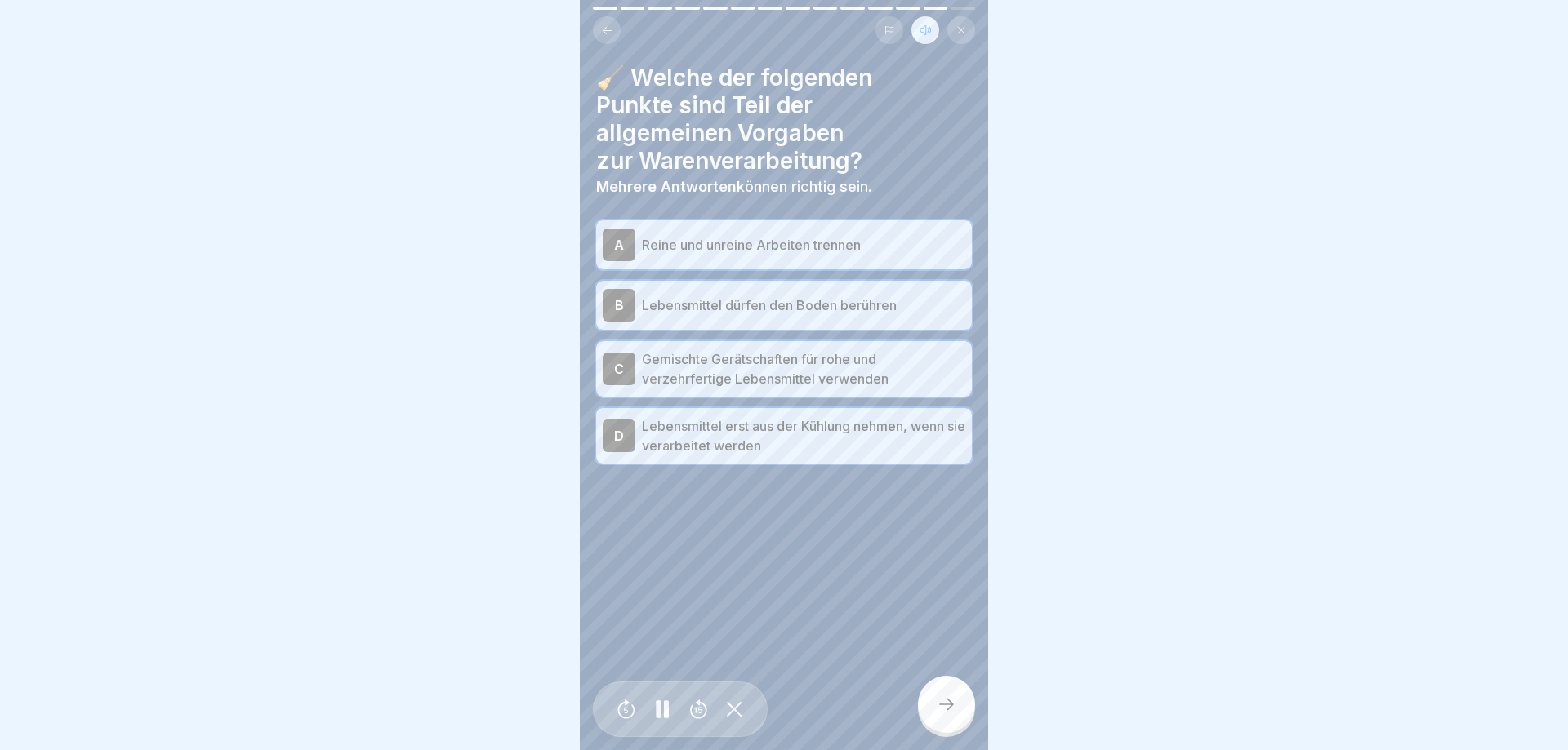
click at [930, 700] on div at bounding box center [946, 704] width 57 height 57
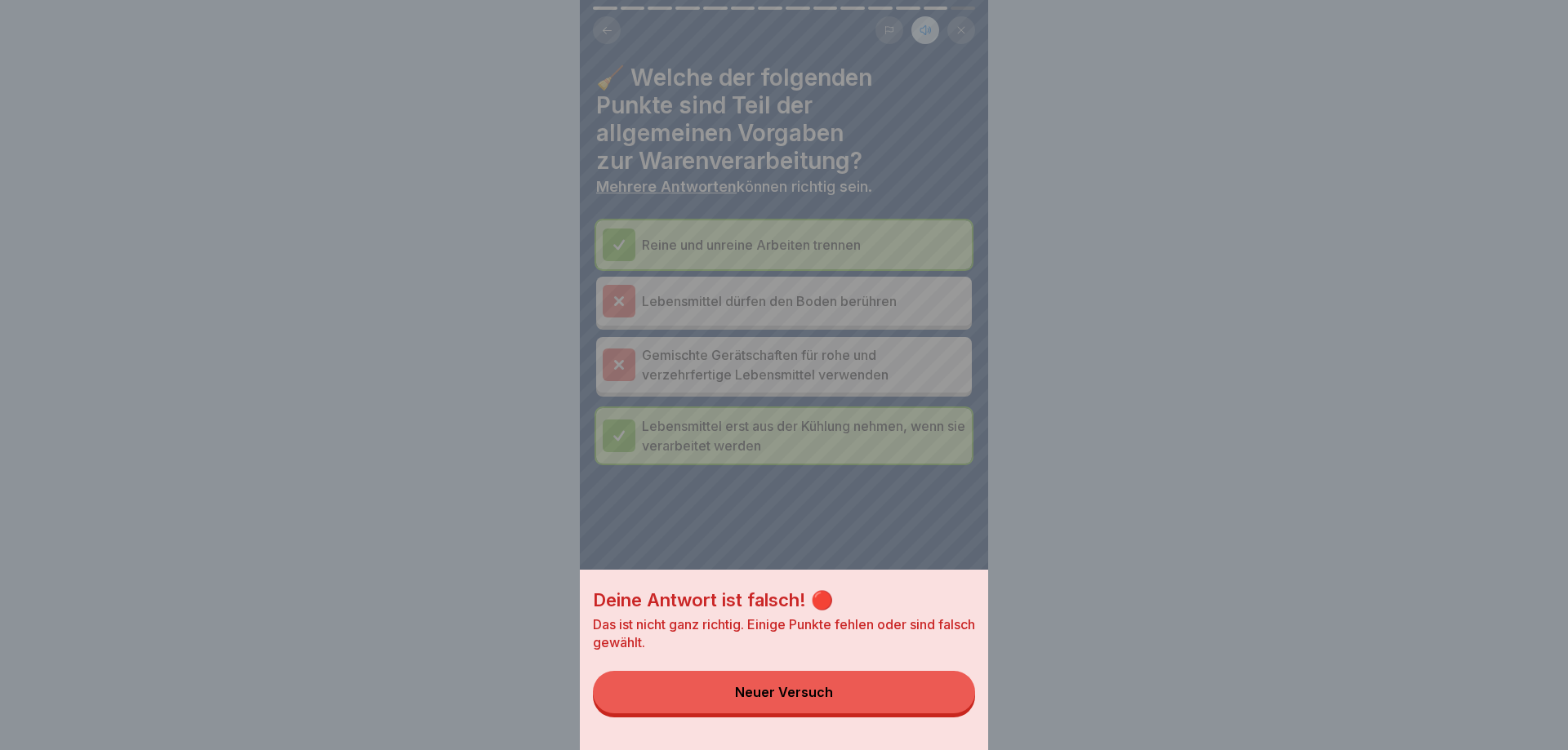
click at [757, 686] on div "Neuer Versuch" at bounding box center [784, 693] width 98 height 15
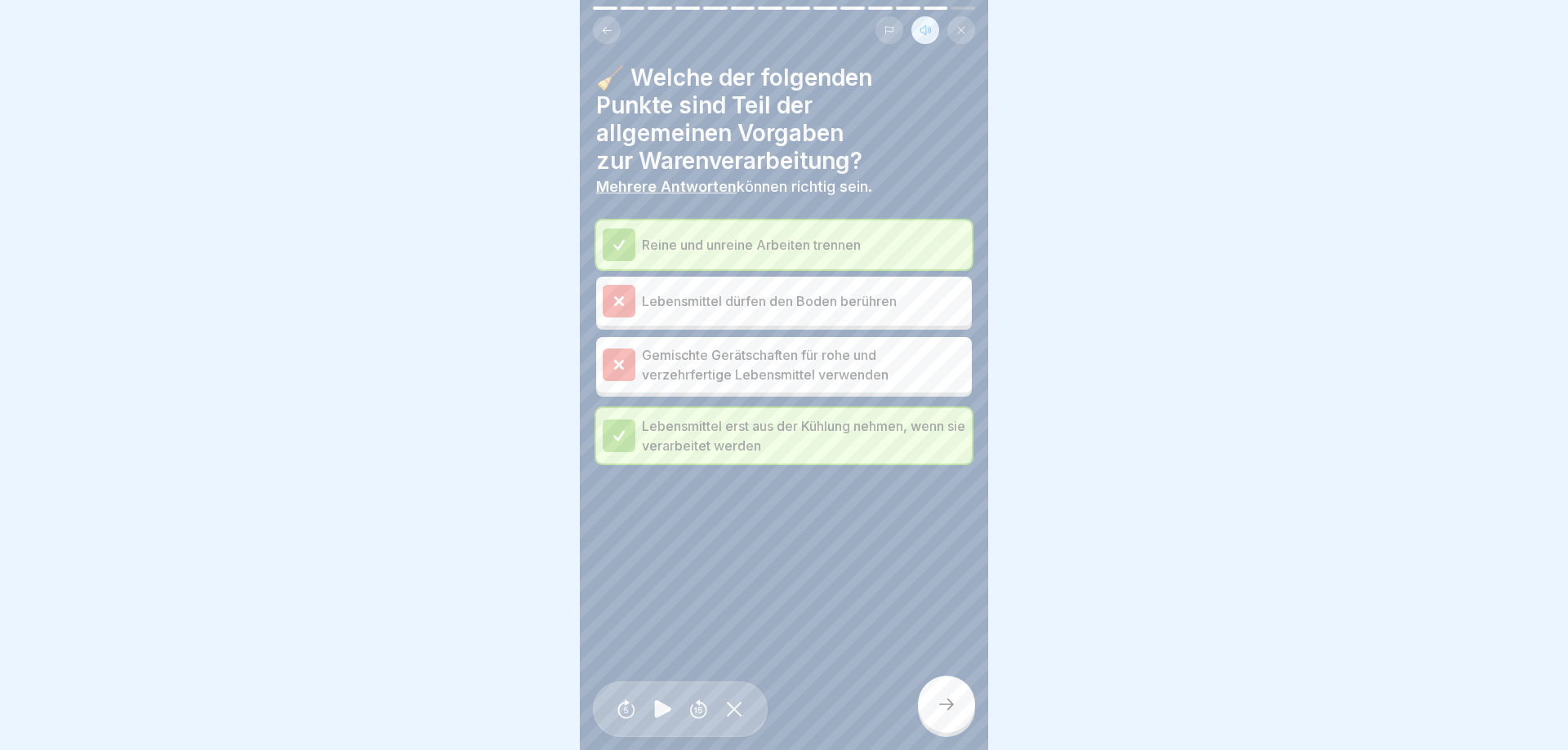
click at [736, 306] on p "Lebensmittel dürfen den Boden berühren" at bounding box center [804, 301] width 323 height 20
click at [633, 299] on div at bounding box center [619, 301] width 33 height 33
click at [617, 349] on div at bounding box center [619, 365] width 33 height 33
click at [600, 31] on button at bounding box center [607, 30] width 28 height 28
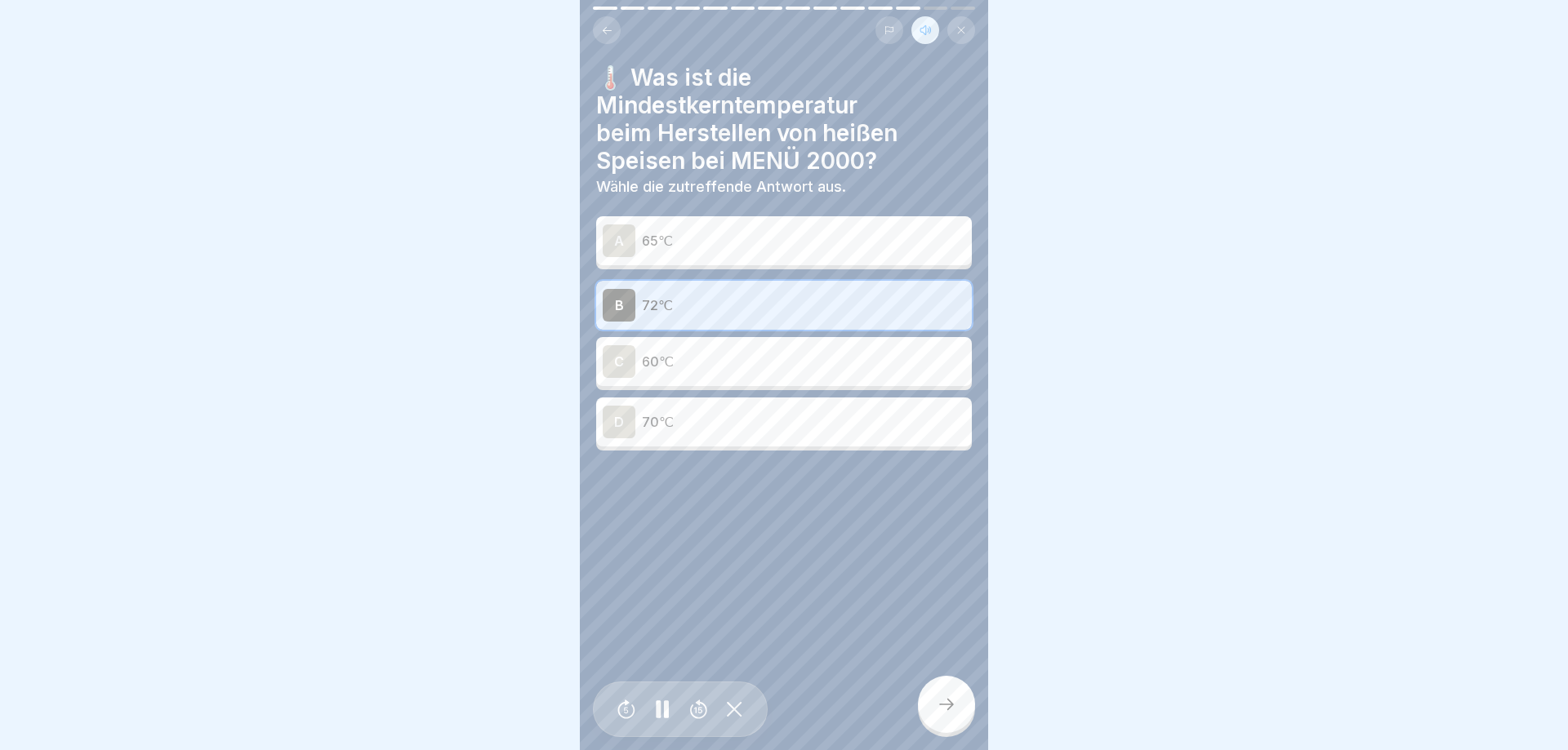
click at [959, 702] on div at bounding box center [946, 704] width 57 height 57
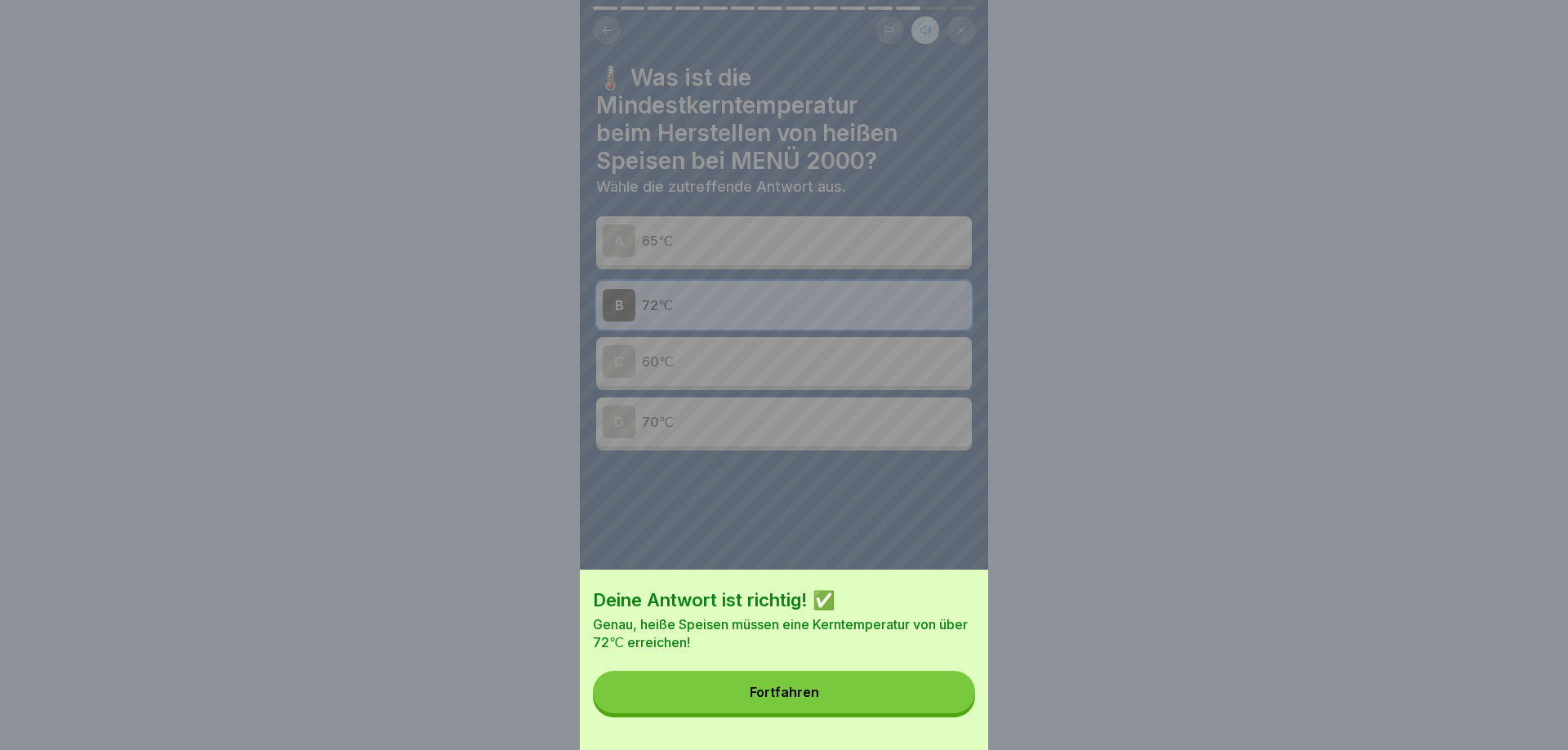
click at [940, 695] on button "Fortfahren" at bounding box center [784, 692] width 382 height 42
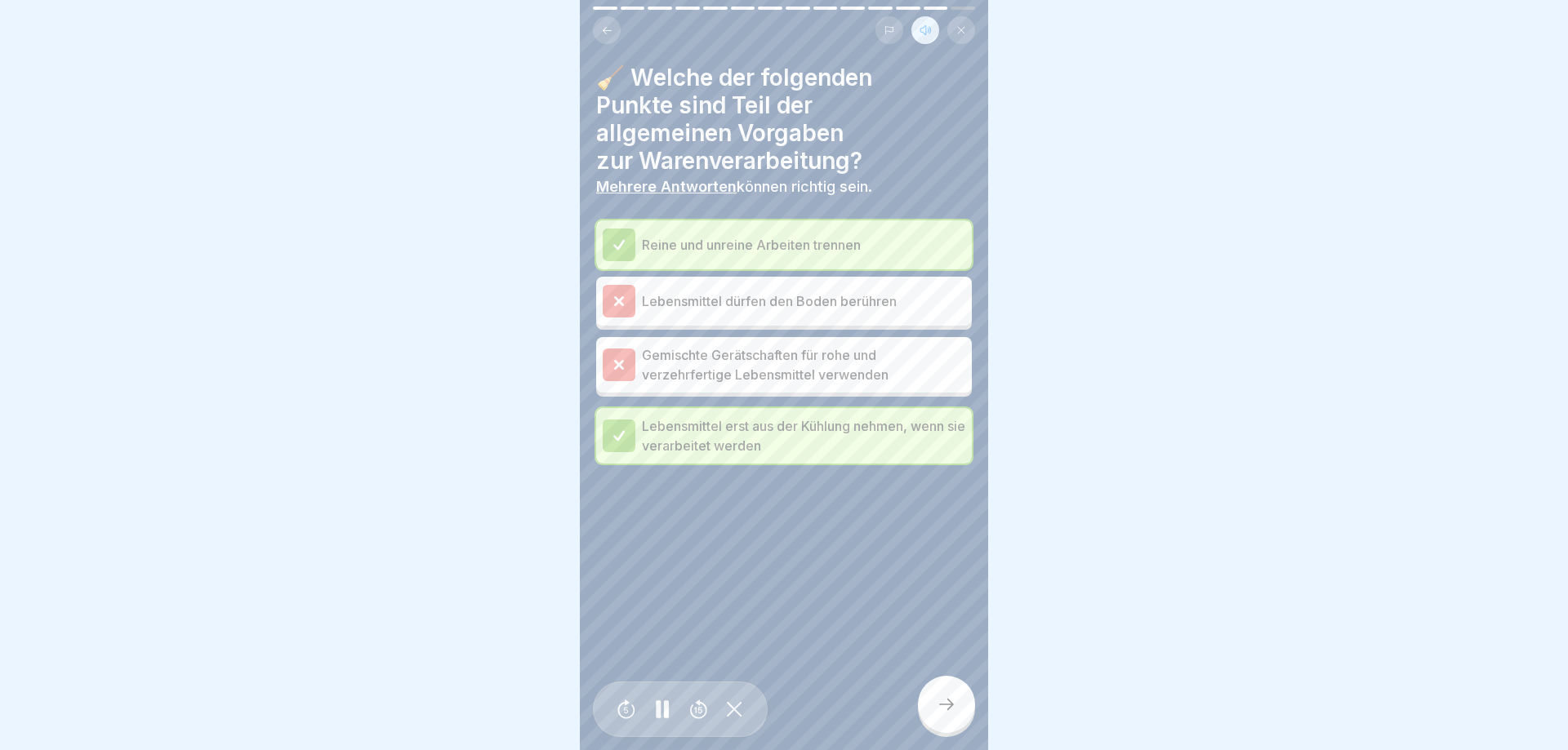
click at [769, 308] on p "Lebensmittel dürfen den Boden berühren" at bounding box center [804, 301] width 323 height 20
click at [784, 363] on p "Gemischte Gerätschaften für rohe und verzehrfertige Lebensmittel verwenden" at bounding box center [804, 365] width 323 height 39
click at [937, 706] on icon at bounding box center [946, 704] width 20 height 20
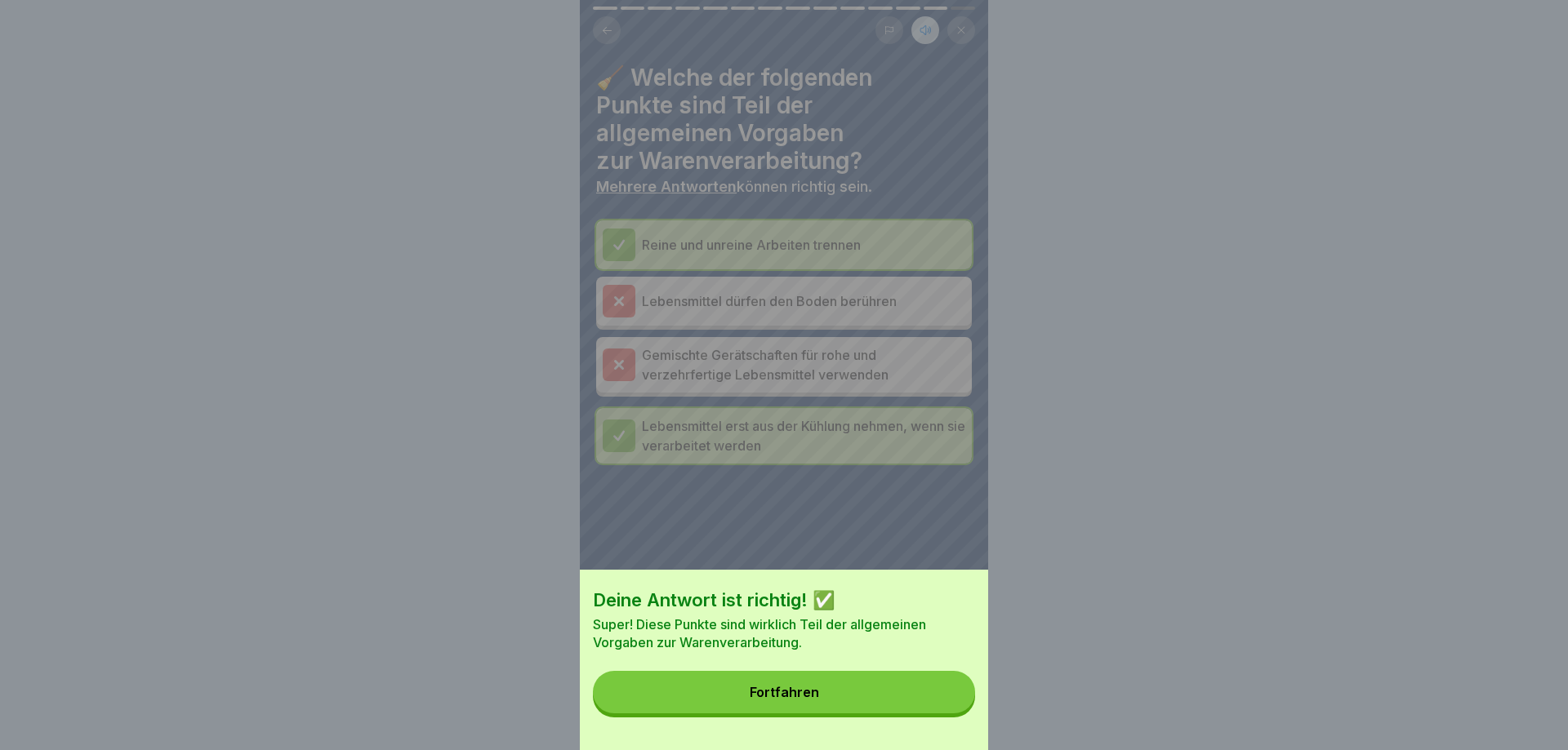
click at [937, 706] on button "Fortfahren" at bounding box center [784, 692] width 382 height 42
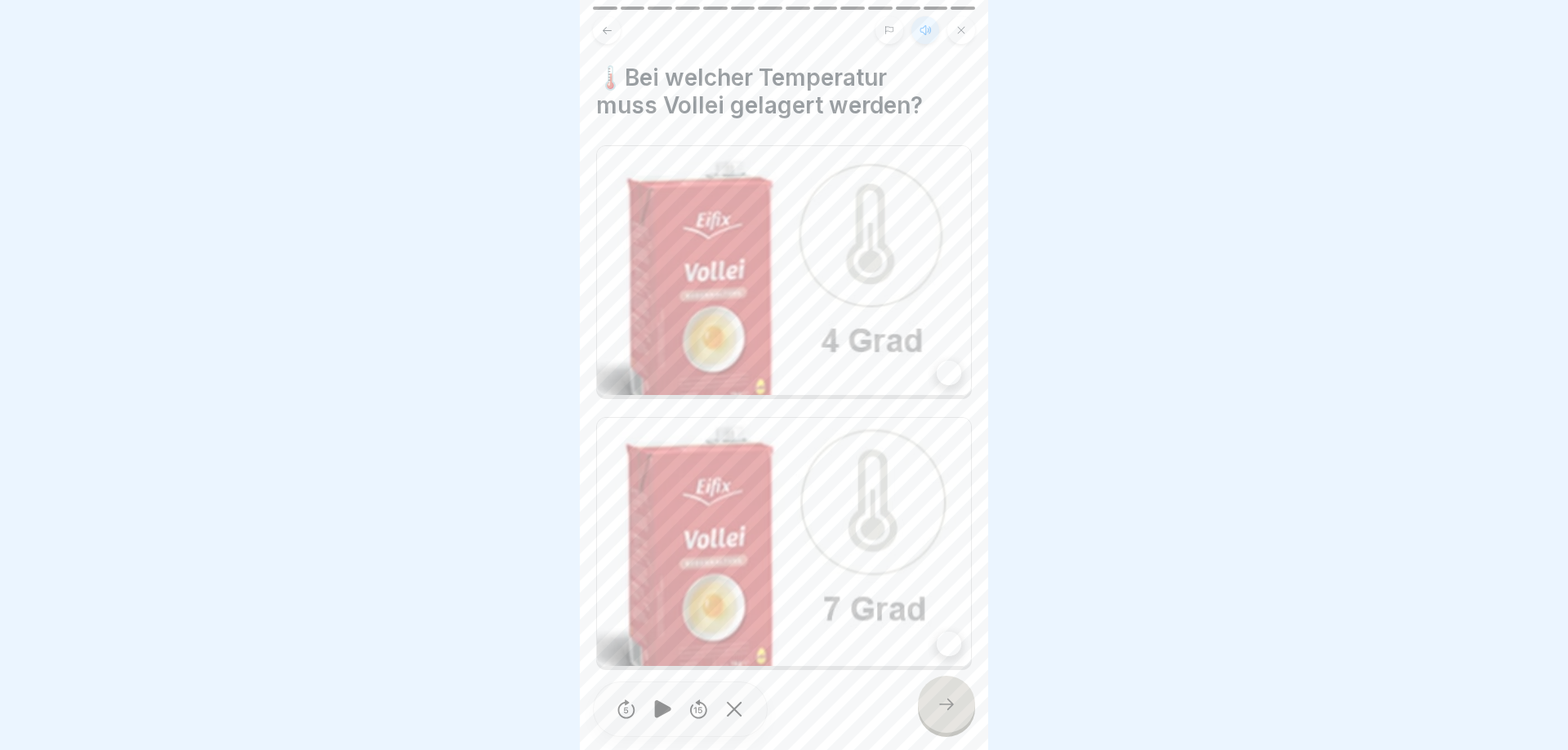
click at [941, 376] on div at bounding box center [949, 373] width 24 height 24
click at [950, 709] on icon at bounding box center [946, 704] width 20 height 20
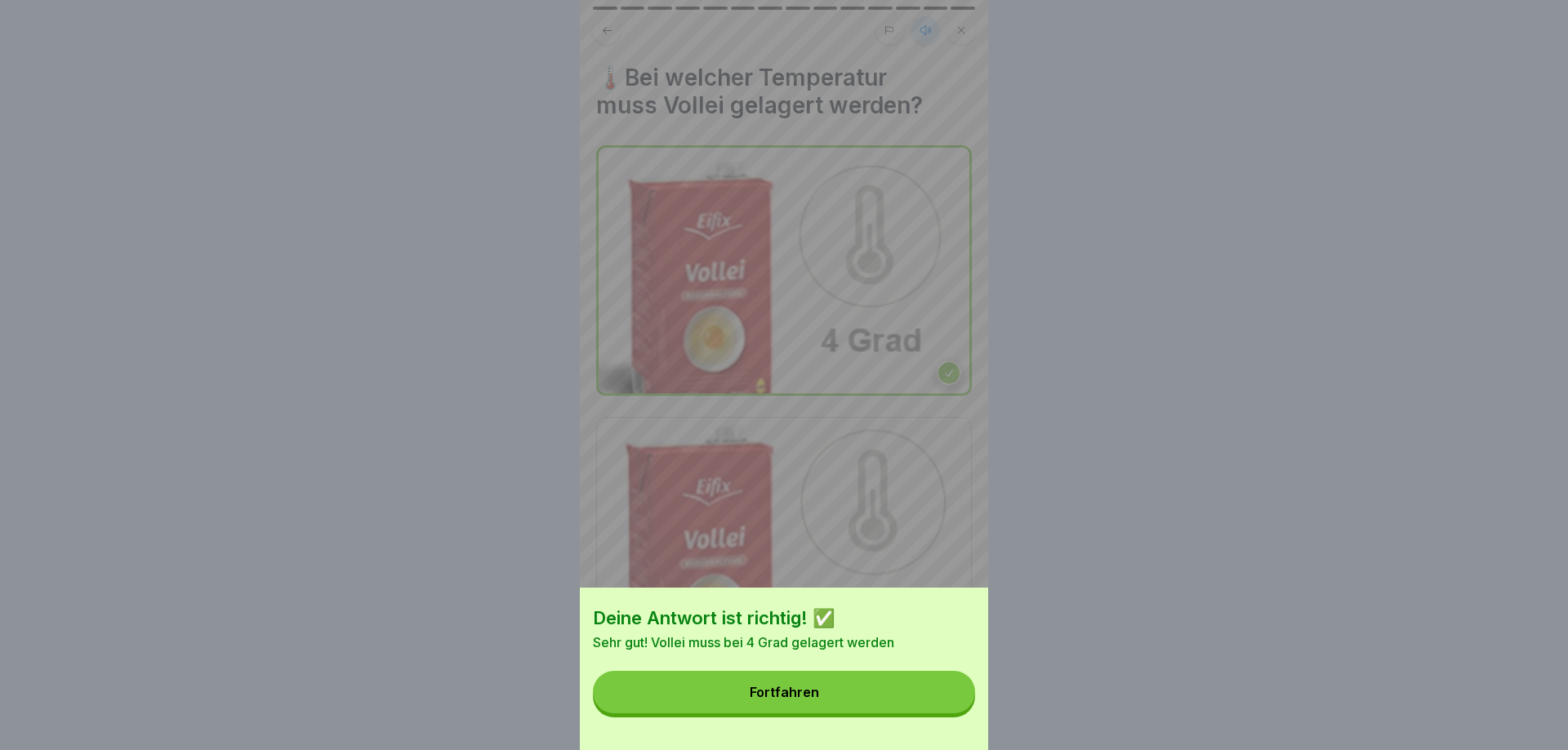
click at [950, 709] on button "Fortfahren" at bounding box center [784, 692] width 382 height 42
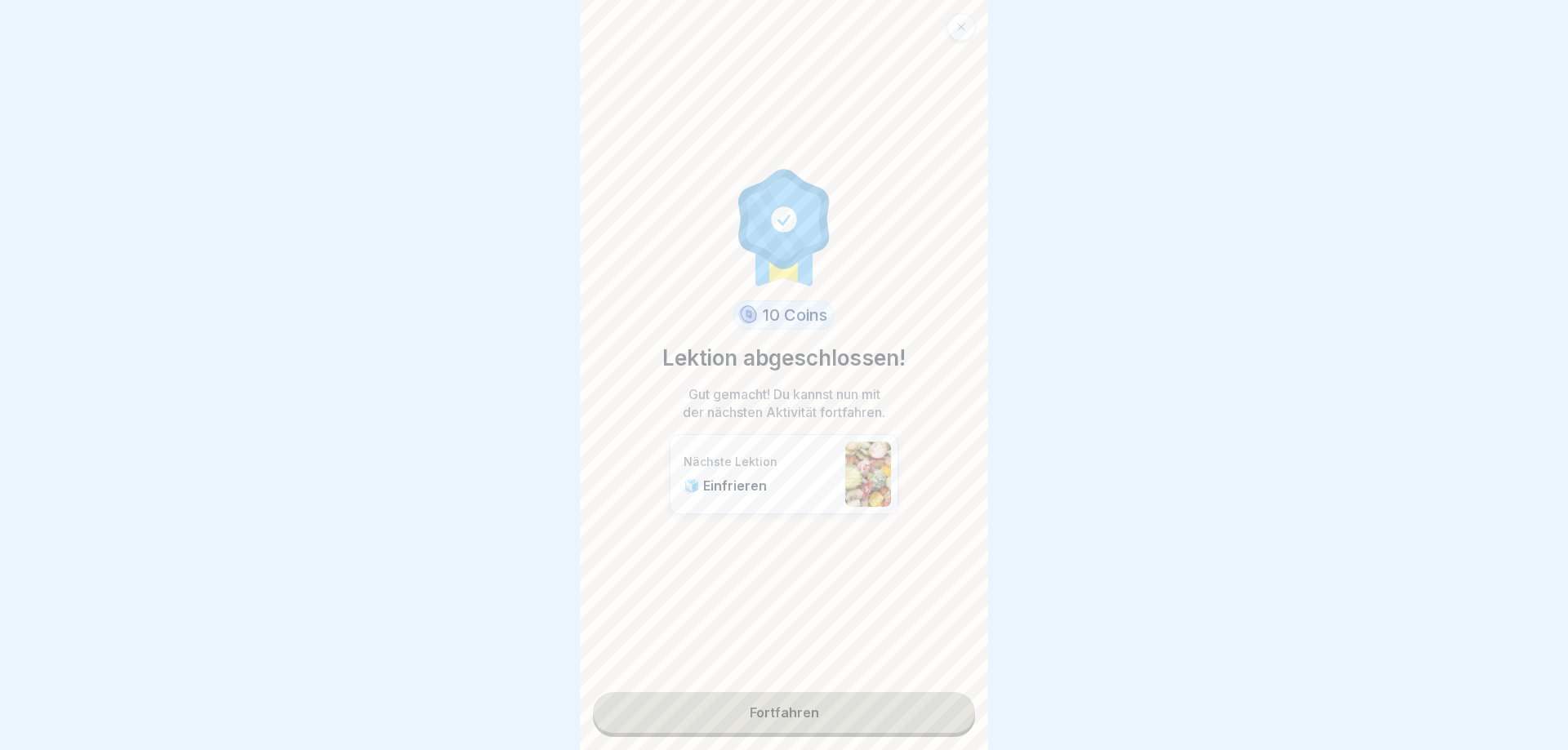
click at [906, 711] on link "Fortfahren" at bounding box center [784, 712] width 382 height 40
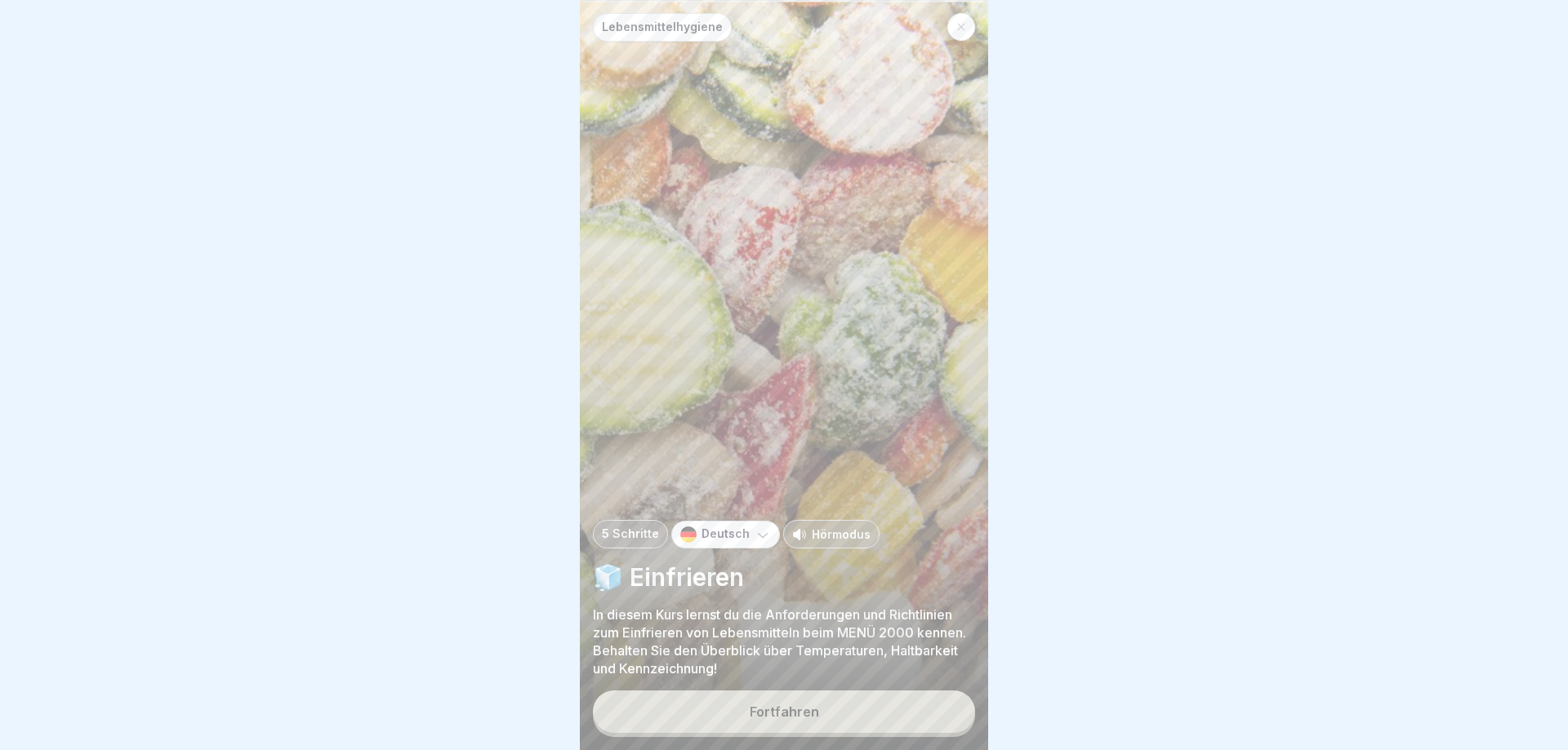
click at [828, 531] on p "Hörmodus" at bounding box center [840, 534] width 59 height 17
click at [812, 708] on div "Fortfahren" at bounding box center [784, 712] width 70 height 15
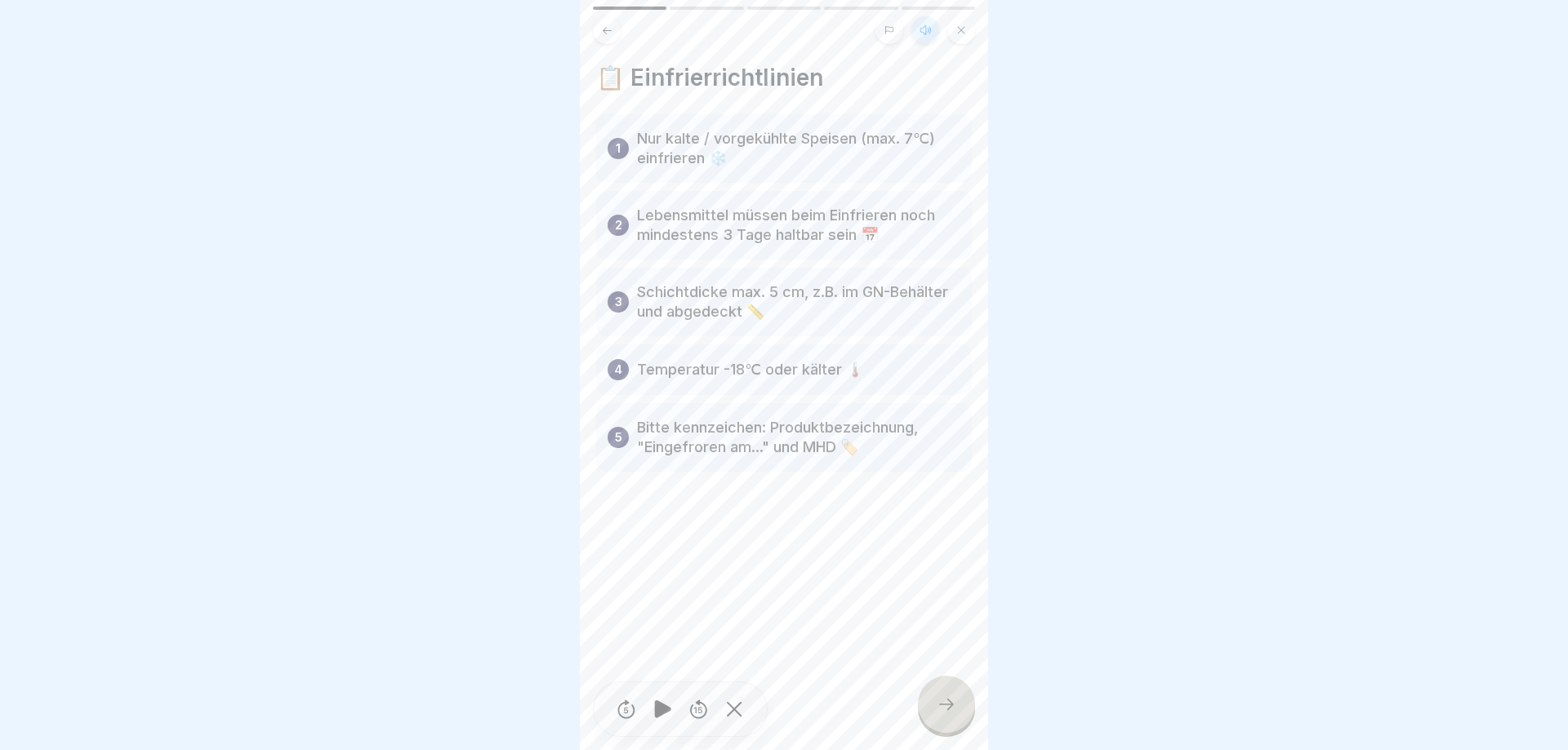
click at [955, 709] on icon at bounding box center [946, 704] width 20 height 20
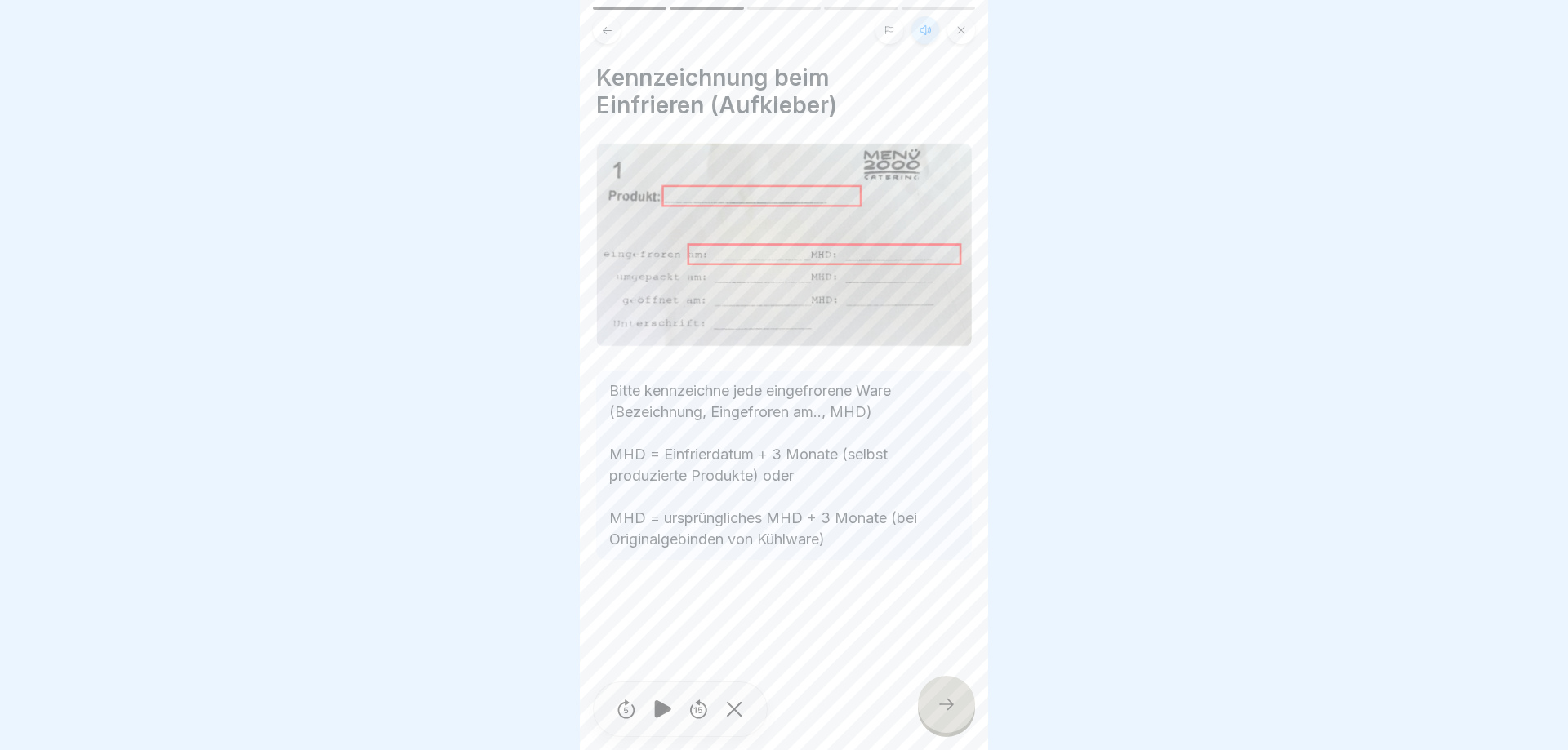
click at [940, 697] on icon at bounding box center [946, 704] width 20 height 20
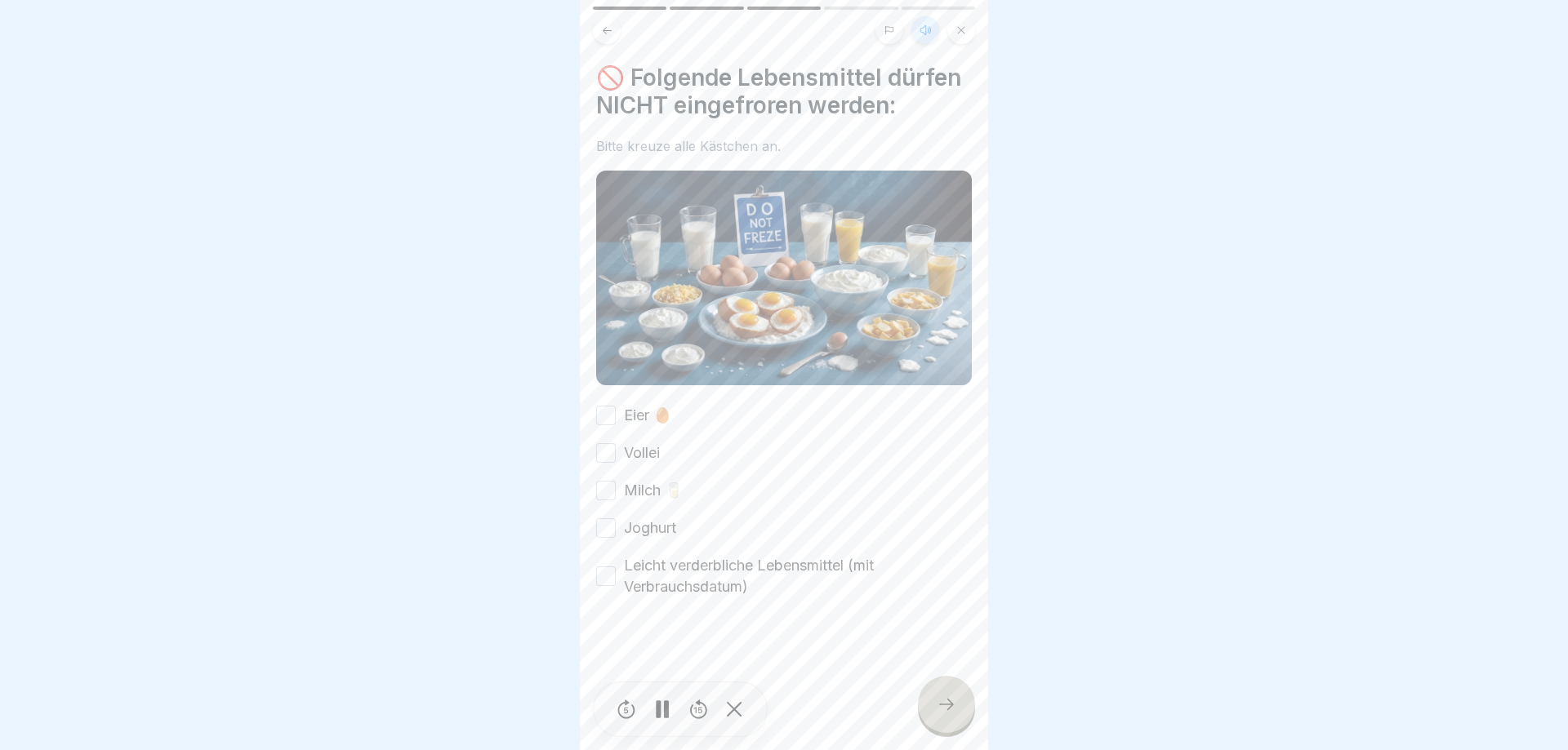
click at [605, 419] on button "Eier 🥚" at bounding box center [605, 415] width 20 height 20
click at [602, 450] on button "Vollei" at bounding box center [605, 453] width 20 height 20
click at [598, 490] on button "Milch 🥛" at bounding box center [605, 491] width 20 height 20
click at [597, 532] on button "Joghurt" at bounding box center [605, 528] width 20 height 20
click at [596, 585] on div "Leicht verderbliche Lebensmittel (mit Verbrauchsdatum)" at bounding box center [784, 576] width 376 height 42
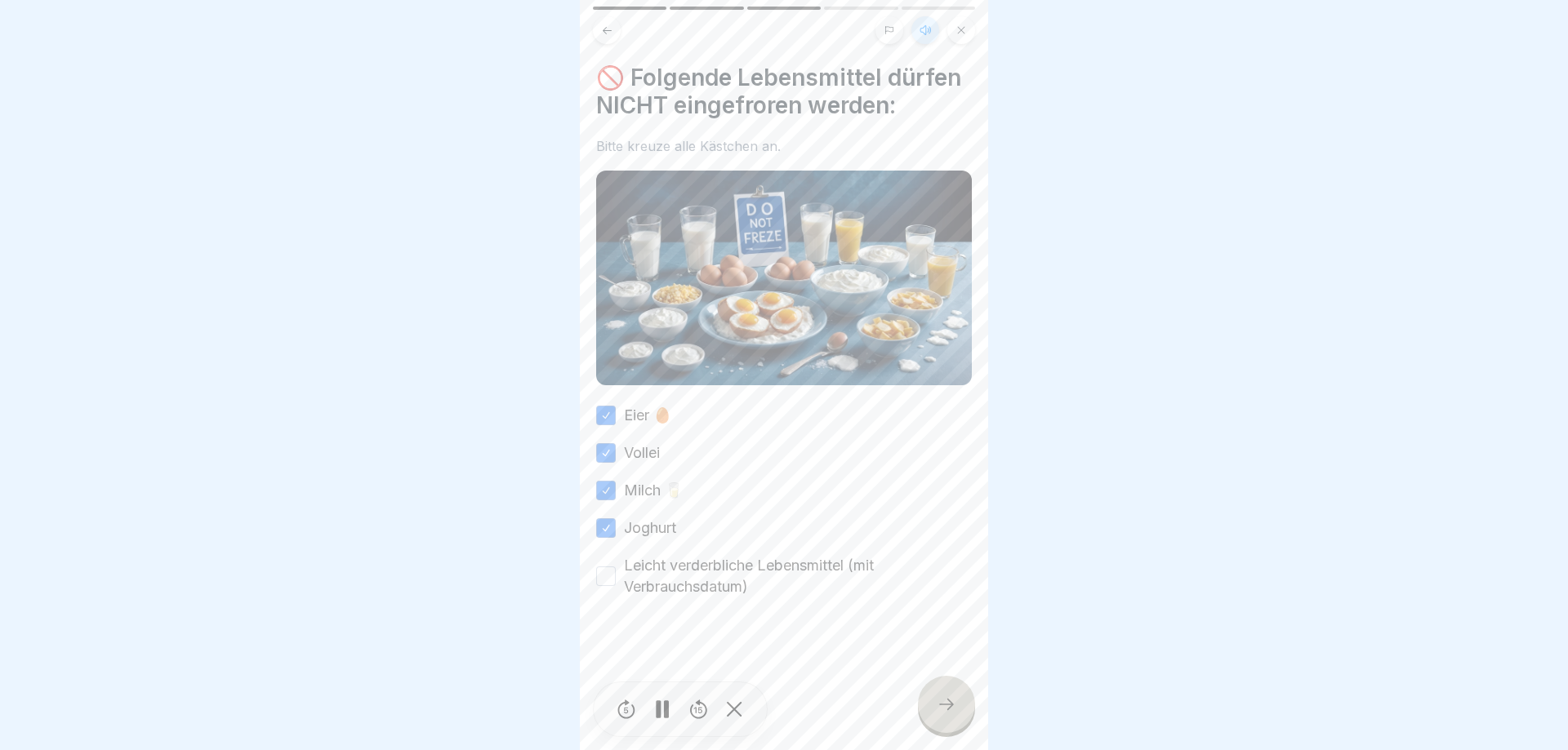
click at [606, 583] on button "Leicht verderbliche Lebensmittel (mit Verbrauchsdatum)" at bounding box center [605, 576] width 20 height 20
click at [948, 711] on icon at bounding box center [946, 704] width 20 height 20
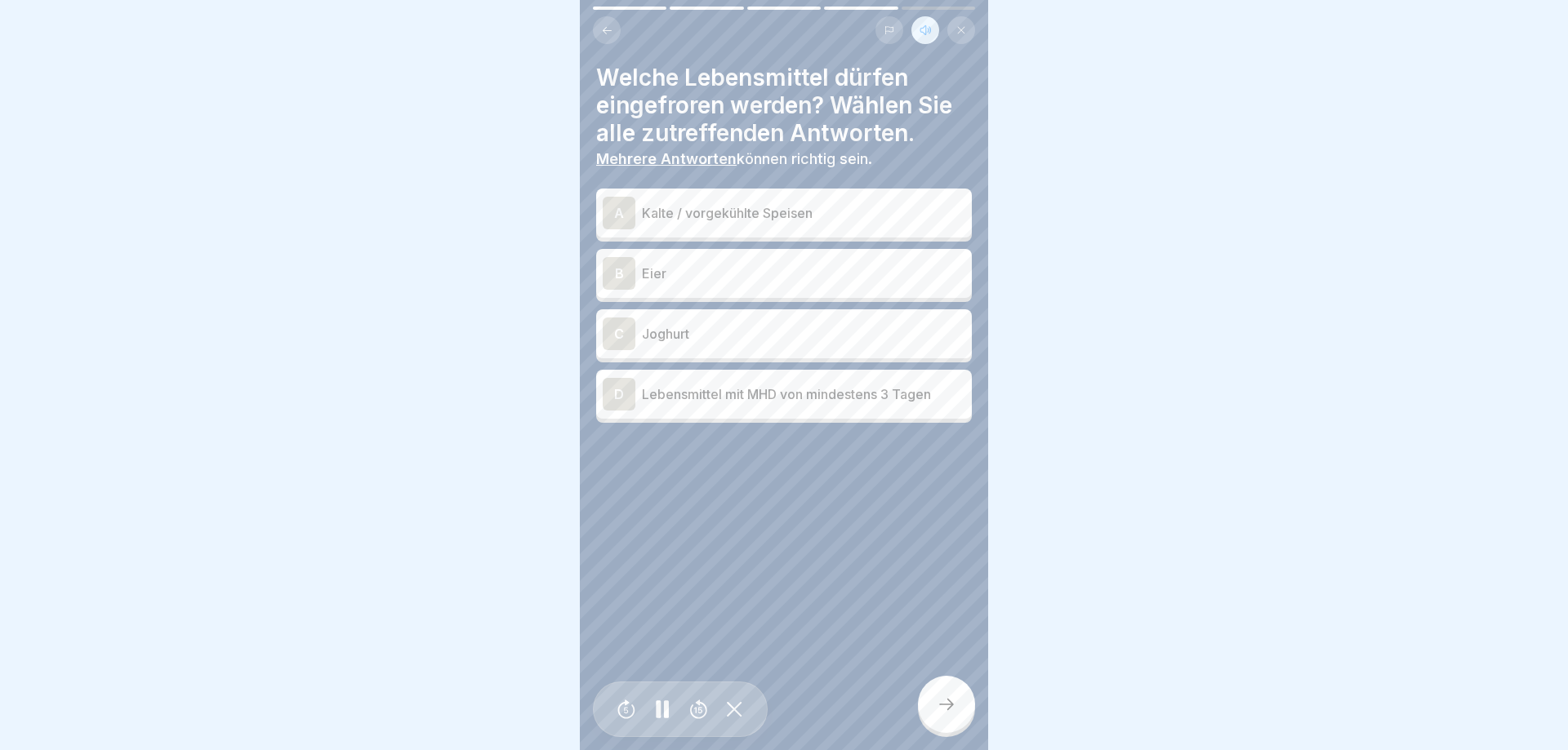
click at [817, 214] on p "Kalte / vorgekühlte Speisen" at bounding box center [804, 212] width 323 height 20
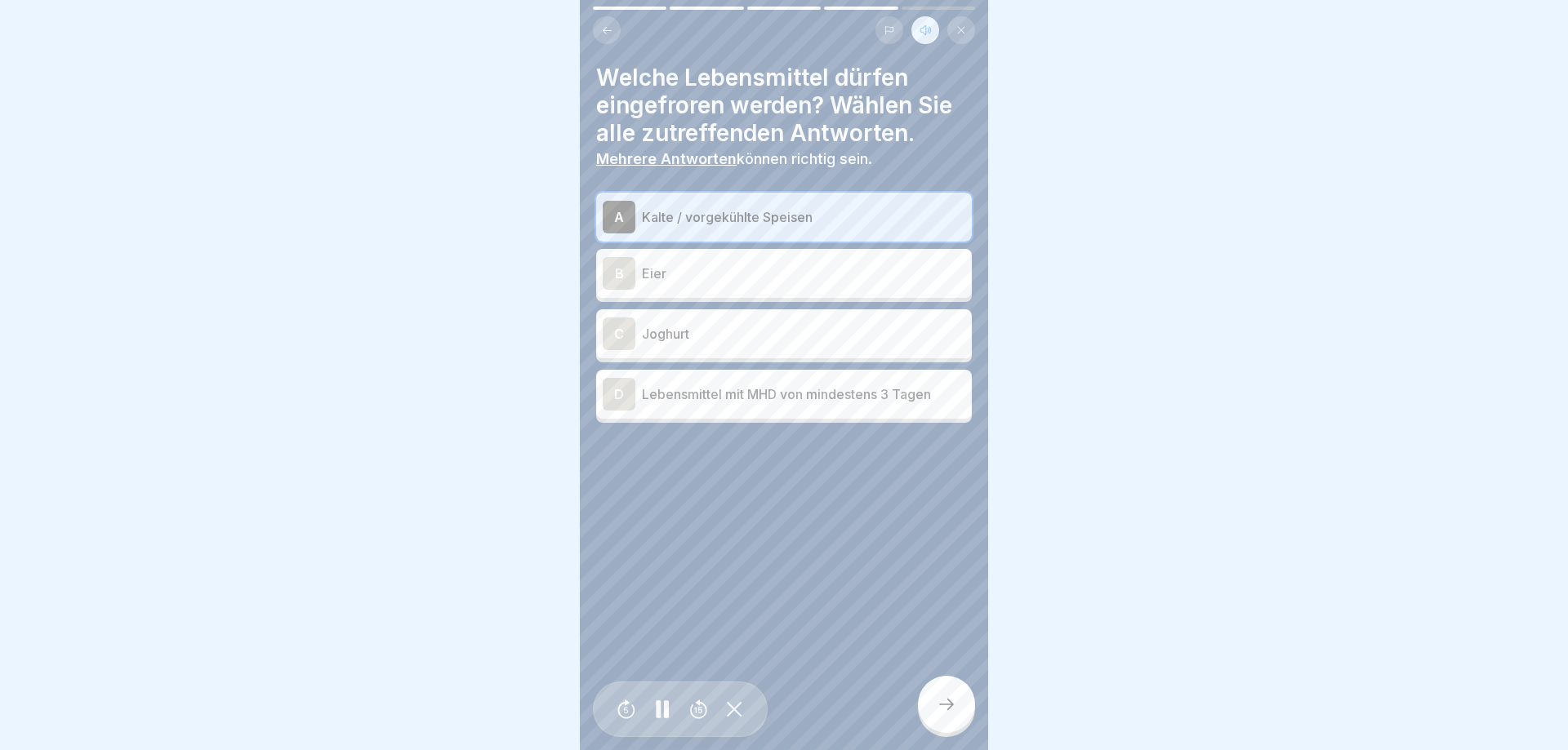
click at [790, 398] on p "Lebensmittel mit MHD von mindestens 3 Tagen" at bounding box center [804, 394] width 323 height 20
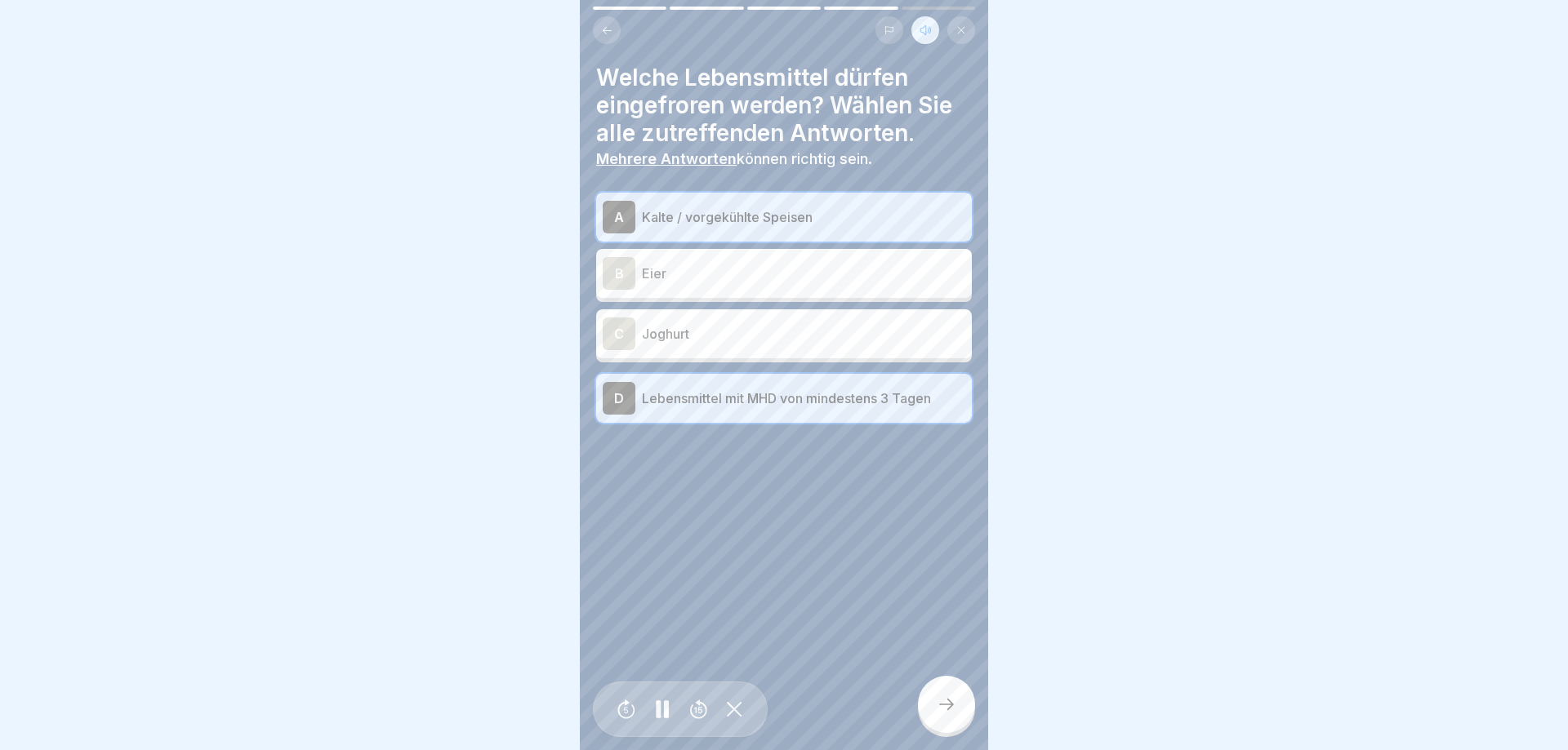
click at [969, 702] on div at bounding box center [946, 704] width 57 height 57
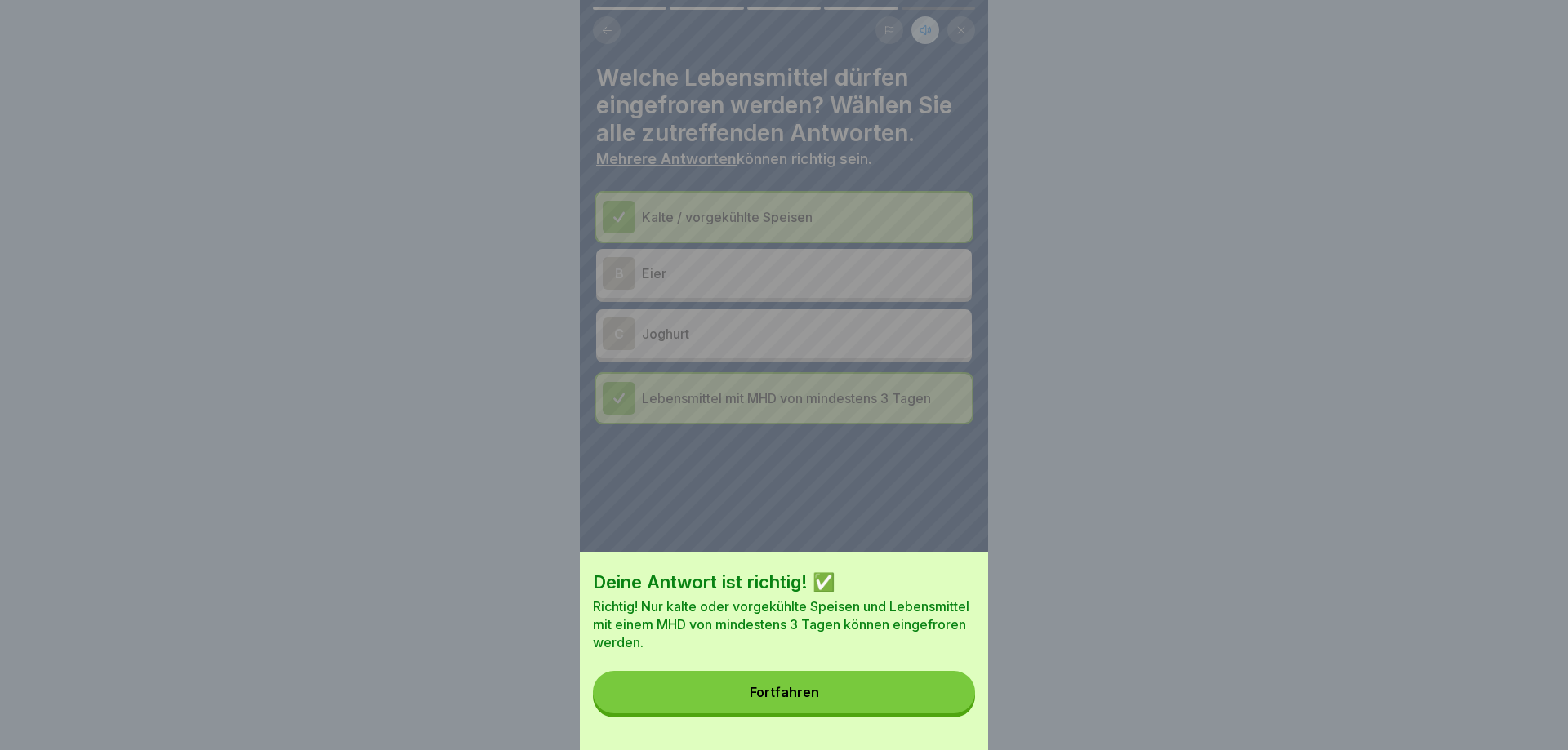
click at [969, 702] on button "Fortfahren" at bounding box center [784, 692] width 382 height 42
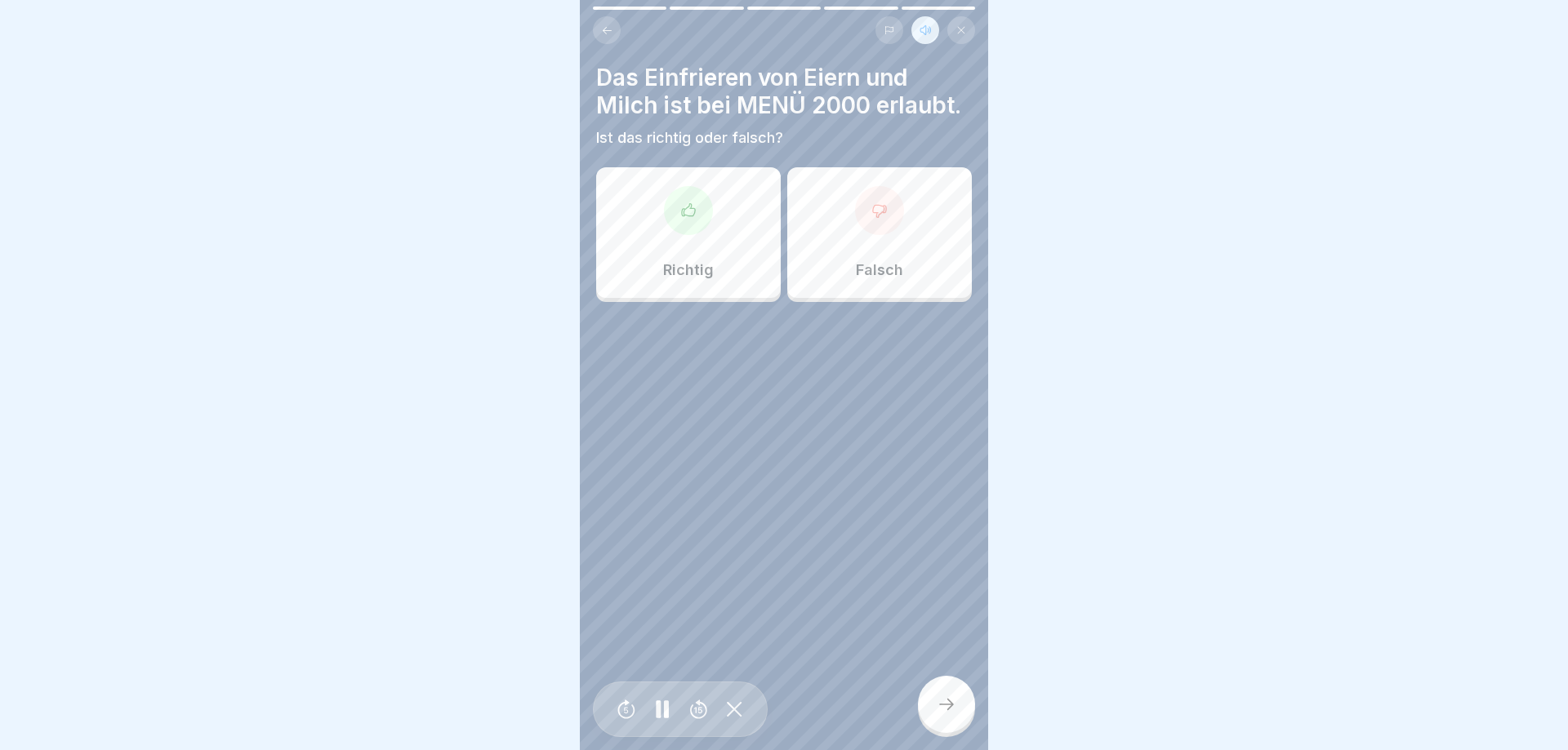
click at [935, 266] on div "Falsch" at bounding box center [879, 232] width 184 height 131
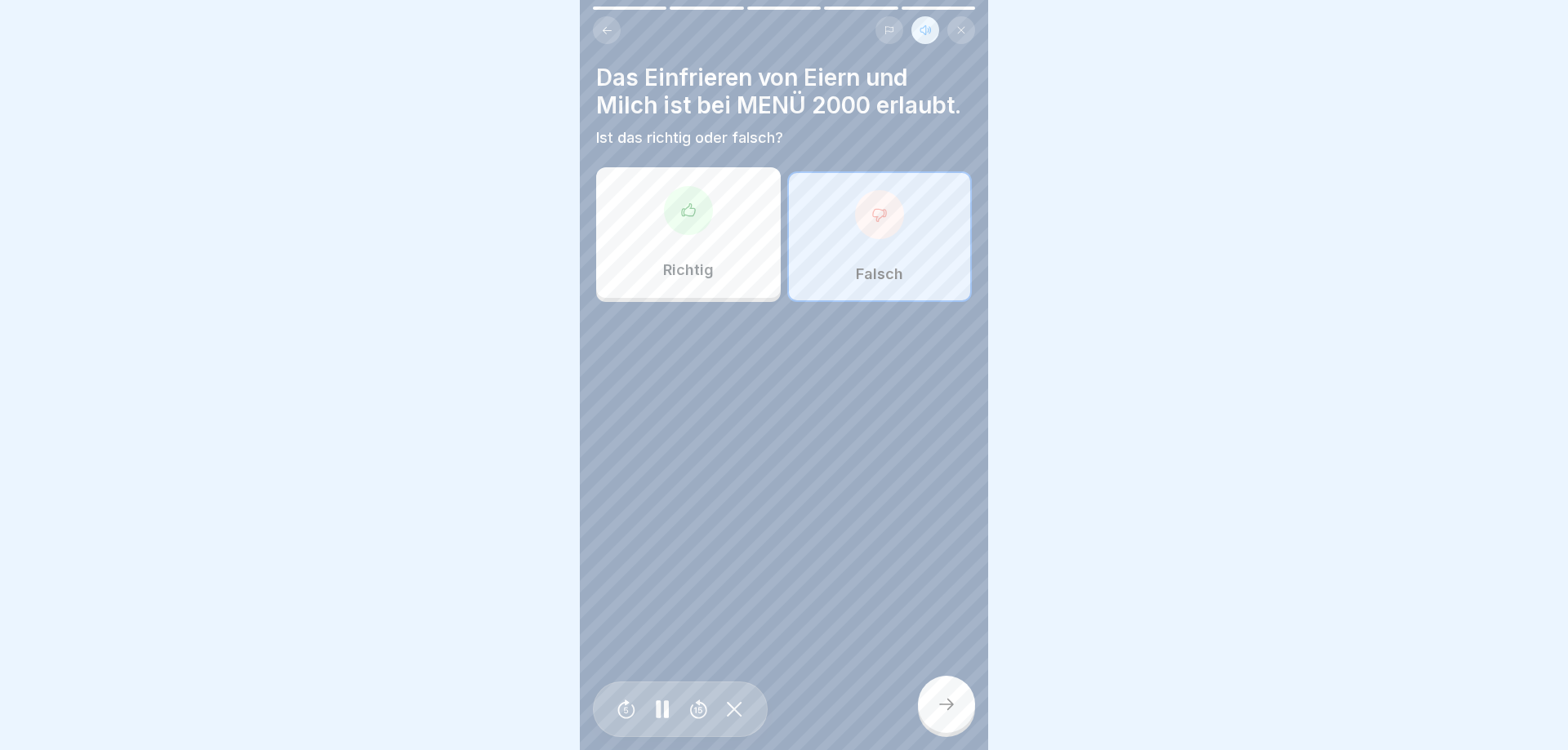
click at [949, 680] on div at bounding box center [946, 704] width 57 height 57
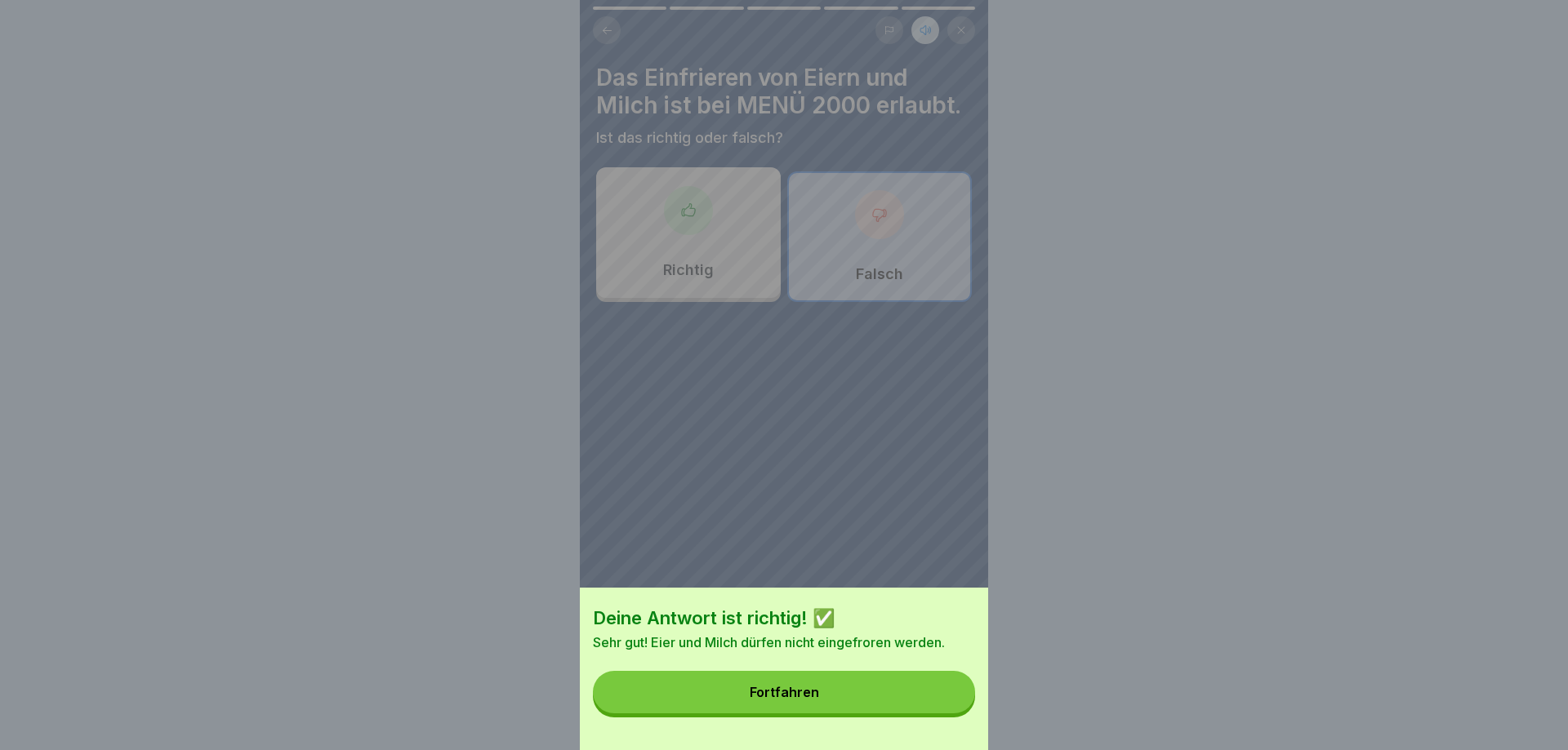
click at [949, 680] on button "Fortfahren" at bounding box center [784, 692] width 382 height 42
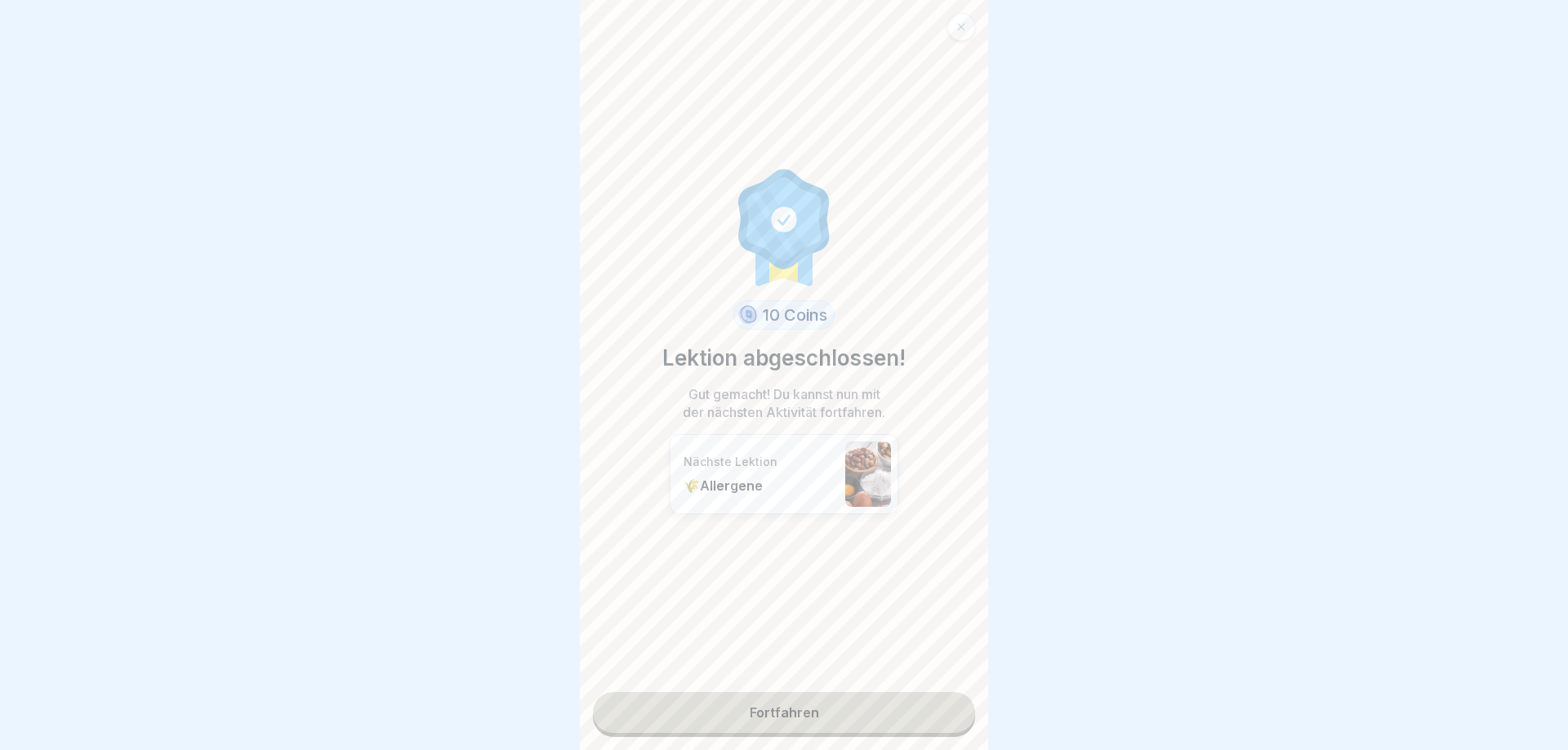
click at [810, 715] on link "Fortfahren" at bounding box center [784, 712] width 382 height 40
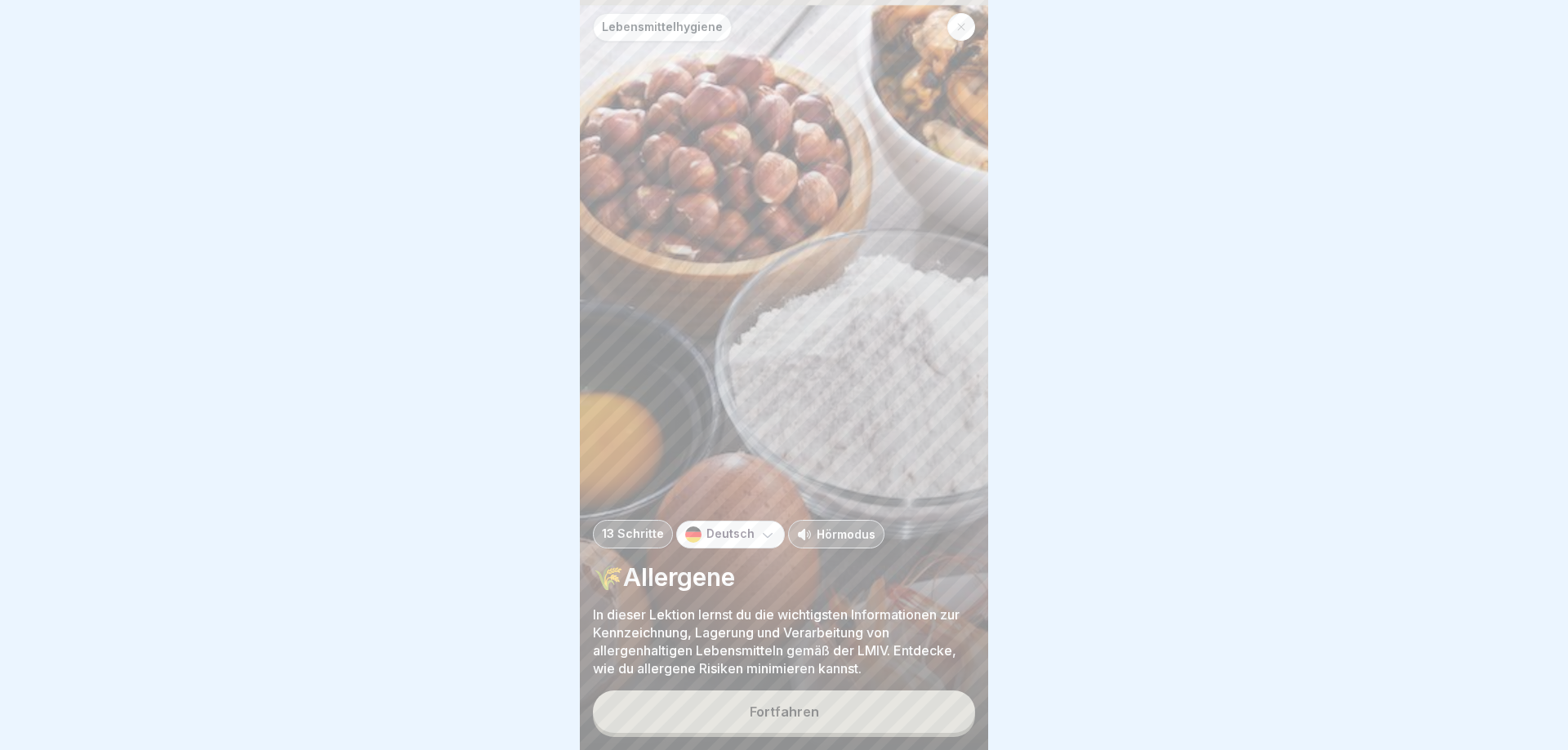
click at [840, 535] on p "Hörmodus" at bounding box center [846, 534] width 59 height 17
click at [805, 696] on button "Fortfahren" at bounding box center [784, 711] width 382 height 42
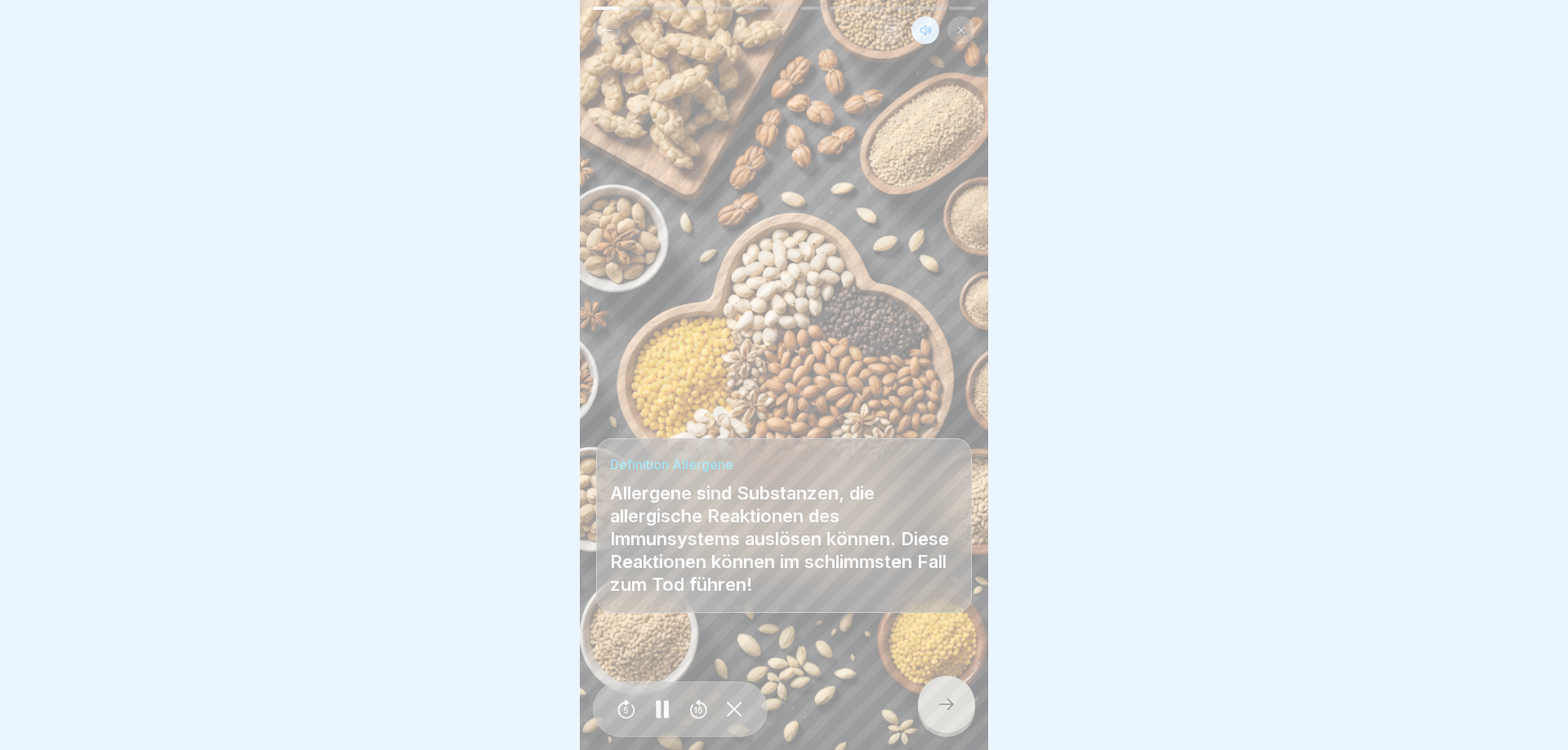
click at [950, 706] on icon at bounding box center [947, 704] width 15 height 11
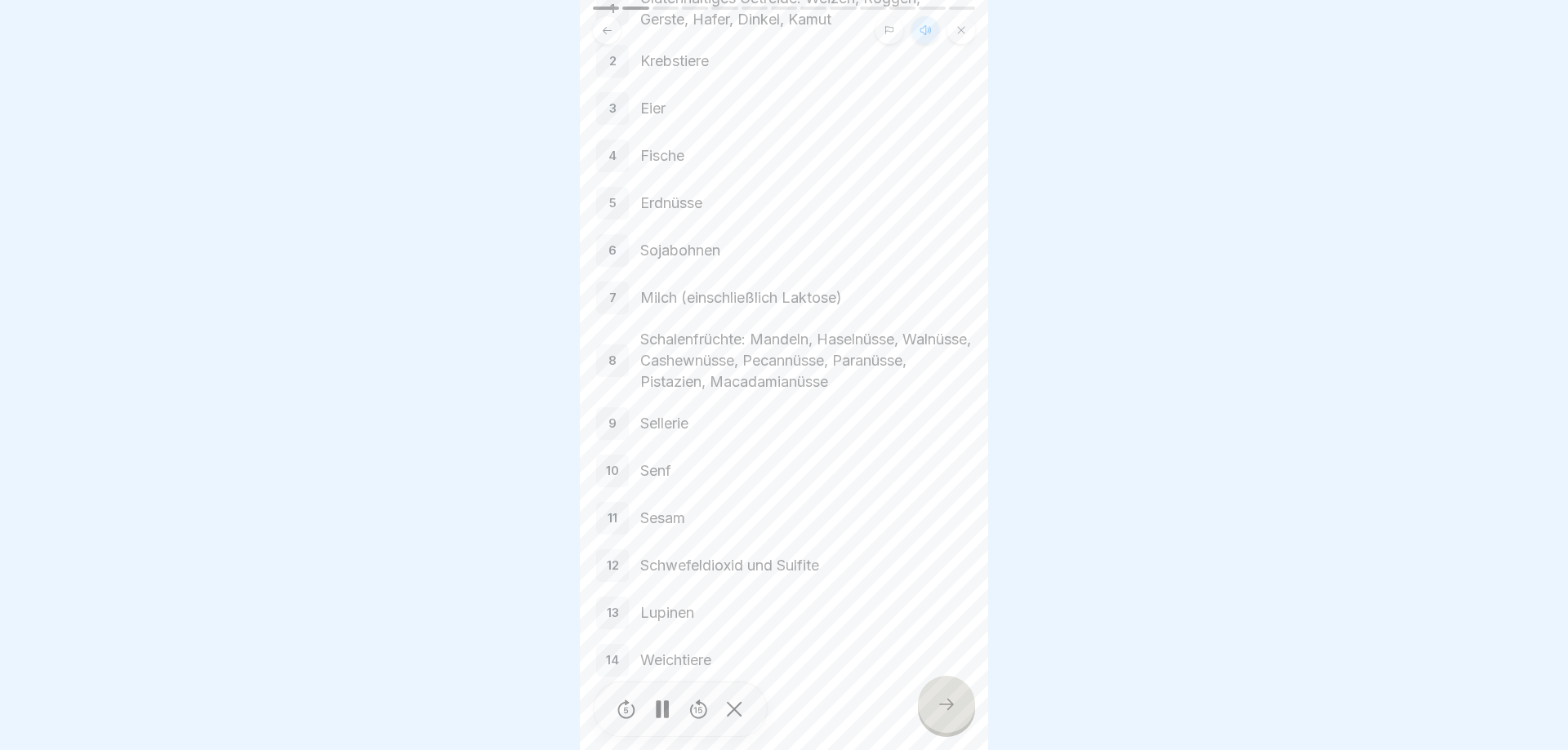
scroll to position [179, 0]
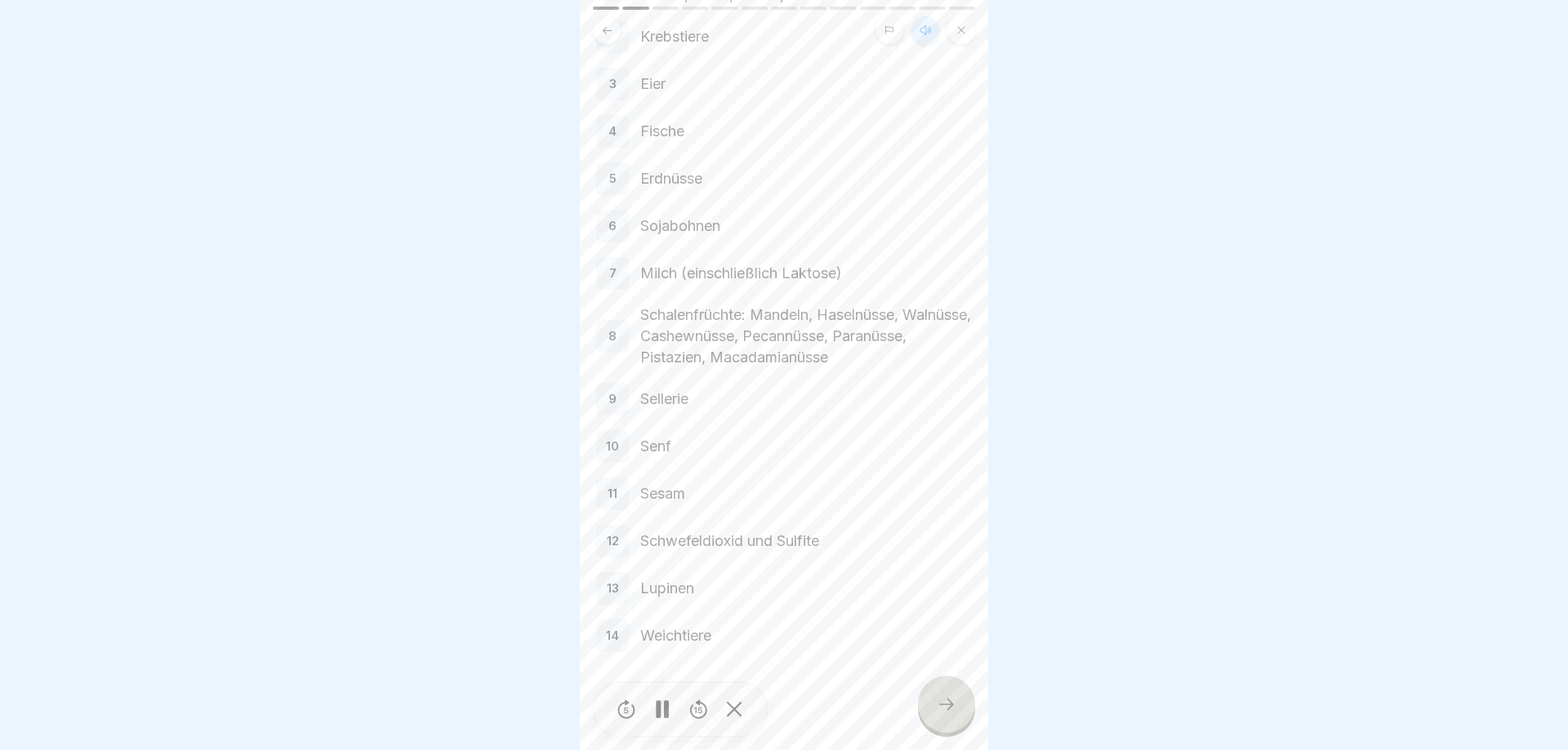
click at [953, 709] on icon at bounding box center [946, 704] width 20 height 20
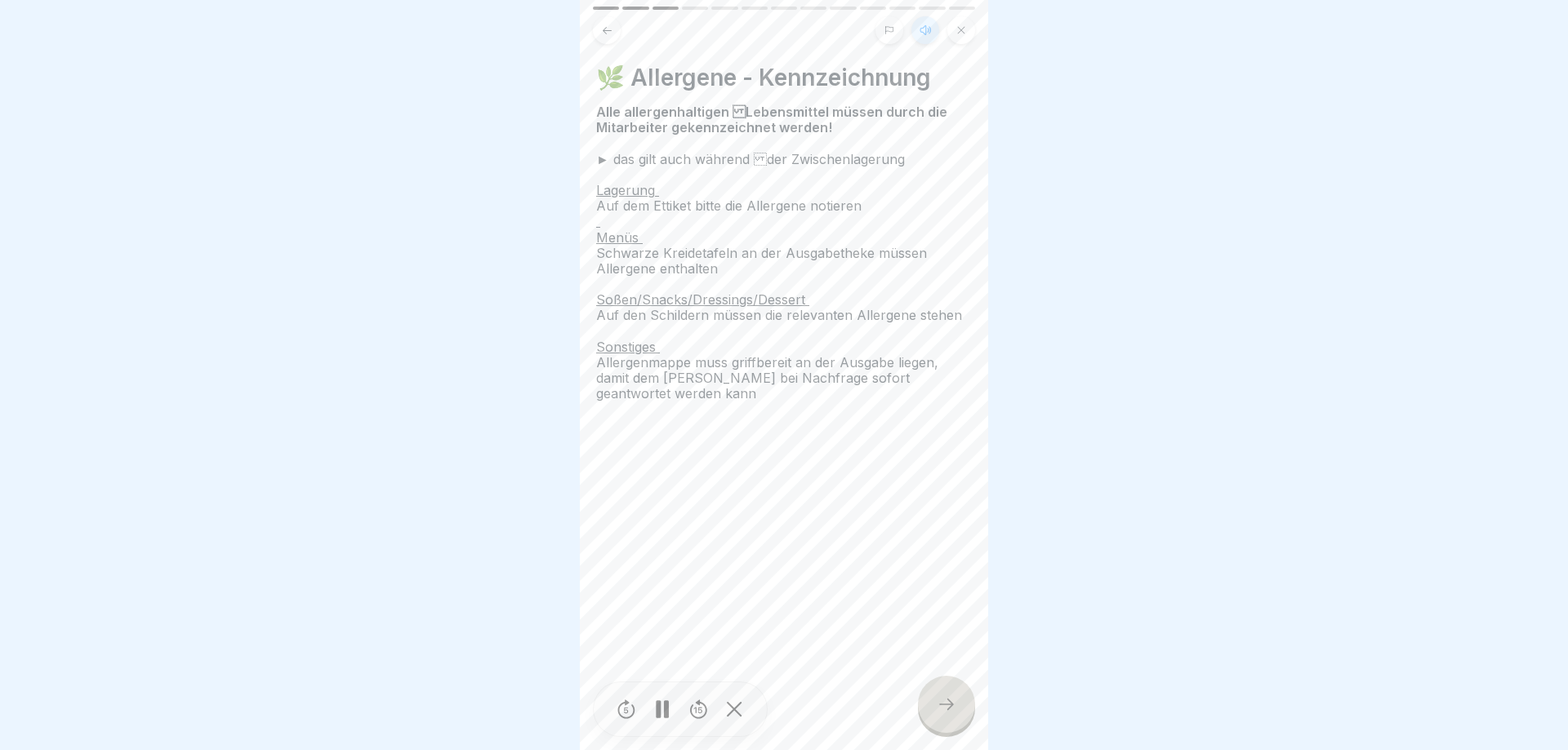
click at [953, 712] on icon at bounding box center [946, 704] width 20 height 20
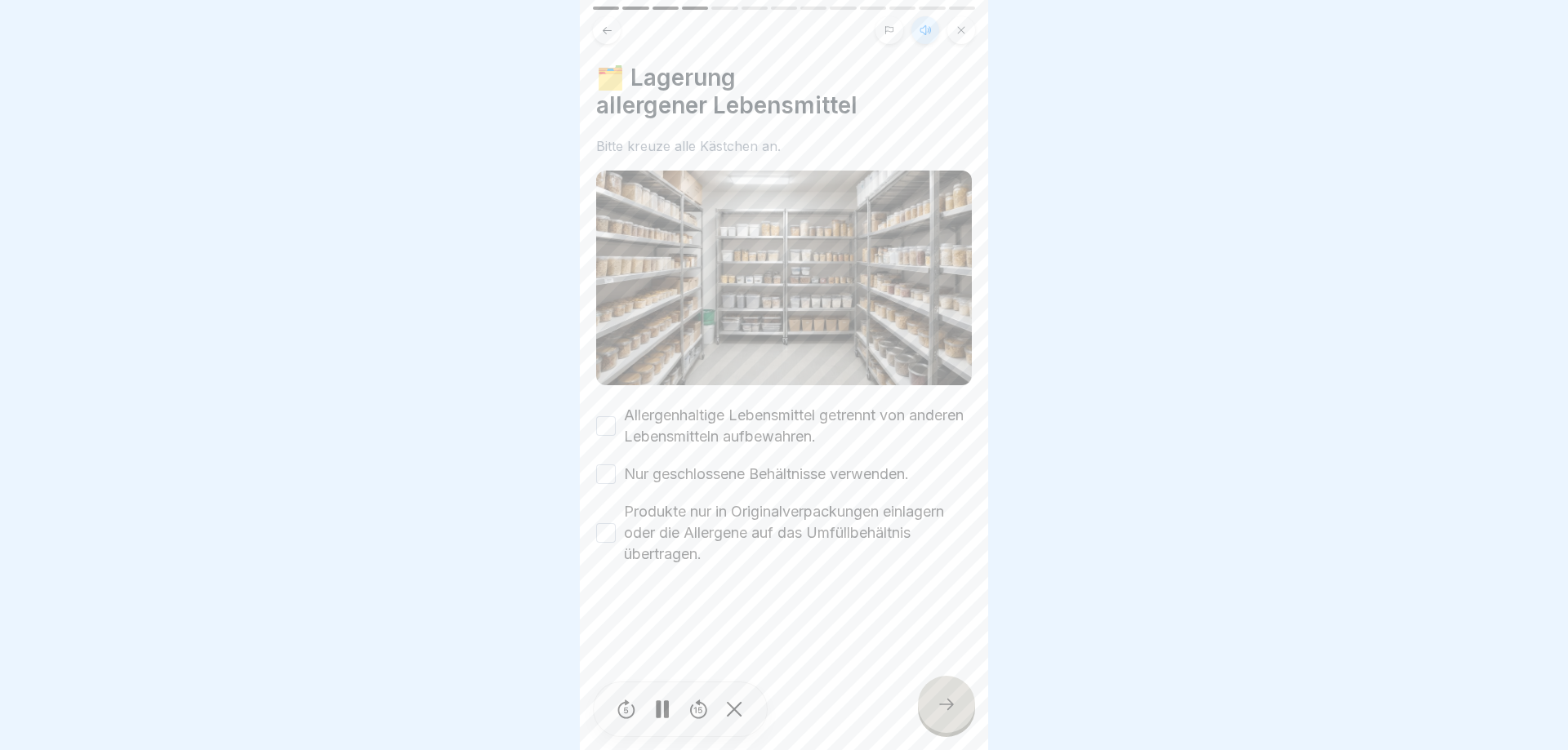
click at [601, 424] on button "Allergenhaltige Lebensmittel getrennt von anderen Lebensmitteln aufbewahren." at bounding box center [605, 426] width 20 height 20
click at [606, 478] on button "Nur geschlossene Behältnisse verwenden." at bounding box center [605, 474] width 20 height 20
click at [610, 543] on div "Produkte nur in Originalverpackungen einlagern oder die Allergene auf das Umfül…" at bounding box center [784, 533] width 376 height 64
click at [607, 531] on button "Produkte nur in Originalverpackungen einlagern oder die Allergene auf das Umfül…" at bounding box center [605, 533] width 20 height 20
click at [947, 696] on div at bounding box center [946, 704] width 57 height 57
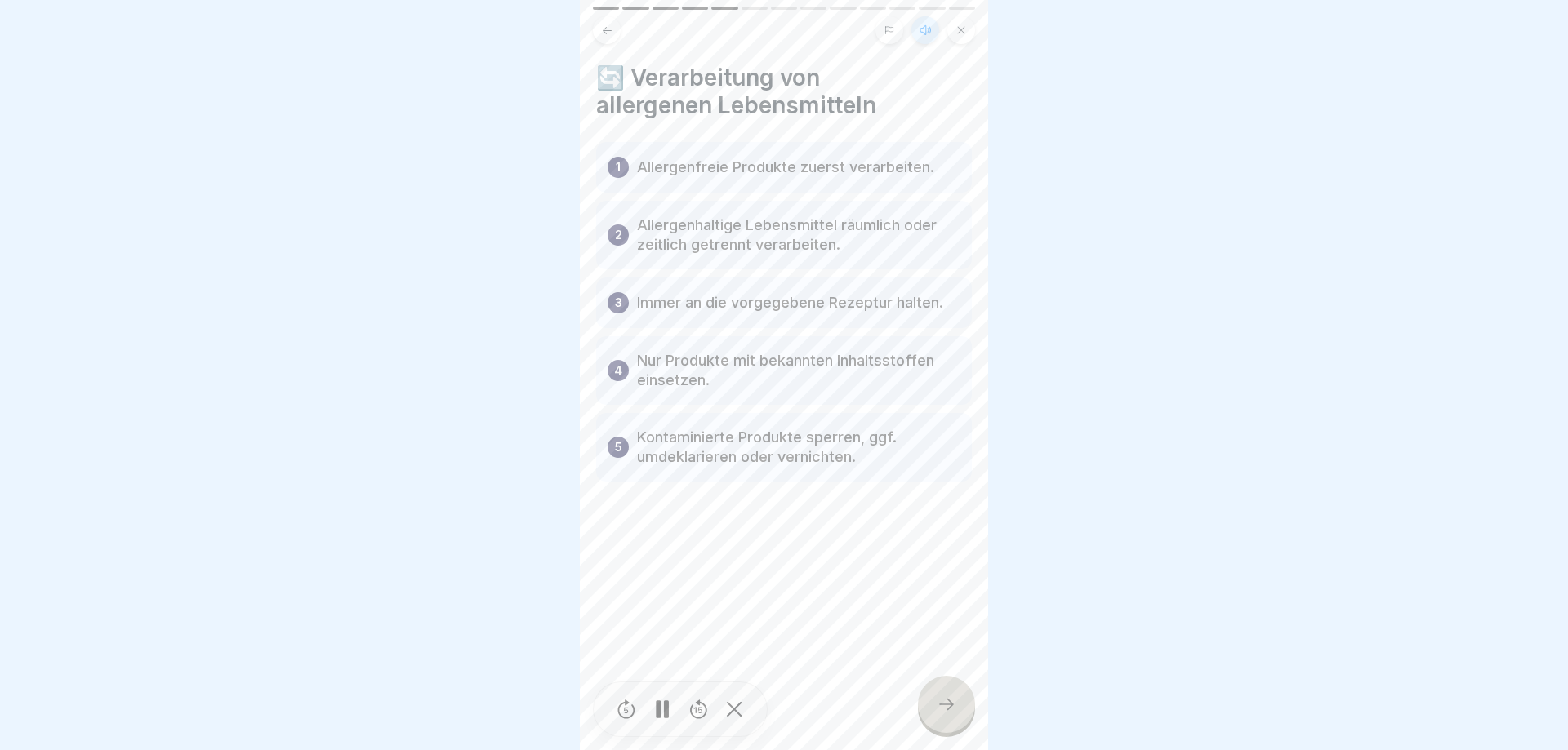
click at [948, 711] on icon at bounding box center [946, 704] width 20 height 20
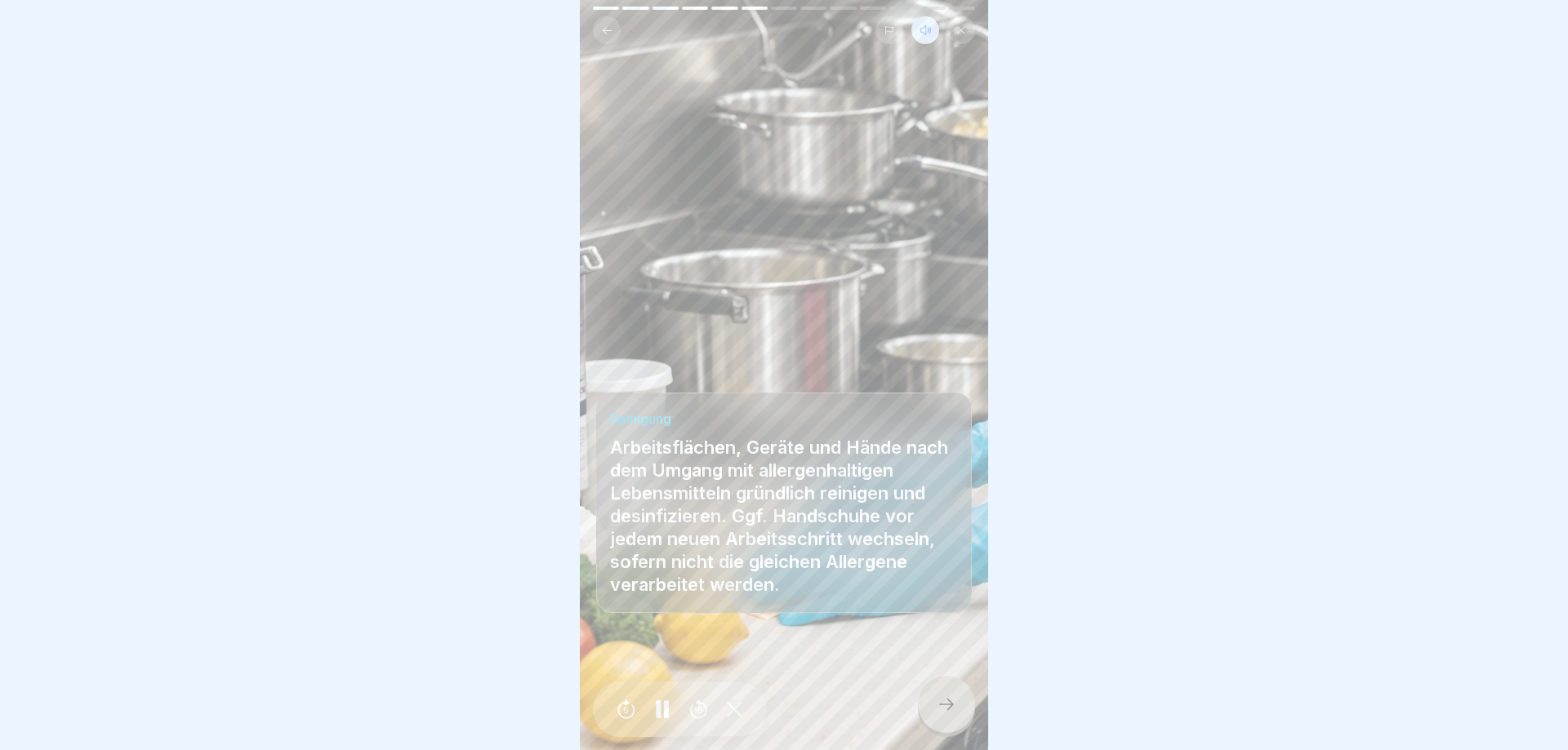
click at [947, 708] on icon at bounding box center [946, 704] width 20 height 20
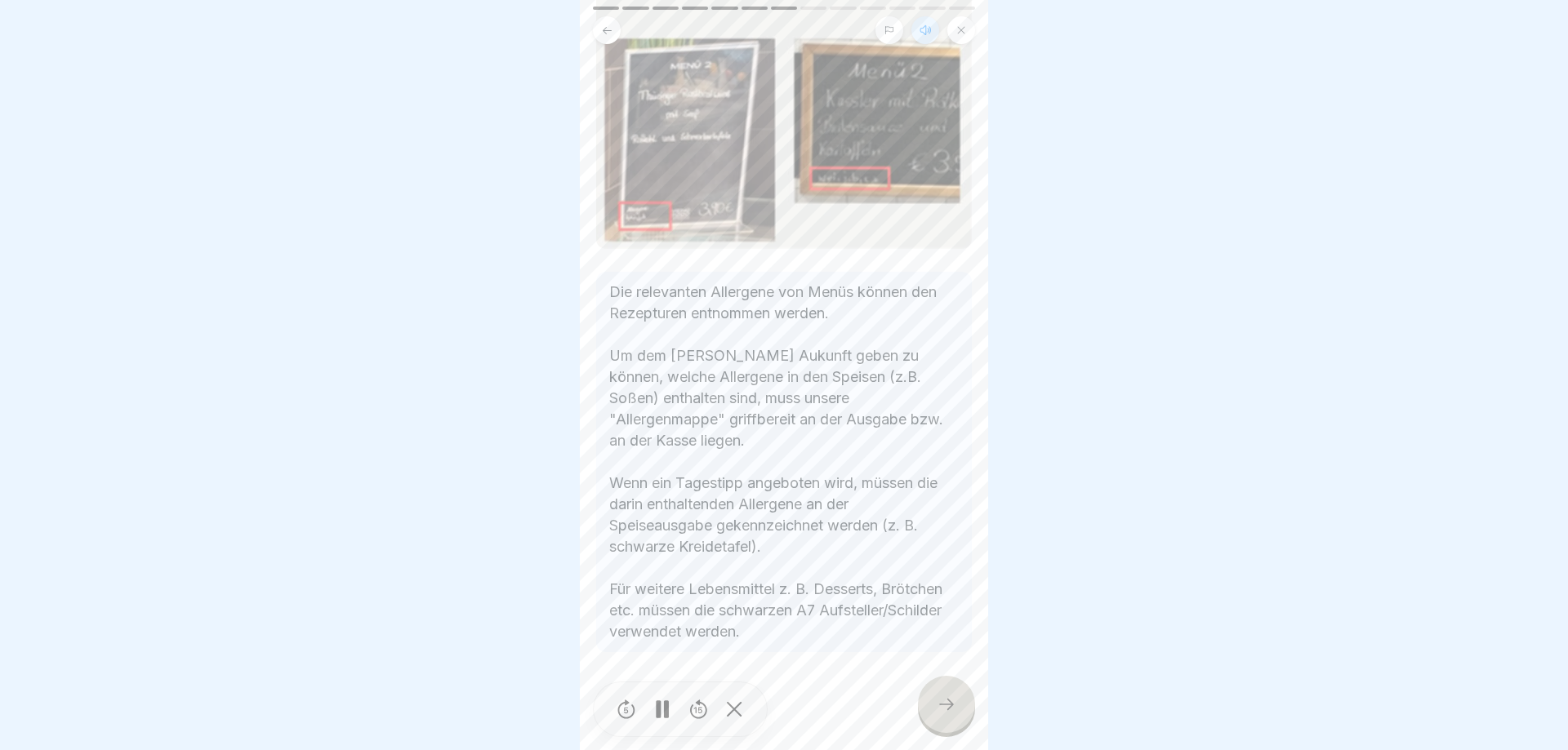
scroll to position [270, 0]
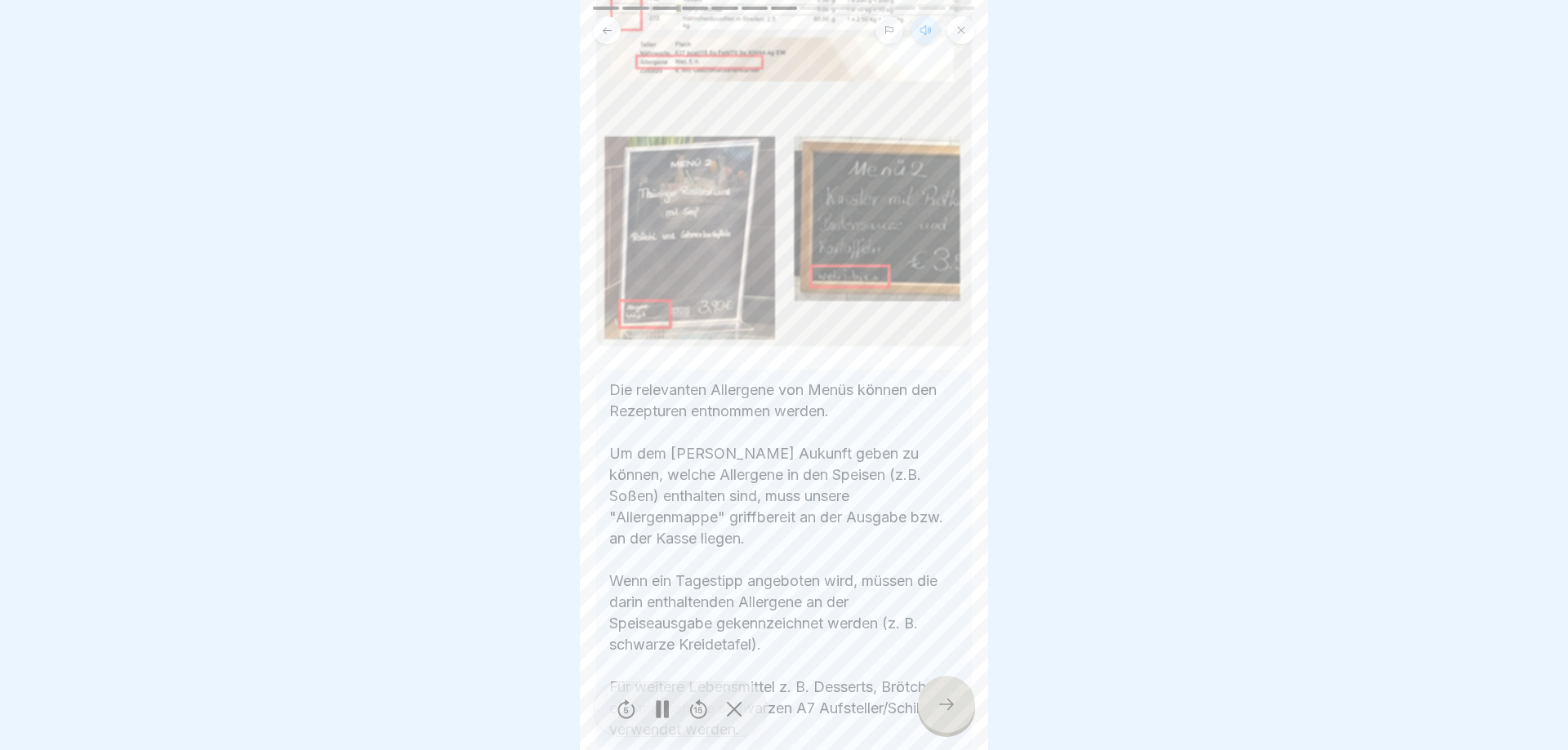
click at [949, 701] on icon at bounding box center [946, 704] width 20 height 20
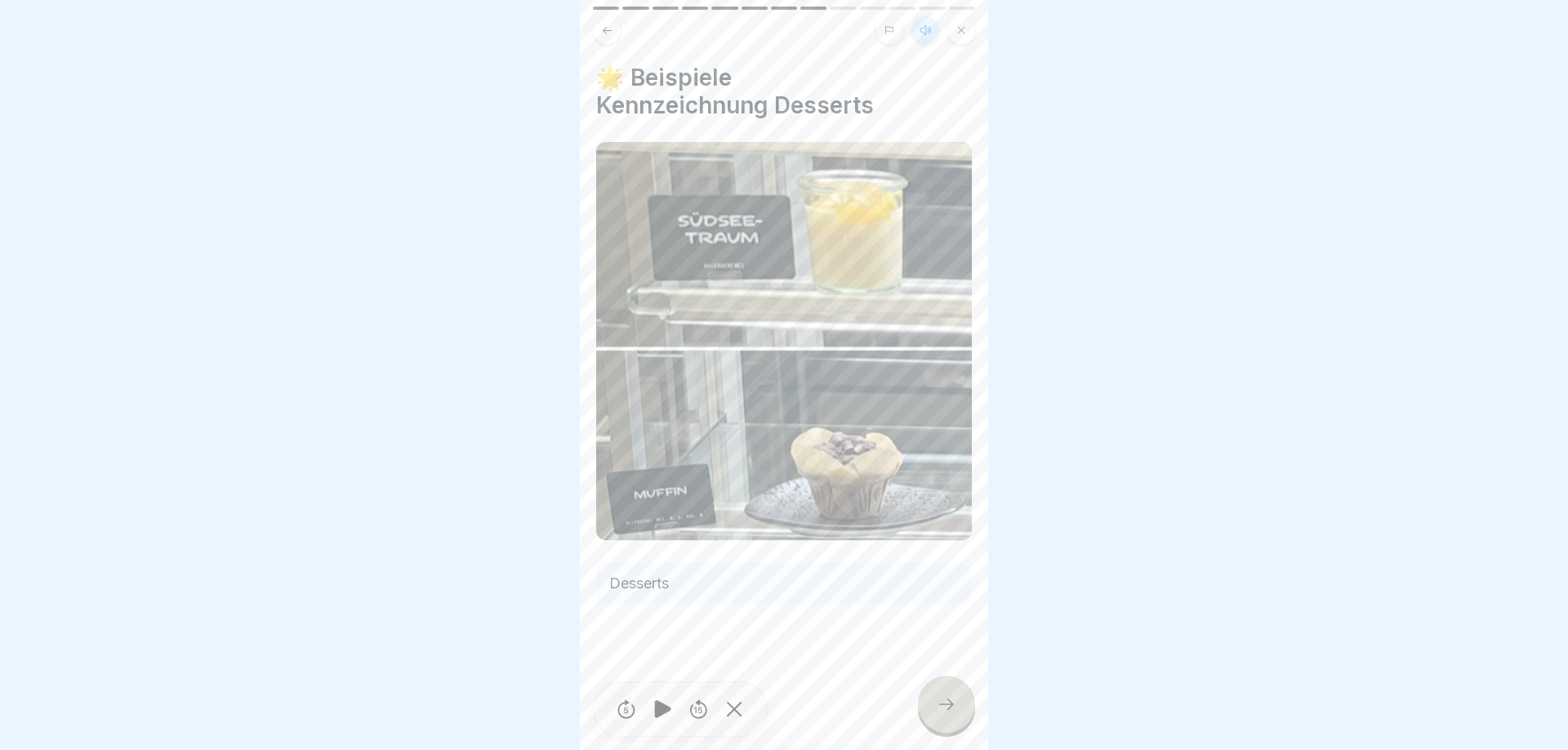
click at [940, 695] on div at bounding box center [946, 704] width 57 height 57
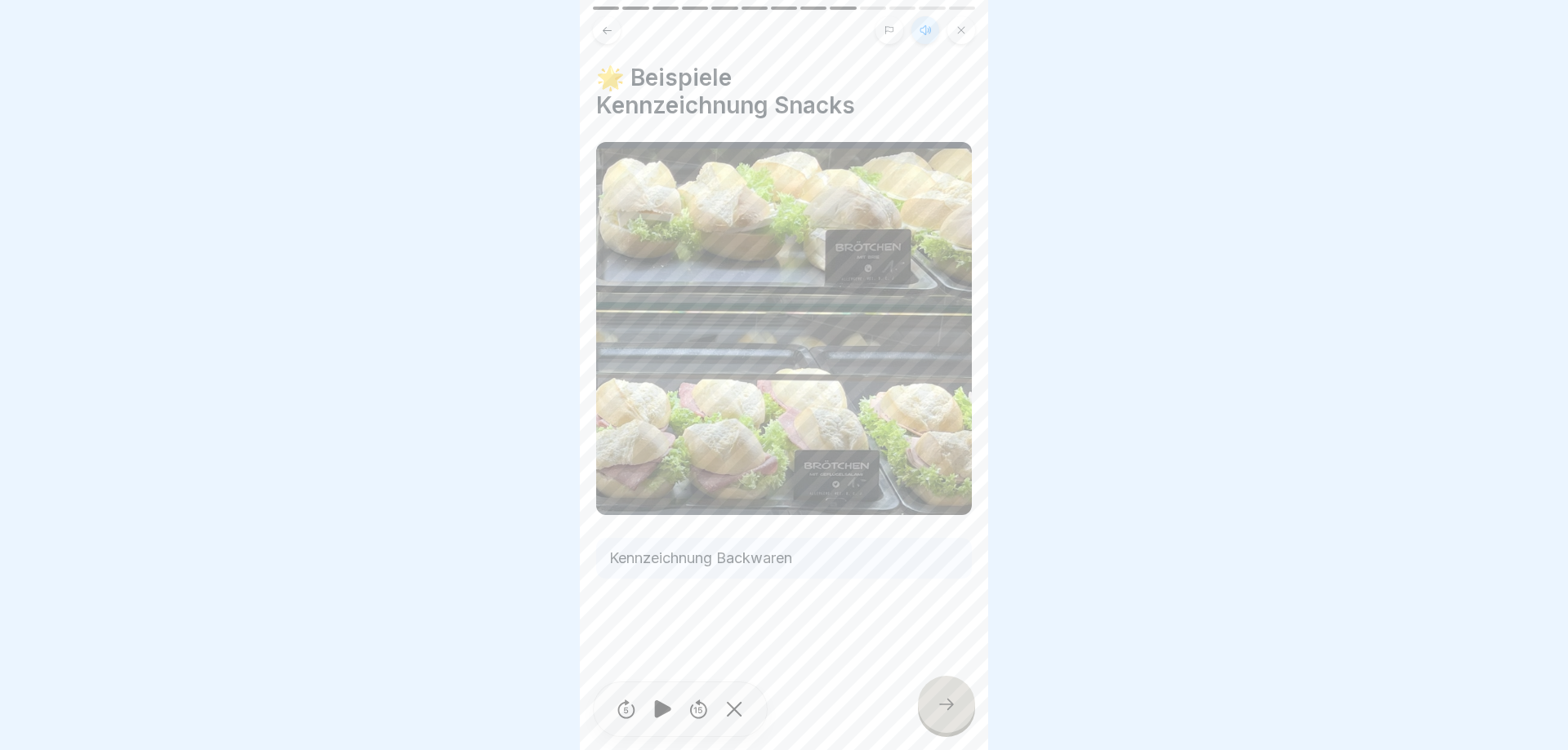
click at [940, 695] on div at bounding box center [946, 704] width 57 height 57
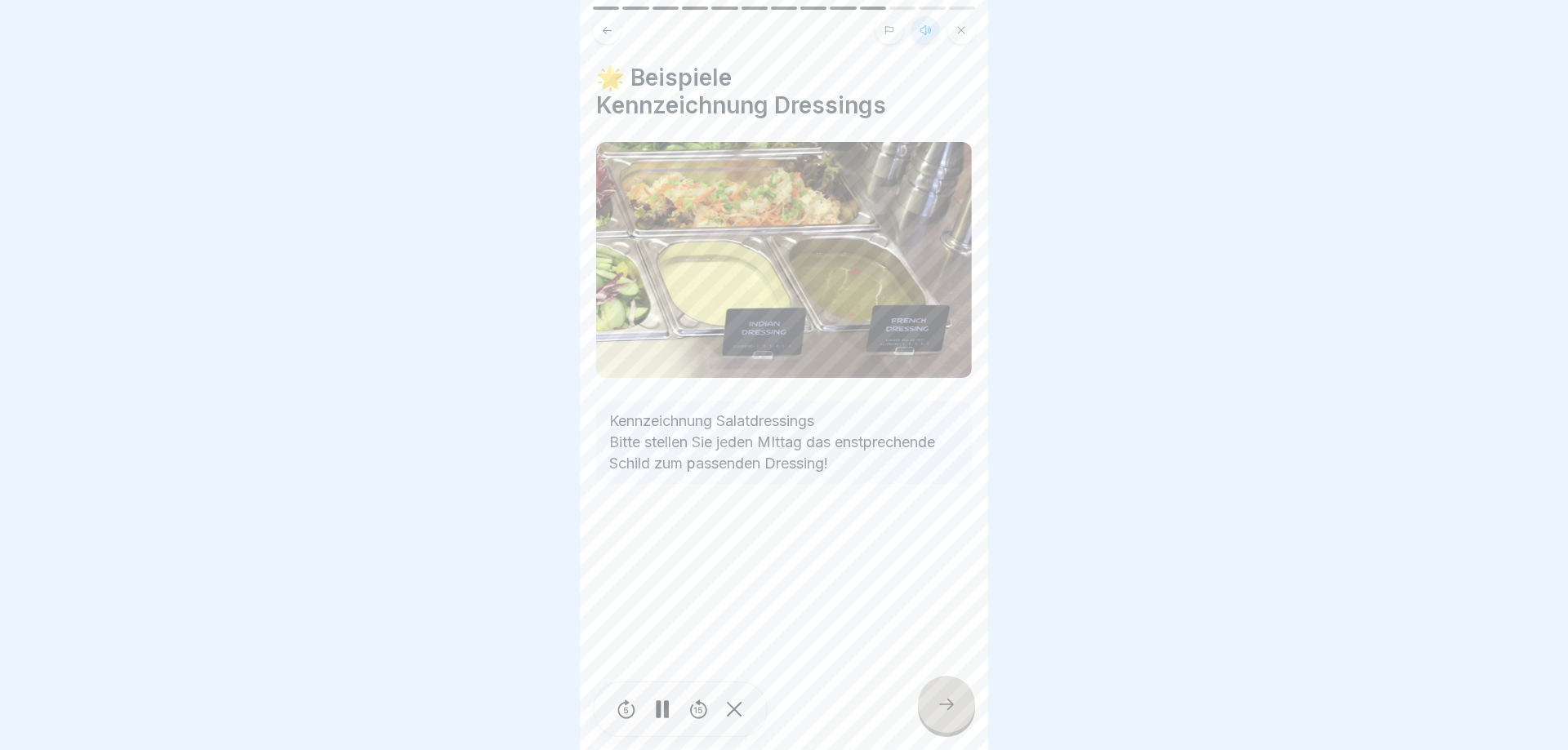
click at [940, 695] on div at bounding box center [946, 704] width 57 height 57
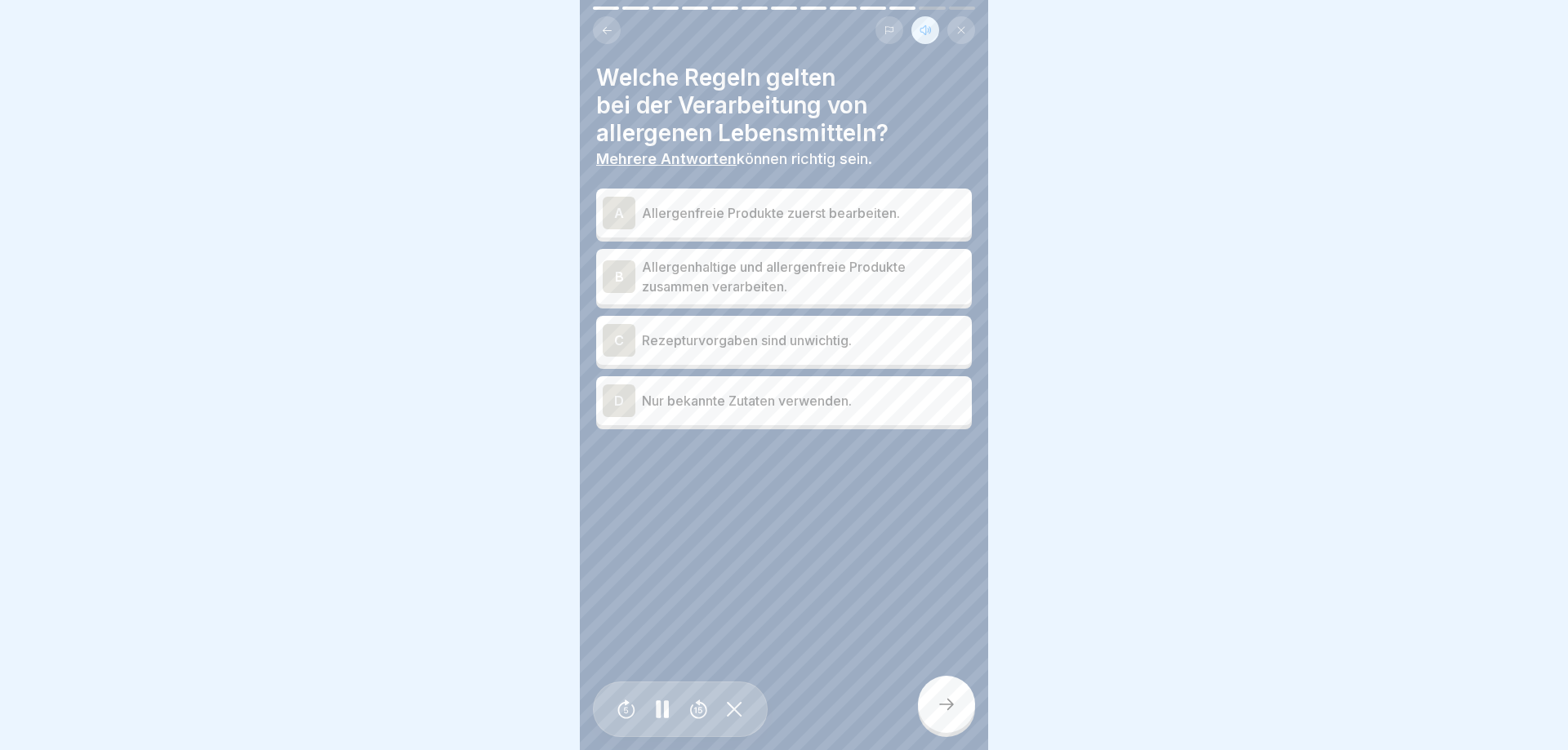
click at [712, 211] on p "Allergenfreie Produkte zuerst bearbeiten." at bounding box center [804, 212] width 323 height 20
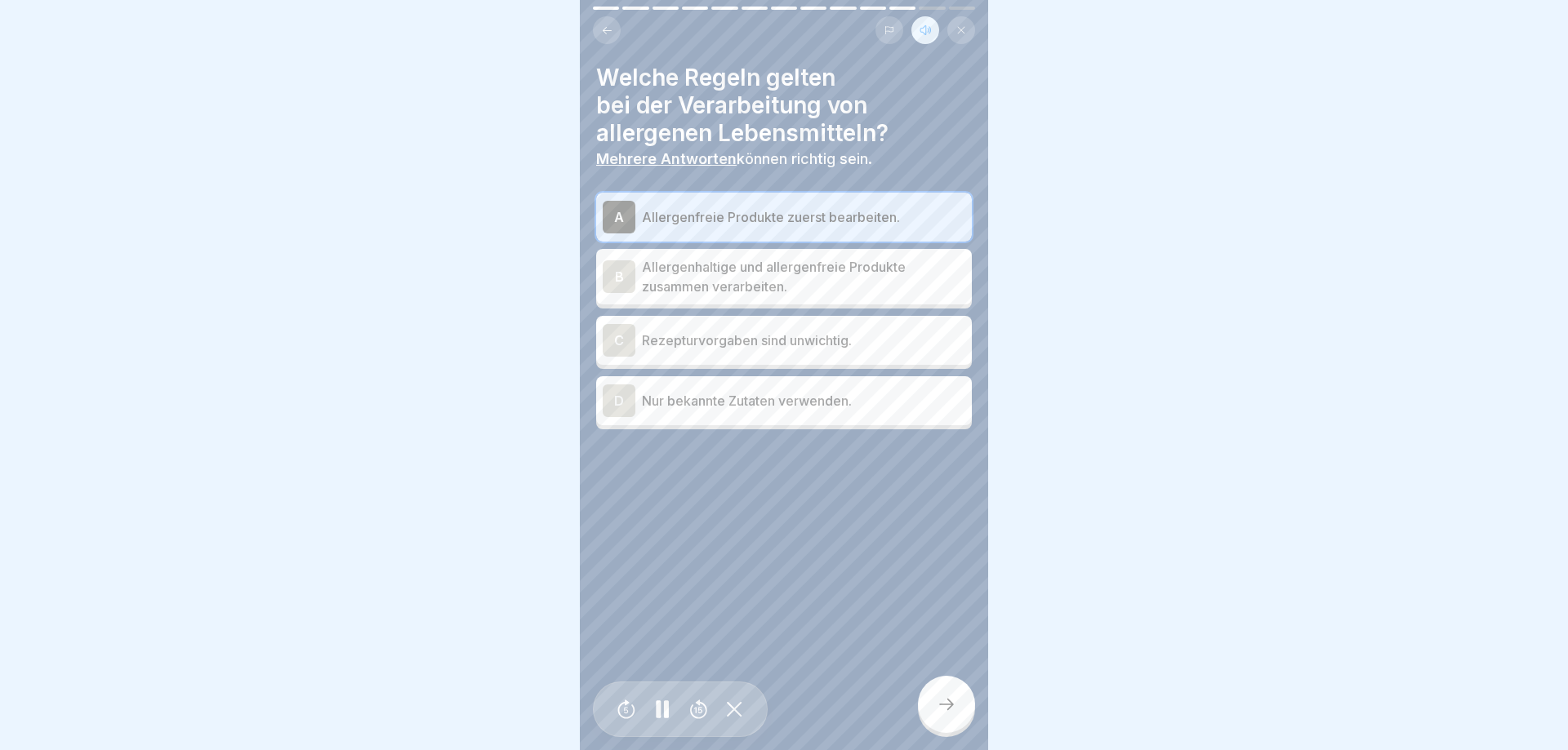
click at [724, 413] on div "D Nur bekannte Zutaten verwenden." at bounding box center [784, 400] width 363 height 33
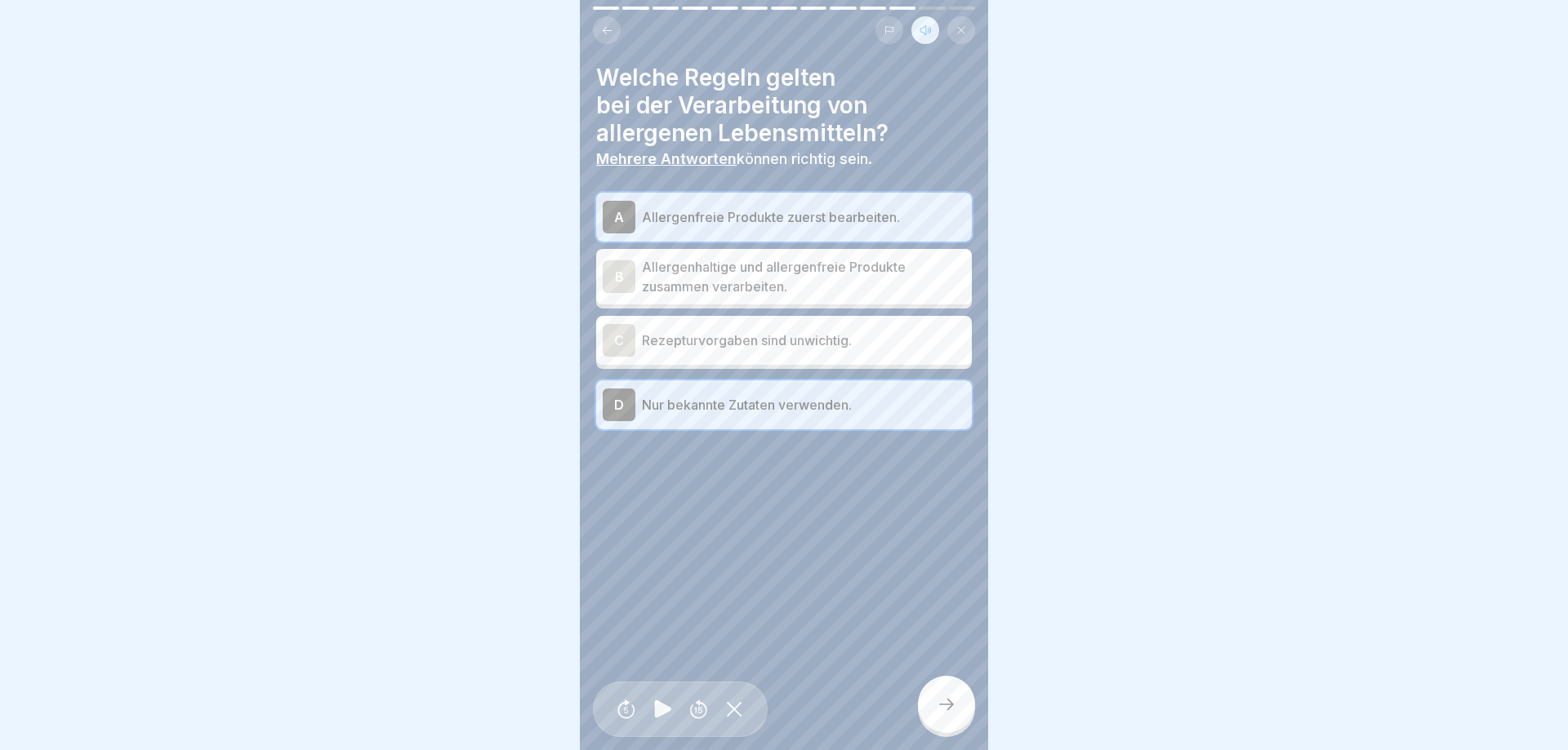
click at [941, 690] on div at bounding box center [946, 704] width 57 height 57
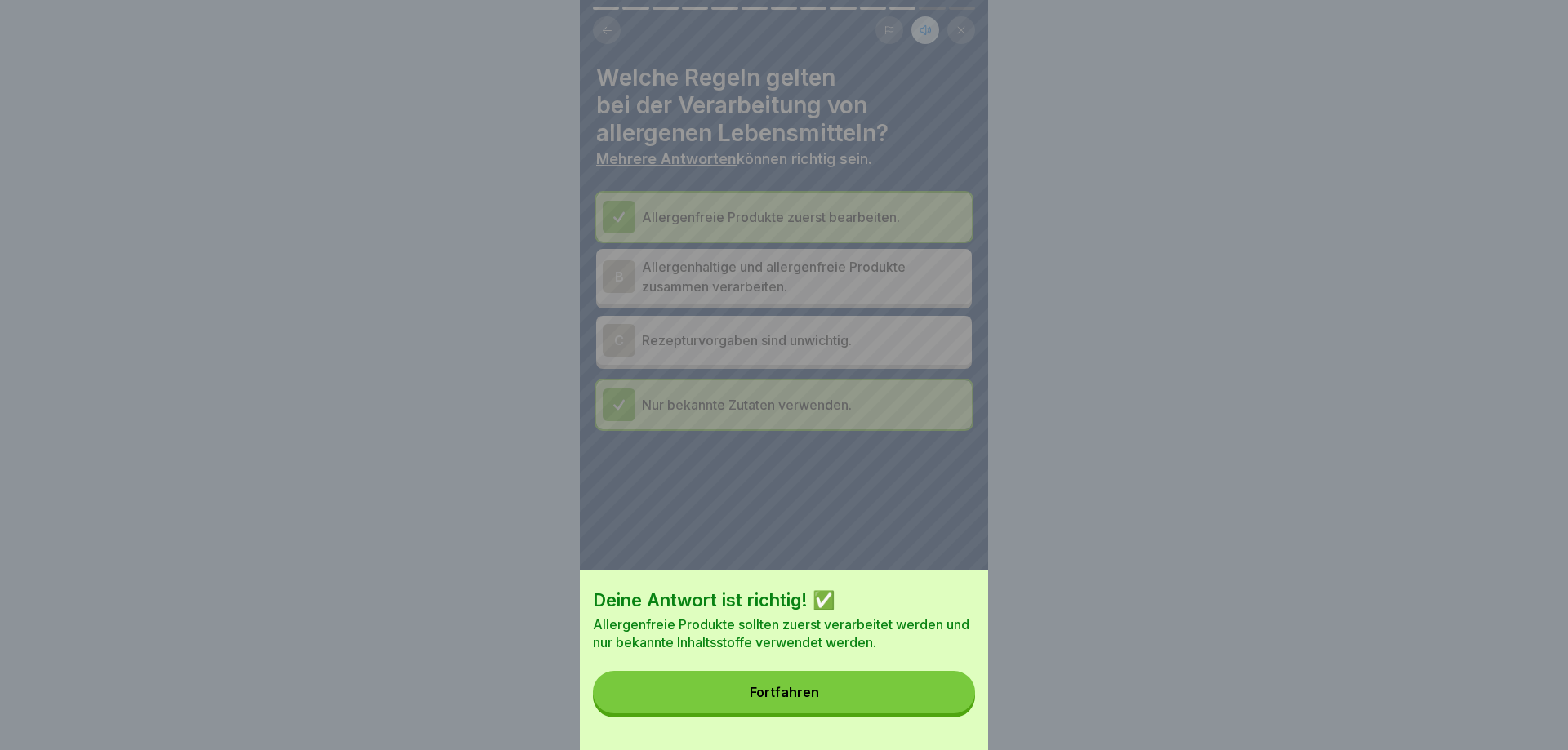
click at [941, 690] on button "Fortfahren" at bounding box center [784, 692] width 382 height 42
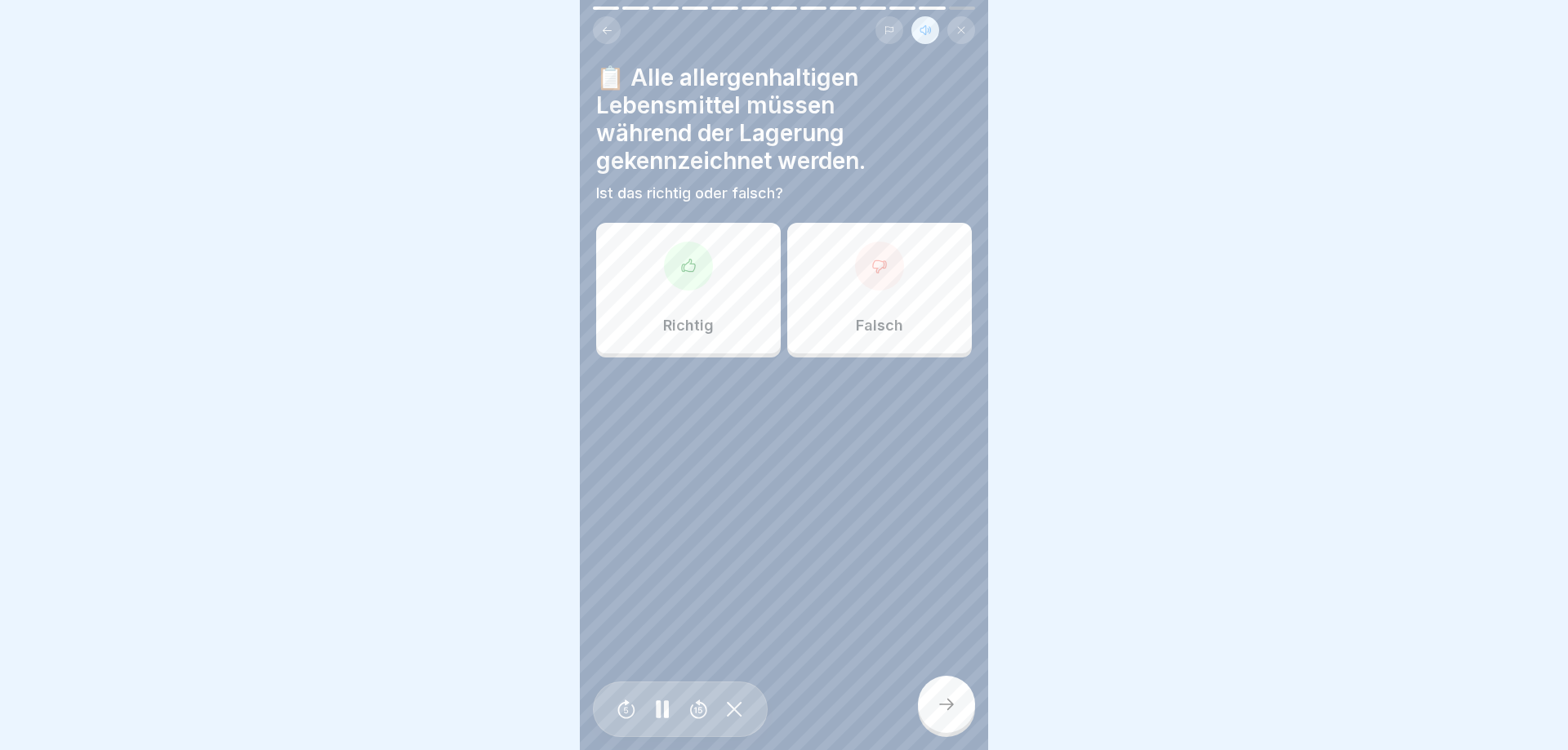
click at [684, 323] on p "Richtig" at bounding box center [688, 325] width 51 height 18
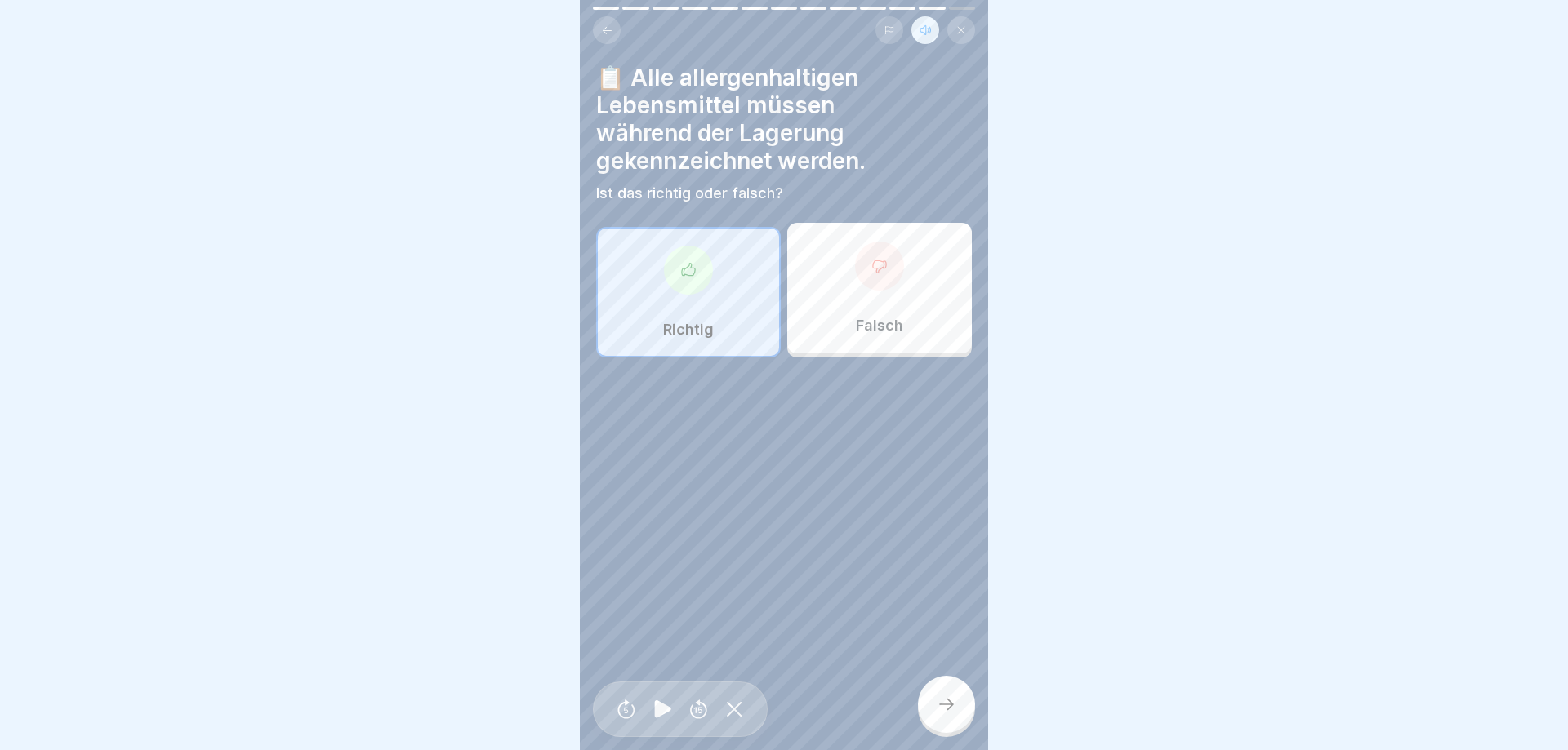
click at [950, 704] on icon at bounding box center [947, 704] width 15 height 11
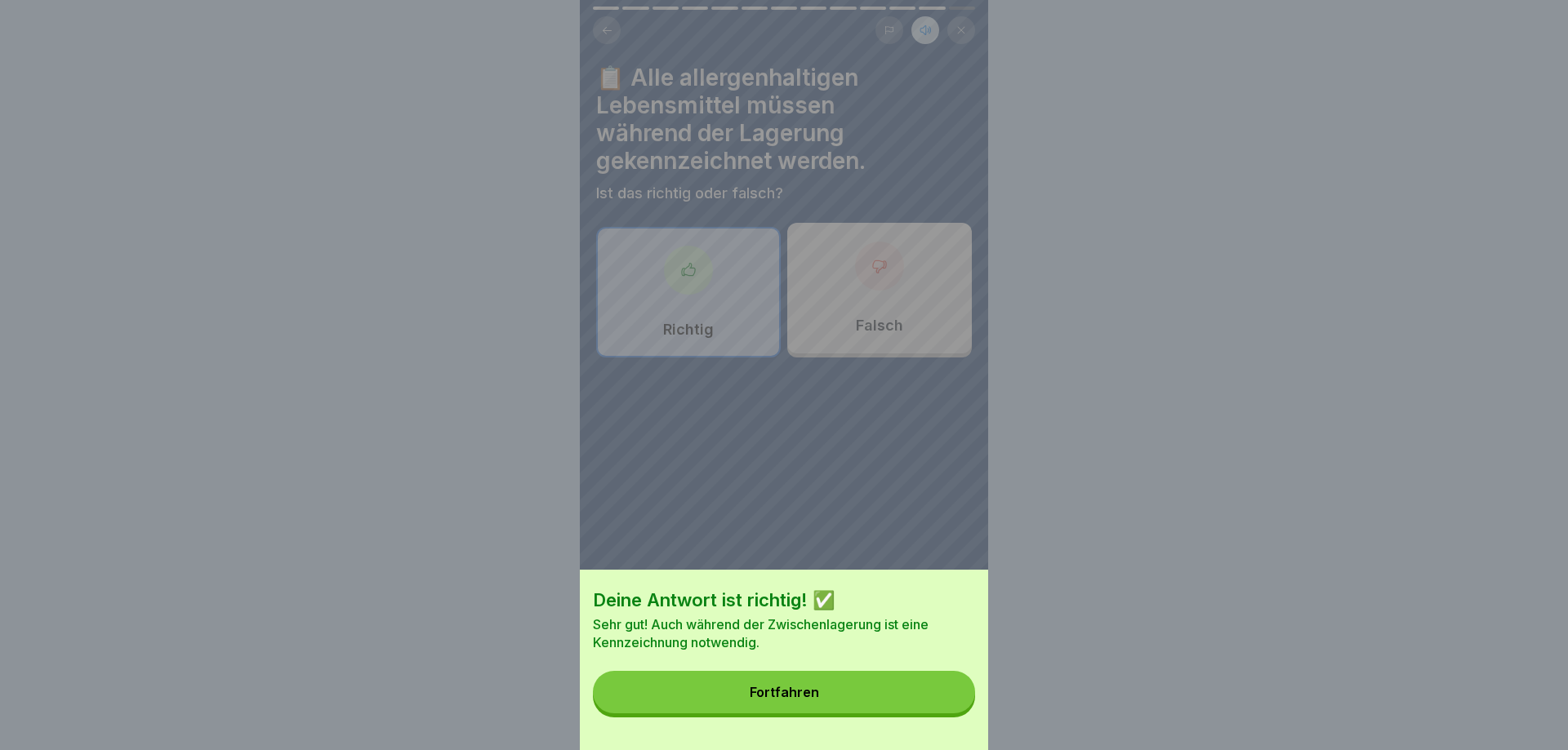
click at [947, 699] on button "Fortfahren" at bounding box center [784, 692] width 382 height 42
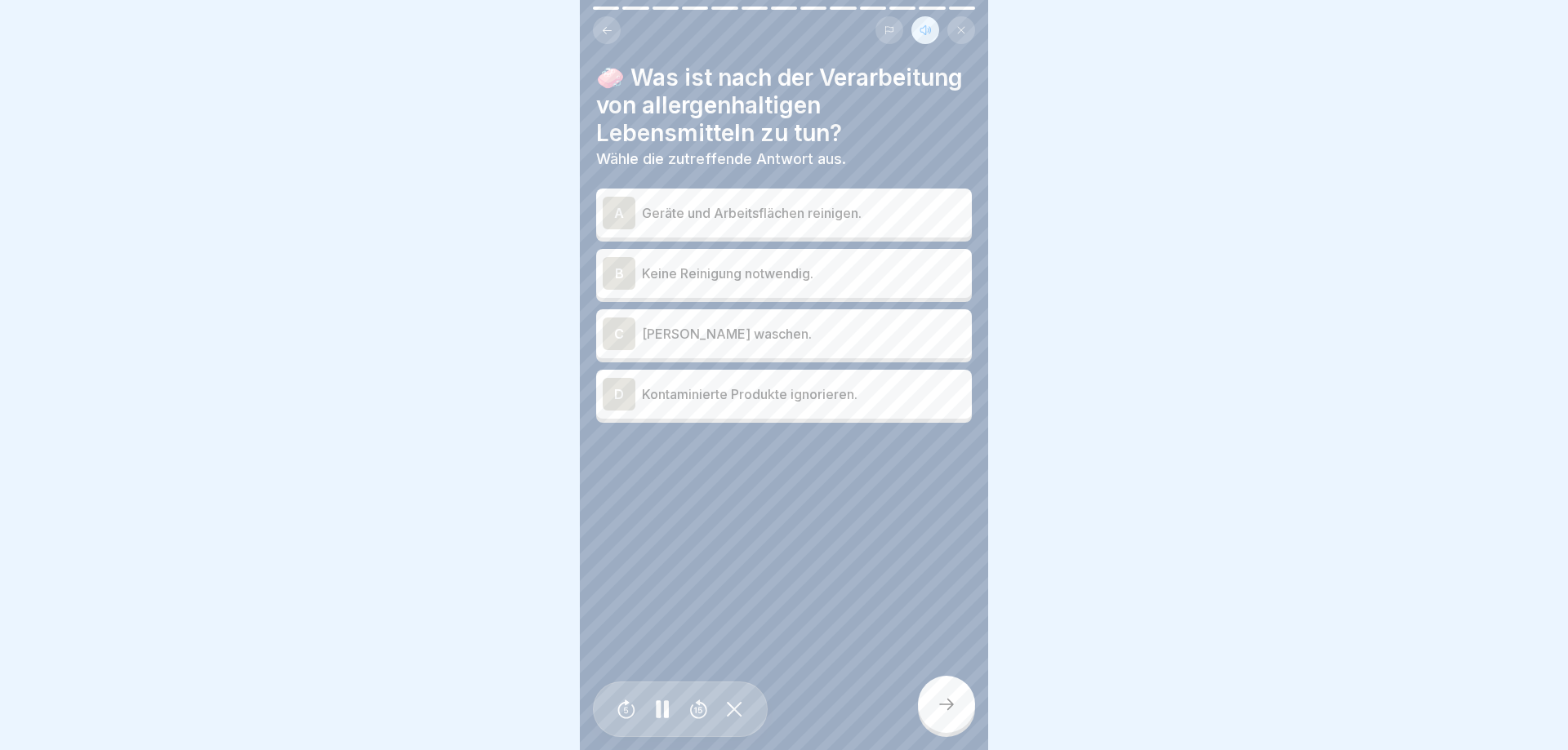
click at [810, 200] on div "A Geräte und Arbeitsflächen reinigen." at bounding box center [784, 212] width 363 height 33
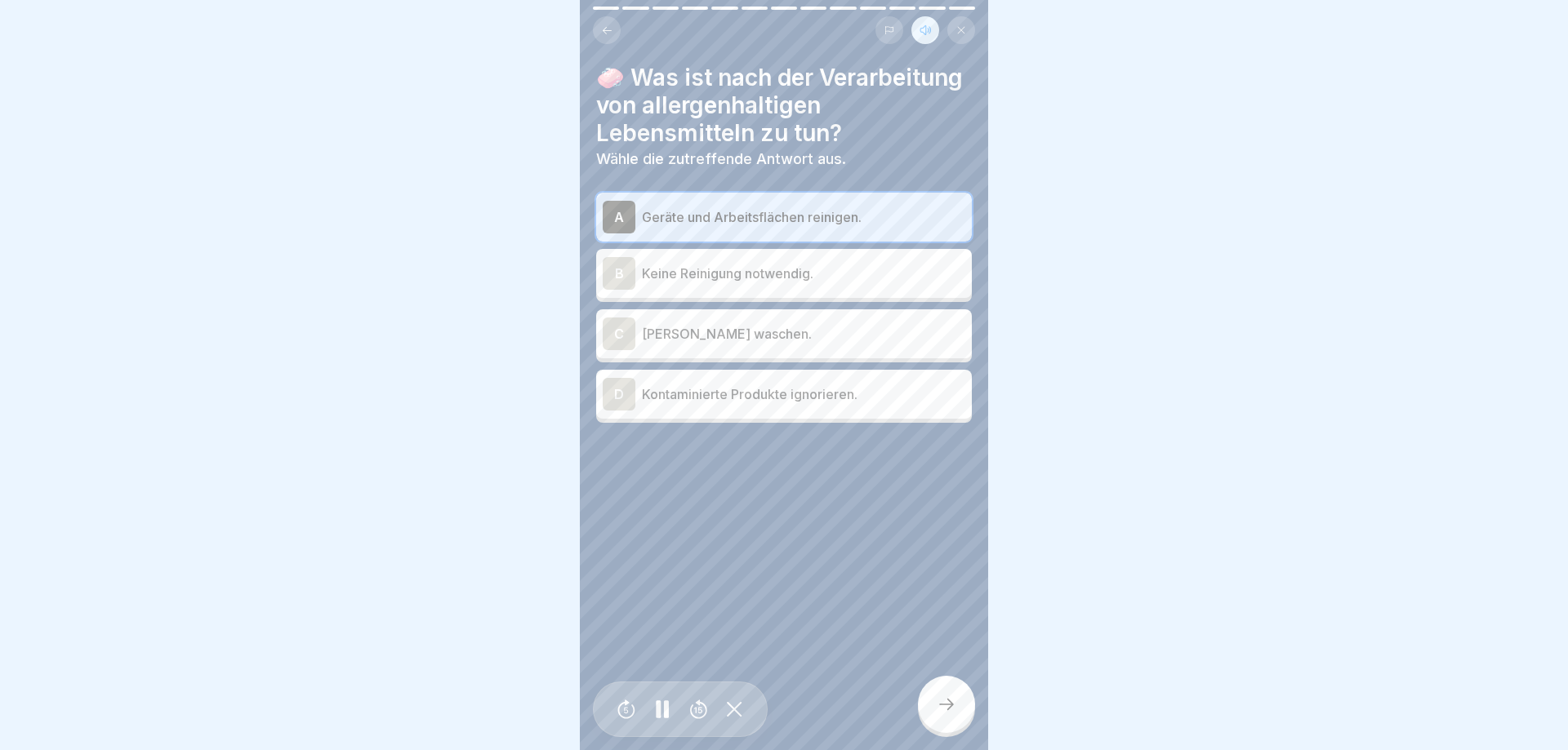
click at [936, 699] on div at bounding box center [946, 704] width 57 height 57
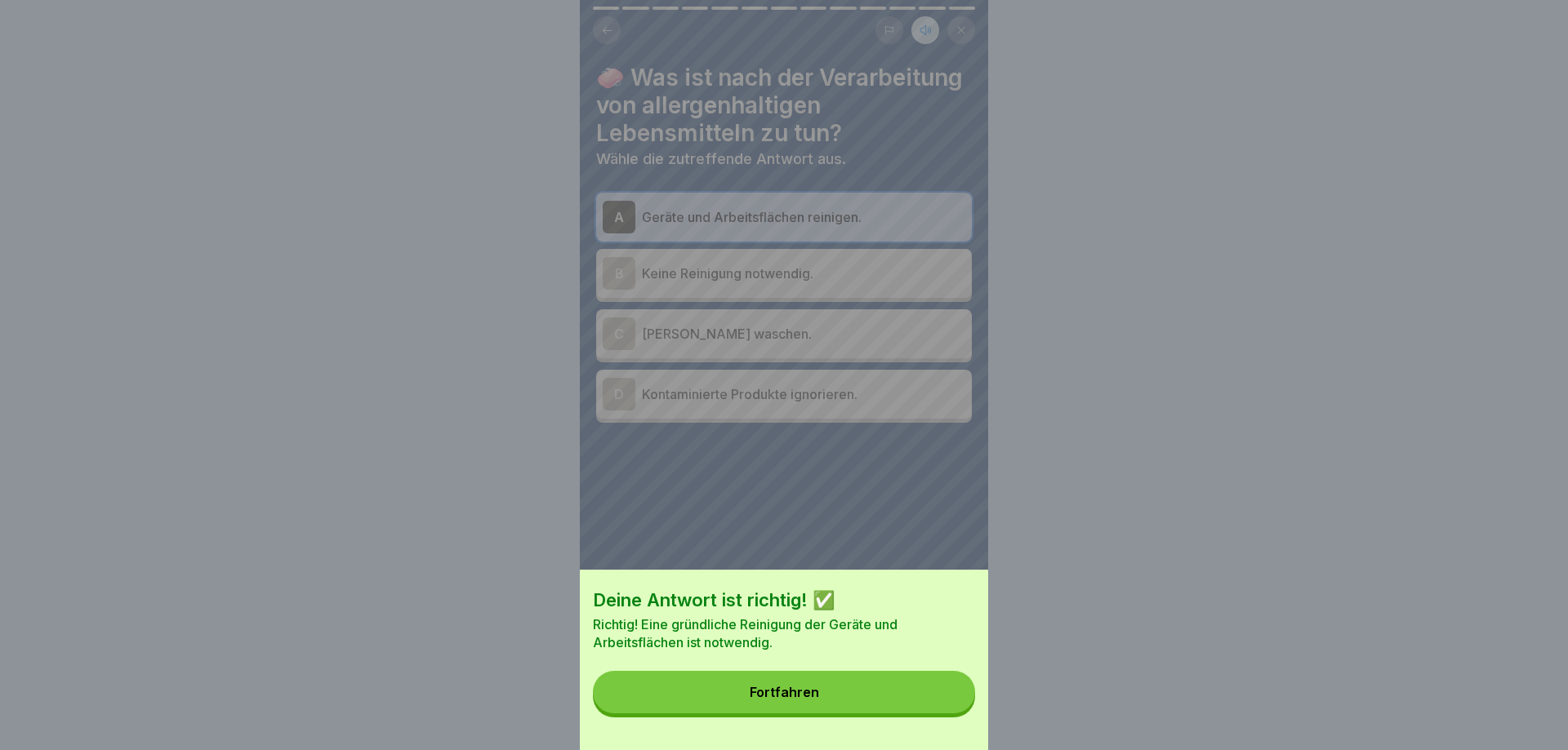
click at [936, 699] on button "Fortfahren" at bounding box center [784, 692] width 382 height 42
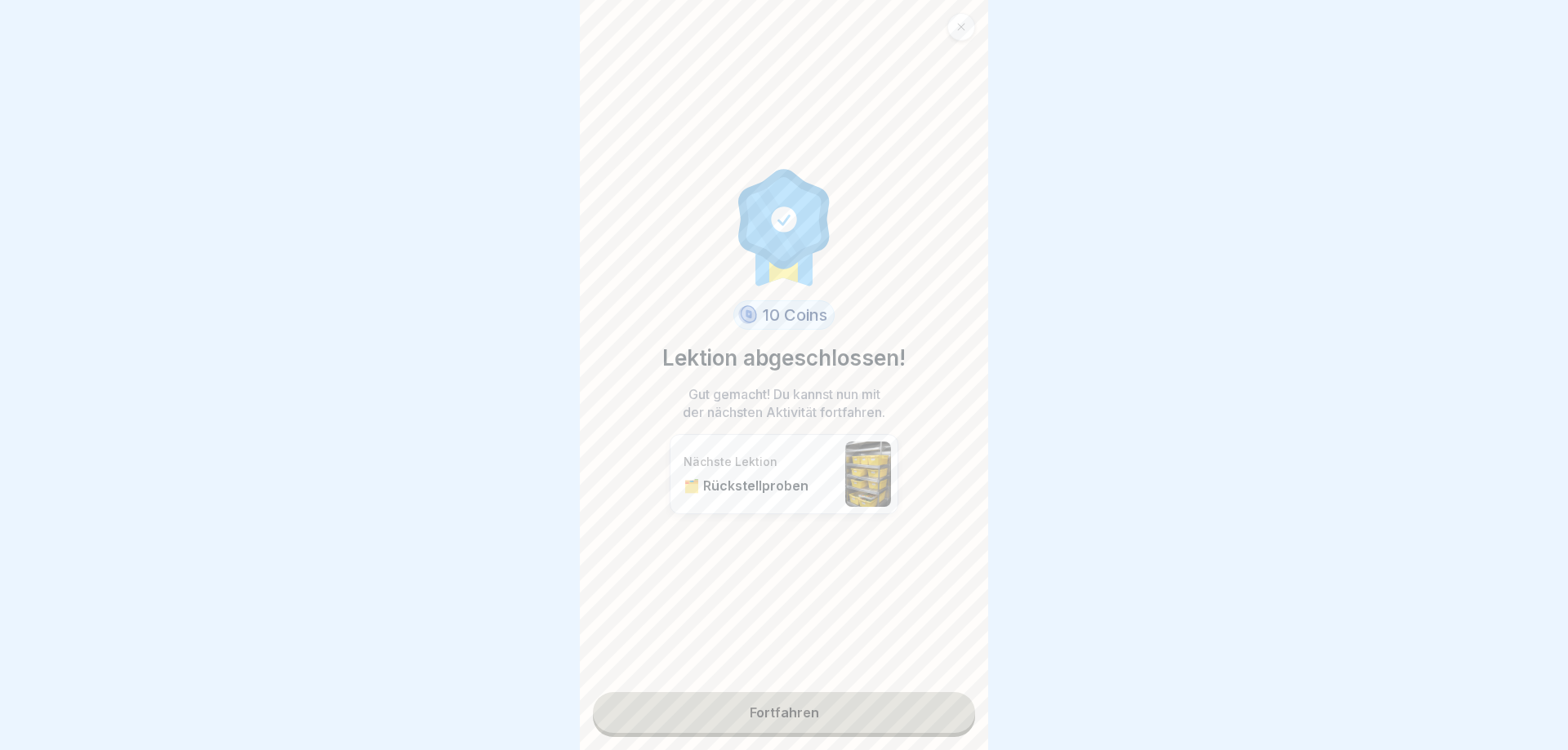
click at [934, 697] on link "Fortfahren" at bounding box center [784, 712] width 382 height 40
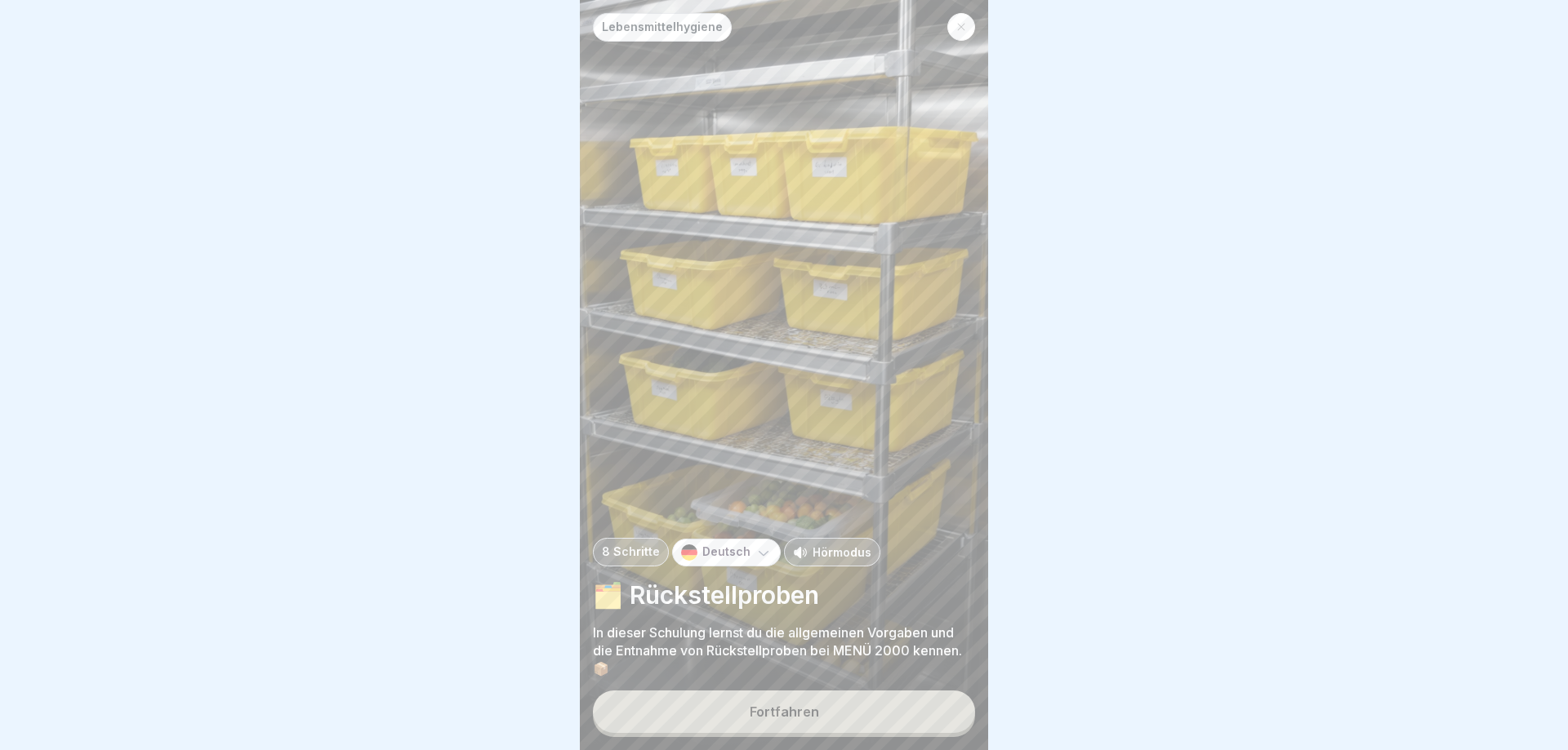
click at [964, 23] on icon at bounding box center [961, 26] width 9 height 9
